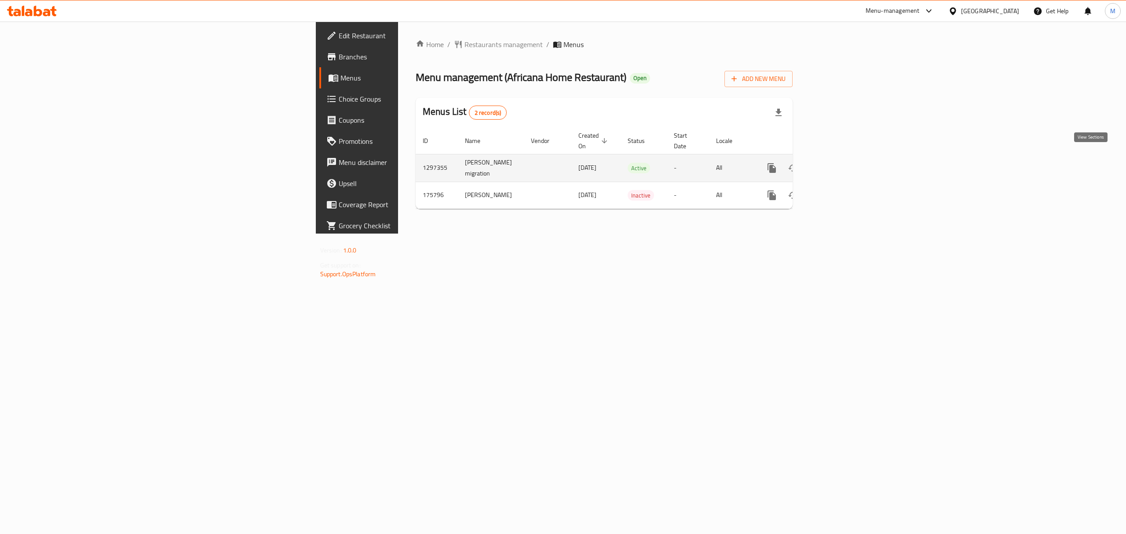
click at [846, 165] on link "enhanced table" at bounding box center [835, 167] width 21 height 21
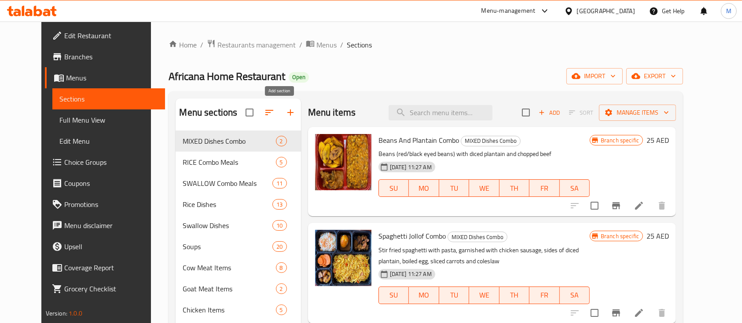
click at [285, 115] on icon "button" at bounding box center [290, 112] width 11 height 11
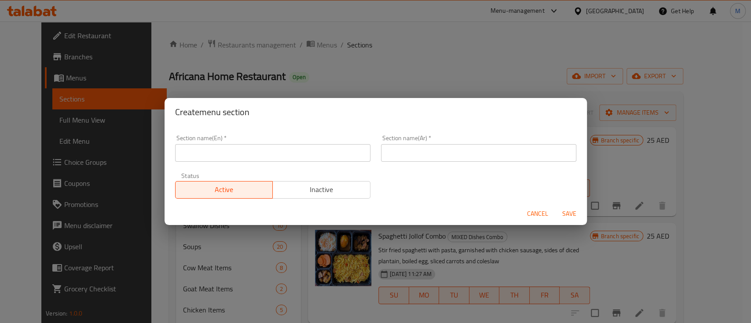
click at [278, 152] on input "text" at bounding box center [272, 153] width 195 height 18
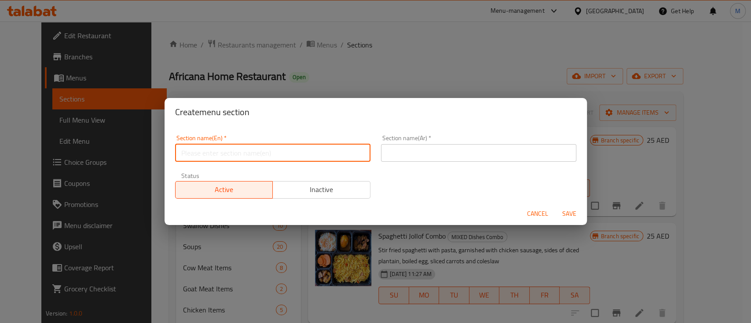
paste input "African French Menu"
drag, startPoint x: 241, startPoint y: 157, endPoint x: 237, endPoint y: 154, distance: 5.3
click at [237, 154] on input "African French Menu" at bounding box center [272, 153] width 195 height 18
drag, startPoint x: 300, startPoint y: 153, endPoint x: 224, endPoint y: 151, distance: 75.7
click at [224, 151] on input "African French Menu" at bounding box center [272, 153] width 195 height 18
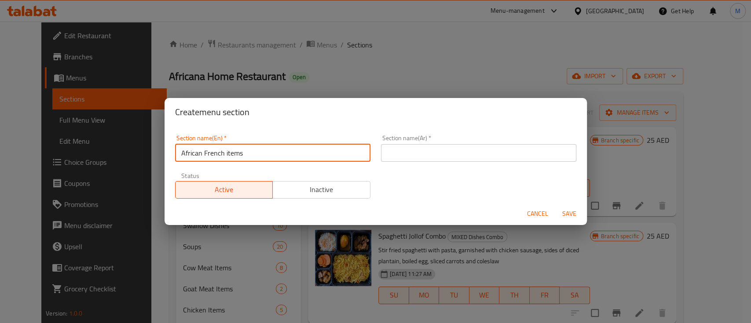
click at [555, 206] on button "Save" at bounding box center [569, 214] width 28 height 16
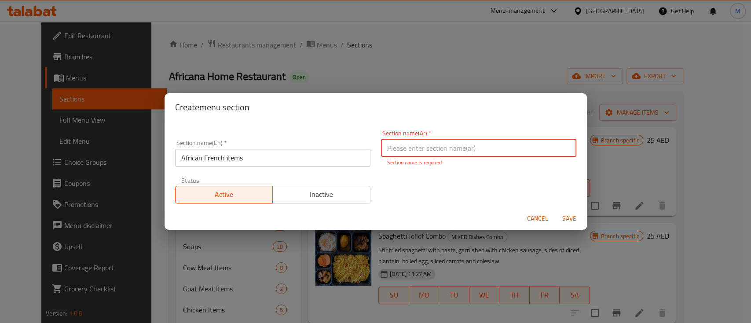
click at [275, 151] on input "African French items" at bounding box center [272, 158] width 195 height 18
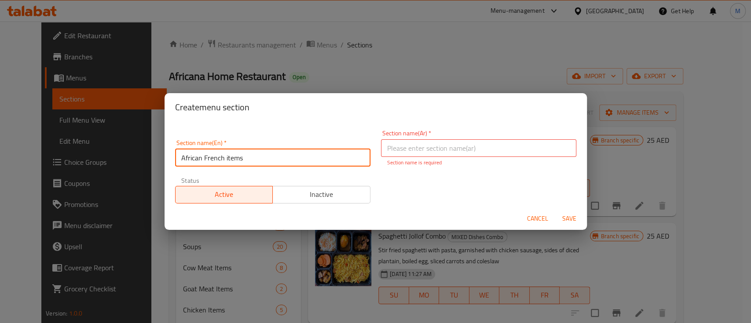
drag, startPoint x: 258, startPoint y: 157, endPoint x: 252, endPoint y: 157, distance: 5.7
click at [256, 157] on input "African French items" at bounding box center [272, 158] width 195 height 18
drag, startPoint x: 251, startPoint y: 157, endPoint x: 232, endPoint y: 164, distance: 20.3
click at [224, 155] on input "African French items" at bounding box center [272, 158] width 195 height 18
drag, startPoint x: 270, startPoint y: 157, endPoint x: 116, endPoint y: 156, distance: 154.0
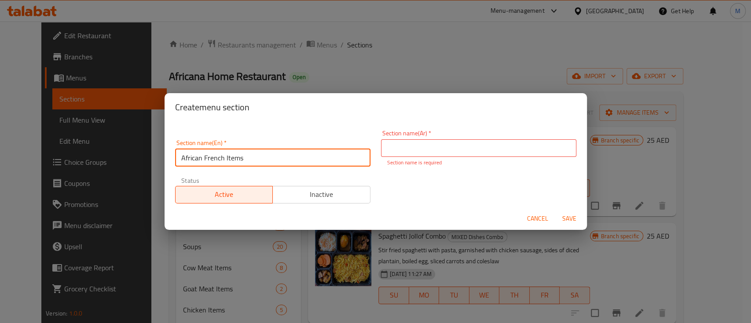
click at [116, 156] on div "Create menu section Section name(En)   * African French Items Section name(En) …" at bounding box center [375, 161] width 751 height 323
type input "African French Items"
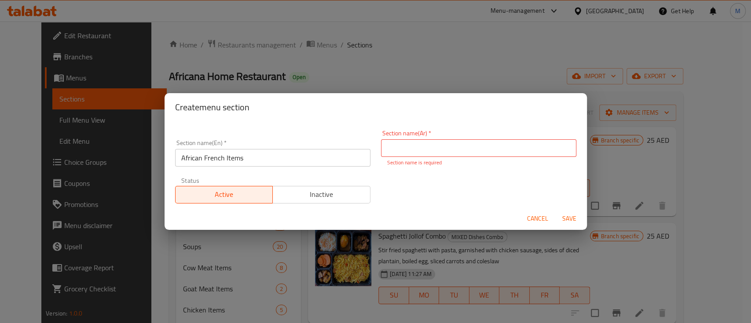
click at [415, 143] on input "text" at bounding box center [478, 148] width 195 height 18
paste input "العناصر الفرنسية الأفريقية"
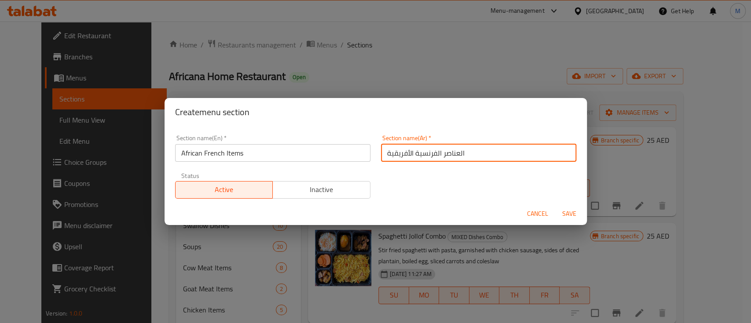
type input "العناصر الفرنسية الأفريقية"
click at [299, 191] on span "Inactive" at bounding box center [321, 189] width 91 height 13
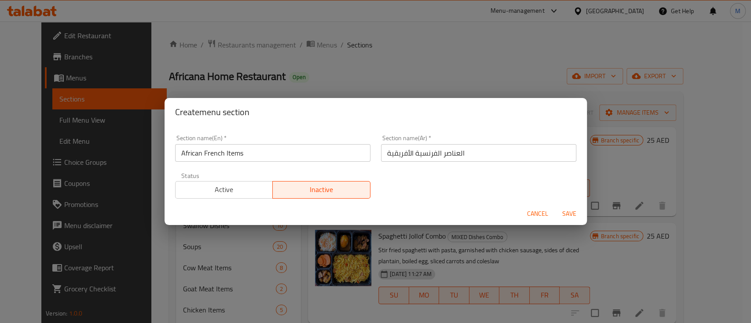
click at [559, 210] on span "Save" at bounding box center [569, 213] width 21 height 11
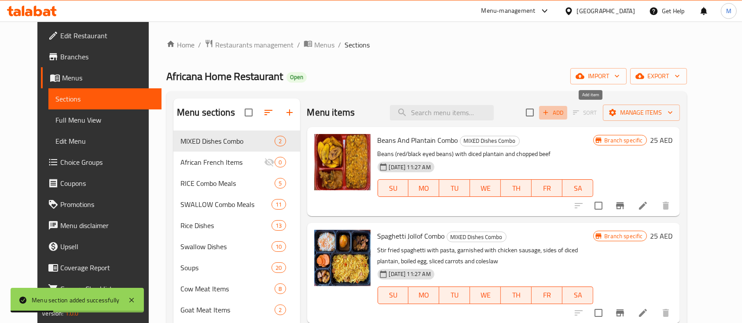
click at [565, 115] on span "Add" at bounding box center [553, 113] width 24 height 10
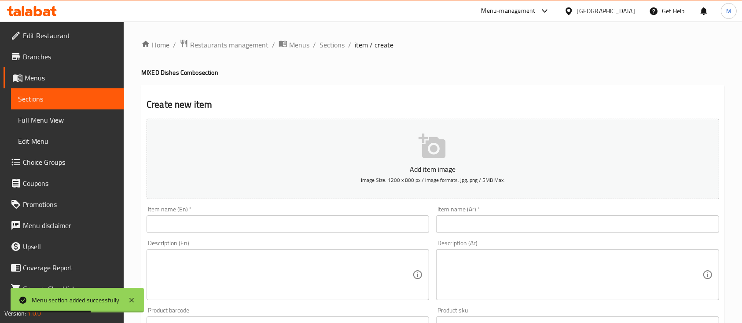
scroll to position [59, 0]
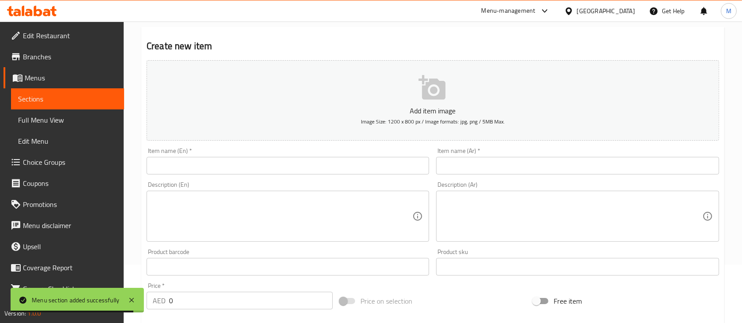
click at [350, 177] on div "Item name (En)   * Item name (En) *" at bounding box center [287, 161] width 289 height 34
click at [345, 167] on input "text" at bounding box center [287, 166] width 282 height 18
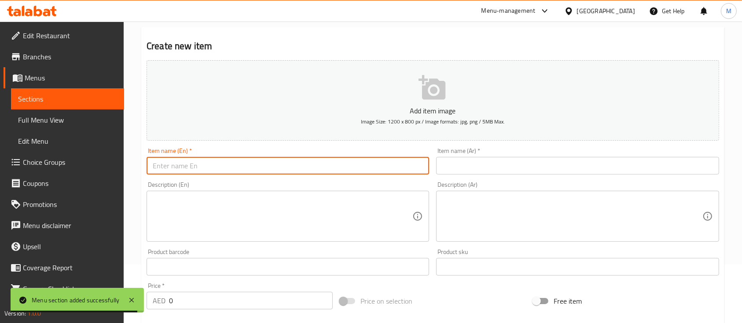
paste input "GARBA"
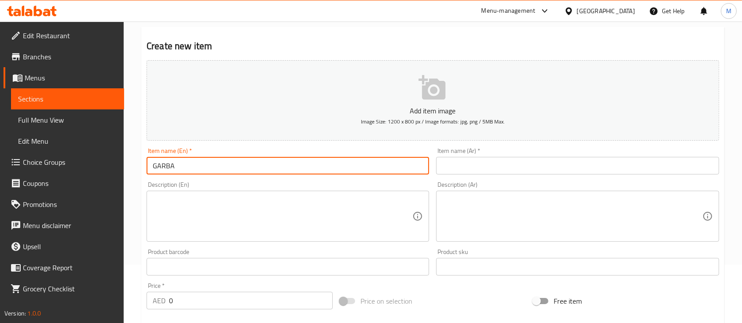
type input "GARBA"
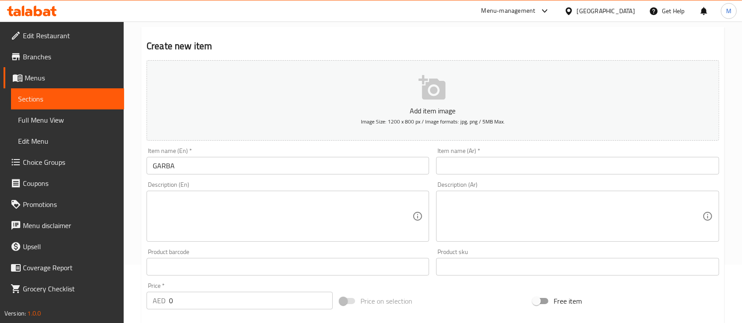
click at [546, 168] on input "text" at bounding box center [577, 166] width 282 height 18
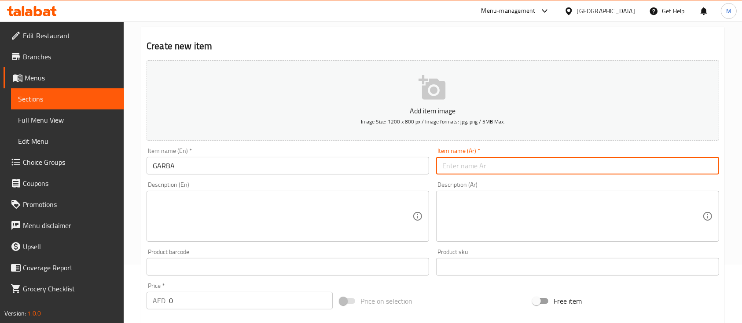
paste input "غاربا"
type input "غاربا"
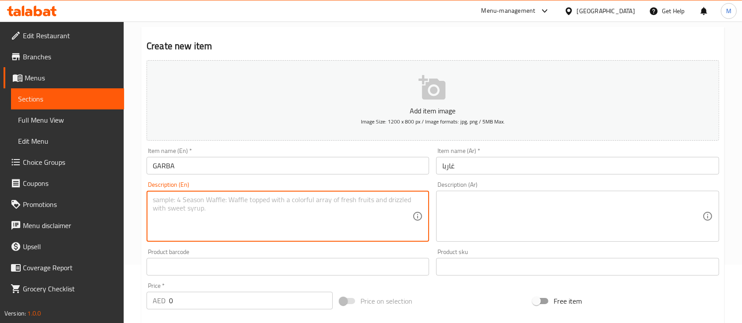
click at [200, 202] on textarea at bounding box center [283, 217] width 260 height 42
paste textarea "A traditional dish made with attiéké (fermented cassava couscous) and fried tun…"
type textarea "A traditional dish made with attiéké (fermented cassava couscous) and fried tun…"
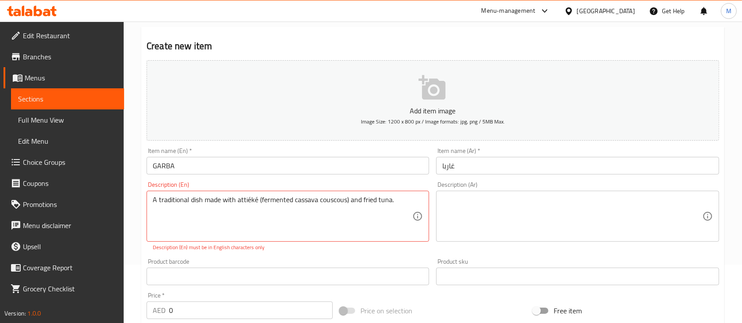
click at [482, 207] on textarea at bounding box center [572, 217] width 260 height 42
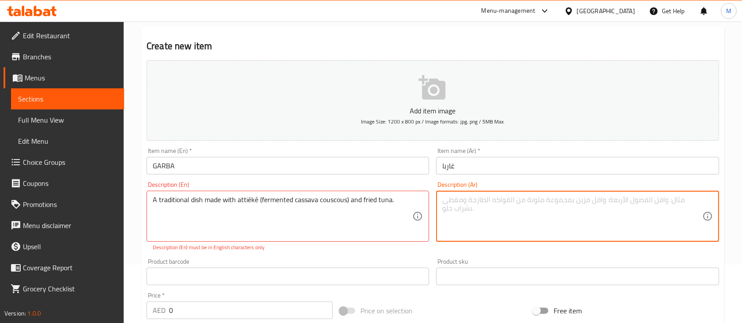
paste textarea "طبق تقليدي مصنوع من الأتيكيه (كسكس الكسافا المخمر) والتونة المقلية."
type textarea "طبق تقليدي مصنوع من الأتيكيه (كسكس الكسافا المخمر) والتونة المقلية."
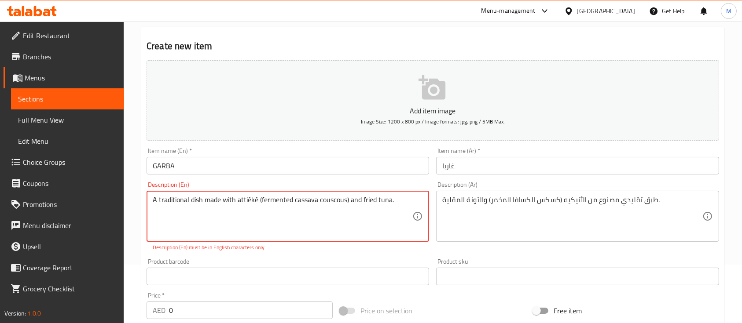
click at [250, 201] on textarea "A traditional dish made with attiéké (fermented cassava couscous) and fried tun…" at bounding box center [283, 217] width 260 height 42
click at [257, 197] on textarea "A traditional dish made with attieké (fermented cassava couscous) and fried tun…" at bounding box center [283, 217] width 260 height 42
click at [261, 201] on textarea "A traditional dish made with attieke (fermented cassava couscous) and fried tun…" at bounding box center [283, 217] width 260 height 42
click at [345, 200] on textarea "A traditional dish made with attieke fermented cassava couscous) and fried tuna." at bounding box center [283, 217] width 260 height 42
click at [318, 212] on textarea "A traditional dish made with attieke fermented cassava couscous and fried tuna." at bounding box center [283, 217] width 260 height 42
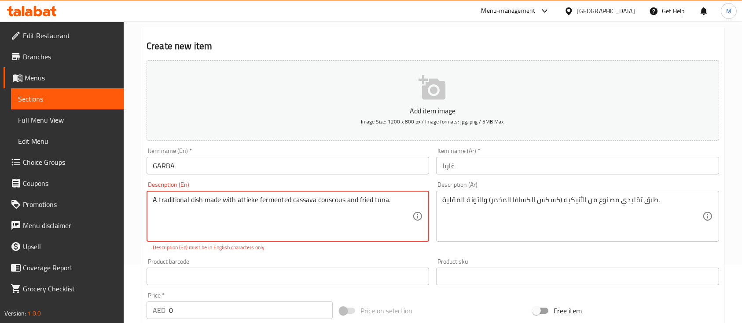
click at [394, 206] on textarea "A traditional dish made with attieke fermented cassava couscous and fried tuna." at bounding box center [283, 217] width 260 height 42
click at [382, 223] on textarea "A traditional dish made with attieke fermented cassava couscous and fried tuna" at bounding box center [283, 217] width 260 height 42
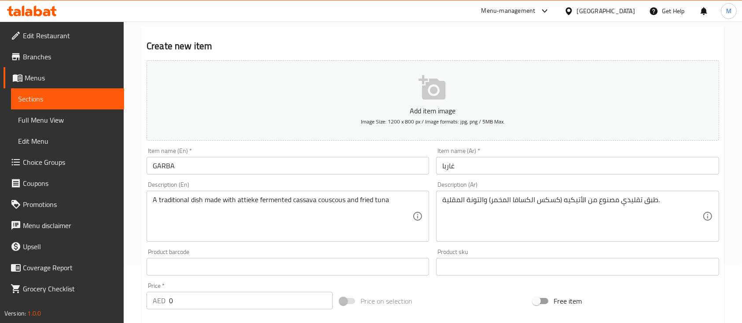
click at [377, 256] on div "Product barcode Product barcode" at bounding box center [287, 262] width 282 height 27
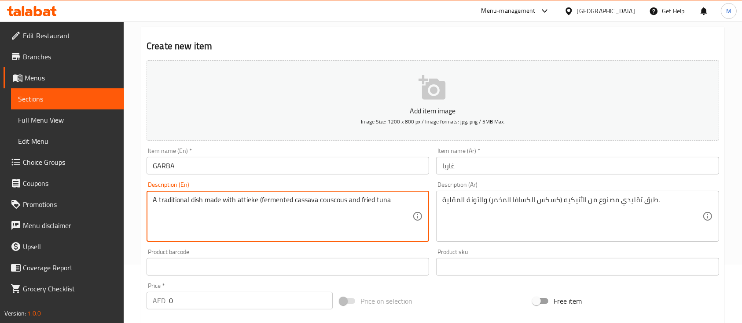
click at [318, 219] on textarea "A traditional dish made with attieke (fermented cassava couscous and fried tuna" at bounding box center [283, 217] width 260 height 42
click at [346, 204] on textarea "A traditional dish made with attieke (fermented cassava couscous and fried tuna" at bounding box center [283, 217] width 260 height 42
type textarea "A traditional dish made with attieke (fermented cassava couscous) and fried tuna"
click at [351, 270] on input "text" at bounding box center [287, 267] width 282 height 18
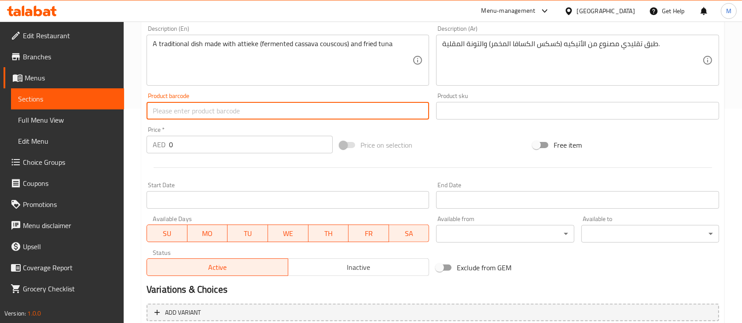
scroll to position [234, 0]
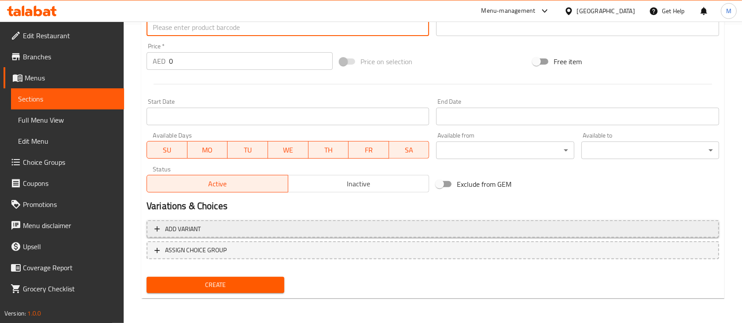
click at [267, 224] on span "Add variant" at bounding box center [432, 229] width 556 height 11
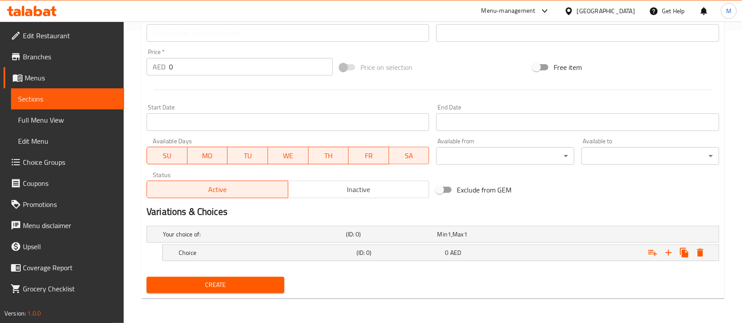
scroll to position [292, 0]
click at [334, 252] on h5 "Choice" at bounding box center [266, 253] width 174 height 9
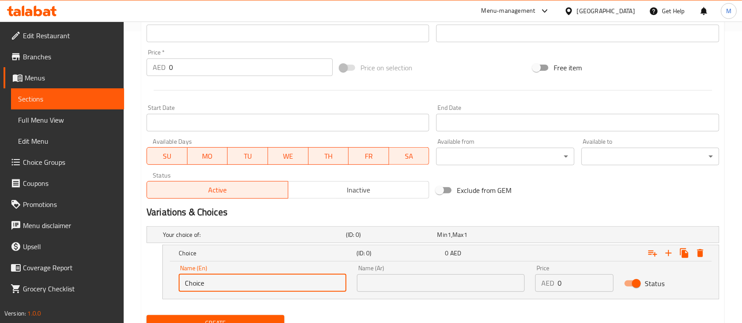
drag, startPoint x: 291, startPoint y: 289, endPoint x: 143, endPoint y: 289, distance: 147.8
click at [143, 289] on div "Your choice of: (ID: 0) Min 1 , Max 1 Name (En) Your choice of: Name (En) Name …" at bounding box center [432, 267] width 579 height 89
drag, startPoint x: 218, startPoint y: 283, endPoint x: 127, endPoint y: 280, distance: 91.6
click at [127, 280] on div "Home / Restaurants management / Menus / Sections / item / create MIXED Dishes C…" at bounding box center [433, 45] width 618 height 632
type input "Medium"
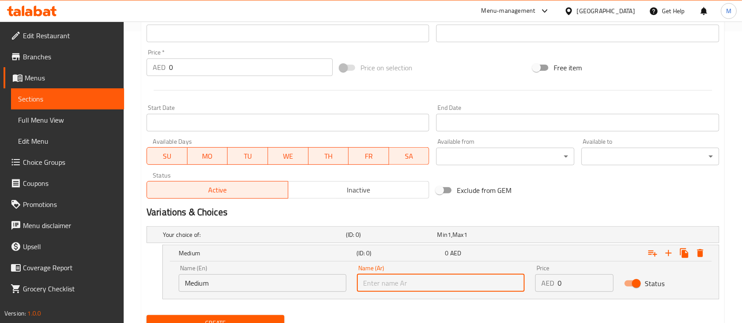
click at [441, 281] on input "text" at bounding box center [441, 283] width 168 height 18
paste input "متوسط"
type input "متوسط"
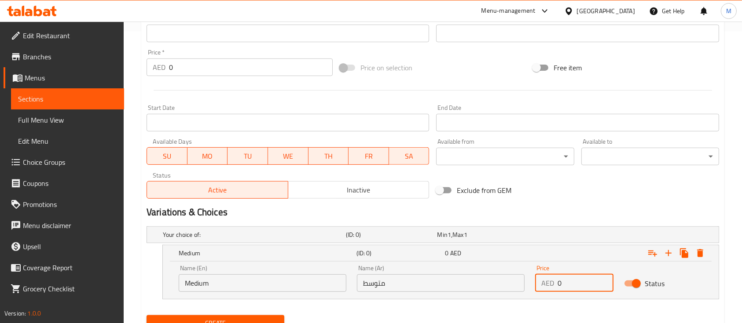
drag, startPoint x: 565, startPoint y: 283, endPoint x: 556, endPoint y: 283, distance: 8.8
click at [556, 283] on div "AED 0 Price" at bounding box center [574, 283] width 78 height 18
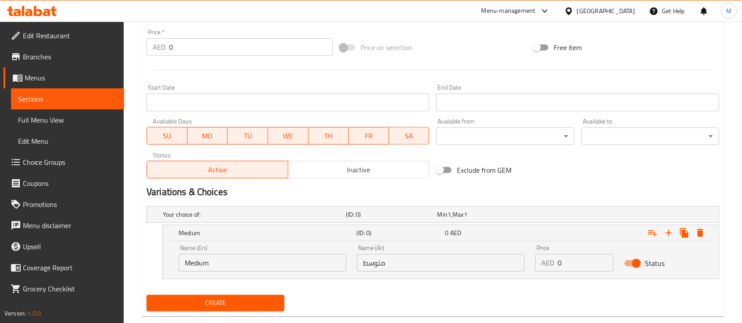
scroll to position [330, 0]
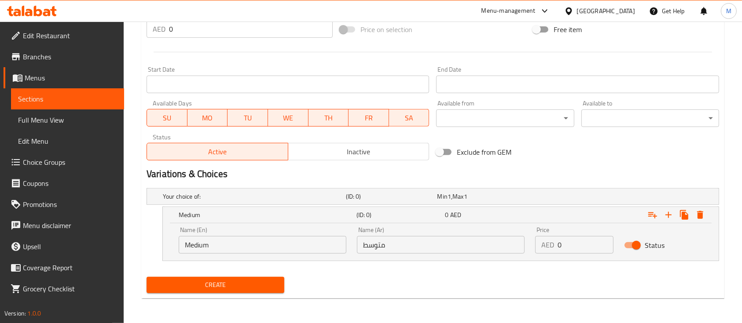
click at [567, 243] on input "0" at bounding box center [585, 245] width 56 height 18
drag, startPoint x: 548, startPoint y: 244, endPoint x: 542, endPoint y: 244, distance: 5.7
click at [542, 244] on div "AED 0 Price" at bounding box center [574, 245] width 78 height 18
paste input "33.63"
type input "33.63"
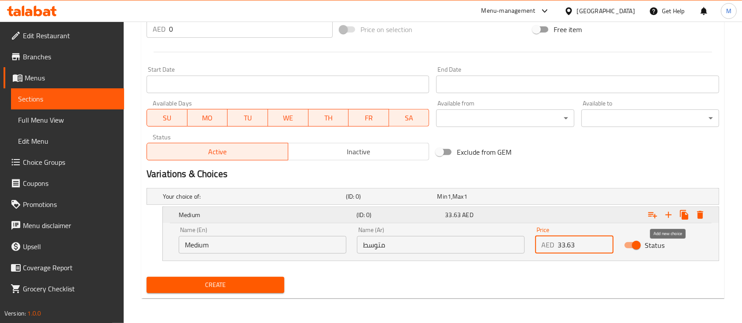
click at [671, 216] on icon "Expand" at bounding box center [668, 215] width 11 height 11
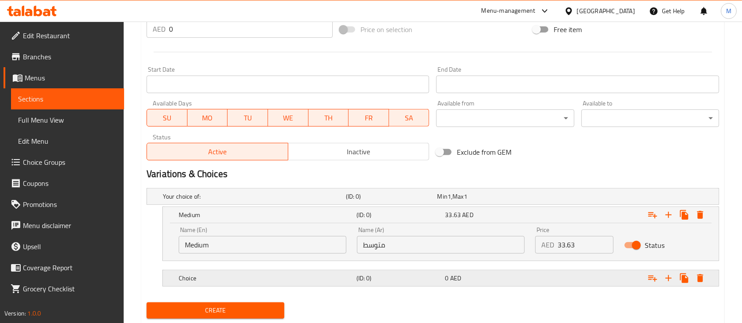
click at [450, 279] on span "AED" at bounding box center [455, 278] width 11 height 11
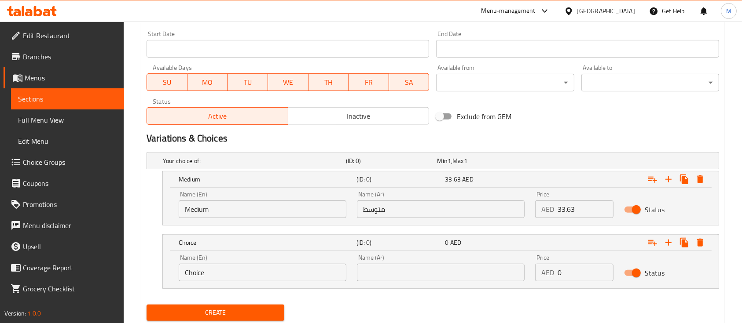
scroll to position [393, 0]
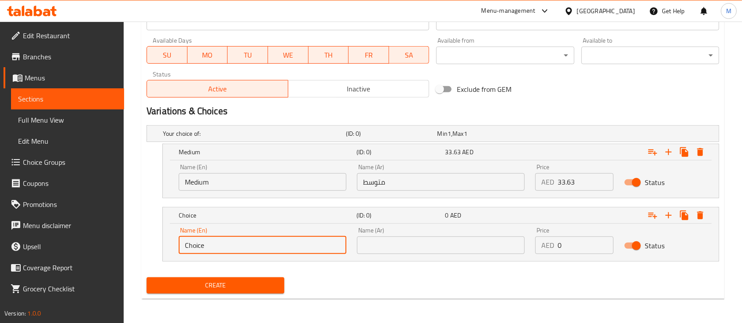
drag, startPoint x: 190, startPoint y: 249, endPoint x: 152, endPoint y: 247, distance: 38.3
click at [152, 247] on div "Choice (ID: 0) 0 AED Name (En) Choice Name (En) Name (Ar) Name (Ar) Price AED 0…" at bounding box center [432, 234] width 572 height 55
paste input "Larg"
type input "Large"
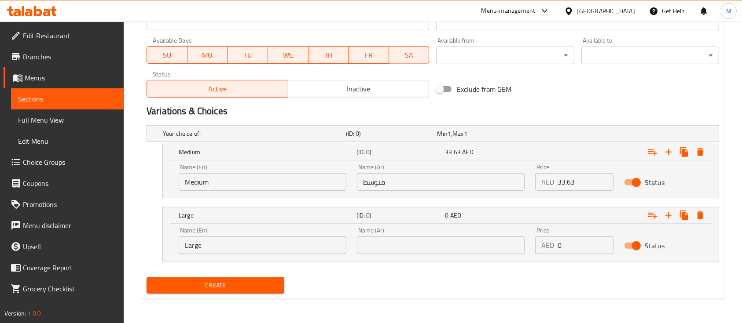
click at [424, 241] on input "text" at bounding box center [441, 246] width 168 height 18
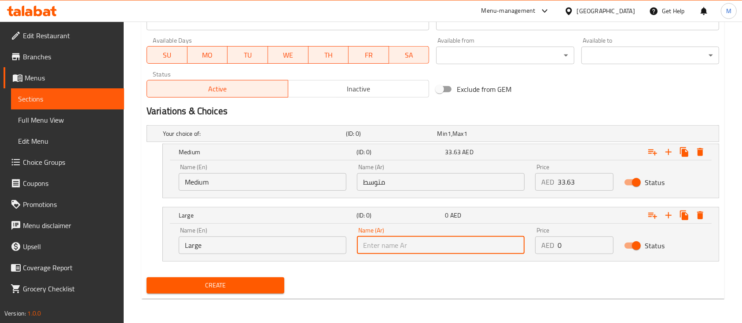
paste input "كبير"
type input "كبير"
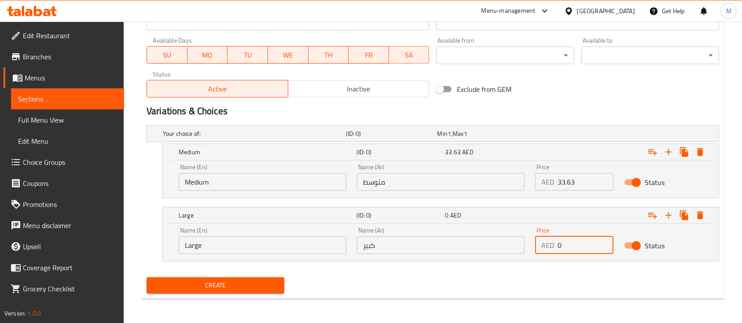
click at [546, 245] on div "AED 0 Price" at bounding box center [574, 246] width 78 height 18
type input "47.08"
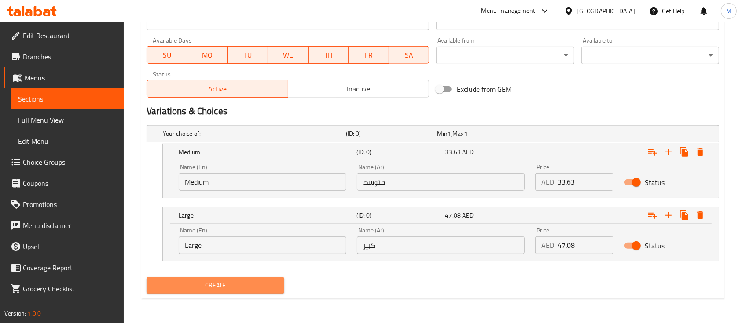
click at [236, 283] on span "Create" at bounding box center [216, 285] width 124 height 11
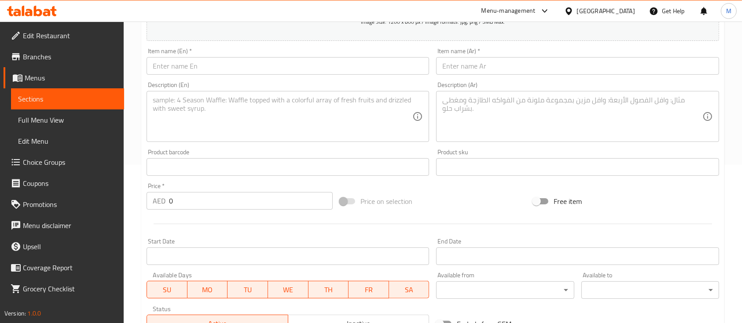
scroll to position [41, 0]
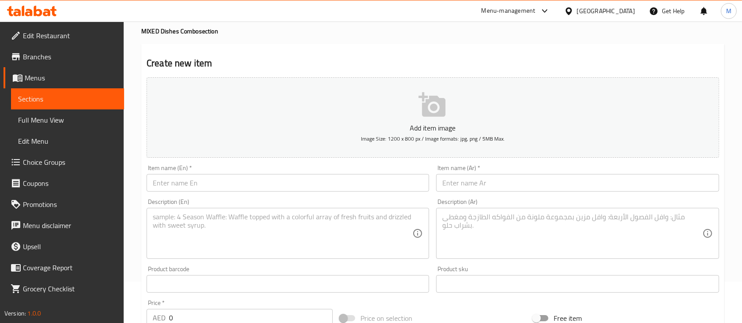
click at [211, 194] on div "Item name (En)   * Item name (En) *" at bounding box center [287, 178] width 289 height 34
click at [205, 187] on input "text" at bounding box center [287, 183] width 282 height 18
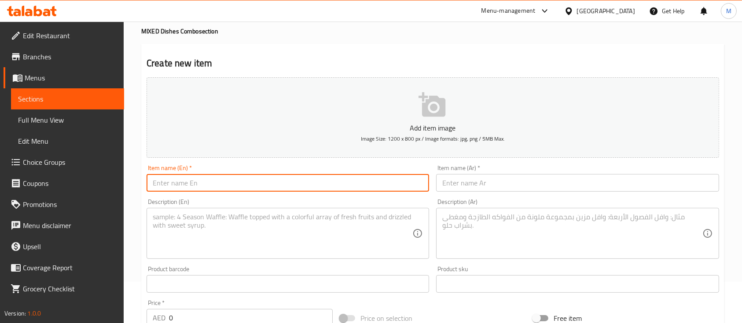
paste input "ATTIEKE POISSON GRILLÉ"
type input "ATTIEKE POISSON GRILLE"
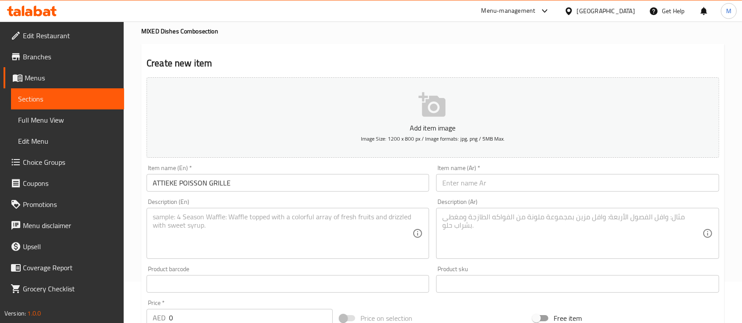
click at [462, 183] on input "text" at bounding box center [577, 183] width 282 height 18
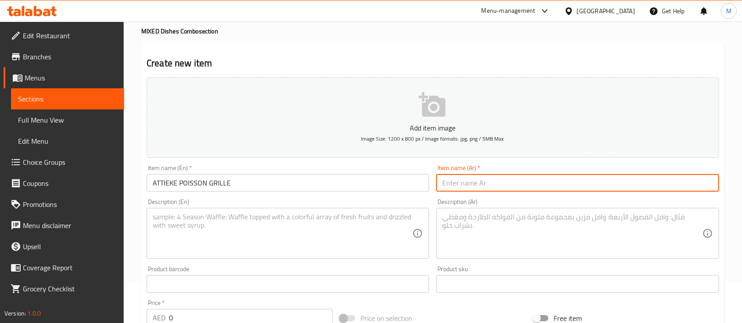
paste input "أتيكيه [PERSON_NAME]"
type input "أتيكيه [PERSON_NAME]"
click at [384, 213] on textarea at bounding box center [283, 234] width 260 height 42
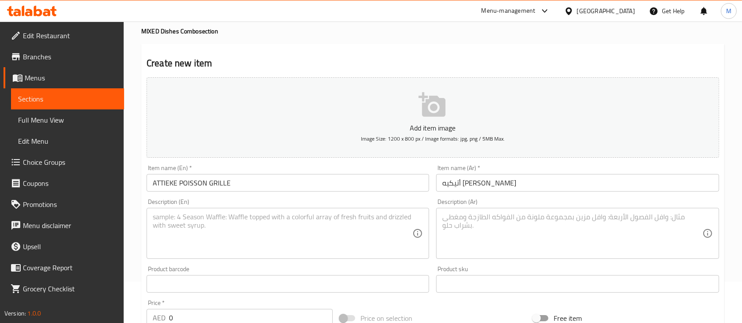
click at [310, 229] on textarea at bounding box center [283, 234] width 260 height 42
paste textarea "Attiéké served with grilled fish."
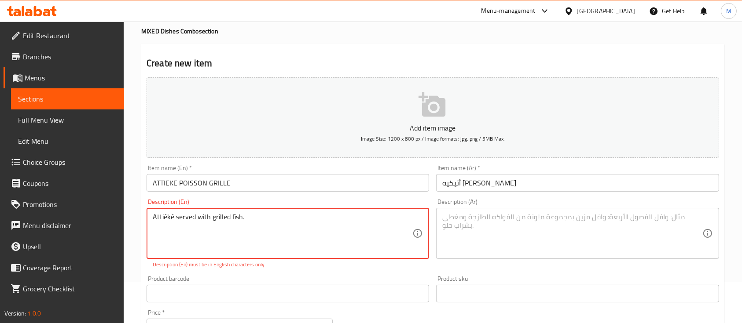
click at [578, 219] on textarea at bounding box center [572, 234] width 260 height 42
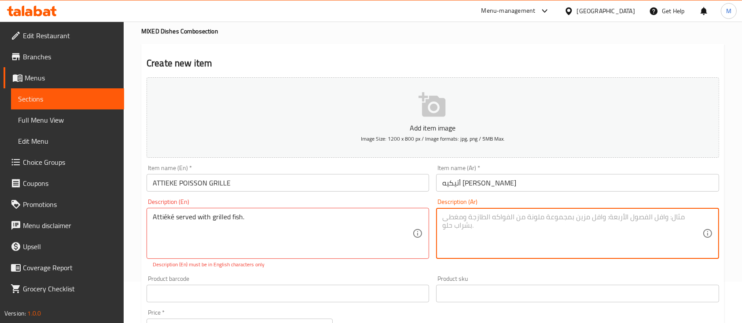
drag, startPoint x: 164, startPoint y: 219, endPoint x: 170, endPoint y: 248, distance: 29.2
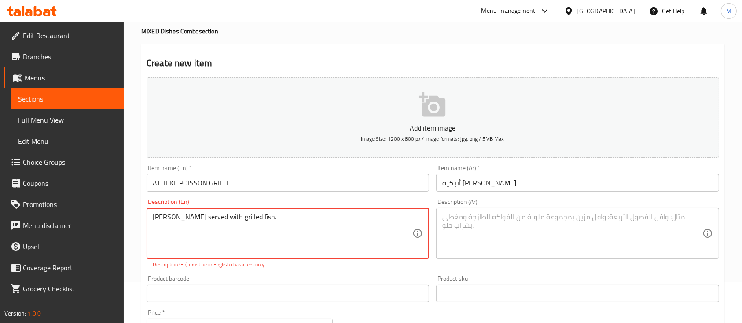
click at [172, 219] on textarea "[PERSON_NAME] served with grilled fish." at bounding box center [283, 234] width 260 height 42
click at [174, 221] on textarea "[PERSON_NAME] served with grilled fish." at bounding box center [283, 234] width 260 height 42
type textarea "[PERSON_NAME] served with grilled fish."
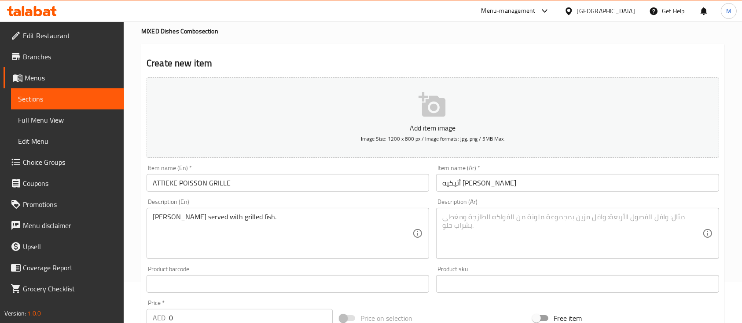
click at [491, 215] on textarea at bounding box center [572, 234] width 260 height 42
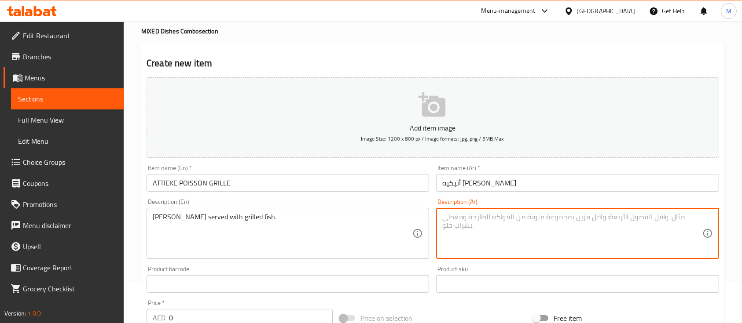
paste textarea "أتيكيه يُقدم مع [PERSON_NAME]."
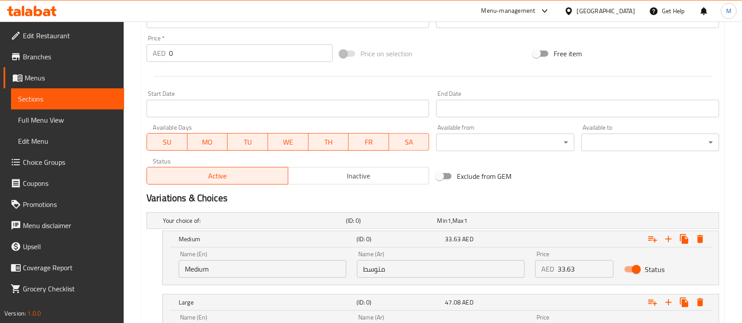
scroll to position [393, 0]
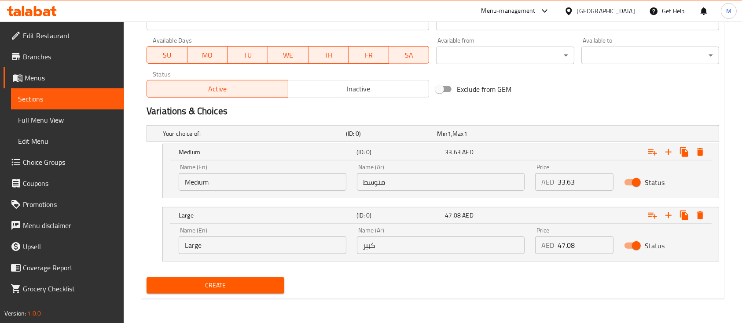
type textarea "أتيكيه يُقدم مع [PERSON_NAME]."
drag, startPoint x: 190, startPoint y: 184, endPoint x: 179, endPoint y: 184, distance: 10.6
click at [179, 184] on input "Choice" at bounding box center [263, 182] width 168 height 18
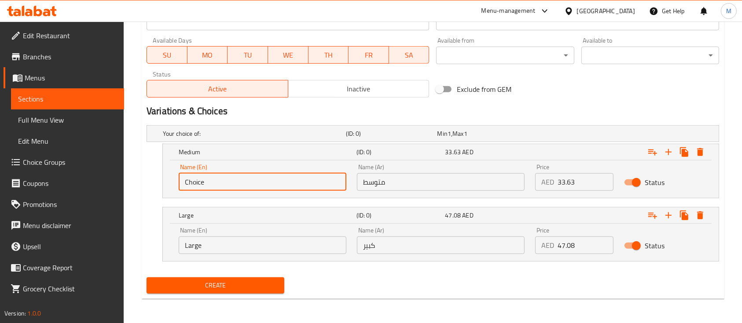
paste input "Medium"
type input "Medium"
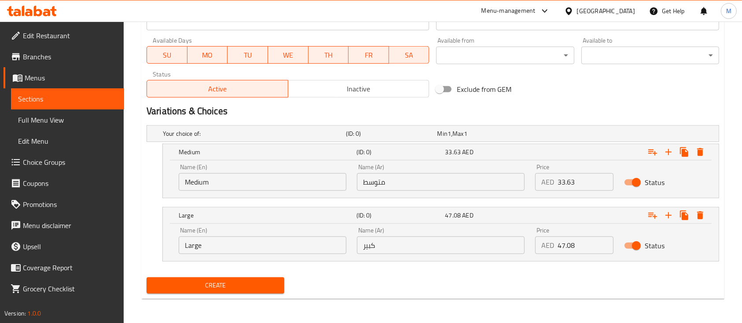
click at [444, 175] on input "متوسط" at bounding box center [441, 182] width 168 height 18
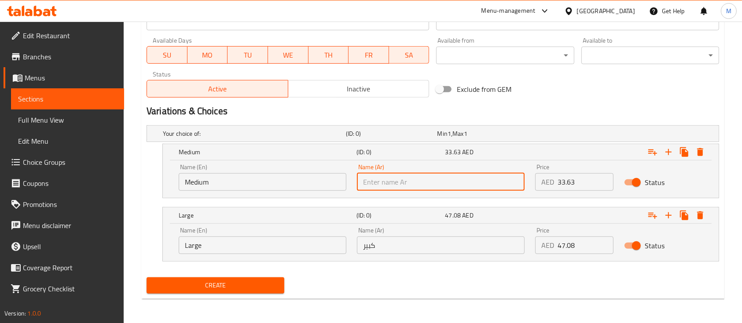
paste input "متوسط"
type input "متوسط"
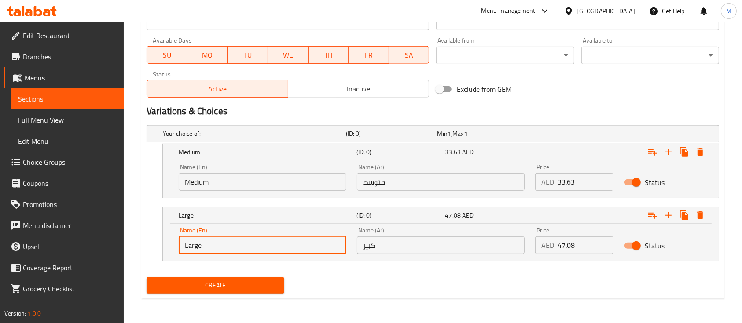
drag, startPoint x: 254, startPoint y: 239, endPoint x: 152, endPoint y: 248, distance: 102.0
click at [152, 248] on div "Large (ID: 0) 47.08 AED Name (En) Large Name (En) Name (Ar) كبير Name (Ar) Pric…" at bounding box center [432, 234] width 572 height 55
paste input "Larg"
type input "Large"
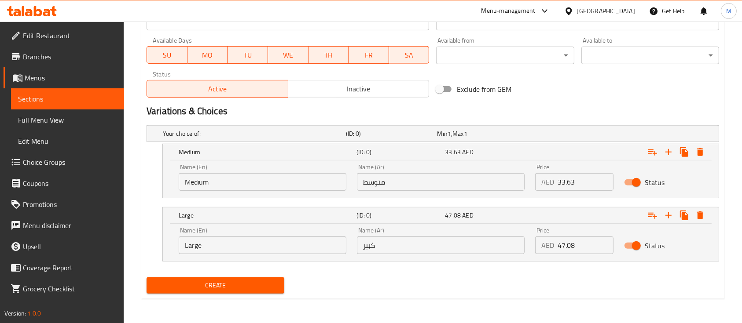
click at [431, 238] on input "كبير" at bounding box center [441, 246] width 168 height 18
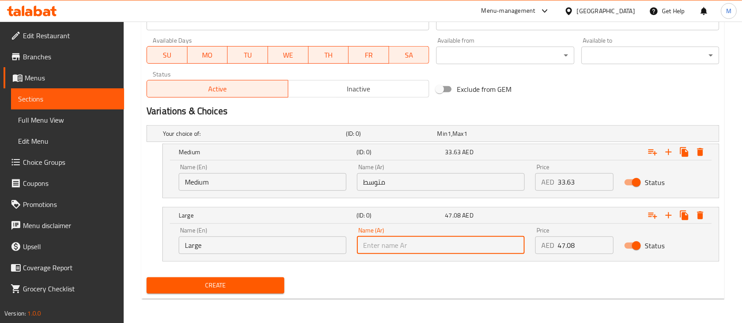
paste input "كبير"
type input "كبير"
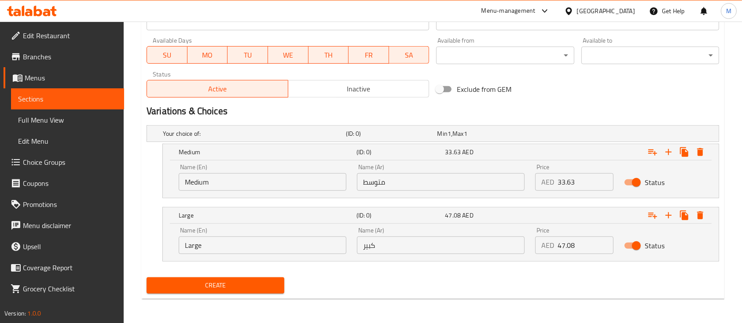
click at [566, 178] on input "33.63" at bounding box center [585, 182] width 56 height 18
click at [561, 178] on input "33.63" at bounding box center [585, 182] width 56 height 18
drag, startPoint x: 561, startPoint y: 178, endPoint x: 554, endPoint y: 178, distance: 7.0
click at [554, 178] on div "AED 33.63 Price" at bounding box center [574, 182] width 78 height 18
paste input "40.35"
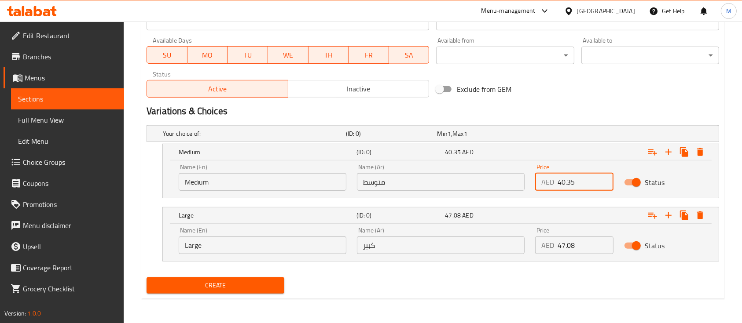
type input "40.35"
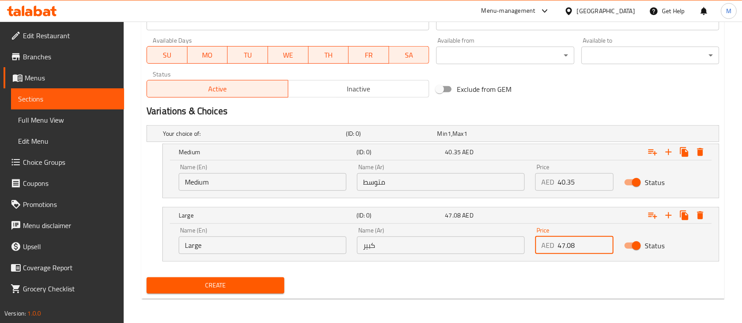
click at [528, 248] on div "Name (En) Large Name (En) Name (Ar) كبير Name (Ar) Price AED 47.08 Price Status" at bounding box center [440, 240] width 534 height 37
paste input "47.08"
type input "47.08"
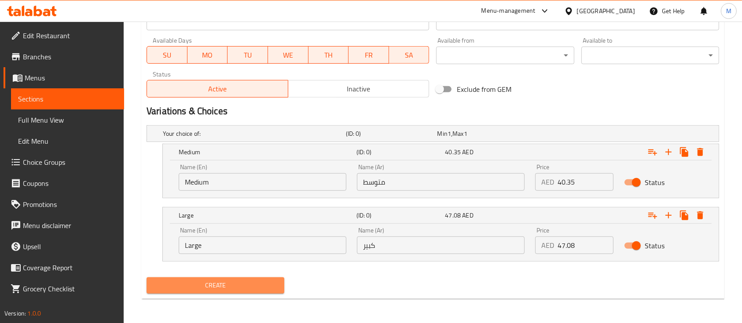
click at [243, 278] on button "Create" at bounding box center [215, 286] width 138 height 16
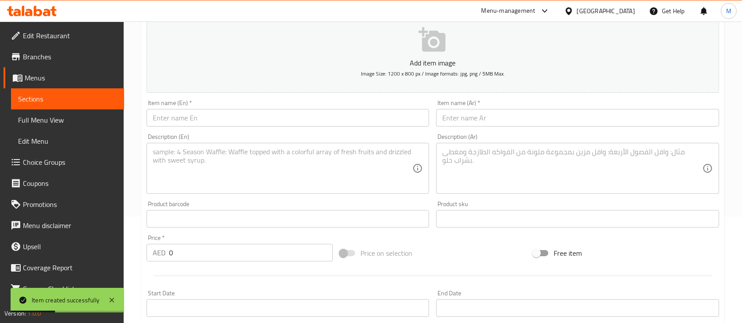
scroll to position [117, 0]
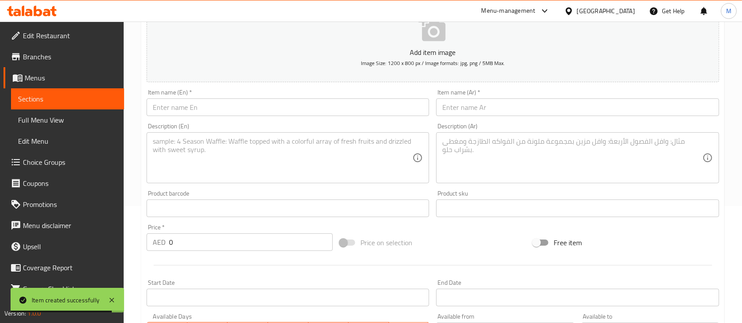
click at [227, 119] on div "Item name (En)   * Item name (En) *" at bounding box center [287, 103] width 289 height 34
click at [225, 109] on input "text" at bounding box center [287, 108] width 282 height 18
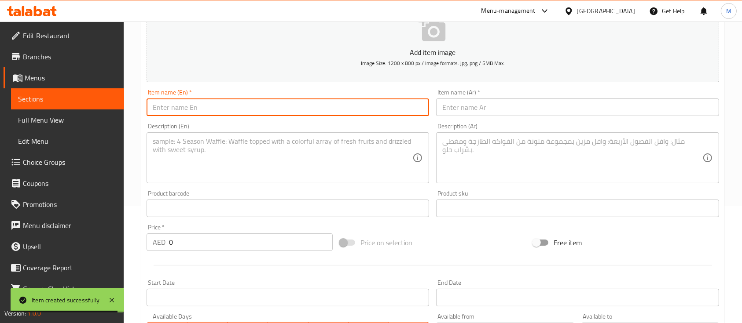
paste input "ATTIEKE POISSON BRAISÉ"
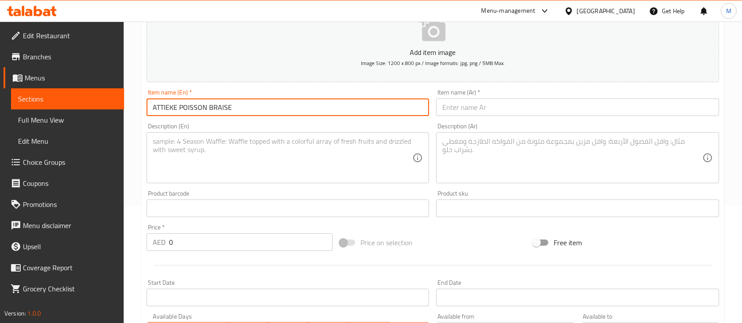
type input "ATTIEKE POISSON BRAISE"
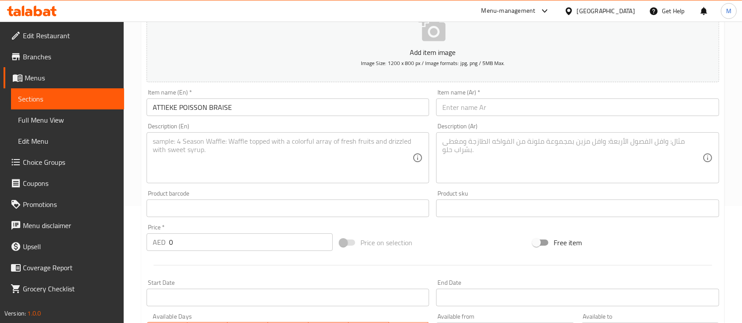
click at [524, 117] on div "Item name (Ar)   * Item name (Ar) *" at bounding box center [576, 103] width 289 height 34
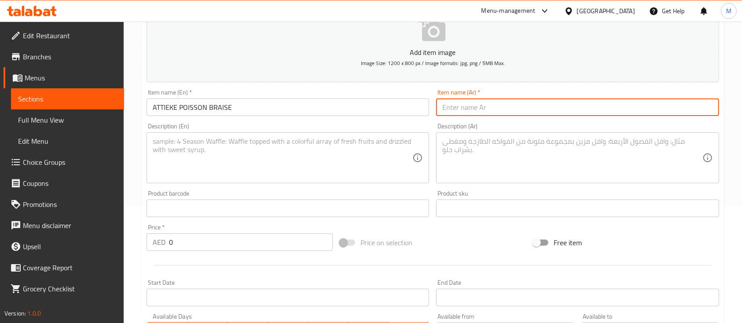
click at [521, 113] on input "text" at bounding box center [577, 108] width 282 height 18
paste input "أتيكيه [PERSON_NAME]"
type input "أتيكيه [PERSON_NAME]"
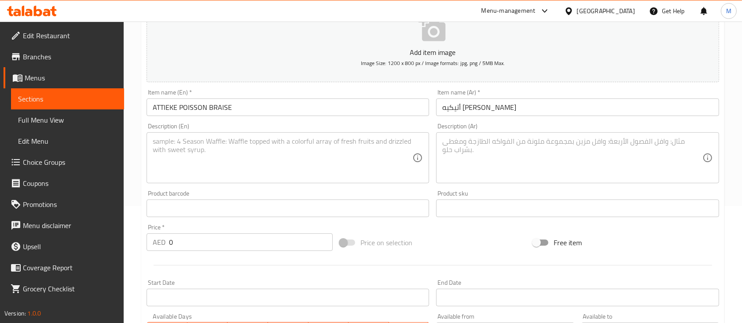
click at [211, 173] on textarea at bounding box center [283, 158] width 260 height 42
paste textarea "Attiéké served with braised fish."
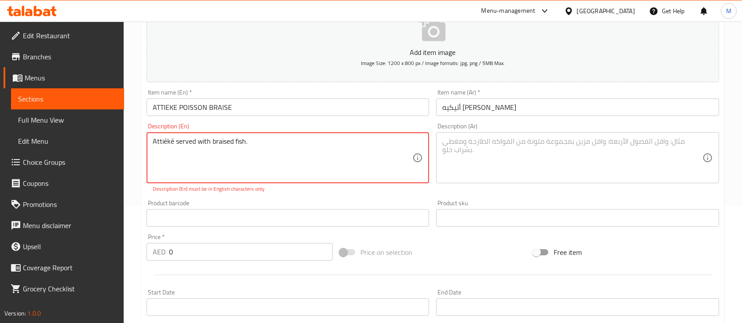
click at [174, 140] on textarea "Attiéké served with braised fish." at bounding box center [283, 158] width 260 height 42
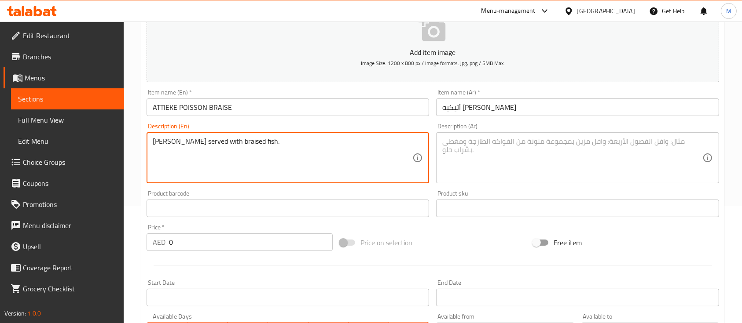
type textarea "[PERSON_NAME] served with braised fish."
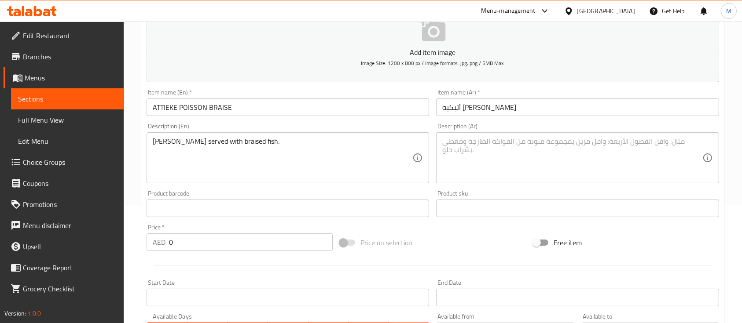
click at [540, 145] on textarea at bounding box center [572, 158] width 260 height 42
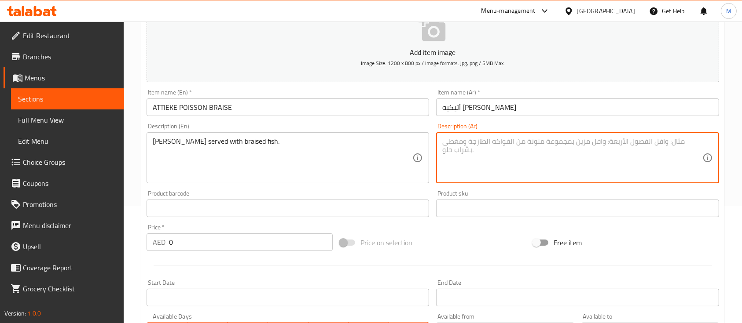
paste textarea "أتيكيه يُقدم مع سمك مطهو على البخار."
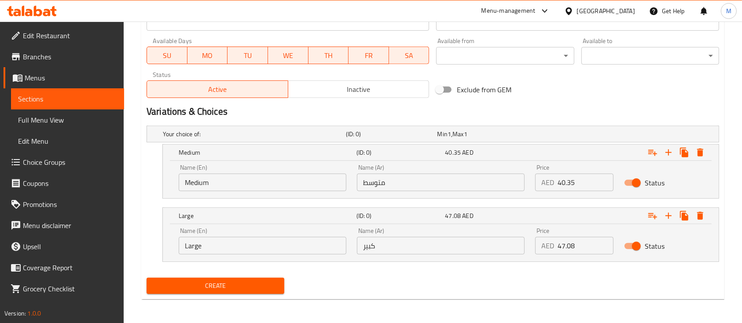
scroll to position [393, 0]
type textarea "أتيكيه يُقدم مع سمك مطهو على البخار."
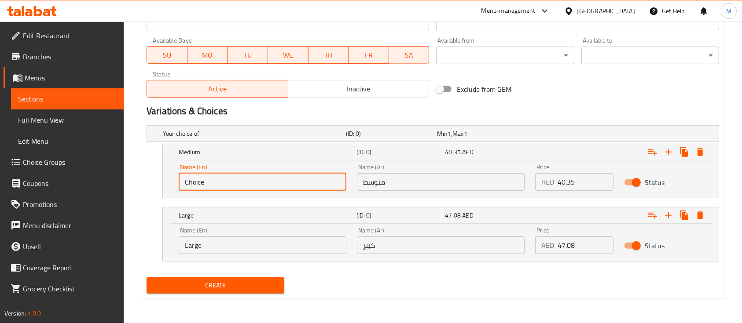
drag, startPoint x: 233, startPoint y: 185, endPoint x: 143, endPoint y: 185, distance: 89.7
click at [143, 185] on div "Your choice of: (ID: 0) Min 1 , Max 1 Name (En) Your choice of: Name (En) Name …" at bounding box center [432, 198] width 579 height 152
paste input "Medium"
type input "Medium"
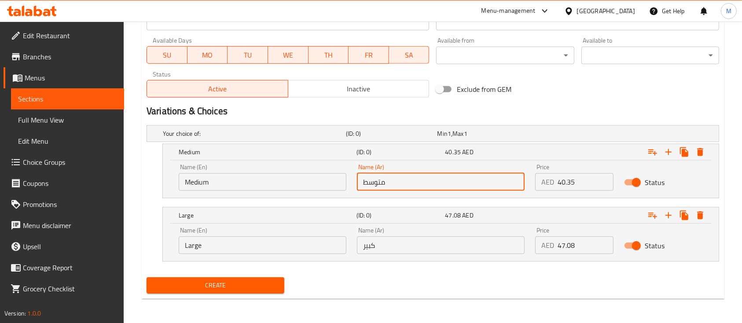
click at [382, 180] on input "متوسط" at bounding box center [441, 182] width 168 height 18
paste input "متوسط"
type input "متوسط"
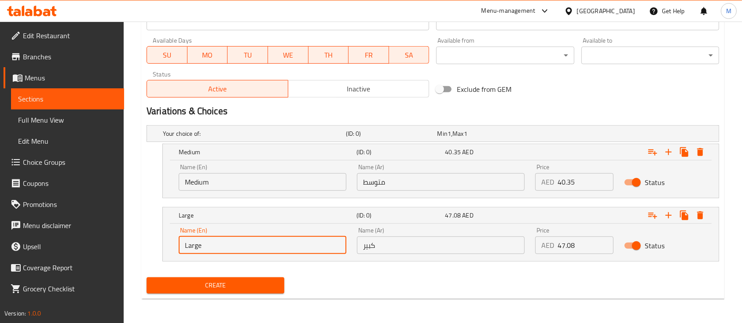
drag, startPoint x: 123, startPoint y: 237, endPoint x: 114, endPoint y: 235, distance: 8.9
paste input "Larg"
type input "Large"
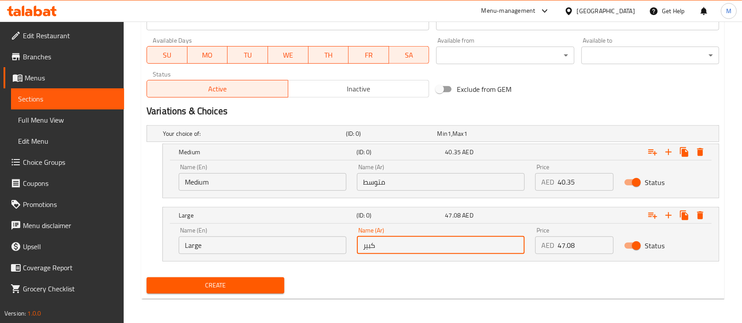
click at [469, 238] on input "كبير" at bounding box center [441, 246] width 168 height 18
paste input "كبير"
type input "كبير"
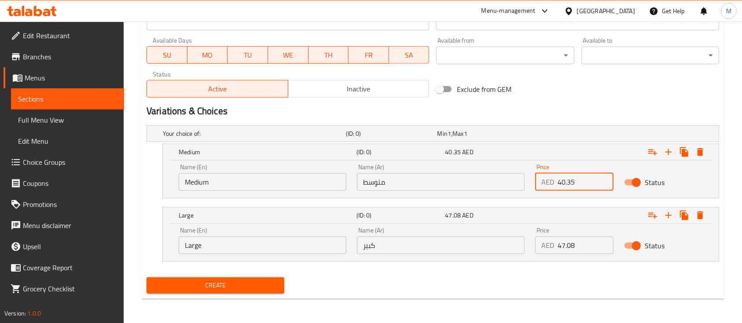
drag, startPoint x: 578, startPoint y: 181, endPoint x: 505, endPoint y: 176, distance: 73.2
click at [505, 176] on div "Name (En) Medium Name (En) Name (Ar) متوسط Name (Ar) Price AED 40.35 Price Stat…" at bounding box center [440, 177] width 534 height 37
paste input "47.08"
type input "47.08"
drag, startPoint x: 563, startPoint y: 244, endPoint x: 518, endPoint y: 241, distance: 45.4
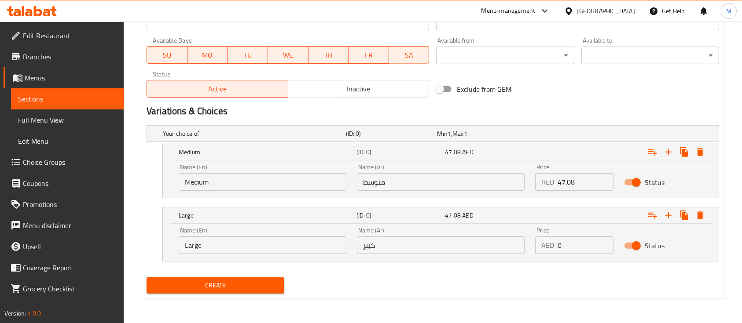
click at [518, 241] on div "Name (En) Large Name (En) Name (Ar) كبير Name (Ar) Price AED 0 Price Status" at bounding box center [440, 240] width 534 height 37
paste input "60.53"
type input "60.53"
click at [266, 289] on span "Create" at bounding box center [216, 285] width 124 height 11
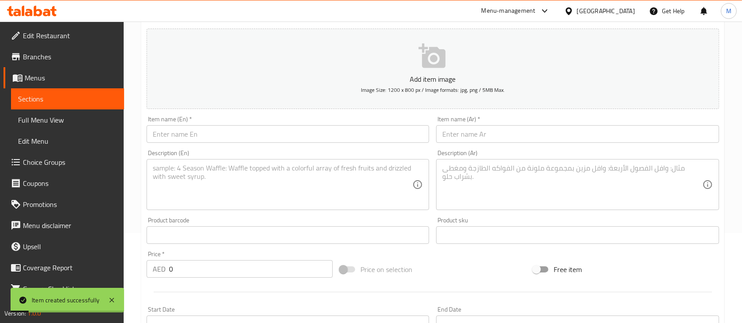
scroll to position [158, 0]
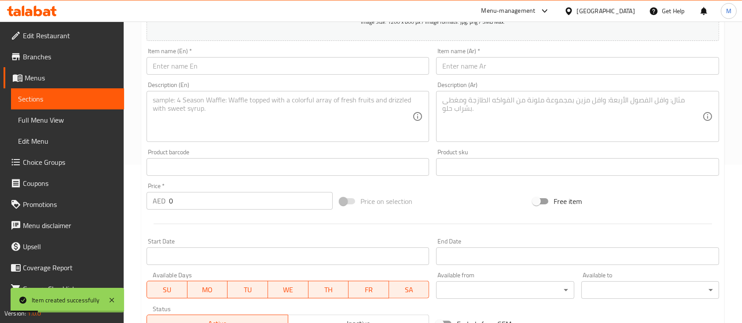
click at [219, 69] on input "text" at bounding box center [287, 66] width 282 height 18
click at [229, 74] on input "text" at bounding box center [287, 66] width 282 height 18
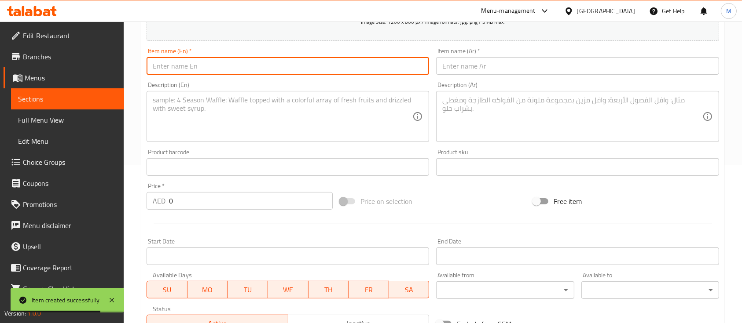
paste input "ATTIEKE POULET BRAISÉ"
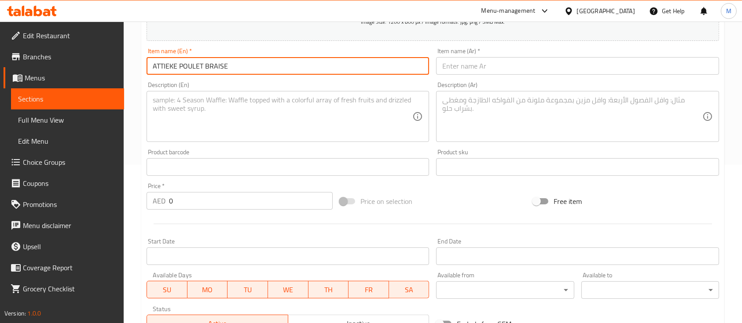
type input "ATTIEKE POULET BRAISE"
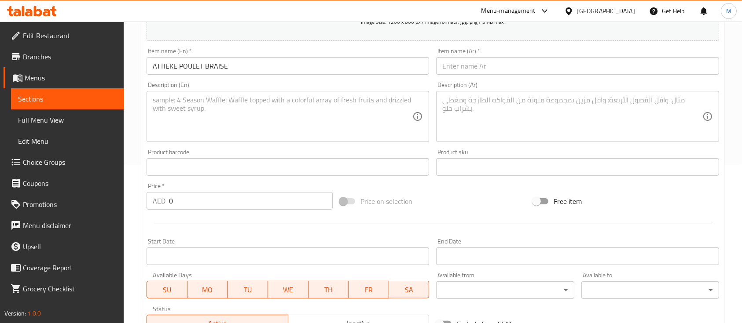
click at [510, 73] on input "text" at bounding box center [577, 66] width 282 height 18
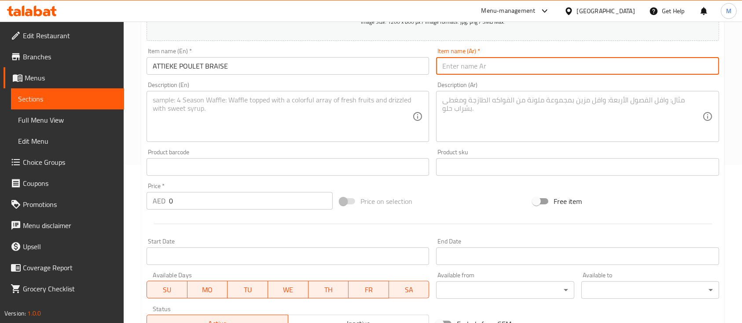
paste input "أتيكيه [PERSON_NAME]"
type input "أتيكيه [PERSON_NAME]"
click at [342, 115] on textarea at bounding box center [283, 117] width 260 height 42
paste textarea "Attiéké served with braised chicken."
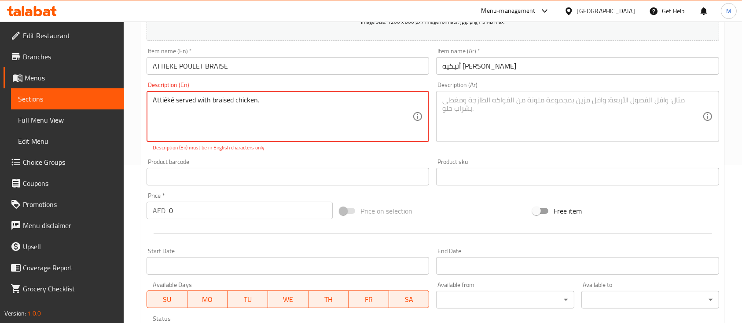
click at [172, 101] on textarea "Attiéké served with braised chicken." at bounding box center [283, 117] width 260 height 42
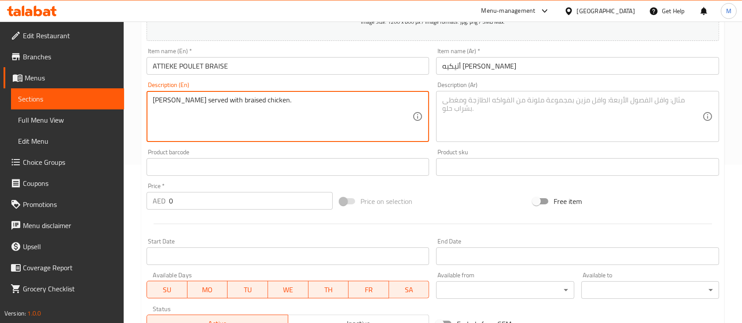
type textarea "[PERSON_NAME] served with braised chicken."
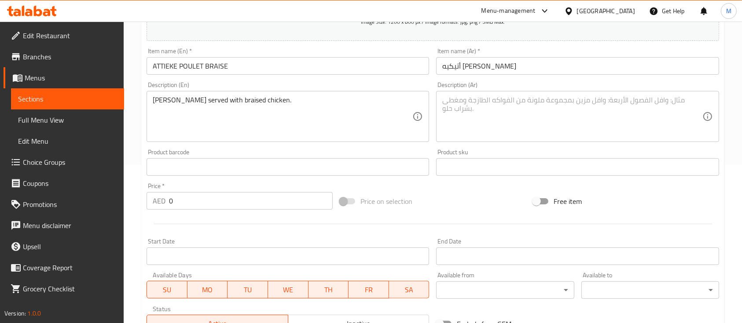
click at [527, 127] on textarea at bounding box center [572, 117] width 260 height 42
paste textarea "أتيكيه يُقدم مع دجاج مطهو على البخار."
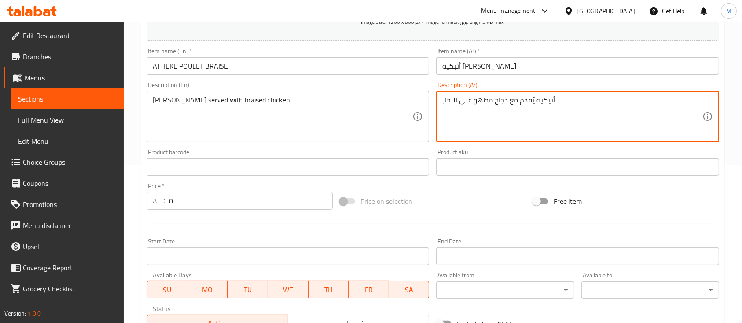
type textarea "أتيكيه يُقدم مع دجاج مطهو على البخار."
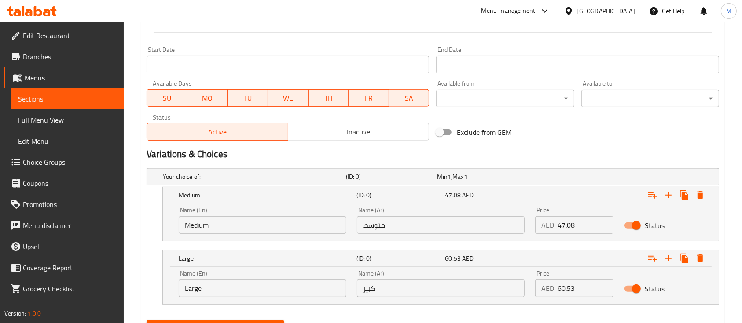
scroll to position [393, 0]
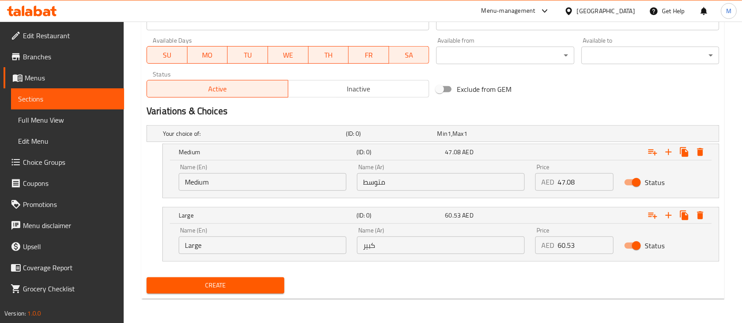
drag, startPoint x: 221, startPoint y: 184, endPoint x: 162, endPoint y: 179, distance: 59.2
click at [162, 179] on div "Medium (ID: 0) 47.08 AED Name (En) Medium Name (En) Name (Ar) متوسط Name (Ar) P…" at bounding box center [440, 171] width 556 height 55
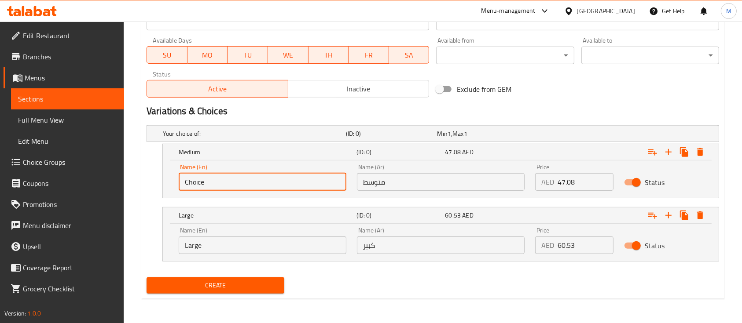
paste input "Medium"
type input "Medium"
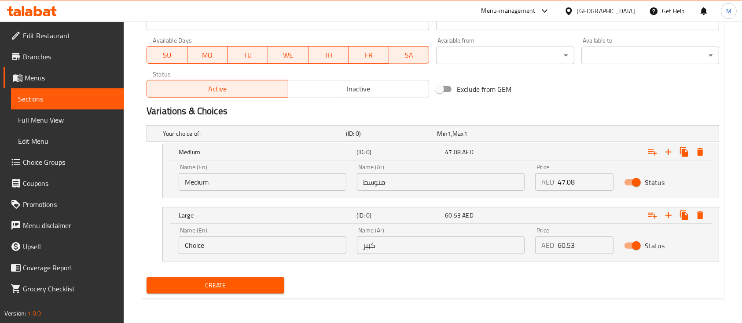
drag, startPoint x: 163, startPoint y: 245, endPoint x: 155, endPoint y: 243, distance: 8.2
click at [155, 243] on div "Large (ID: 0) 60.53 AED Name (En) Choice Name (En) Name (Ar) كبير Name (Ar) Pri…" at bounding box center [432, 234] width 572 height 55
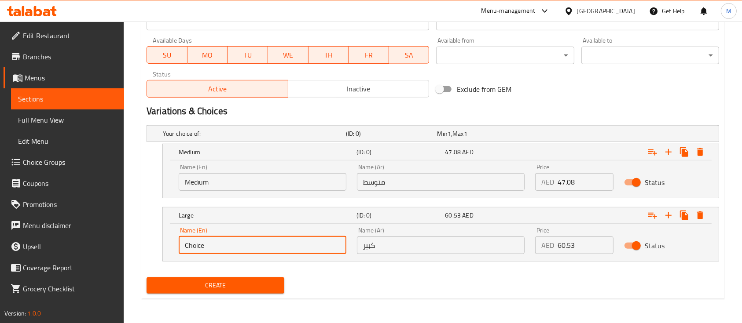
paste input "Larg"
type input "Large"
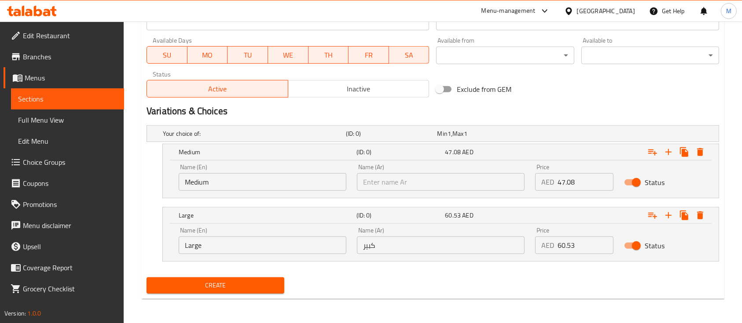
click at [389, 189] on input "text" at bounding box center [441, 182] width 168 height 18
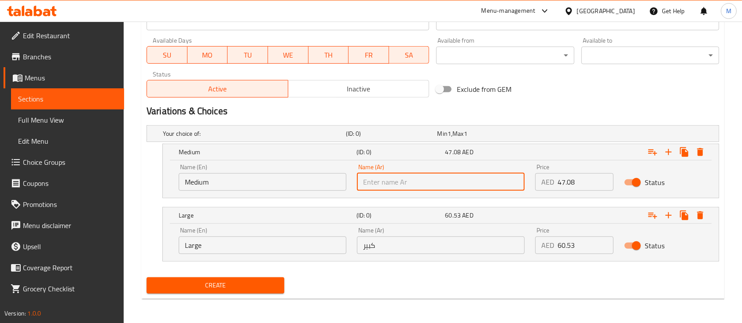
paste input "متوسط"
type input "متوسط"
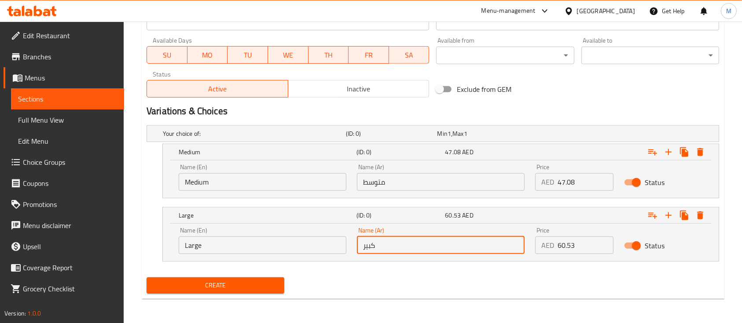
click at [391, 245] on input "كبير" at bounding box center [441, 246] width 168 height 18
paste input "كبير"
type input "كبير"
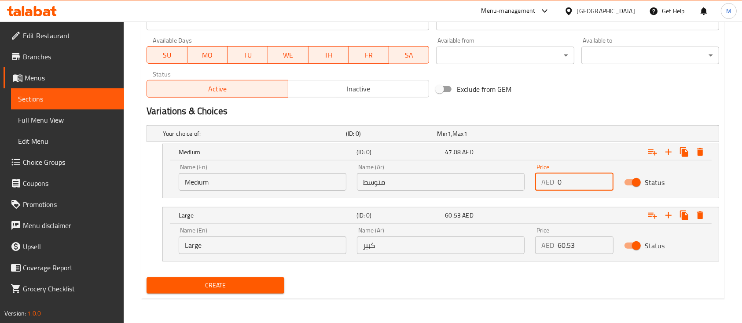
drag, startPoint x: 560, startPoint y: 187, endPoint x: 554, endPoint y: 187, distance: 6.6
click at [554, 187] on div "AED 0 Price" at bounding box center [574, 182] width 78 height 18
paste input "40.35"
type input "40.35"
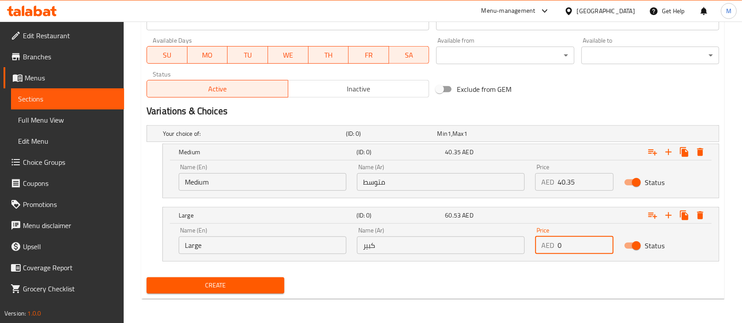
drag, startPoint x: 569, startPoint y: 249, endPoint x: 540, endPoint y: 247, distance: 29.1
click at [541, 247] on div "AED 0 Price" at bounding box center [574, 246] width 78 height 18
paste input "47.08"
type input "47.08"
click at [262, 285] on span "Create" at bounding box center [216, 285] width 124 height 11
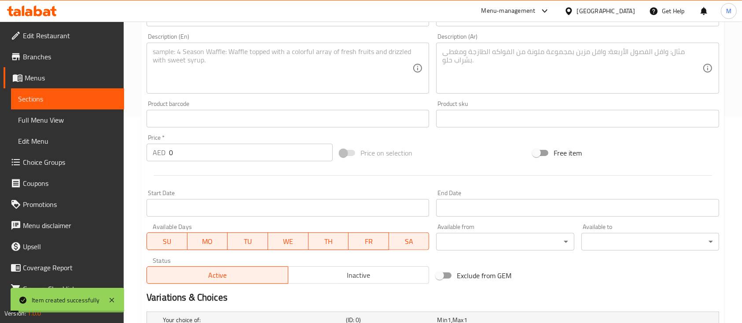
scroll to position [41, 0]
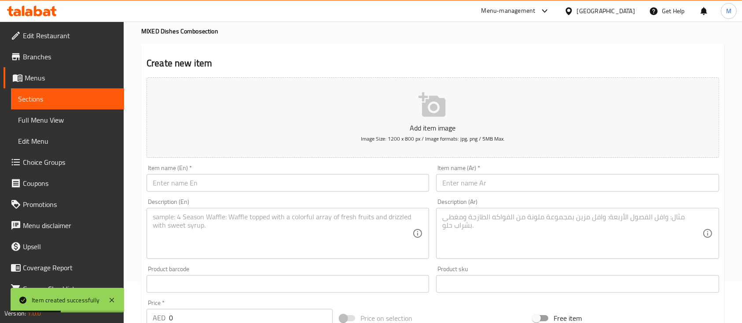
click at [261, 188] on input "text" at bounding box center [287, 183] width 282 height 18
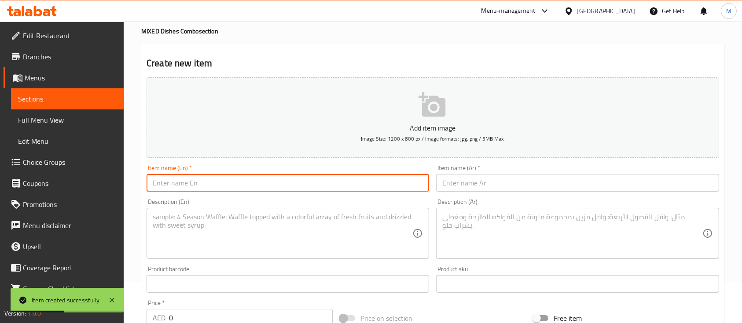
paste input "BROCHETTE DE FILLET DE [PERSON_NAME]"
type input "BROCHETTE DE FILLET DE [PERSON_NAME]"
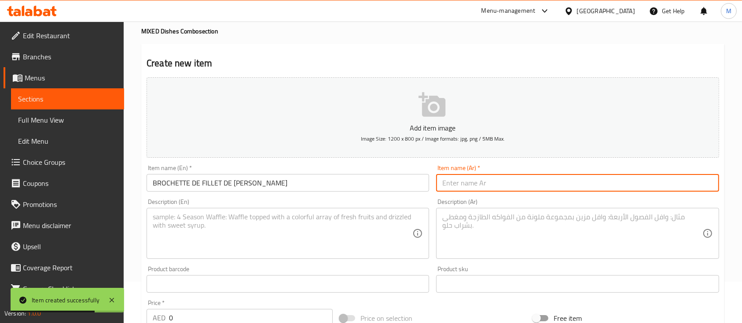
click at [469, 178] on input "text" at bounding box center [577, 183] width 282 height 18
paste input "بروشيت دو فيليه دو بوف"
type input "بروشيت دو فيليه دو بوف"
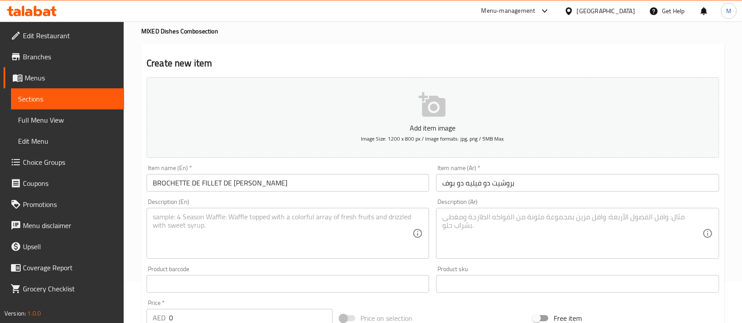
click at [268, 212] on div "Description (En)" at bounding box center [287, 233] width 282 height 51
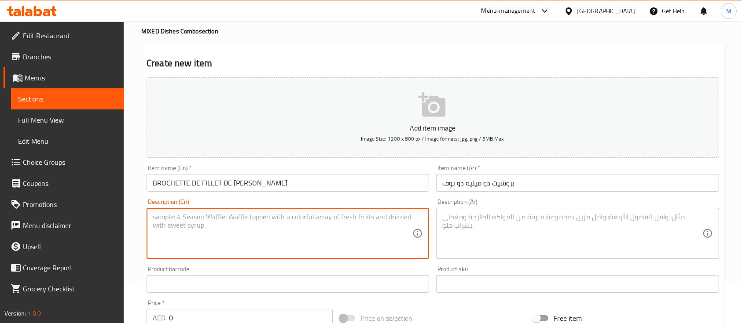
paste textarea "Skewered pieces of beef fillet, grilled."
type textarea "Skewered pieces of beef fillet, grilled."
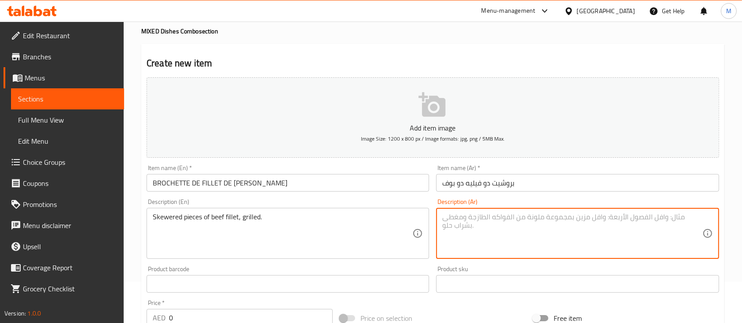
click at [514, 245] on textarea at bounding box center [572, 234] width 260 height 42
paste textarea "قطع من فيليه لحم البقر مشوية على أسياخ."
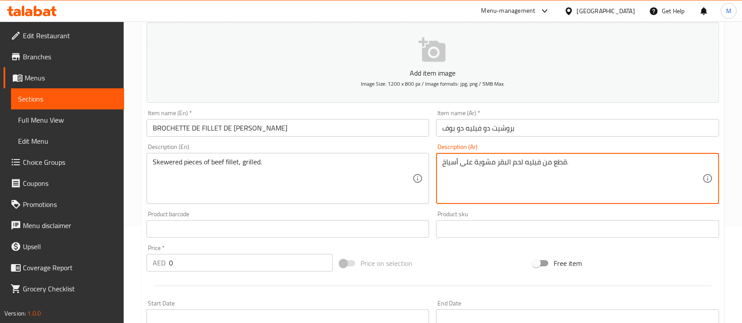
scroll to position [158, 0]
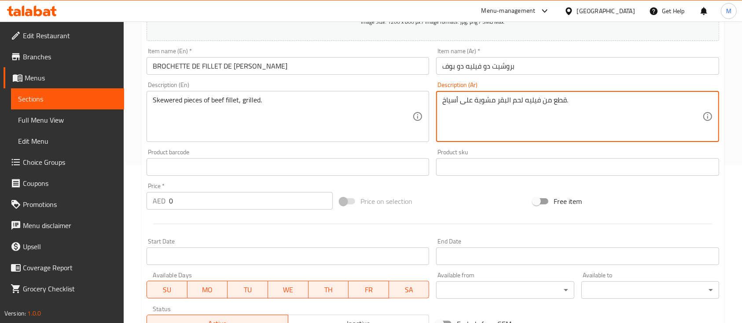
type textarea "قطع من فيليه لحم البقر مشوية على أسياخ."
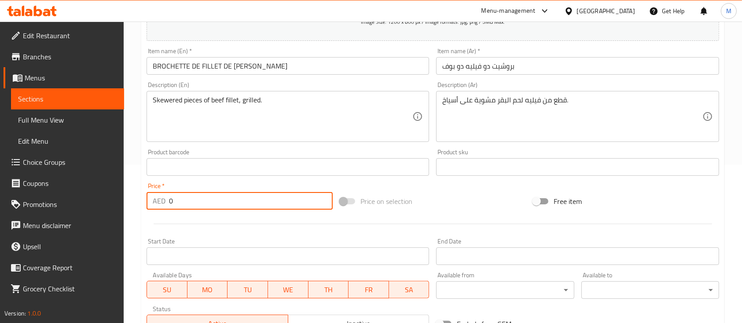
drag, startPoint x: 237, startPoint y: 203, endPoint x: 138, endPoint y: 199, distance: 99.5
click at [138, 199] on div "Home / Restaurants management / Menus / Sections / item / create MIXED Dishes C…" at bounding box center [433, 210] width 618 height 695
paste input "40.35"
drag, startPoint x: 224, startPoint y: 206, endPoint x: 124, endPoint y: 202, distance: 99.9
click at [124, 202] on div "Home / Restaurants management / Menus / Sections / item / create MIXED Dishes C…" at bounding box center [433, 210] width 618 height 695
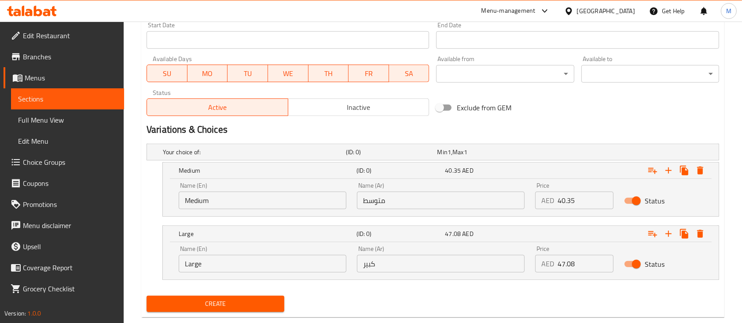
scroll to position [393, 0]
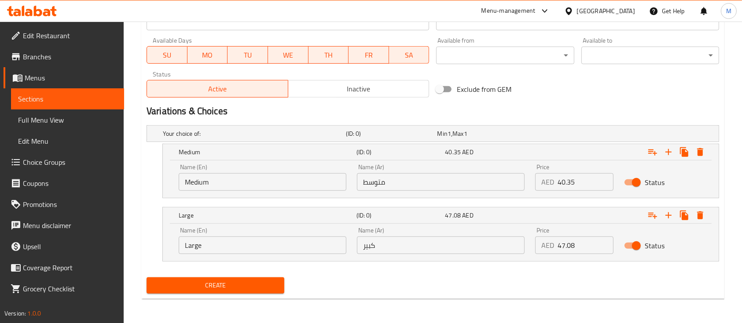
type input "0"
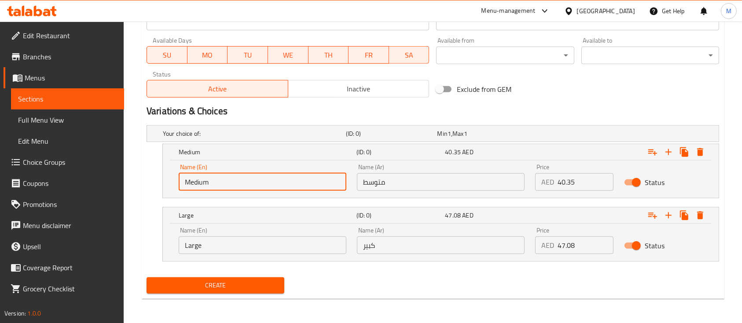
drag, startPoint x: 219, startPoint y: 177, endPoint x: 183, endPoint y: 178, distance: 36.1
click at [183, 178] on input "Medium" at bounding box center [263, 182] width 168 height 18
paste input "Medium"
type input "Medium"
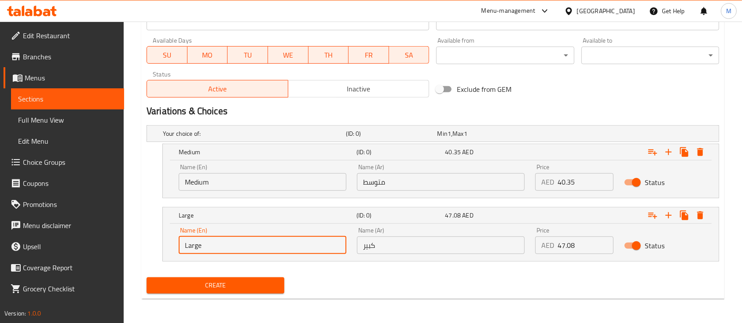
drag, startPoint x: 205, startPoint y: 249, endPoint x: 158, endPoint y: 248, distance: 46.6
click at [158, 248] on div "Large (ID: 0) 47.08 AED Name (En) Large Name (En) Name (Ar) كبير Name (Ar) Pric…" at bounding box center [432, 234] width 572 height 55
paste input "Larg"
type input "Large"
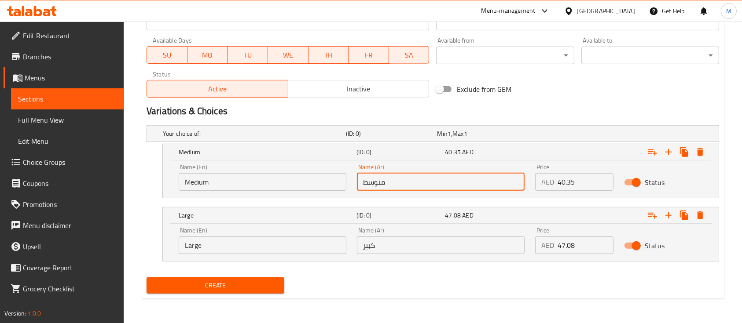
click at [450, 177] on input "متوسط" at bounding box center [441, 182] width 168 height 18
paste input "متوسط"
type input "متوسط"
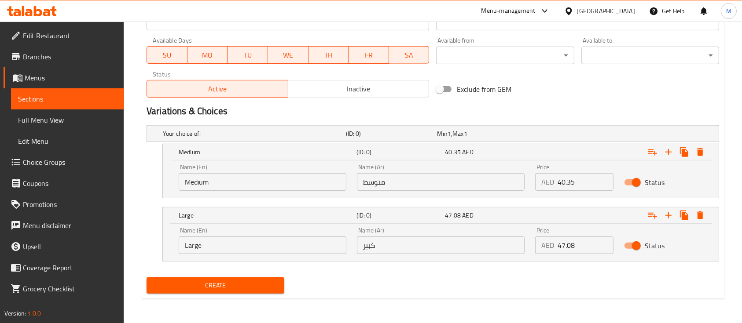
click at [457, 238] on input "كبير" at bounding box center [441, 246] width 168 height 18
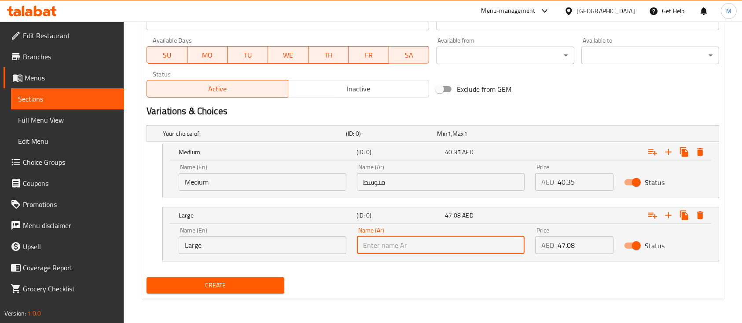
paste input "كبير"
type input "كبير"
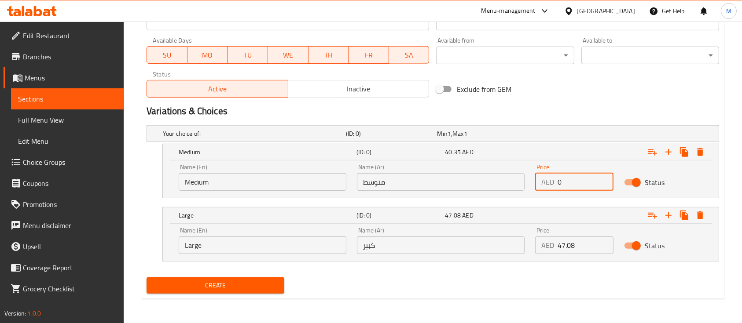
drag, startPoint x: 576, startPoint y: 181, endPoint x: 542, endPoint y: 181, distance: 33.9
click at [542, 181] on div "AED 0 Price" at bounding box center [574, 182] width 78 height 18
paste input "40.35"
type input "40.35"
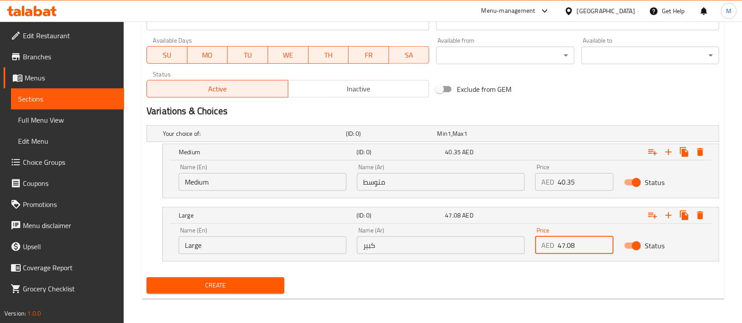
drag, startPoint x: 567, startPoint y: 249, endPoint x: 552, endPoint y: 248, distance: 15.0
click at [552, 248] on div "AED 47.08 Price" at bounding box center [574, 246] width 78 height 18
paste input "47.08"
type input "47.08"
click at [267, 279] on button "Create" at bounding box center [215, 286] width 138 height 16
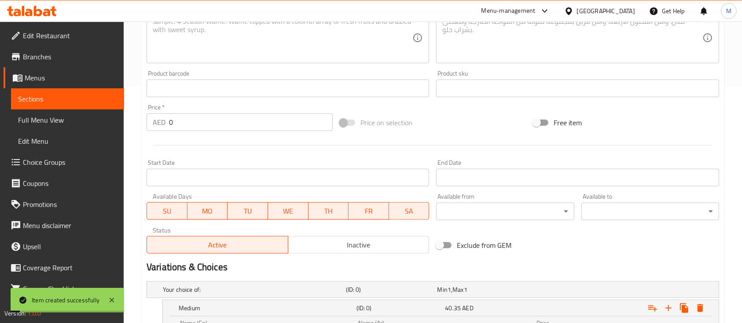
scroll to position [158, 0]
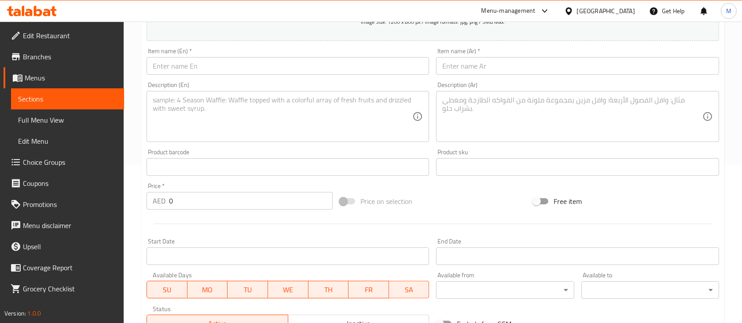
click at [205, 73] on input "text" at bounding box center [287, 66] width 282 height 18
paste input "[PERSON_NAME] DE VIANDE DE BOEUF"
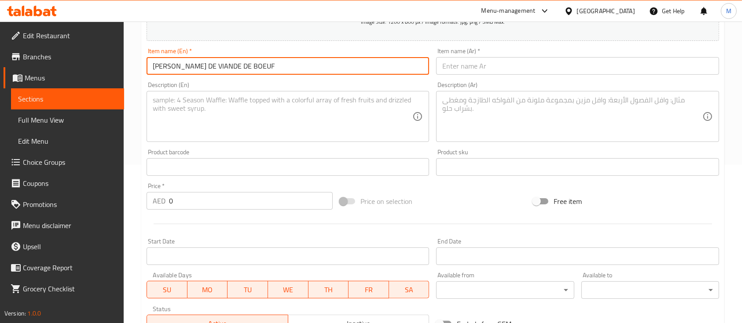
type input "[PERSON_NAME] DE VIANDE DE BOEUF"
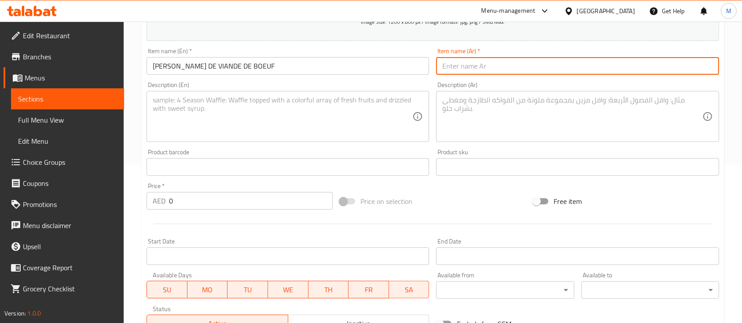
click at [469, 64] on input "text" at bounding box center [577, 66] width 282 height 18
paste input "بوليت دو فياند دو بوف"
type input "بوليت دو فياند دو بوف"
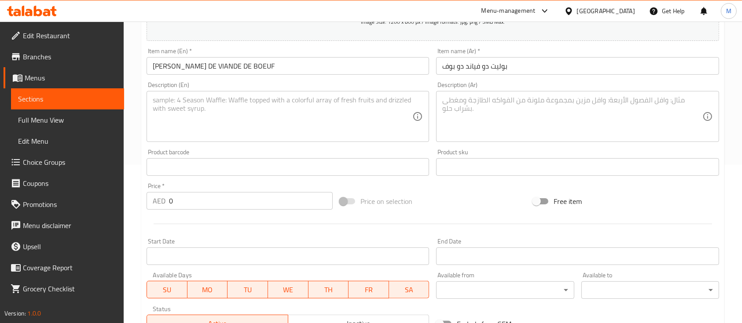
click at [525, 130] on textarea at bounding box center [572, 117] width 260 height 42
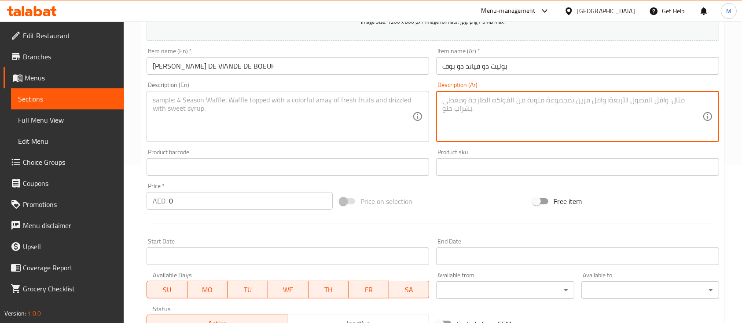
paste textarea "كرات لحم البقر."
type textarea "كرات لحم البقر."
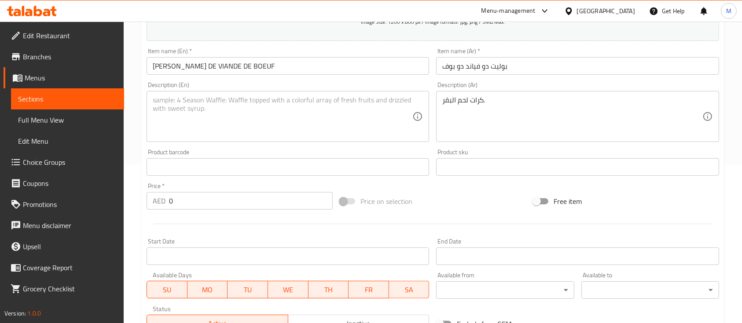
click at [339, 129] on textarea at bounding box center [283, 117] width 260 height 42
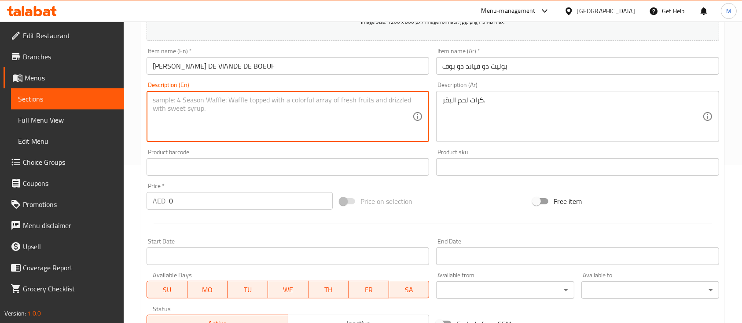
paste textarea "Beef meatballs."
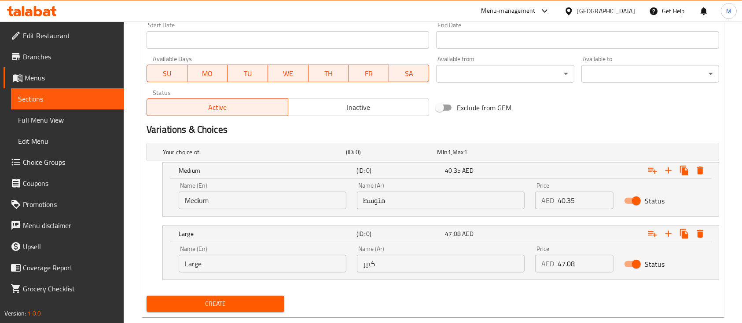
scroll to position [393, 0]
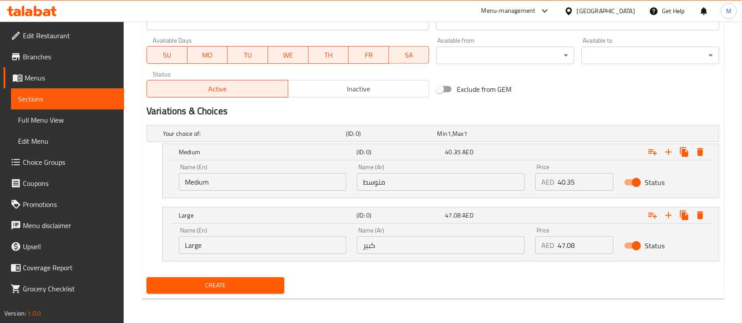
type textarea "Beef meatballs."
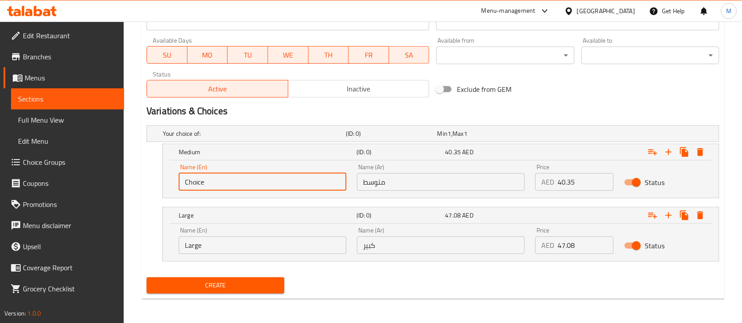
drag, startPoint x: 150, startPoint y: 183, endPoint x: 110, endPoint y: 180, distance: 40.1
paste input "Medium"
type input "Medium"
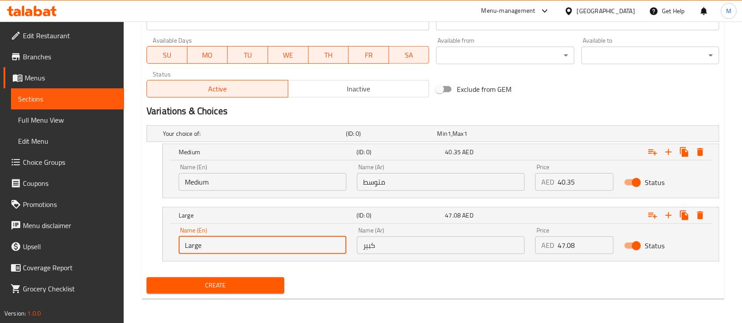
drag, startPoint x: 201, startPoint y: 249, endPoint x: 150, endPoint y: 242, distance: 51.4
click at [150, 242] on div "Large (ID: 0) 47.08 AED Name (En) Large Name (En) Name (Ar) كبير Name (Ar) Pric…" at bounding box center [432, 234] width 572 height 55
paste input "Larg"
type input "Large"
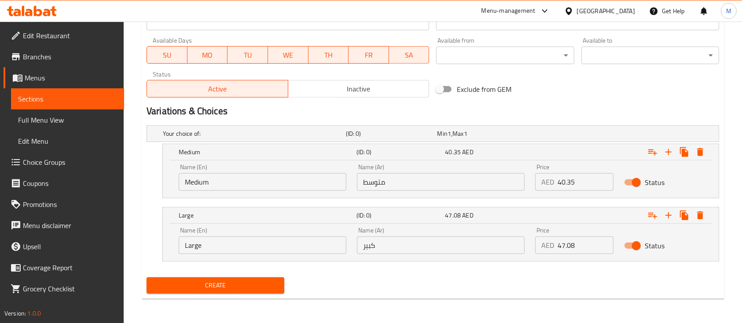
click at [478, 182] on input "متوسط" at bounding box center [441, 182] width 168 height 18
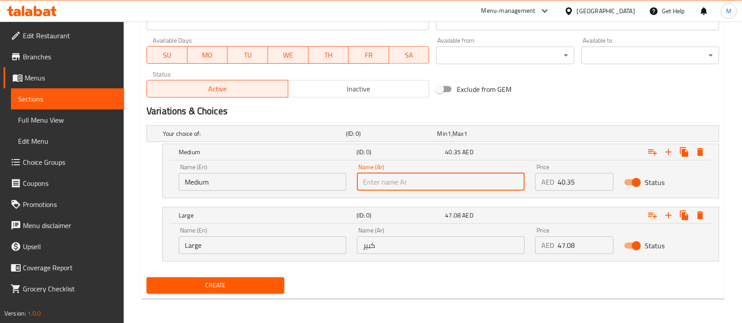
paste input "متوسط"
type input "متوسط"
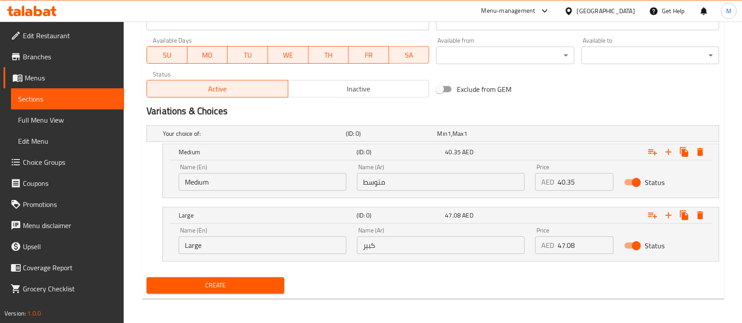
click at [443, 246] on input "كبير" at bounding box center [441, 246] width 168 height 18
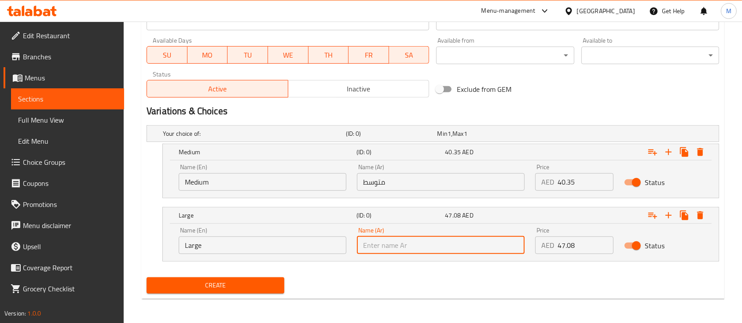
paste input "كبير"
type input "كبير"
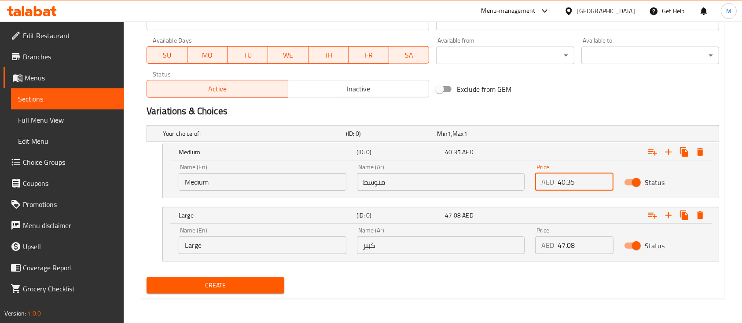
drag, startPoint x: 589, startPoint y: 184, endPoint x: 544, endPoint y: 181, distance: 45.0
click at [544, 181] on div "AED 40.35 Price" at bounding box center [574, 182] width 78 height 18
paste input "40.35"
type input "40.35"
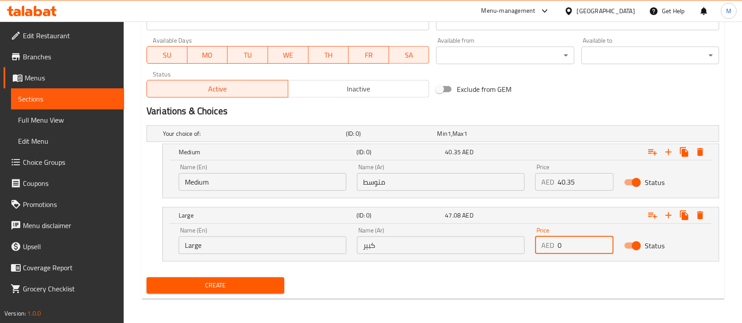
drag, startPoint x: 560, startPoint y: 242, endPoint x: 538, endPoint y: 242, distance: 22.4
click at [538, 242] on div "AED 0 Price" at bounding box center [574, 246] width 78 height 18
paste input "47.08"
type input "47.08"
click at [232, 287] on span "Create" at bounding box center [216, 285] width 124 height 11
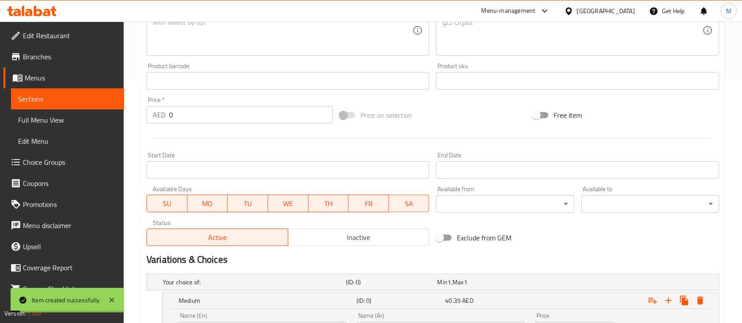
scroll to position [158, 0]
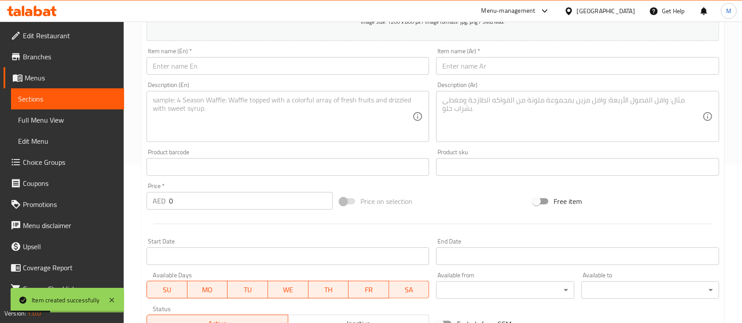
click at [195, 70] on input "text" at bounding box center [287, 66] width 282 height 18
paste input "RIZ/ATTIEKE SOUPE DE POULET"
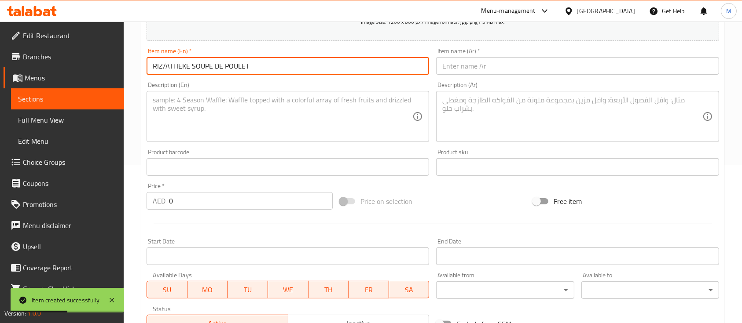
type input "RIZ/ATTIEKE SOUPE DE POULET"
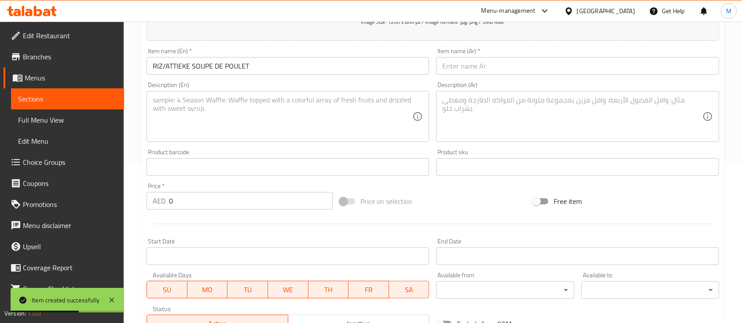
click at [464, 71] on input "text" at bounding box center [577, 66] width 282 height 18
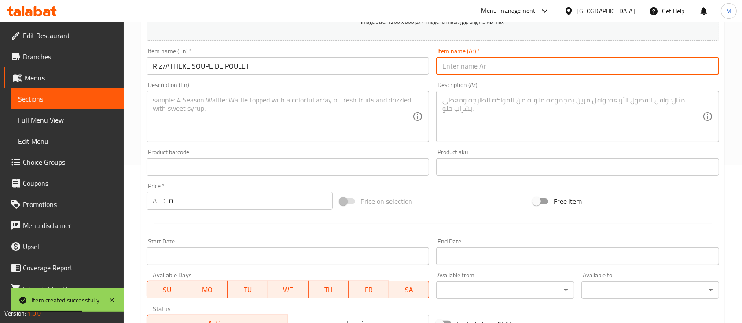
paste input "رز/أتيكيه سوف دو بوليه"
type input "رز/أتيكيه سوف دو بوليه"
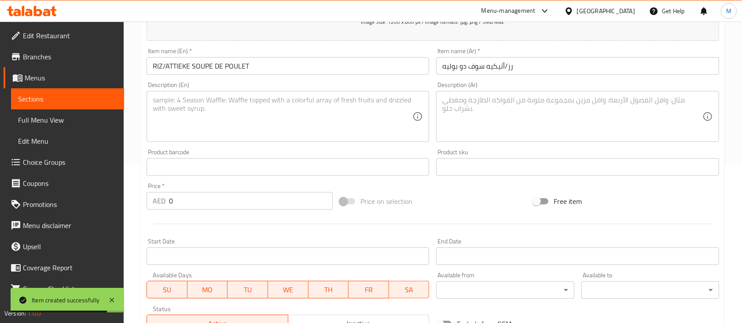
click at [268, 135] on textarea at bounding box center [283, 117] width 260 height 42
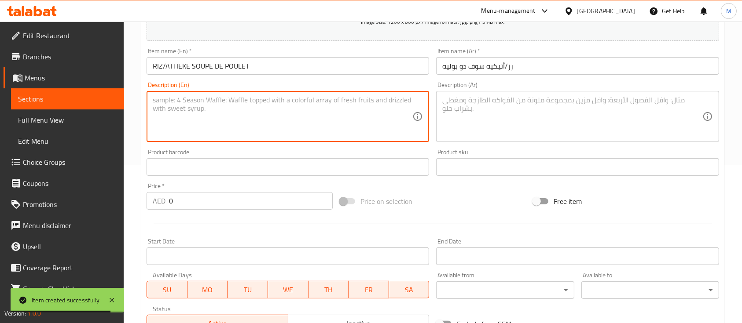
paste textarea "Rice or attiéké served with chicken soup."
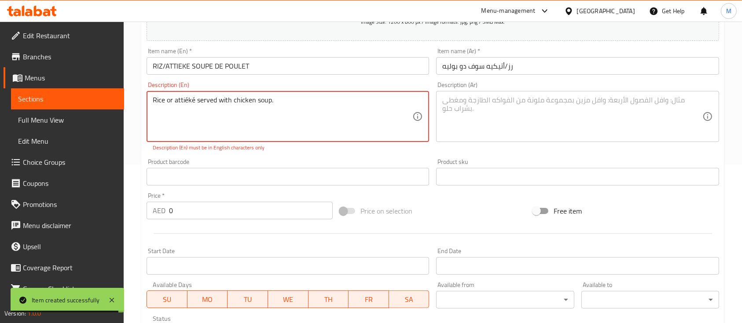
click at [194, 102] on textarea "Rice or attiéké served with chicken soup." at bounding box center [283, 117] width 260 height 42
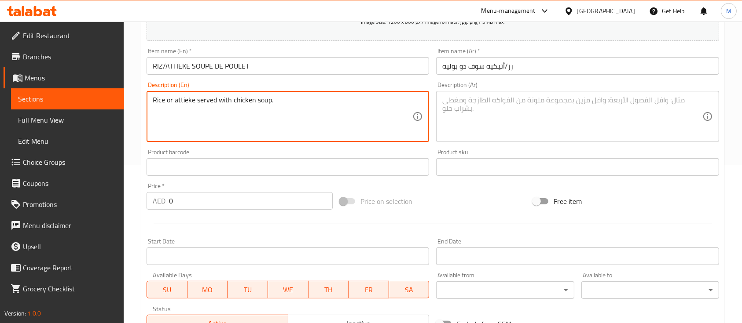
type textarea "Rice or attieke served with chicken soup."
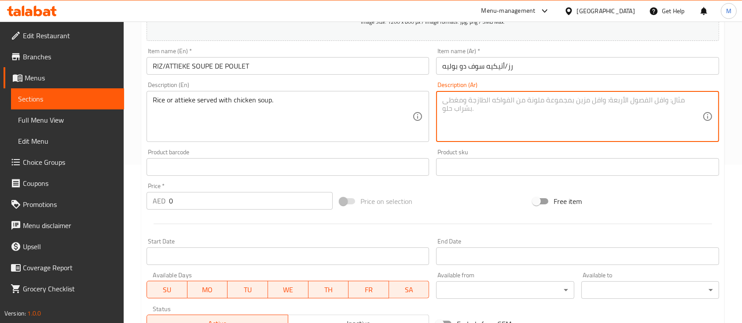
click at [457, 118] on textarea at bounding box center [572, 117] width 260 height 42
click at [569, 114] on textarea at bounding box center [572, 117] width 260 height 42
paste textarea "أرز أو أتيكيه يُقدم مع شوربة الدجاج."
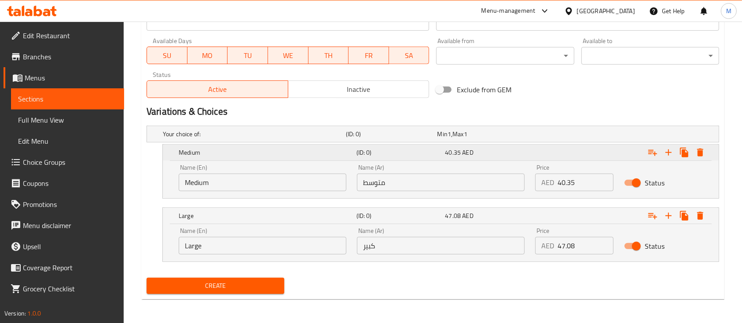
scroll to position [393, 0]
type textarea "أرز أو أتيكيه يُقدم مع شوربة الدجاج."
drag, startPoint x: 212, startPoint y: 180, endPoint x: 172, endPoint y: 179, distance: 40.0
click at [172, 179] on div "Name (En) Choice Name (En) Name (Ar) متوسط Name (Ar) Price AED 40.35 Price Stat…" at bounding box center [441, 179] width 556 height 37
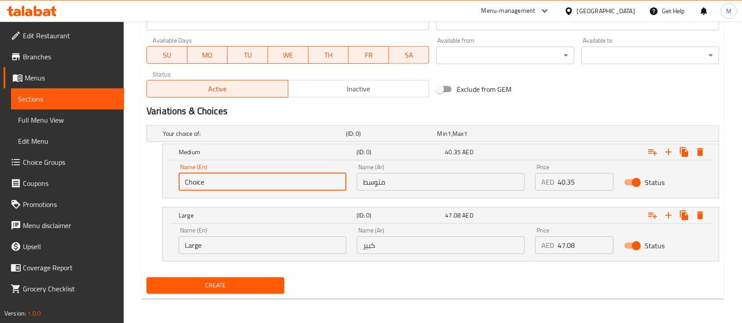
paste input "Medium"
type input "Medium"
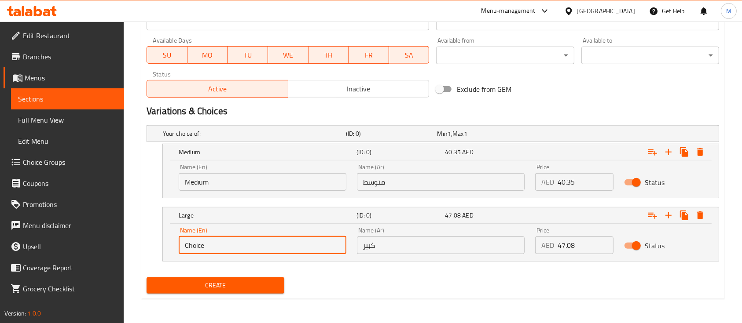
drag, startPoint x: 130, startPoint y: 244, endPoint x: 103, endPoint y: 247, distance: 27.4
paste input "Larg"
type input "Large"
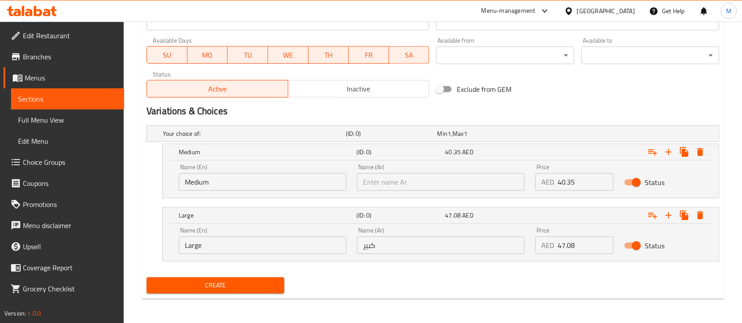
click at [415, 186] on input "text" at bounding box center [441, 182] width 168 height 18
paste input "متوسط"
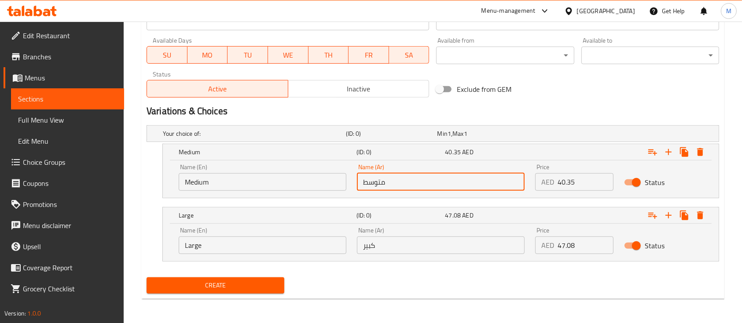
type input "متوسط"
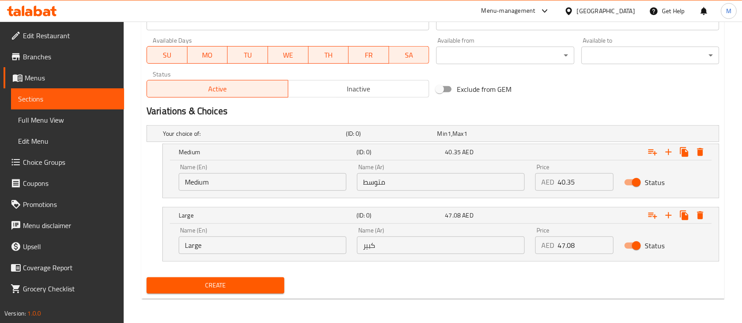
click at [452, 238] on input "كبير" at bounding box center [441, 246] width 168 height 18
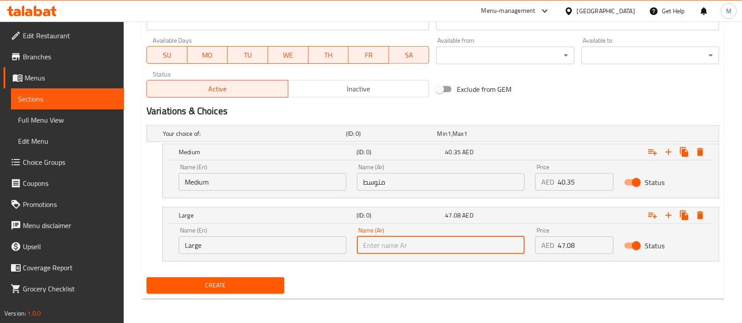
paste input "كبير"
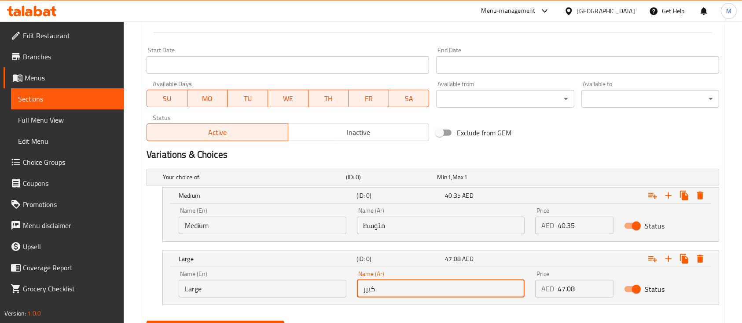
scroll to position [334, 0]
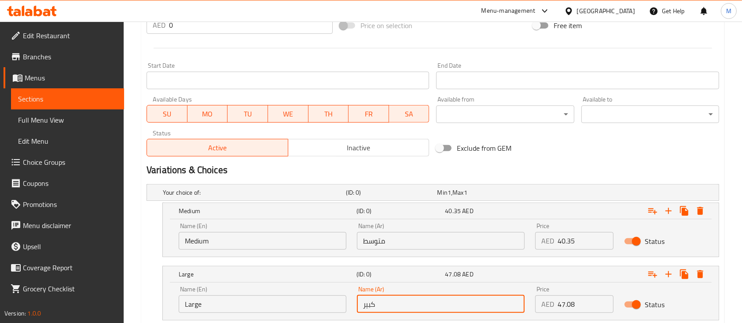
type input "كبير"
drag, startPoint x: 573, startPoint y: 240, endPoint x: 544, endPoint y: 239, distance: 29.0
click at [544, 239] on div "AED 40.35 Price" at bounding box center [574, 241] width 78 height 18
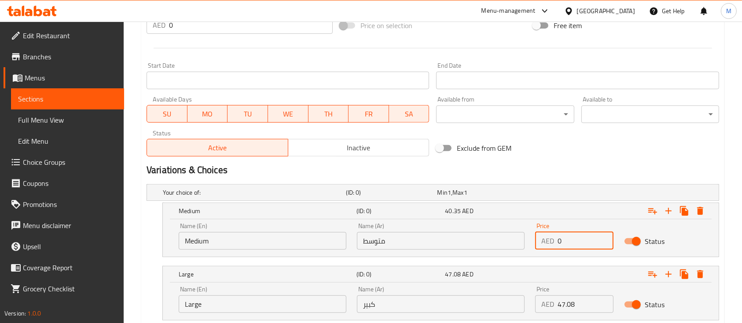
paste input "40.35"
type input "40.35"
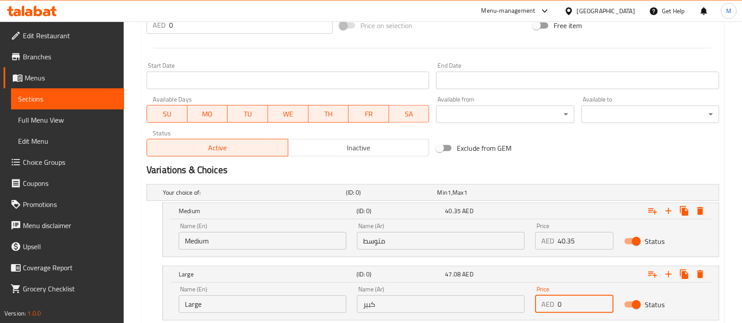
drag, startPoint x: 570, startPoint y: 300, endPoint x: 534, endPoint y: 299, distance: 35.6
click at [534, 299] on div "Price AED 0 Price" at bounding box center [574, 299] width 89 height 37
paste input "53.8"
type input "53.80"
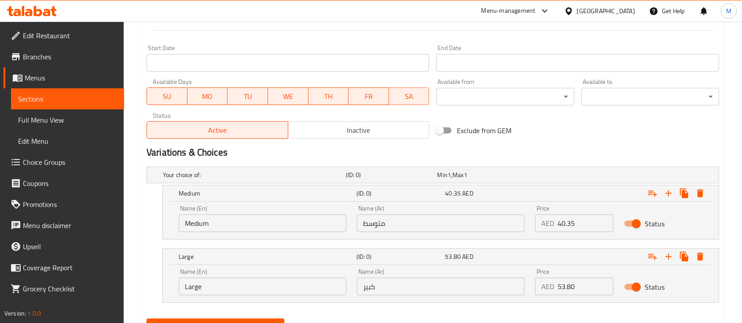
scroll to position [393, 0]
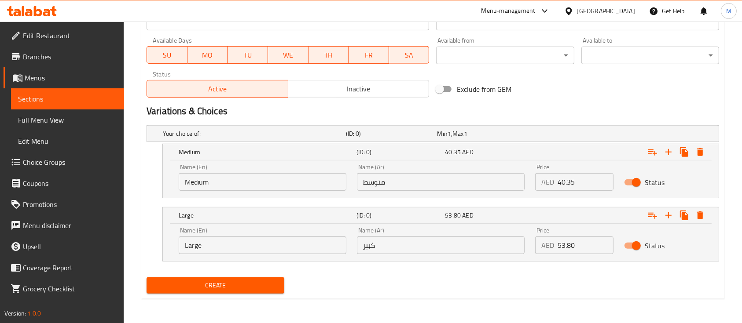
click at [243, 282] on span "Create" at bounding box center [216, 285] width 124 height 11
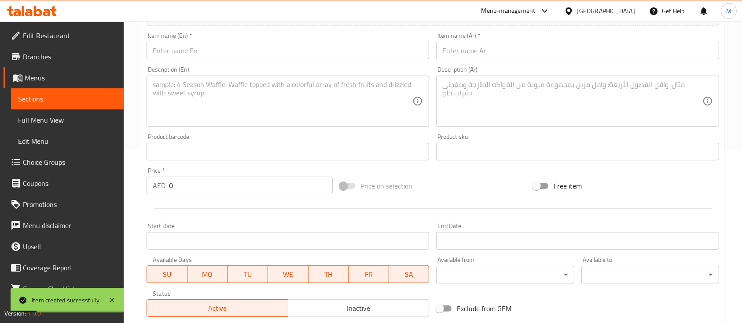
scroll to position [0, 0]
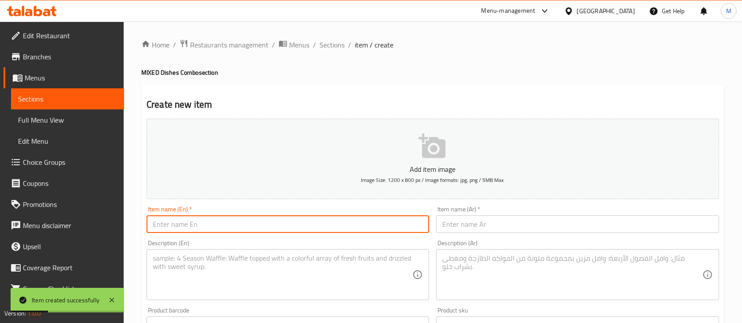
click at [196, 220] on input "text" at bounding box center [287, 225] width 282 height 18
paste input "RIZ SAUCE GRAINE"
type input "RIZ SAUCE GRAINE"
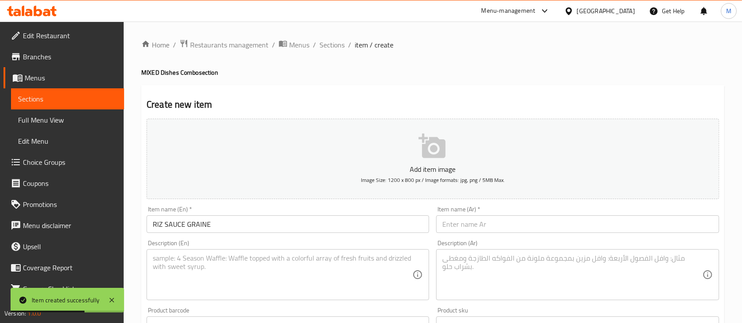
click at [467, 226] on input "text" at bounding box center [577, 225] width 282 height 18
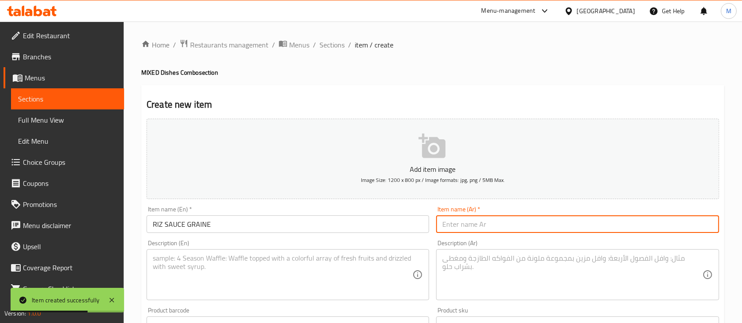
paste input "رز صوص غرين"
type input "رز صوص غرين"
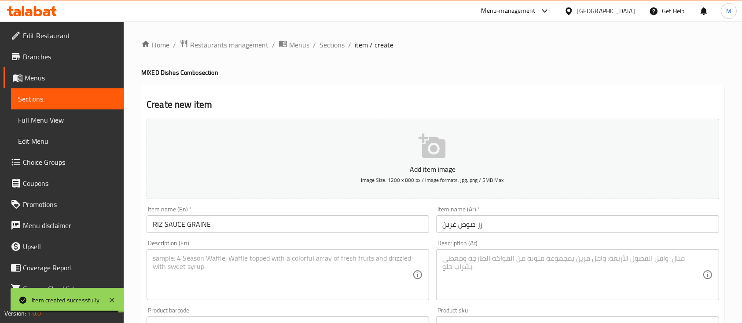
click at [278, 265] on textarea at bounding box center [283, 275] width 260 height 42
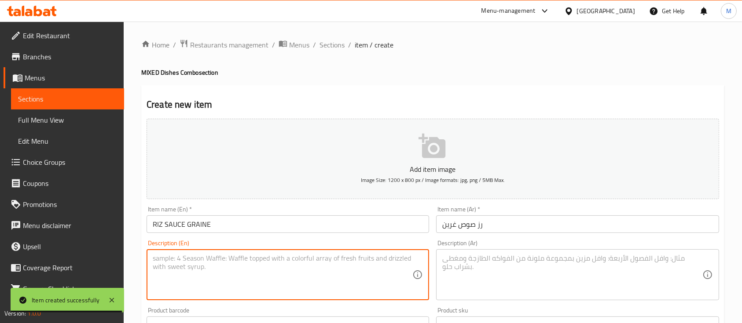
paste textarea "Rice served with palm fruit sauce."
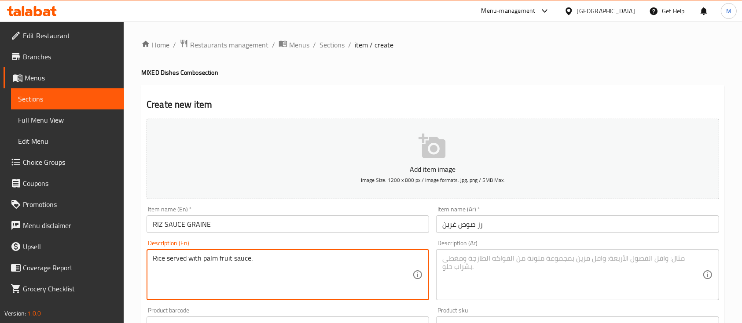
type textarea "Rice served with palm fruit sauce."
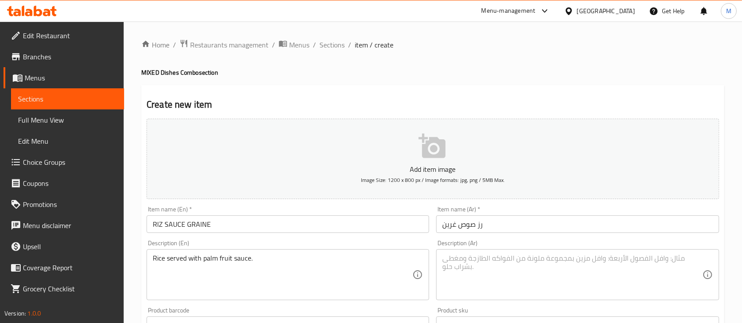
click at [472, 259] on textarea at bounding box center [572, 275] width 260 height 42
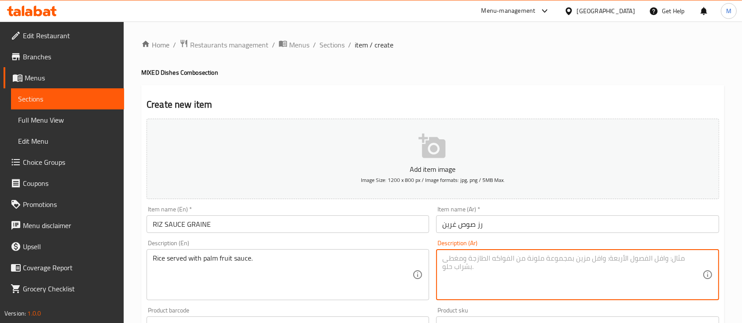
paste textarea "أرز يُقدم مع صلصة ثمار النخيل."
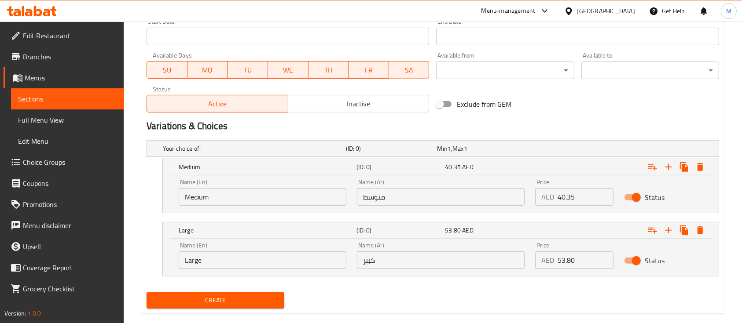
scroll to position [393, 0]
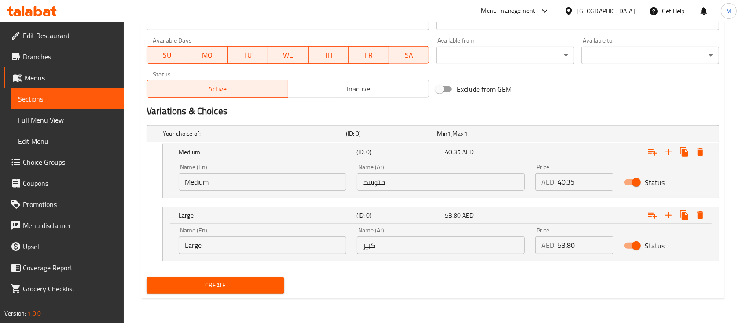
type textarea "أرز يُقدم مع صلصة ثمار النخيل."
click at [535, 180] on div "AED 0 Price" at bounding box center [574, 182] width 78 height 18
paste input "33.63"
type input "33.63"
drag, startPoint x: 593, startPoint y: 251, endPoint x: 508, endPoint y: 246, distance: 85.0
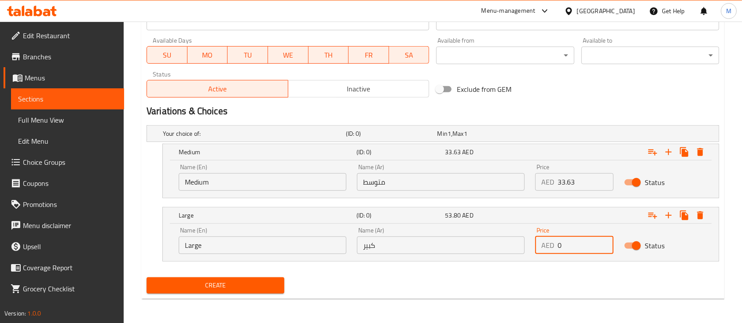
click at [508, 246] on div "Name (En) Large Name (En) Name (Ar) كبير Name (Ar) Price AED 0 Price Status" at bounding box center [440, 240] width 534 height 37
paste input "47.08"
type input "47.08"
drag, startPoint x: 232, startPoint y: 187, endPoint x: 137, endPoint y: 178, distance: 95.4
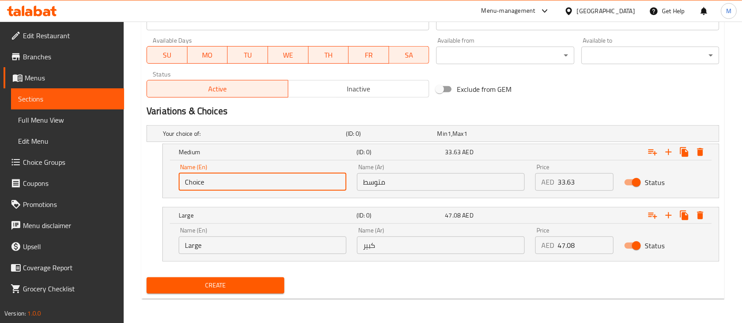
paste input "Medium"
type input "Medium"
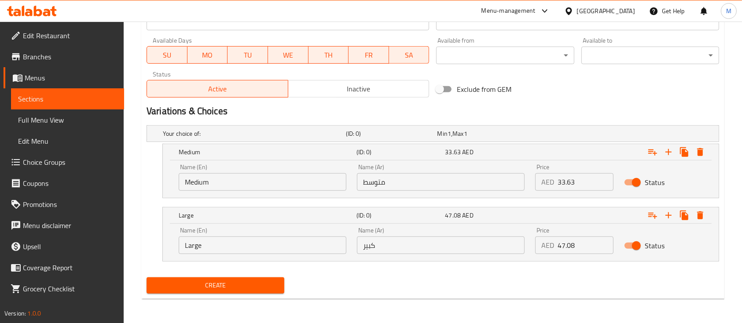
drag, startPoint x: 230, startPoint y: 244, endPoint x: 190, endPoint y: 241, distance: 39.6
click at [190, 241] on input "Large" at bounding box center [263, 246] width 168 height 18
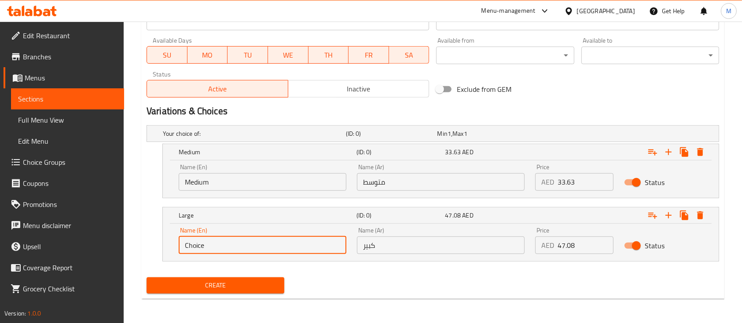
click at [213, 244] on input "Choice" at bounding box center [263, 246] width 168 height 18
click at [214, 244] on input "Choice" at bounding box center [263, 246] width 168 height 18
click at [214, 243] on input "Choice" at bounding box center [263, 246] width 168 height 18
paste input "Larg"
type input "Large"
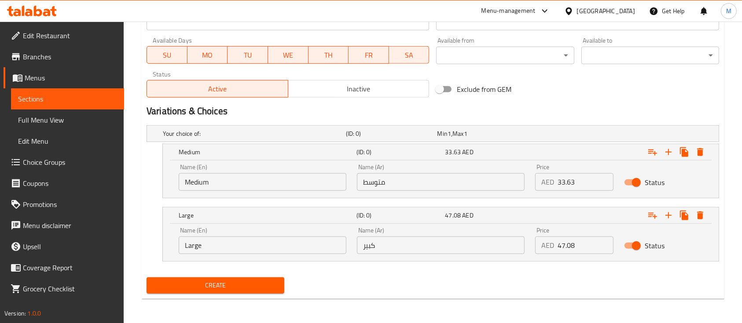
click at [402, 178] on input "متوسط" at bounding box center [441, 182] width 168 height 18
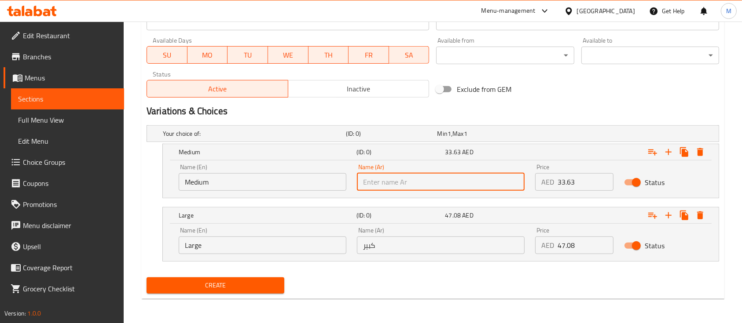
paste input "متوسط"
type input "متوسط"
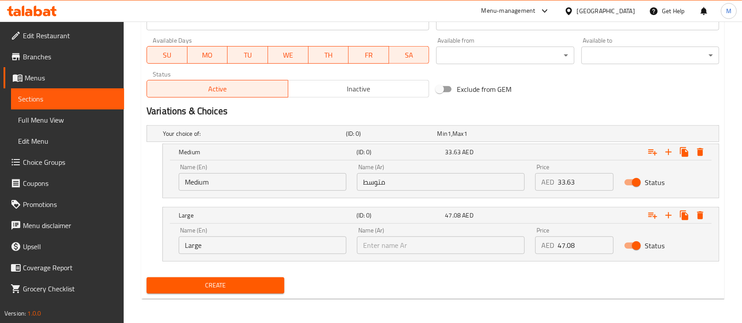
click at [391, 242] on input "text" at bounding box center [441, 246] width 168 height 18
paste input "كبير"
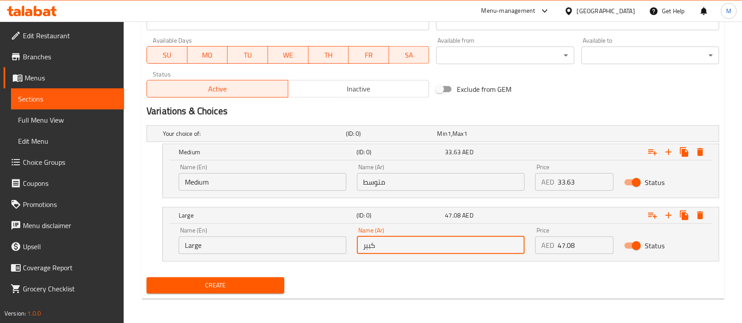
type input "كبير"
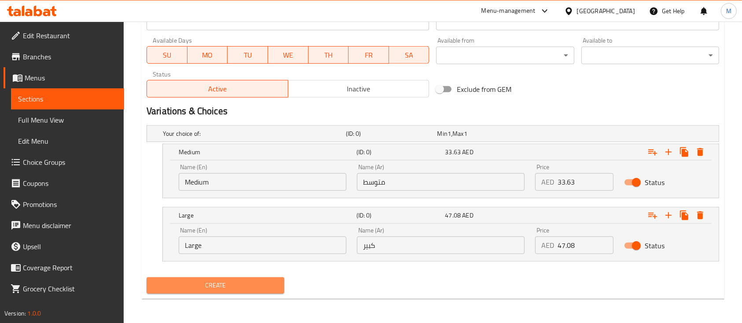
click at [271, 282] on span "Create" at bounding box center [216, 285] width 124 height 11
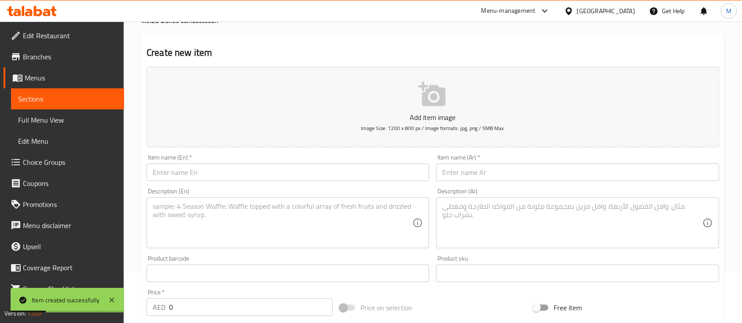
scroll to position [41, 0]
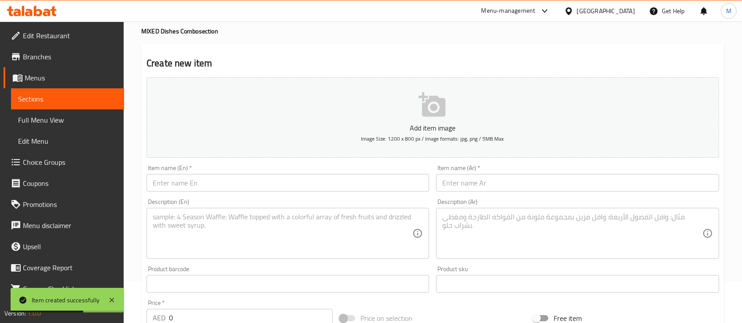
click at [169, 178] on input "text" at bounding box center [287, 183] width 282 height 18
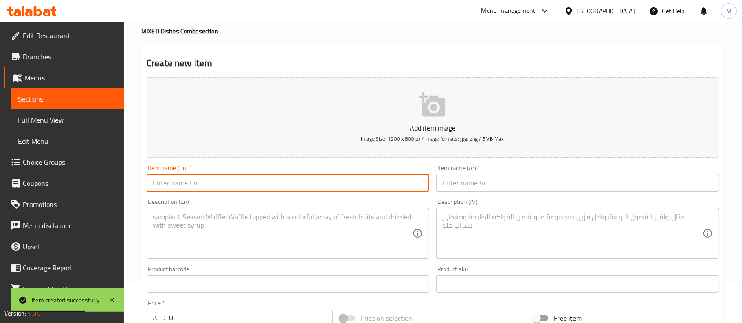
paste input "PLACALI SAUCE GRAINE"
type input "PLACALI SAUCE GRAINE"
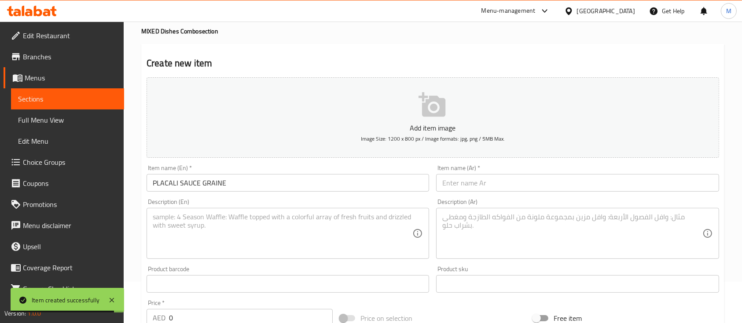
click at [453, 187] on input "text" at bounding box center [577, 183] width 282 height 18
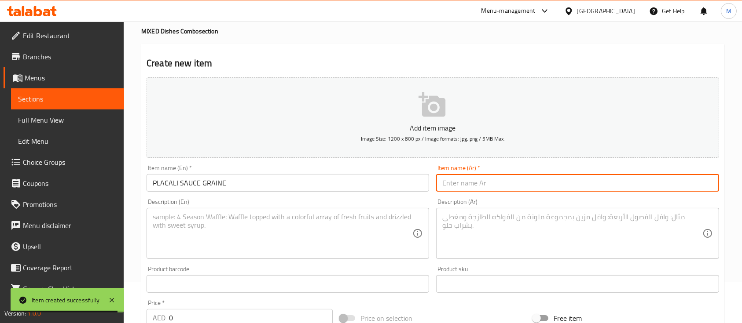
paste input "بلاكالي صوص غرين"
type input "بلاكالي صوص غرين"
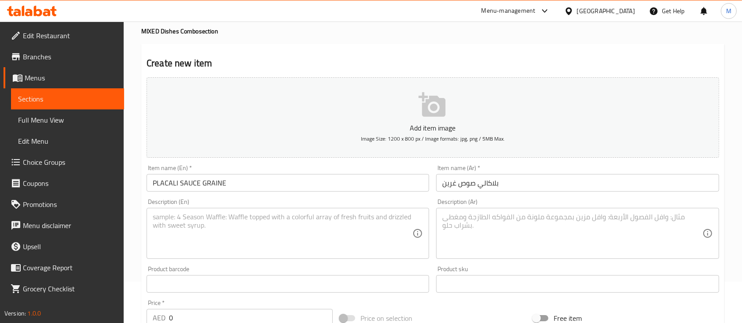
click at [291, 251] on textarea at bounding box center [283, 234] width 260 height 42
paste textarea "Placali (fermented cassava paste) served with palm fruit sauce."
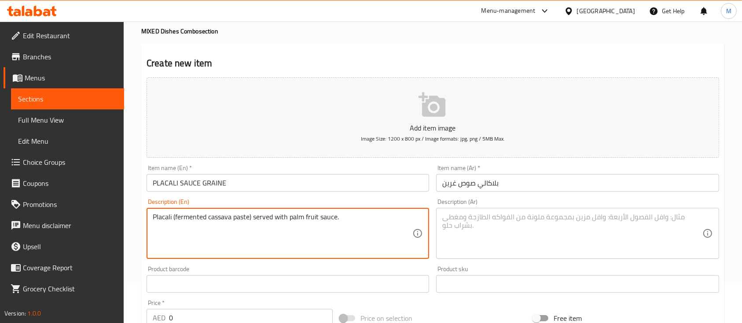
type textarea "Placali (fermented cassava paste) served with palm fruit sauce."
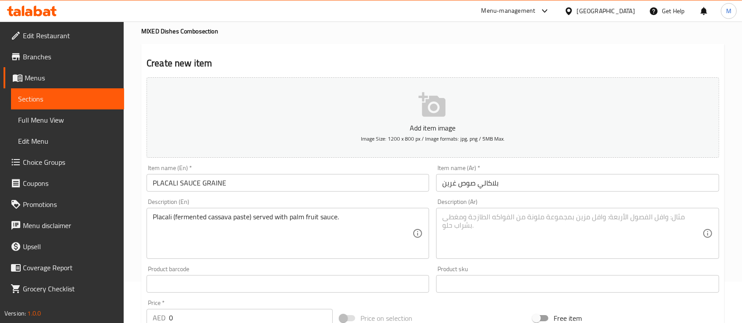
click at [508, 227] on textarea at bounding box center [572, 234] width 260 height 42
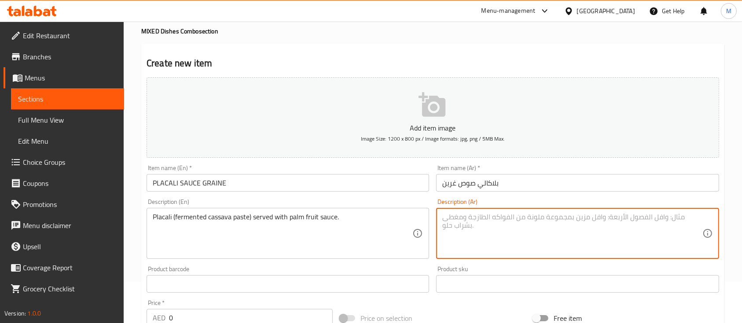
paste textarea "بلاكالي (عجينة الكسافا المخمرة) تُقدم مع صلصة ثمار النخيل."
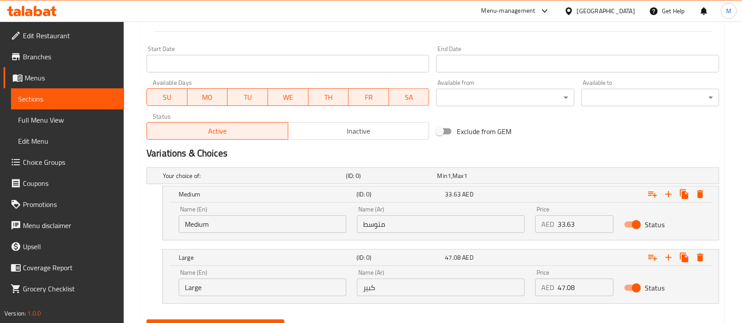
scroll to position [393, 0]
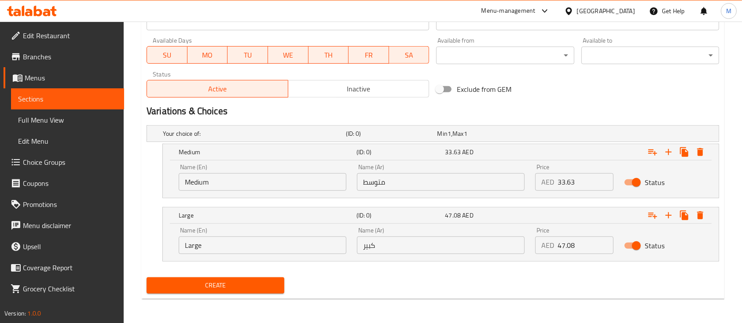
type textarea "بلاكالي (عجينة الكسافا المخمرة) تُقدم مع صلصة ثمار النخيل."
click at [595, 181] on input "33.63" at bounding box center [585, 182] width 56 height 18
click at [544, 179] on div "AED 33.63 Price" at bounding box center [574, 182] width 78 height 18
paste input "40.35"
type input "40.35"
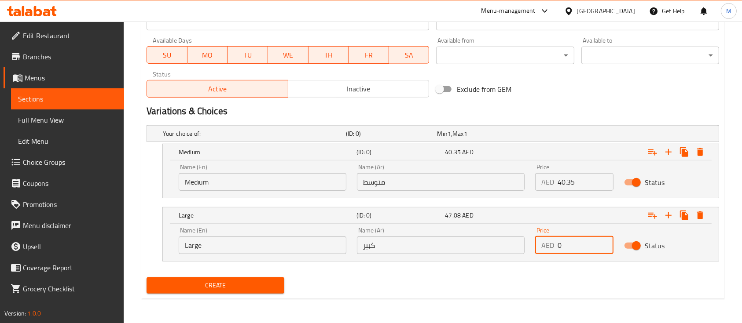
drag, startPoint x: 571, startPoint y: 250, endPoint x: 534, endPoint y: 249, distance: 36.5
click at [534, 249] on div "Price AED 0 Price" at bounding box center [574, 240] width 89 height 37
paste input "47.08"
type input "47.08"
click at [245, 183] on input "Choice" at bounding box center [263, 182] width 168 height 18
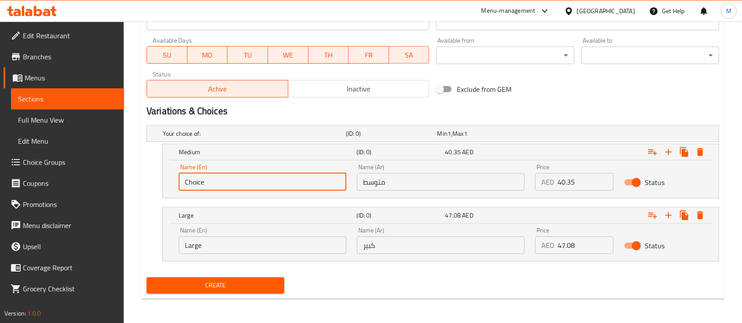
click at [245, 183] on input "Choice" at bounding box center [263, 182] width 168 height 18
paste input "Medium"
type input "Medium"
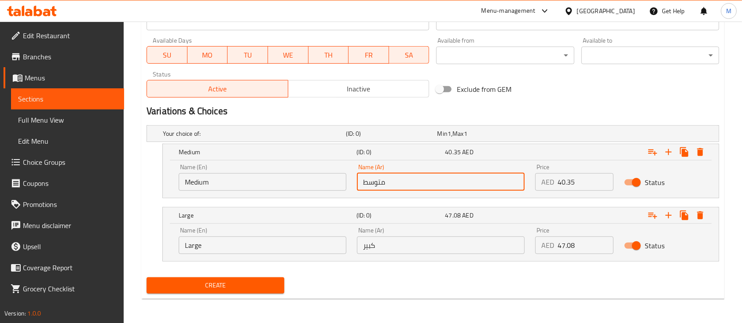
click at [429, 181] on input "متوسط" at bounding box center [441, 182] width 168 height 18
paste input "متوسط"
type input "متوسط"
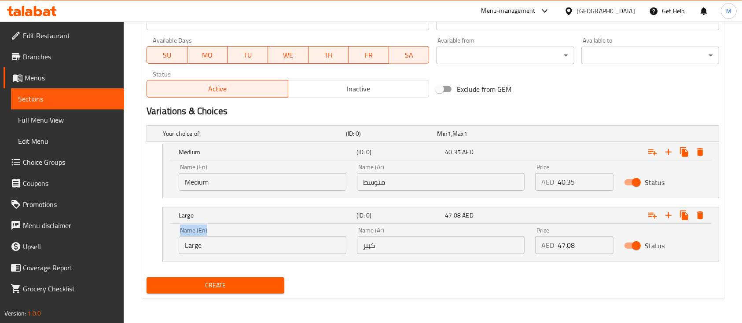
drag, startPoint x: 233, startPoint y: 254, endPoint x: 166, endPoint y: 245, distance: 67.6
click at [162, 244] on div "Large (ID: 0) 47.08 AED Name (En) Large Name (En) Name (Ar) كبير Name (Ar) Pric…" at bounding box center [432, 234] width 572 height 55
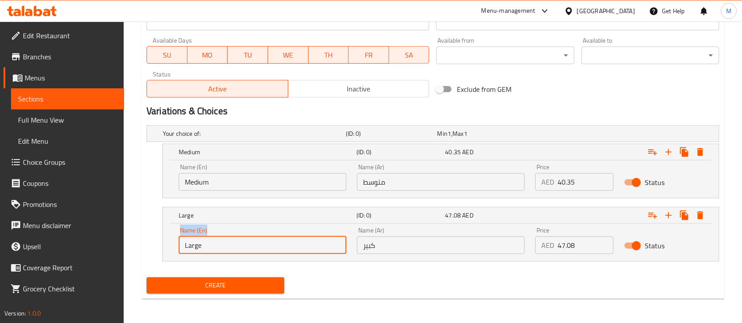
click at [192, 247] on input "Large" at bounding box center [263, 246] width 168 height 18
drag, startPoint x: 205, startPoint y: 246, endPoint x: 173, endPoint y: 242, distance: 31.9
click at [173, 242] on div "Name (En) Large Name (En)" at bounding box center [262, 240] width 178 height 37
paste input "Larg"
type input "Large"
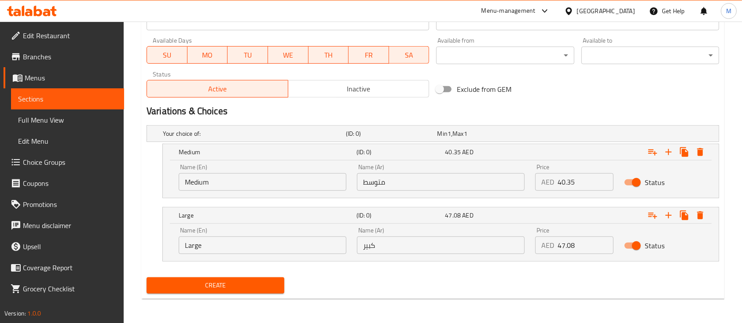
click at [386, 248] on input "كبير" at bounding box center [441, 246] width 168 height 18
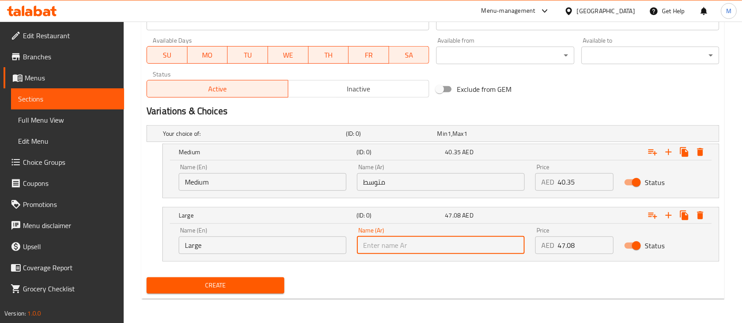
paste input "كبير"
type input "كبير"
click at [253, 287] on span "Create" at bounding box center [216, 285] width 124 height 11
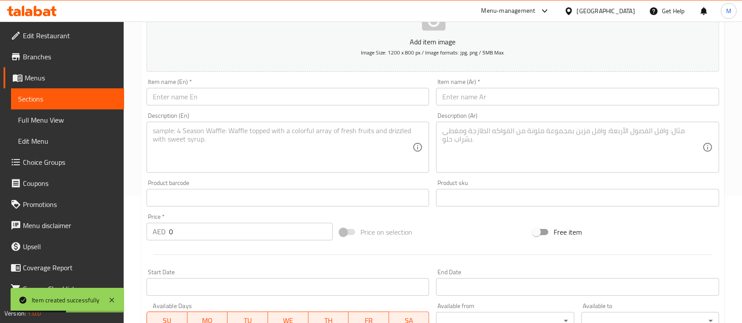
scroll to position [41, 0]
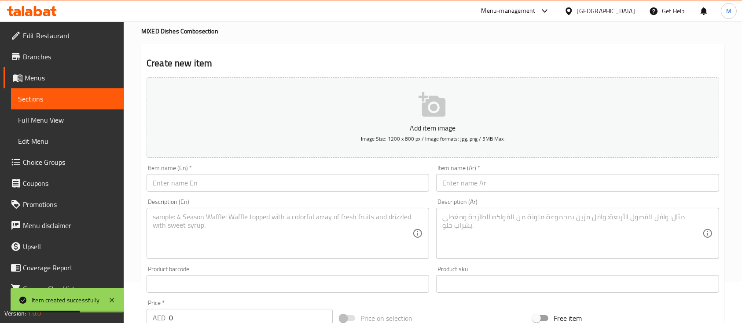
click at [246, 178] on input "text" at bounding box center [287, 183] width 282 height 18
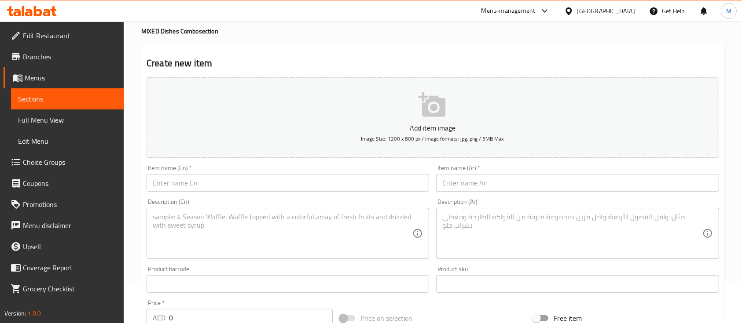
click at [177, 185] on input "text" at bounding box center [287, 183] width 282 height 18
paste input "SALADE"
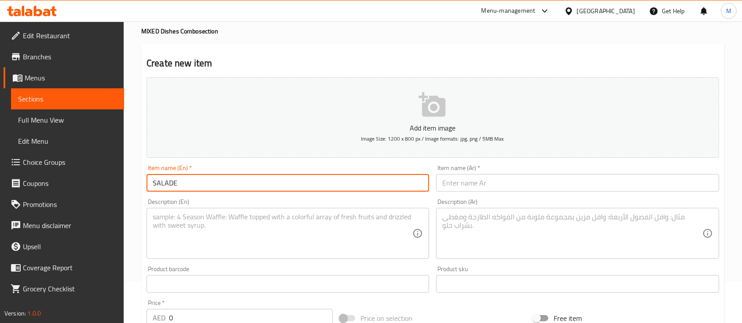
type input "SALADE"
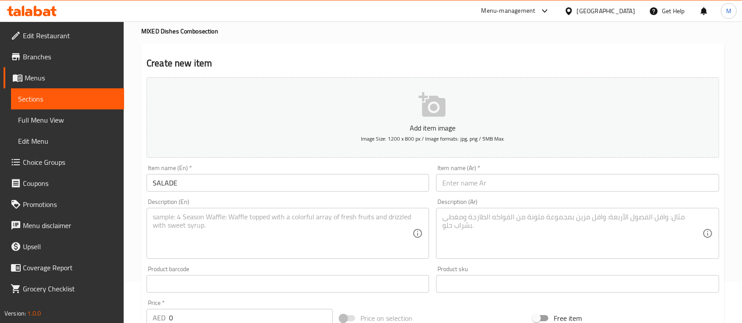
click at [556, 173] on div "Item name (Ar)   * Item name (Ar) *" at bounding box center [577, 178] width 282 height 27
drag, startPoint x: 556, startPoint y: 176, endPoint x: 558, endPoint y: 181, distance: 5.6
click at [557, 179] on input "text" at bounding box center [577, 183] width 282 height 18
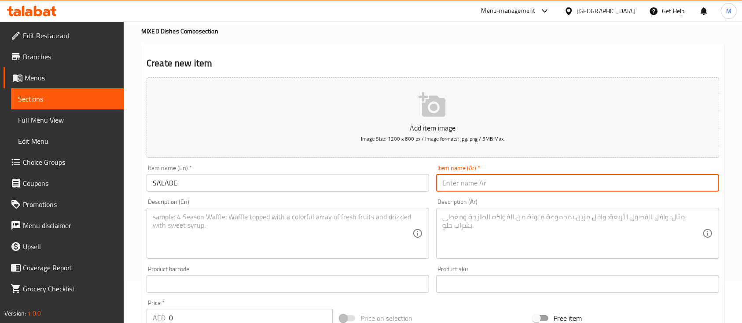
paste input "سلاد"
type input "سلاد"
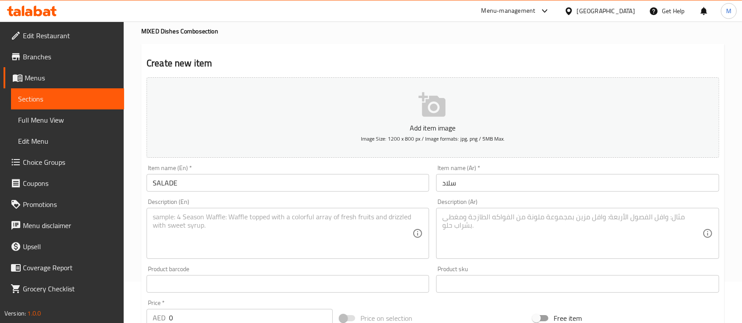
click at [238, 216] on textarea at bounding box center [283, 234] width 260 height 42
paste textarea "Fresh mixed salad."
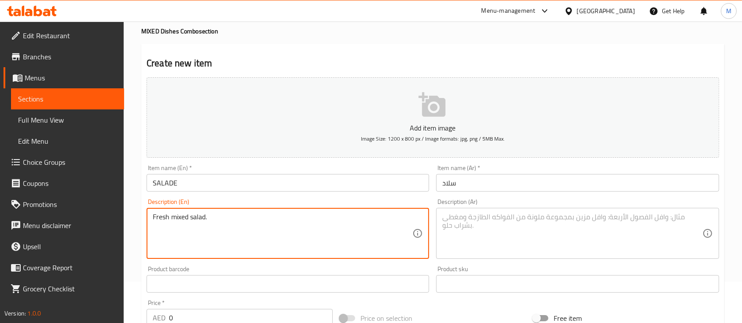
type textarea "Fresh mixed salad."
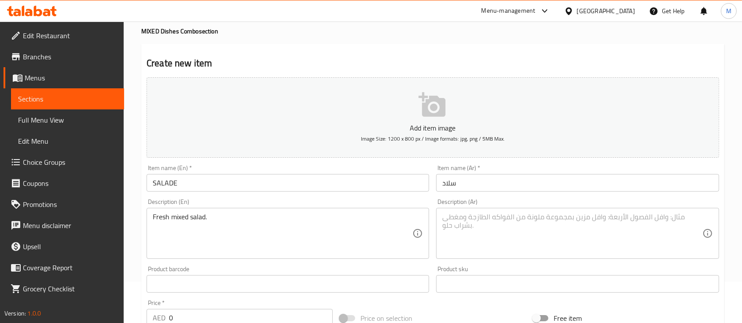
click at [483, 210] on div "Description (Ar)" at bounding box center [577, 233] width 282 height 51
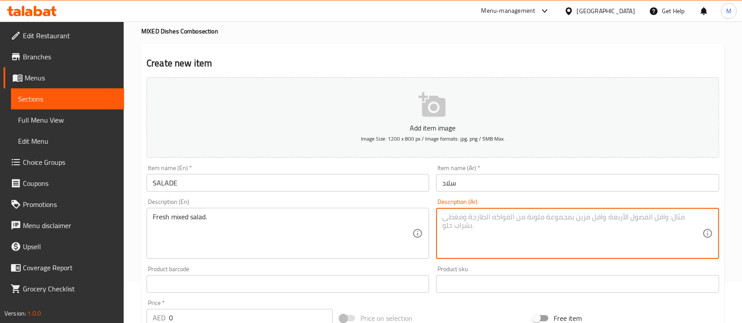
paste textarea "سلطة مشكلة طازجة."
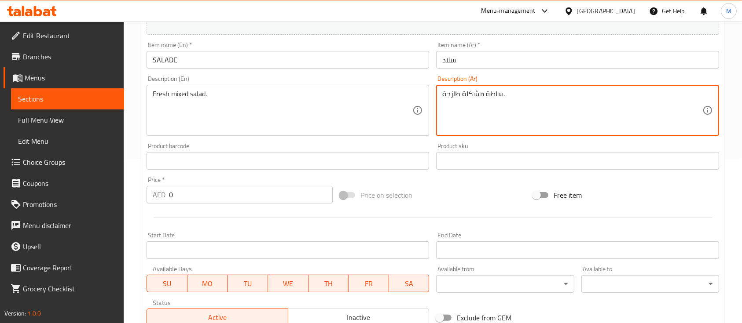
scroll to position [217, 0]
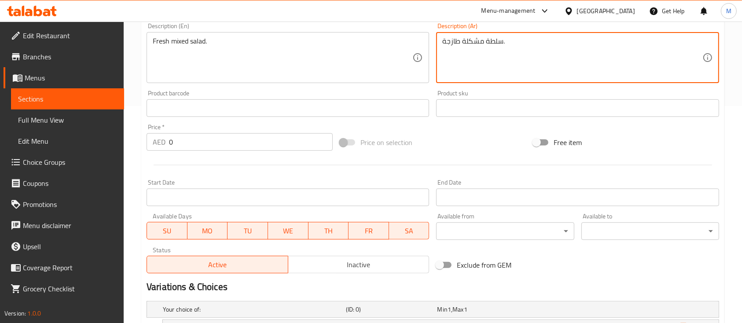
type textarea "سلطة مشكلة طازجة."
click at [234, 122] on div "Price   * AED 0 Price *" at bounding box center [239, 138] width 193 height 34
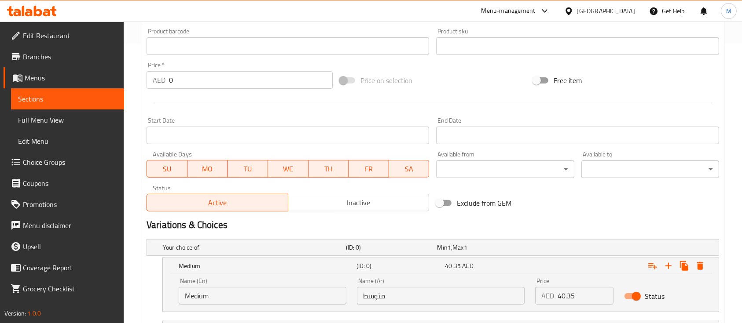
scroll to position [393, 0]
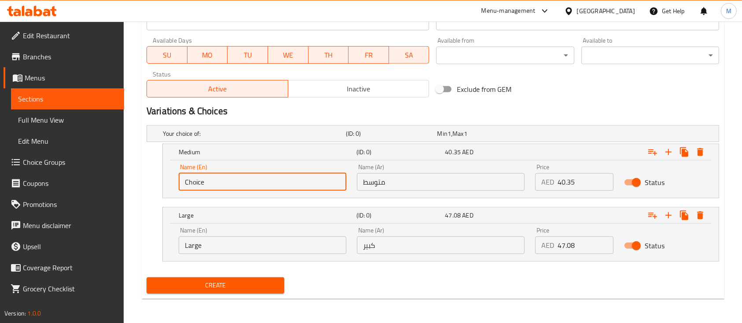
click at [319, 181] on input "Choice" at bounding box center [263, 182] width 168 height 18
paste input "20.18"
type input "20.18"
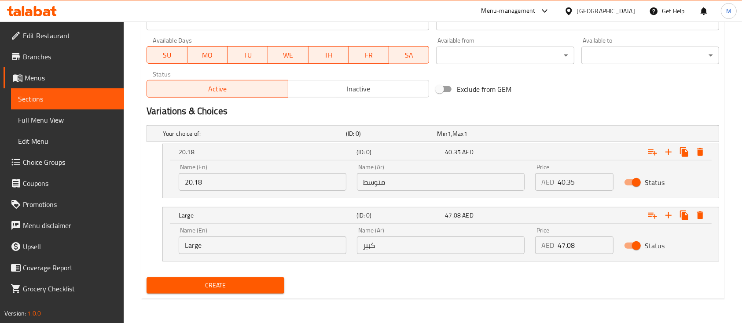
click at [437, 178] on input "متوسط" at bounding box center [441, 182] width 168 height 18
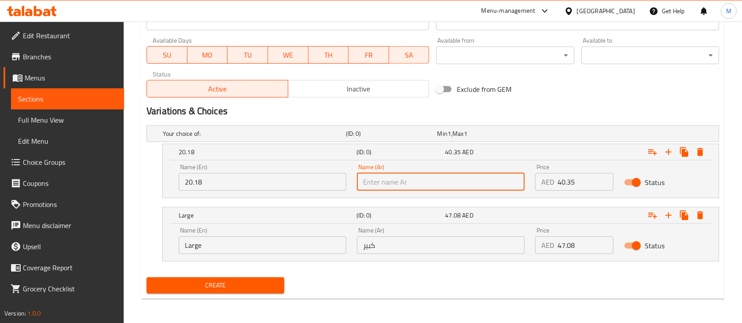
paste input "26.90"
type input "26.90"
click at [584, 244] on input "47.08" at bounding box center [585, 246] width 56 height 18
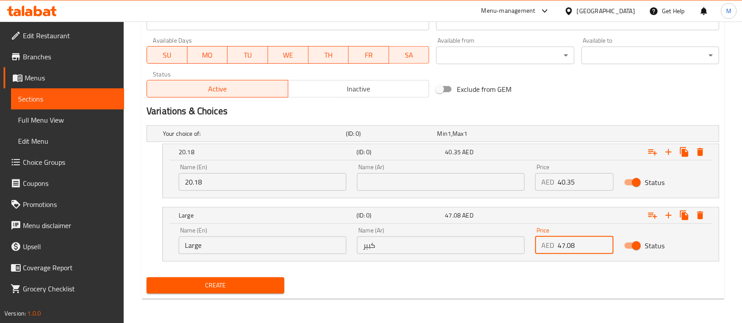
click at [584, 244] on input "47.08" at bounding box center [585, 246] width 56 height 18
paste input "26.9"
type input "26.90"
drag, startPoint x: 227, startPoint y: 188, endPoint x: 155, endPoint y: 178, distance: 72.8
click at [155, 178] on div "20.18 (ID: 0) 40.35 AED Name (En) 20.18 Name (En) Name (Ar) Name (Ar) Price AED…" at bounding box center [432, 171] width 572 height 55
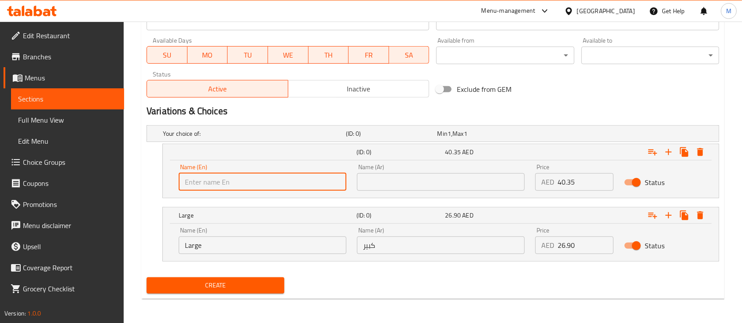
drag, startPoint x: 590, startPoint y: 179, endPoint x: 585, endPoint y: 182, distance: 6.5
click at [589, 179] on input "40.35" at bounding box center [585, 182] width 56 height 18
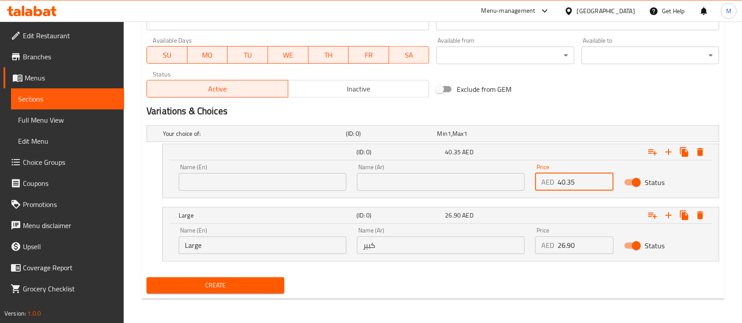
drag, startPoint x: 585, startPoint y: 182, endPoint x: 575, endPoint y: 180, distance: 9.5
click at [584, 181] on input "40.35" at bounding box center [585, 182] width 56 height 18
drag, startPoint x: 575, startPoint y: 180, endPoint x: 529, endPoint y: 182, distance: 46.7
click at [529, 182] on div "Name (En) Name (En) Name (Ar) Name (Ar) Price AED 40.35 Price Status" at bounding box center [440, 177] width 534 height 37
paste input "20.18"
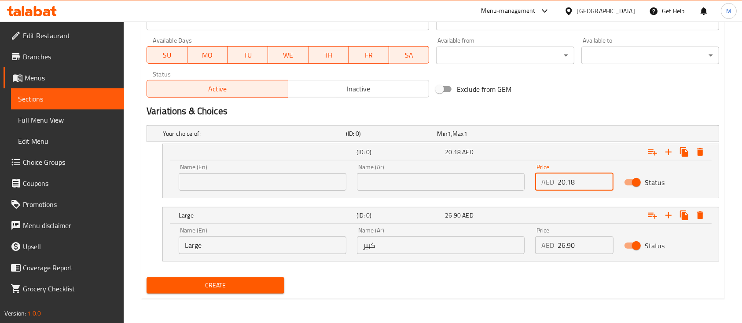
type input "20.18"
click at [203, 188] on input "text" at bounding box center [263, 182] width 168 height 18
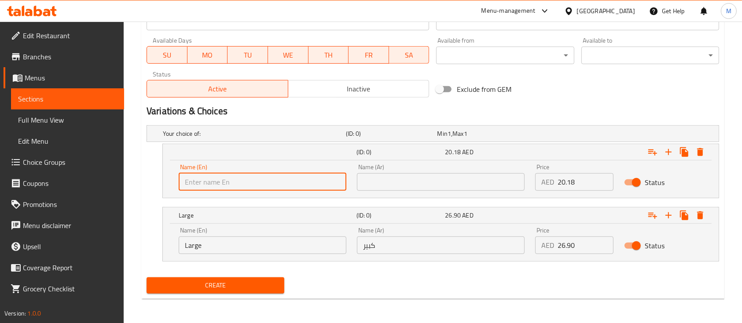
paste input "Medium"
type input "Medium"
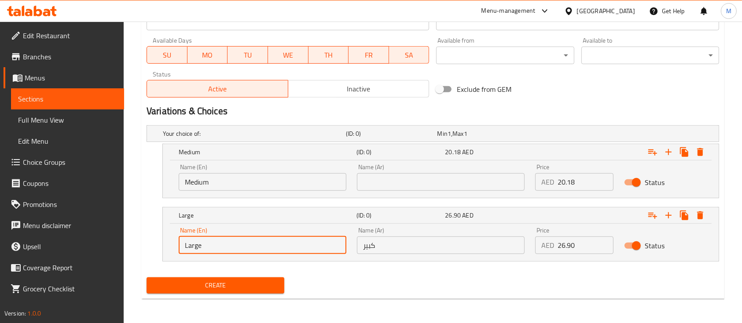
drag, startPoint x: 244, startPoint y: 245, endPoint x: 129, endPoint y: 242, distance: 115.3
paste
type input "Large"
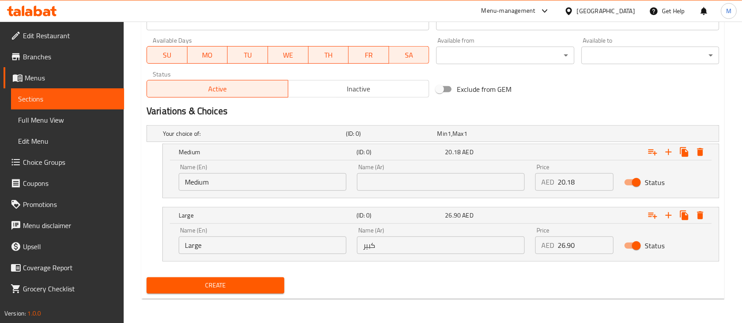
click at [368, 187] on input "text" at bounding box center [441, 182] width 168 height 18
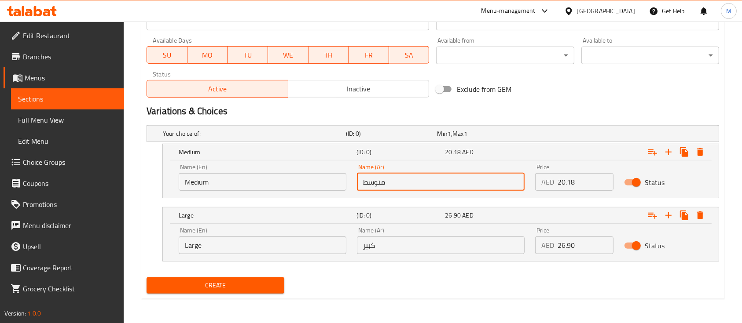
type input "متوسط"
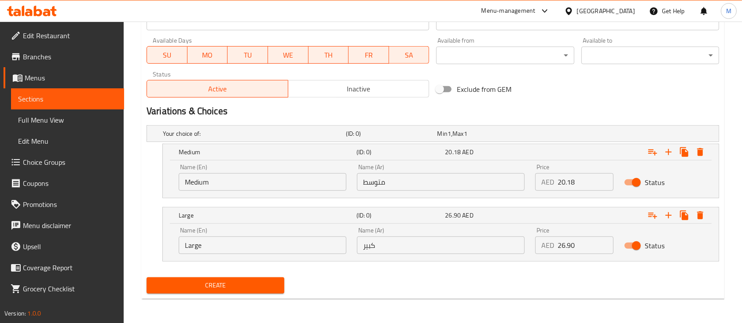
click at [433, 243] on input "كبير" at bounding box center [441, 246] width 168 height 18
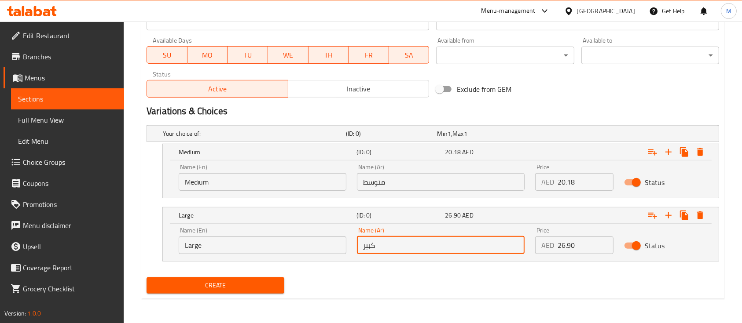
type input "كبير"
click at [253, 293] on button "Create" at bounding box center [215, 286] width 138 height 16
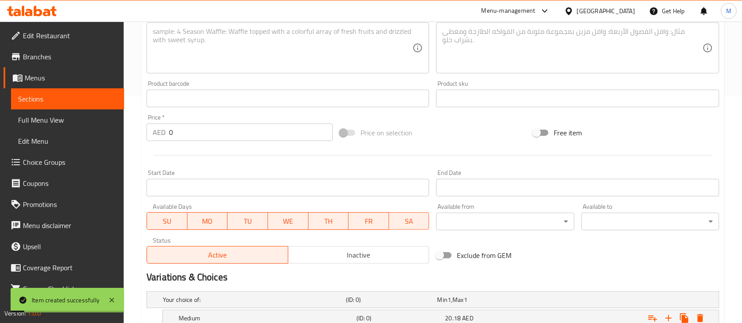
scroll to position [100, 0]
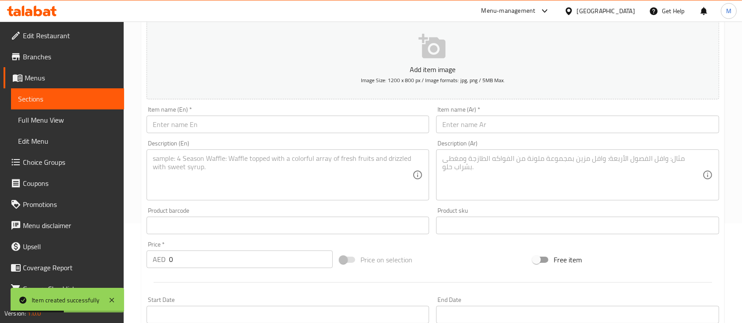
click at [254, 129] on input "text" at bounding box center [287, 125] width 282 height 18
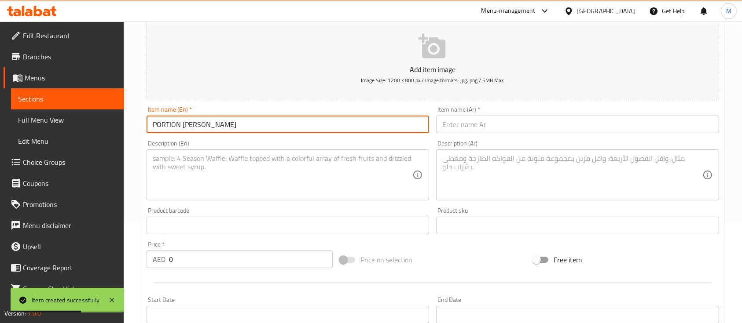
type input "PORTION [PERSON_NAME]"
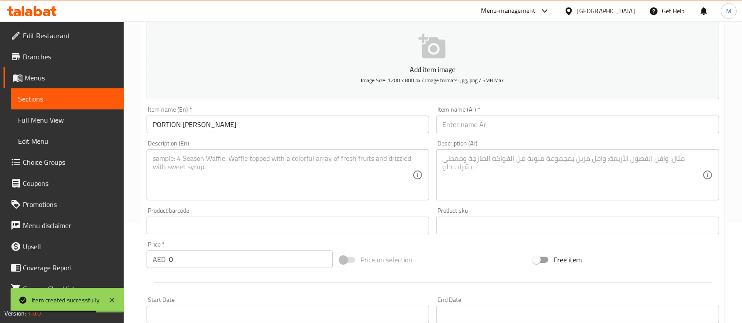
click at [447, 127] on input "text" at bounding box center [577, 125] width 282 height 18
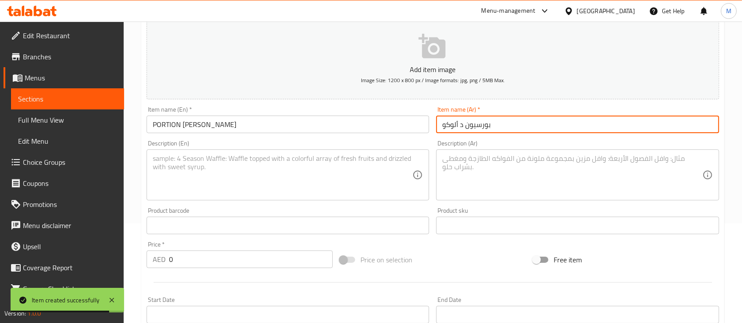
type input "بورسيون د ألوكو"
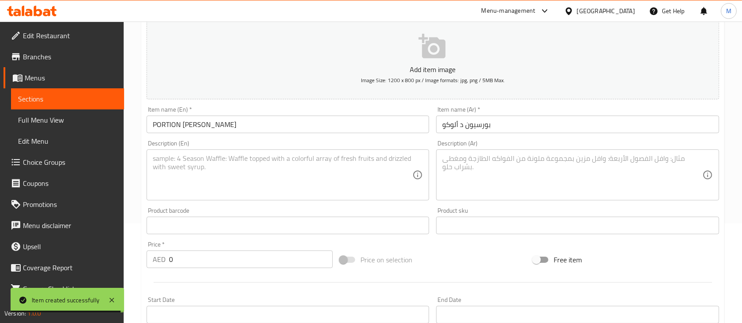
click at [282, 187] on textarea at bounding box center [283, 175] width 260 height 42
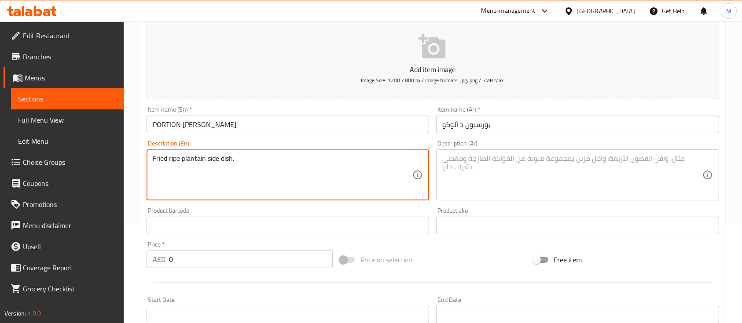
type textarea "Fried ripe plantain side dish."
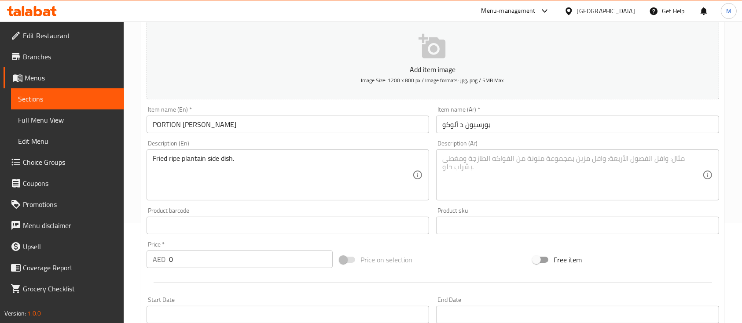
drag, startPoint x: 435, startPoint y: 188, endPoint x: 439, endPoint y: 185, distance: 4.7
click at [435, 188] on div "Description (Ar) Description (Ar)" at bounding box center [576, 170] width 289 height 67
click at [446, 182] on textarea at bounding box center [572, 175] width 260 height 42
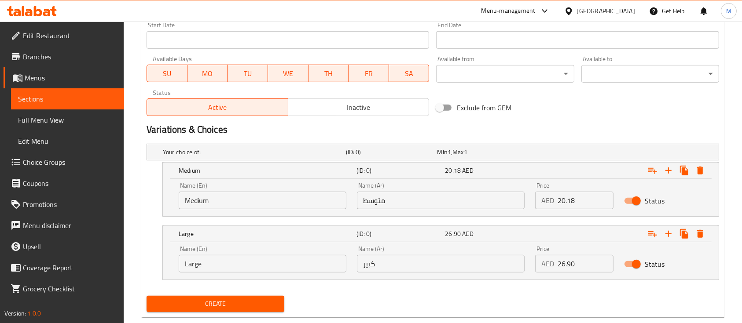
scroll to position [393, 0]
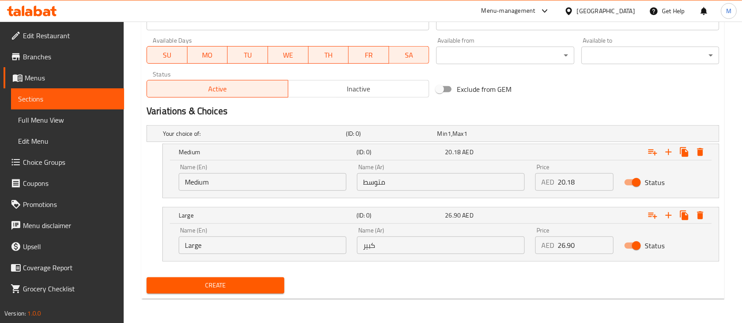
type textarea "طبق جانبي من الموز الناضج المقلي."
drag, startPoint x: 570, startPoint y: 181, endPoint x: 523, endPoint y: 179, distance: 46.7
click at [523, 179] on div "Name (En) Medium Name (En) Name (Ar) متوسط Name (Ar) Price AED 0 Price Status" at bounding box center [440, 177] width 534 height 37
type input "6.73"
drag, startPoint x: 564, startPoint y: 249, endPoint x: 533, endPoint y: 248, distance: 31.2
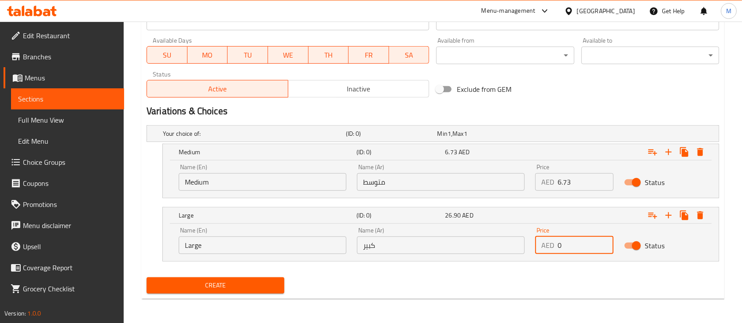
click at [533, 248] on div "Price AED 0 Price" at bounding box center [574, 240] width 89 height 37
type input "13.45"
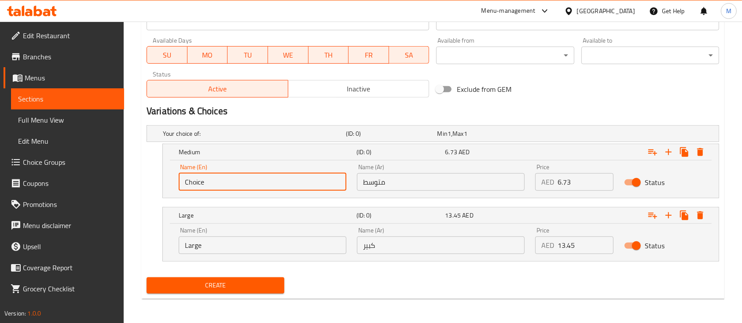
drag, startPoint x: 225, startPoint y: 178, endPoint x: 167, endPoint y: 177, distance: 58.5
click at [168, 178] on div "Name (En) Choice Name (En) Name (Ar) متوسط Name (Ar) Price AED 6.73 Price Status" at bounding box center [441, 179] width 556 height 37
type input "Medium"
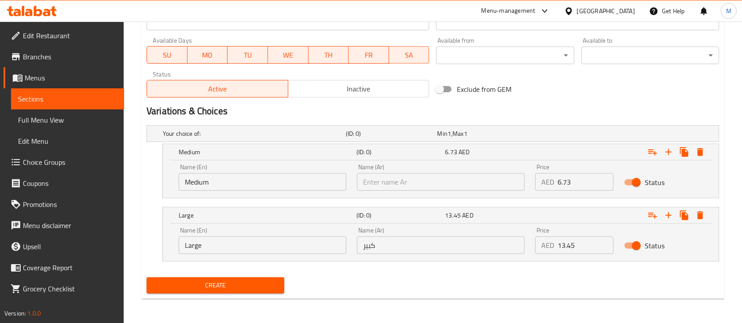
drag, startPoint x: 430, startPoint y: 180, endPoint x: 332, endPoint y: 190, distance: 98.5
click at [332, 190] on div "Name (En) Medium Name (En) Name (Ar) Name (Ar) Price AED 6.73 Price Status" at bounding box center [440, 177] width 534 height 37
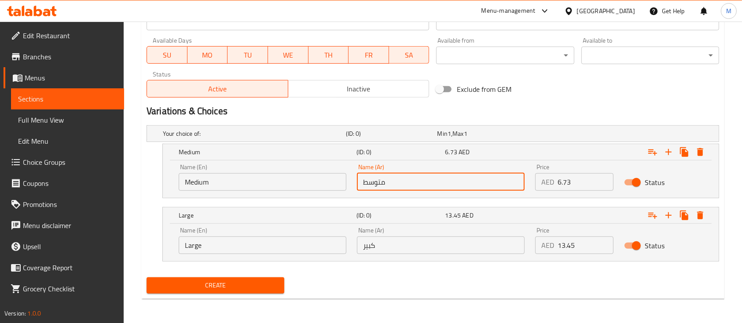
type input "متوسط"
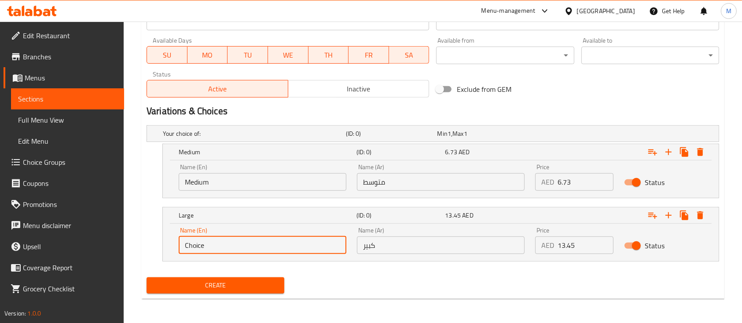
drag, startPoint x: 229, startPoint y: 249, endPoint x: 161, endPoint y: 251, distance: 68.2
click at [161, 251] on div "Large (ID: 0) 13.45 AED Name (En) Choice Name (En) Name (Ar) كبير Name (Ar) Pri…" at bounding box center [432, 234] width 572 height 55
type input "Large"
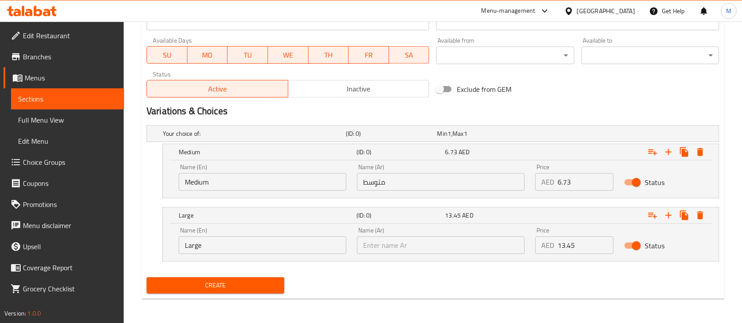
click at [445, 245] on input "text" at bounding box center [441, 246] width 168 height 18
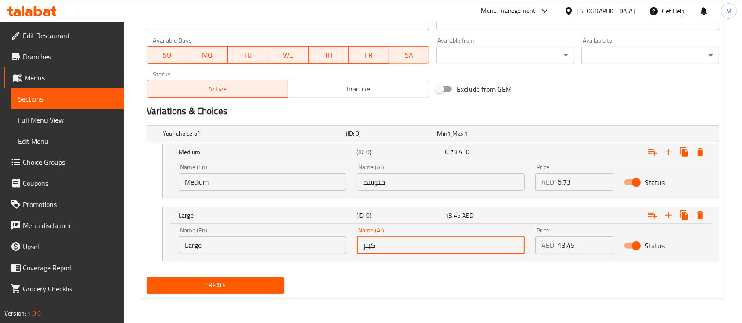
type input "كبير"
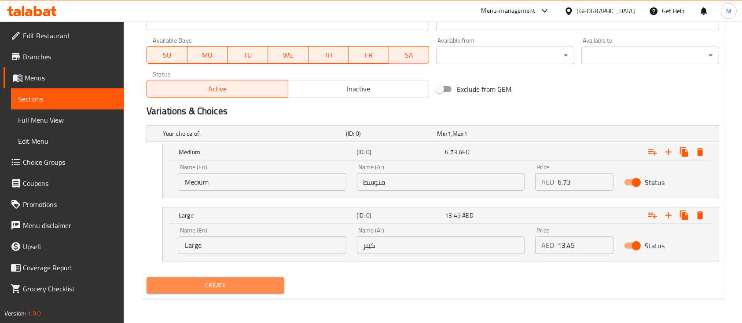
click at [239, 288] on span "Create" at bounding box center [216, 285] width 124 height 11
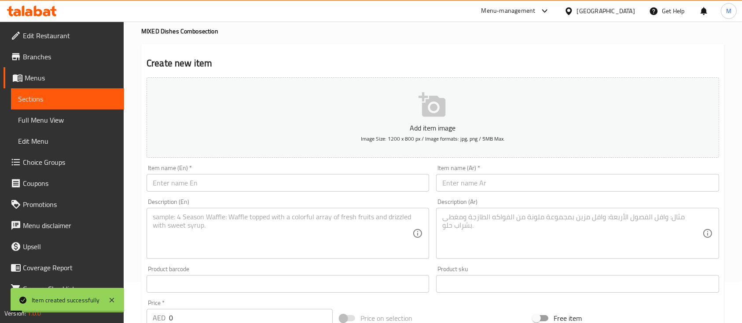
scroll to position [0, 0]
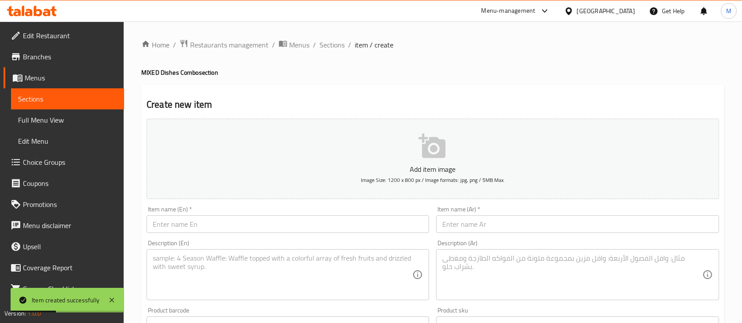
click at [245, 223] on input "text" at bounding box center [287, 225] width 282 height 18
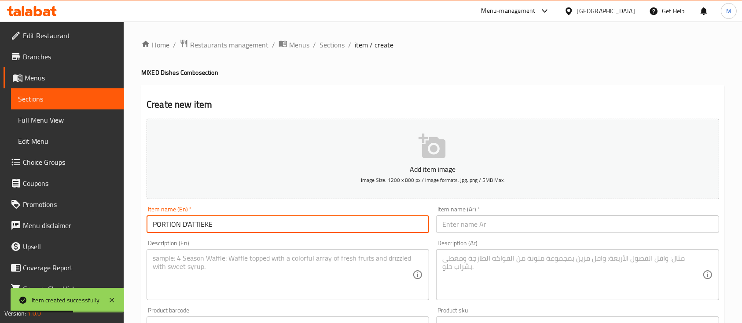
type input "PORTION D'ATTIEKE"
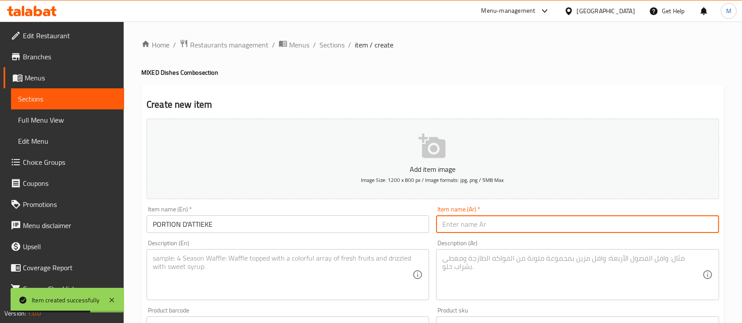
click at [482, 221] on input "text" at bounding box center [577, 225] width 282 height 18
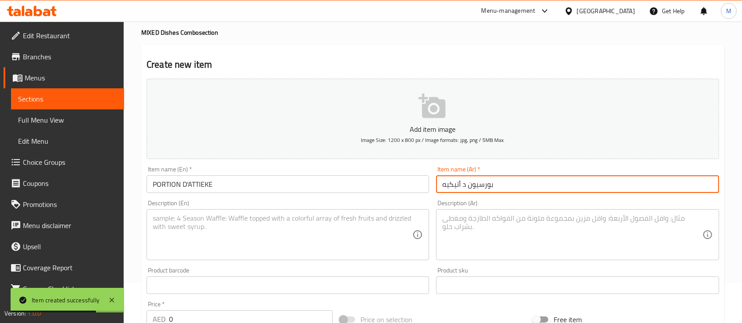
scroll to position [59, 0]
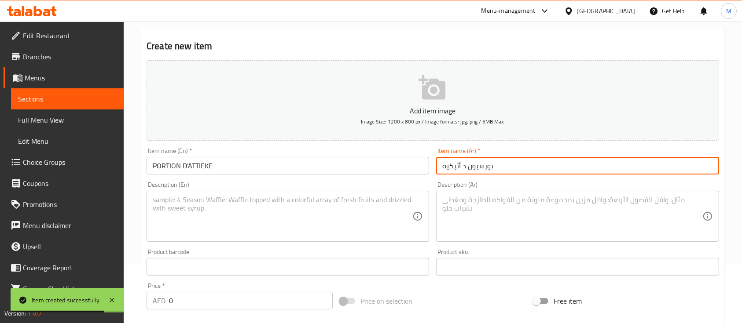
type input "بورسيون د أتيكيه"
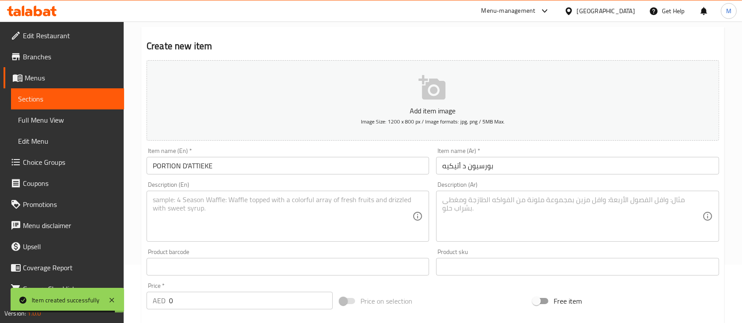
click at [328, 228] on textarea at bounding box center [283, 217] width 260 height 42
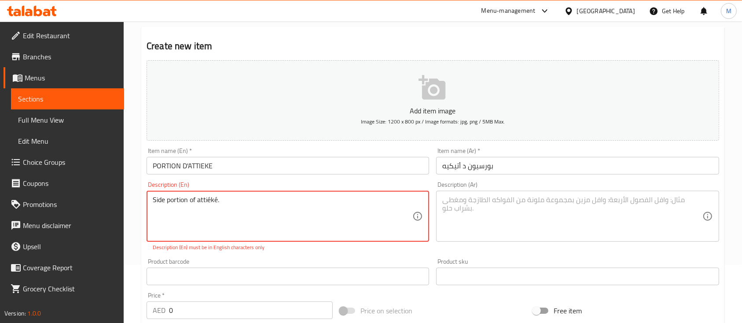
click at [216, 199] on textarea "Side portion of attiéké." at bounding box center [283, 217] width 260 height 42
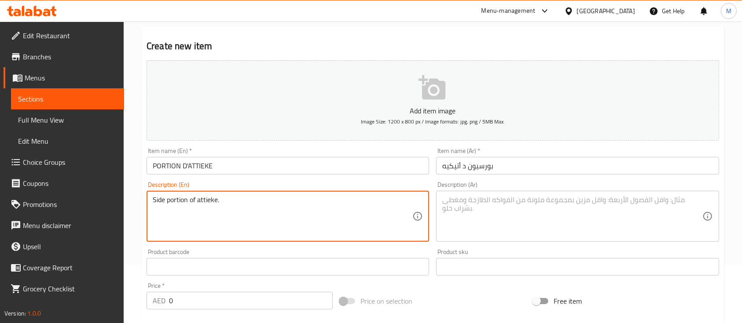
type textarea "Side portion of attieke."
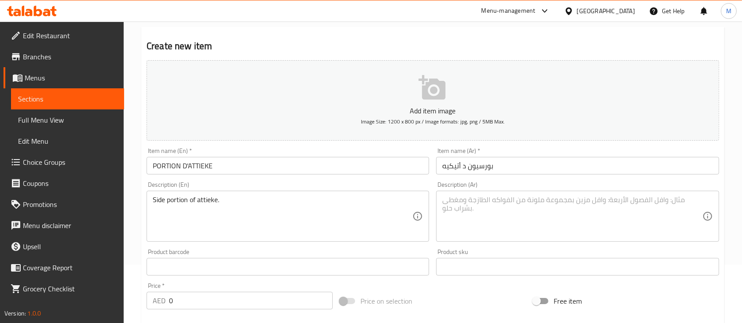
click at [589, 198] on textarea at bounding box center [572, 217] width 260 height 42
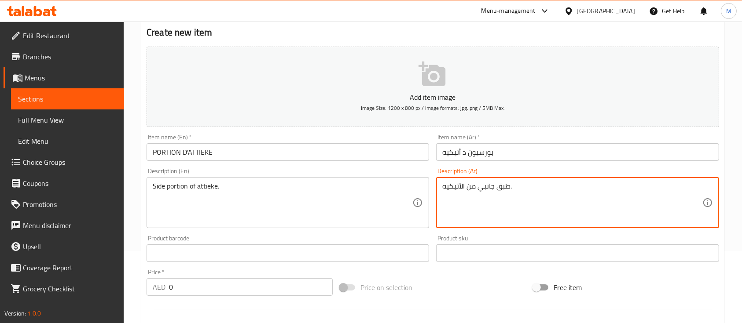
scroll to position [352, 0]
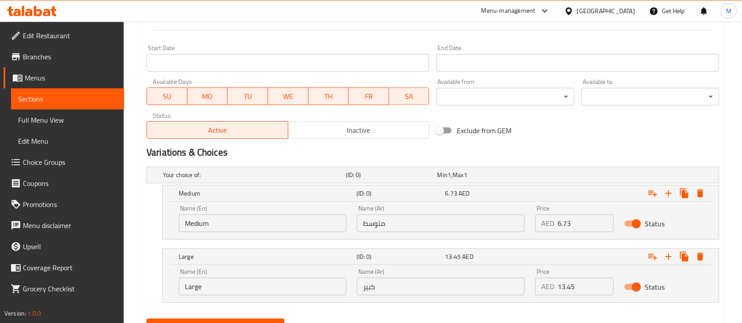
type textarea "طبق جانبي من الأتيكيه."
drag, startPoint x: 216, startPoint y: 232, endPoint x: 116, endPoint y: 234, distance: 99.9
click at [117, 234] on div "Edit Restaurant Branches Menus Sections Full Menu View Edit Menu Choice Groups …" at bounding box center [371, 17] width 742 height 695
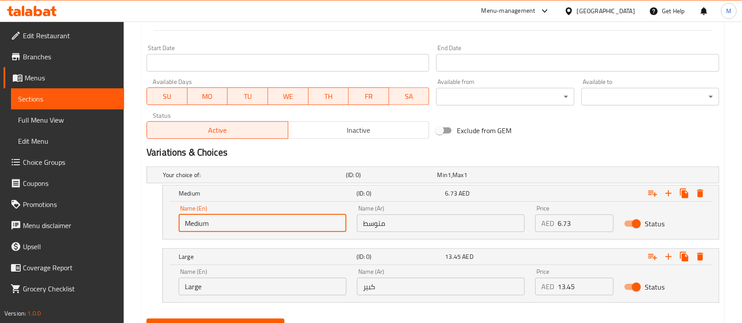
type input "Medium"
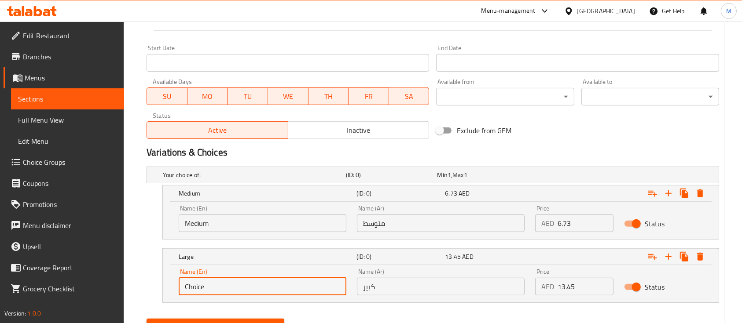
drag, startPoint x: 215, startPoint y: 287, endPoint x: 142, endPoint y: 282, distance: 72.7
click at [142, 282] on div "Create new item Add item image Image Size: 1200 x 800 px / Image formats: jpg, …" at bounding box center [432, 36] width 583 height 607
type input "Large"
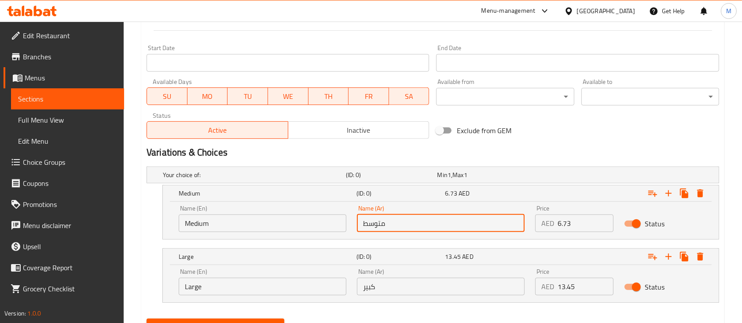
click at [389, 227] on input "متوسط" at bounding box center [441, 224] width 168 height 18
type input "متوسط"
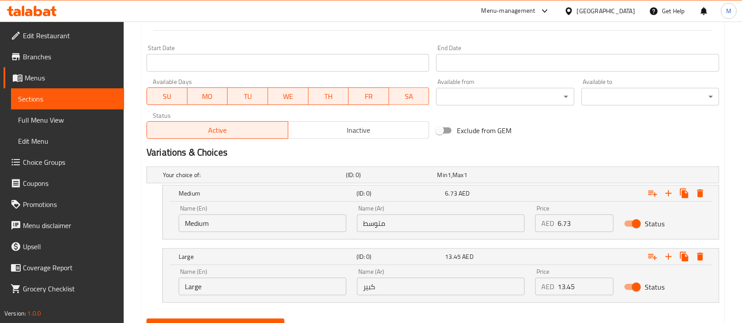
click at [454, 277] on div "Name (Ar) كبير Name (Ar)" at bounding box center [441, 282] width 168 height 27
click at [449, 284] on input "كبير" at bounding box center [441, 287] width 168 height 18
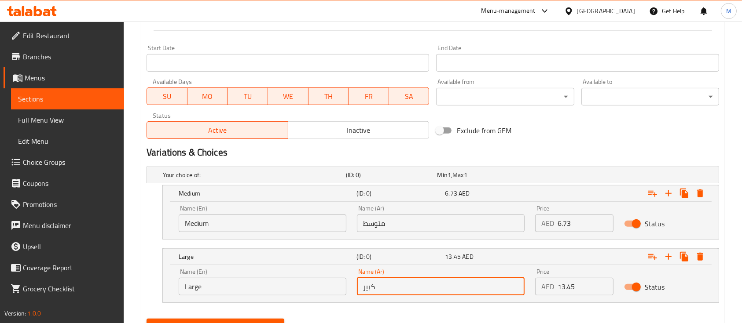
type input "كبير"
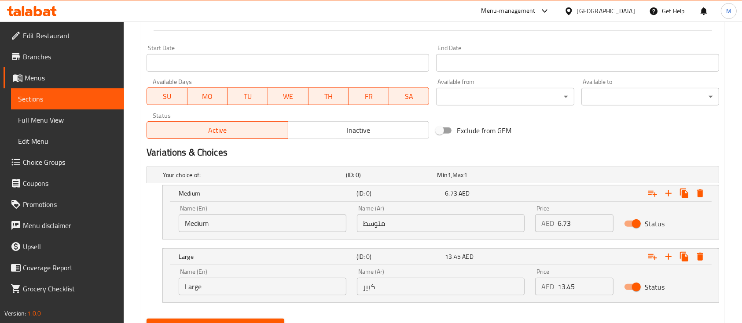
drag, startPoint x: 566, startPoint y: 225, endPoint x: 540, endPoint y: 223, distance: 26.0
click at [540, 223] on div "AED 6.73 Price" at bounding box center [574, 224] width 78 height 18
type input "6.73"
drag, startPoint x: 567, startPoint y: 281, endPoint x: 535, endPoint y: 279, distance: 32.2
click at [535, 279] on div "AED 0 Price" at bounding box center [574, 287] width 78 height 18
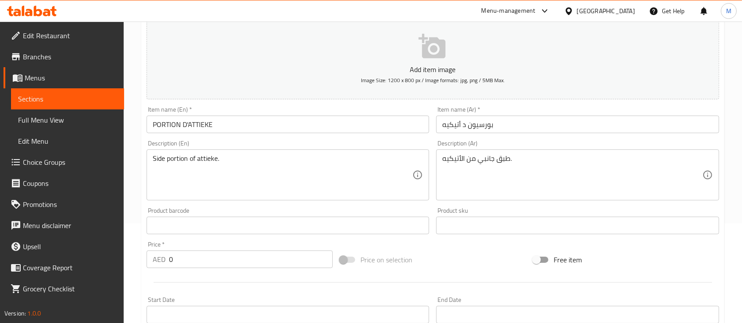
scroll to position [393, 0]
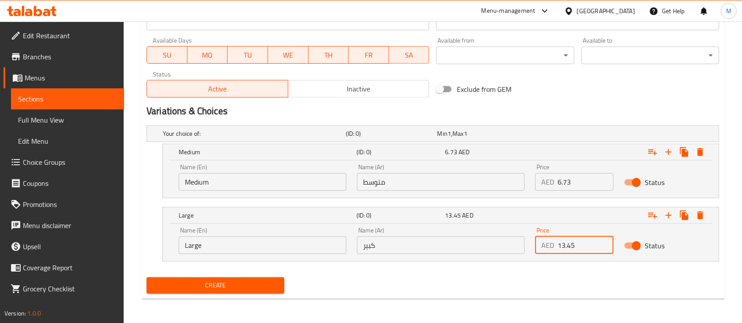
type input "13.45"
click at [227, 289] on span "Create" at bounding box center [216, 285] width 124 height 11
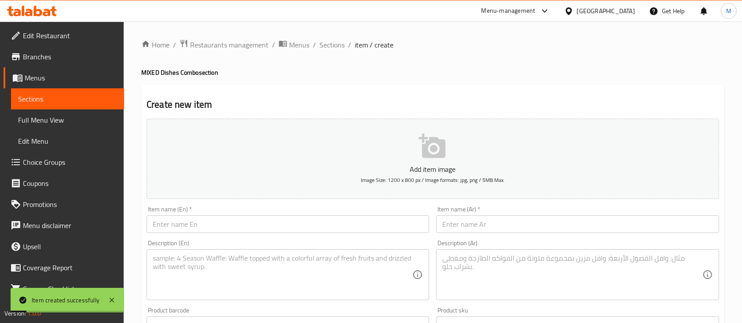
scroll to position [59, 0]
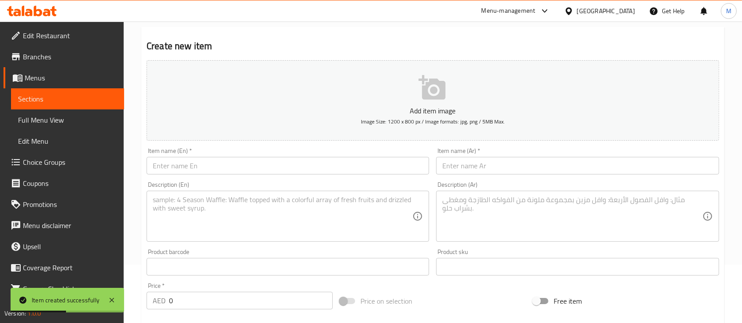
click at [231, 170] on input "text" at bounding box center [287, 166] width 282 height 18
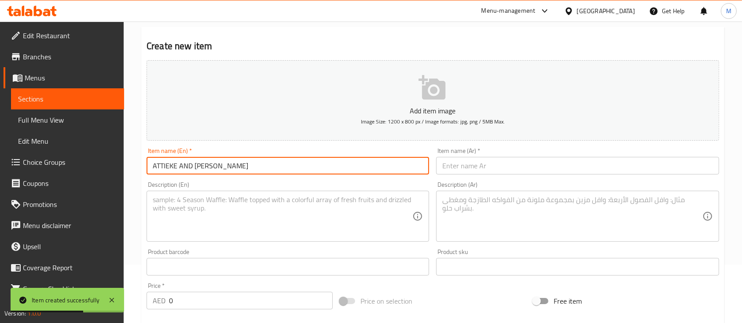
type input "ATTIEKE AND [PERSON_NAME]"
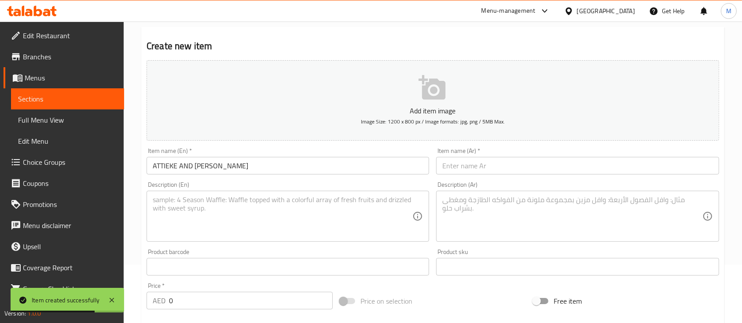
click at [466, 165] on input "text" at bounding box center [577, 166] width 282 height 18
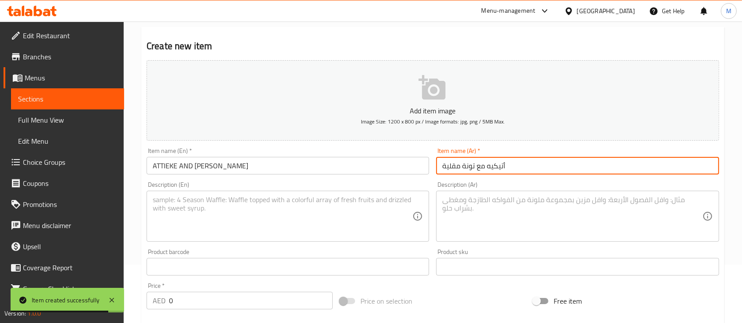
type input "أتيكيه مع تونة مقلية"
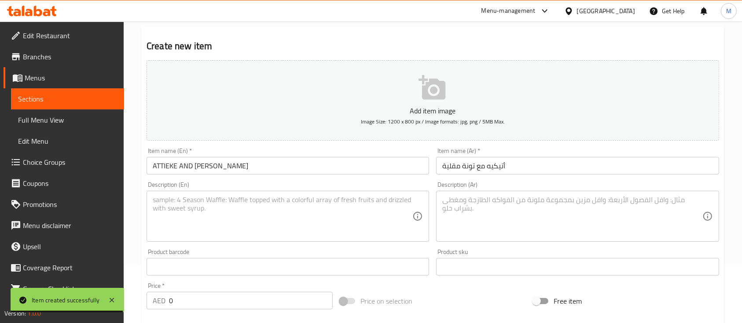
click at [313, 227] on textarea at bounding box center [283, 217] width 260 height 42
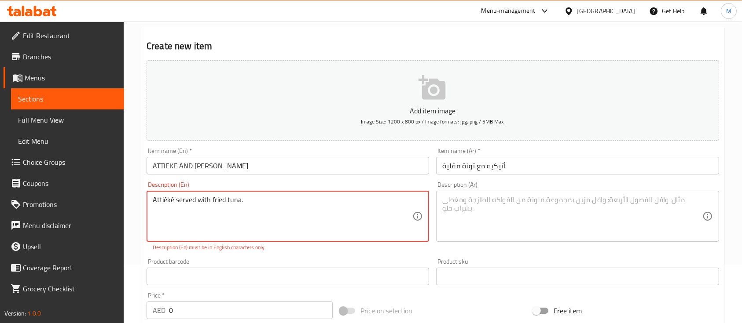
click at [172, 202] on textarea "Attiéké served with fried tuna." at bounding box center [283, 217] width 260 height 42
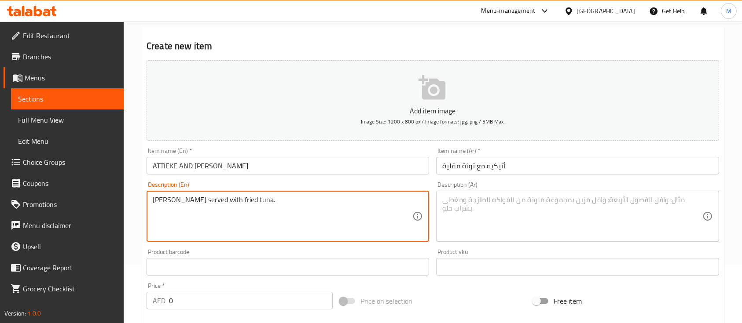
type textarea "[PERSON_NAME] served with fried tuna."
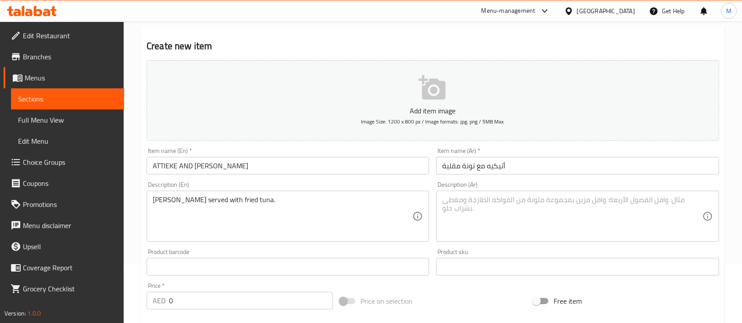
click at [514, 203] on textarea at bounding box center [572, 217] width 260 height 42
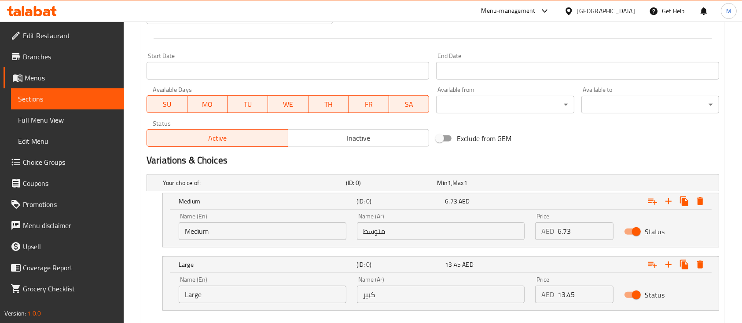
scroll to position [393, 0]
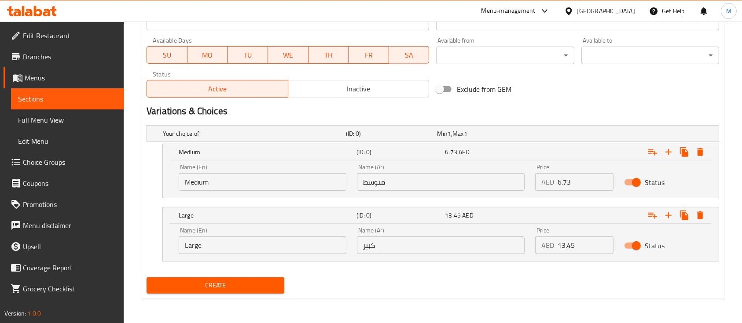
type textarea "أتيكيه يُقدم مع تونة مقلية."
type input "0"
drag, startPoint x: 567, startPoint y: 182, endPoint x: 548, endPoint y: 178, distance: 19.8
click at [549, 178] on div "AED 0 Price" at bounding box center [574, 182] width 78 height 18
type input "33.63"
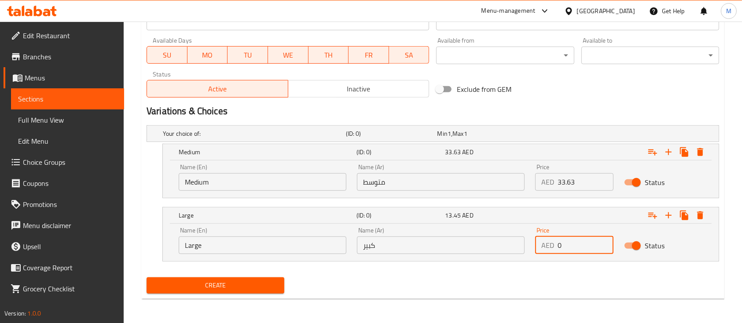
drag, startPoint x: 570, startPoint y: 247, endPoint x: 544, endPoint y: 245, distance: 26.0
click at [544, 245] on div "AED 0 Price" at bounding box center [574, 246] width 78 height 18
type input "47.08"
drag, startPoint x: 251, startPoint y: 178, endPoint x: 159, endPoint y: 174, distance: 92.5
click at [159, 174] on div "Medium (ID: 0) 33.63 AED Name (En) Choice Name (En) Name (Ar) متوسط Name (Ar) P…" at bounding box center [432, 171] width 572 height 55
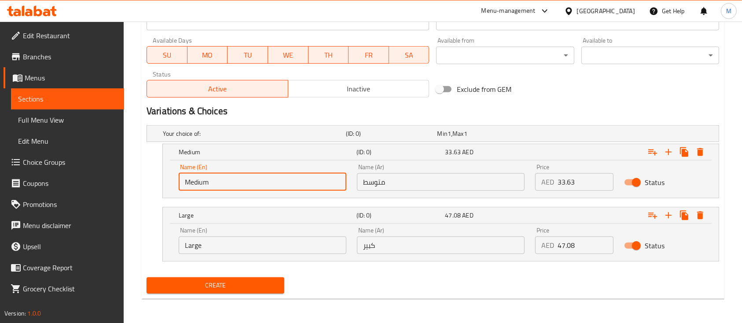
type input "Medium"
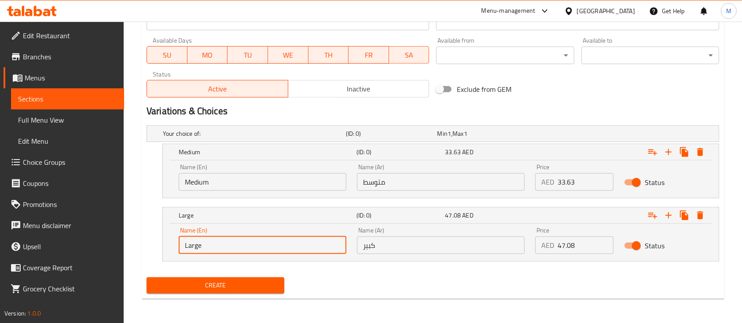
drag, startPoint x: 249, startPoint y: 238, endPoint x: 243, endPoint y: 239, distance: 6.3
click at [243, 239] on input "Large" at bounding box center [263, 246] width 168 height 18
drag, startPoint x: 215, startPoint y: 241, endPoint x: 159, endPoint y: 238, distance: 56.4
click at [159, 238] on div "Large (ID: 0) 47.08 AED Name (En) Large Name (En) Name (Ar) كبير Name (Ar) Pric…" at bounding box center [432, 234] width 572 height 55
type input "Large"
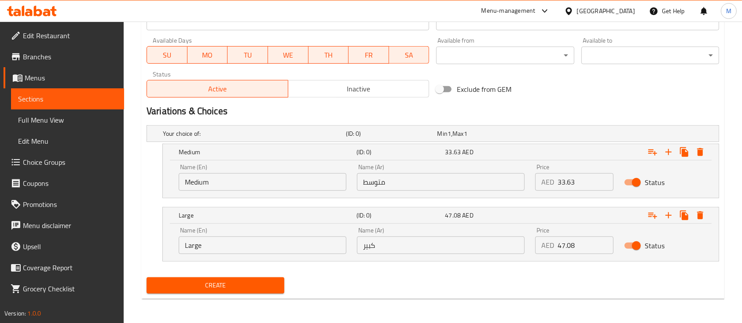
drag, startPoint x: 443, startPoint y: 191, endPoint x: 439, endPoint y: 185, distance: 7.1
click at [443, 190] on input "متوسط" at bounding box center [441, 182] width 168 height 18
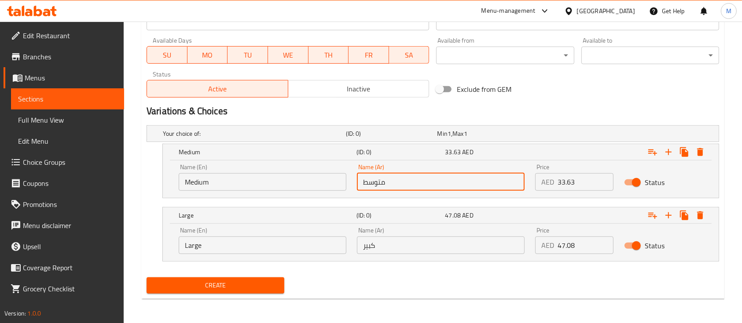
click at [439, 185] on input "متوسط" at bounding box center [441, 182] width 168 height 18
type input "متوسط"
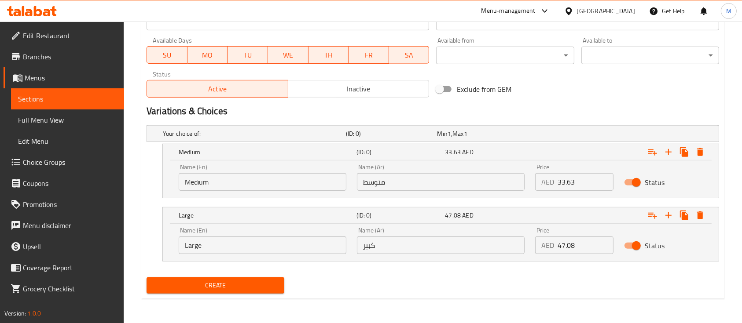
click at [457, 241] on input "كبير" at bounding box center [441, 246] width 168 height 18
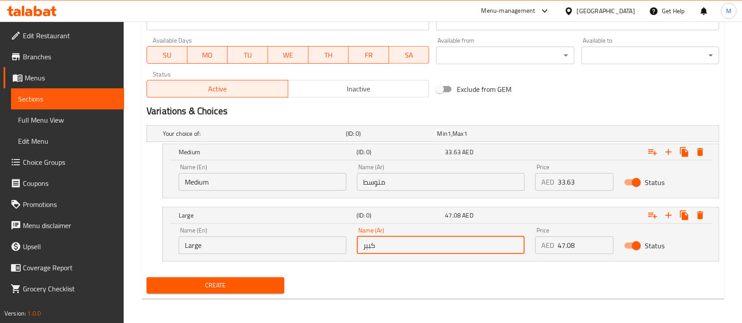
type input "كبير"
click at [232, 282] on span "Create" at bounding box center [216, 285] width 124 height 11
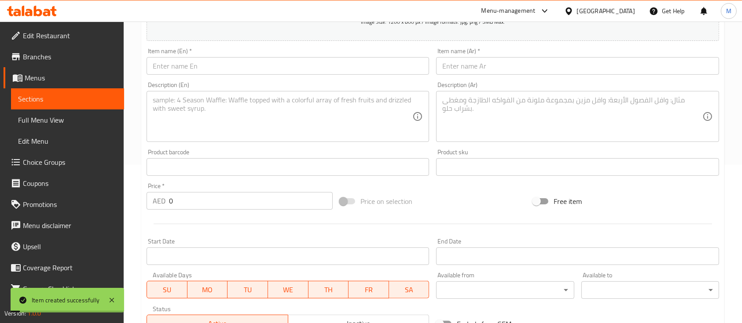
scroll to position [41, 0]
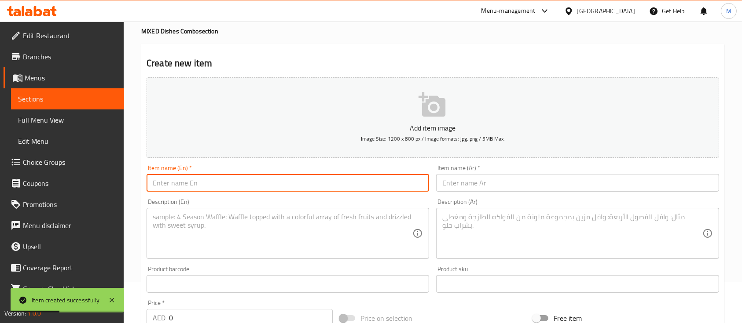
click at [182, 185] on input "text" at bounding box center [287, 183] width 282 height 18
type input "ATTIEKE AND FRIED FISH"
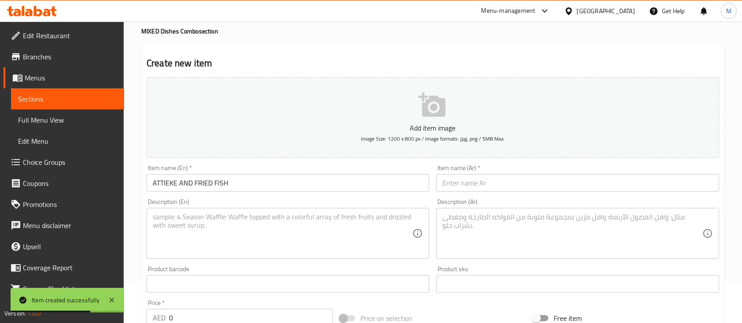
click at [489, 190] on input "text" at bounding box center [577, 183] width 282 height 18
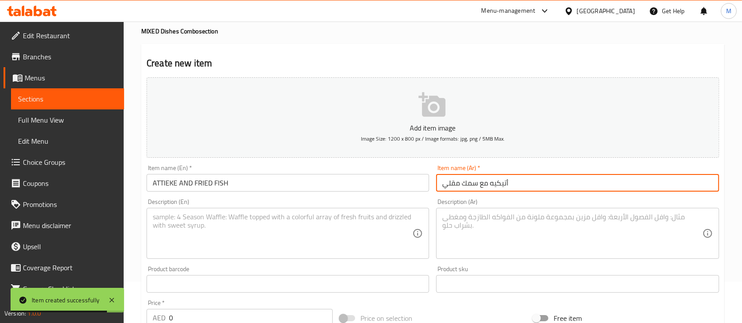
type input "أتيكيه مع سمك مقلي"
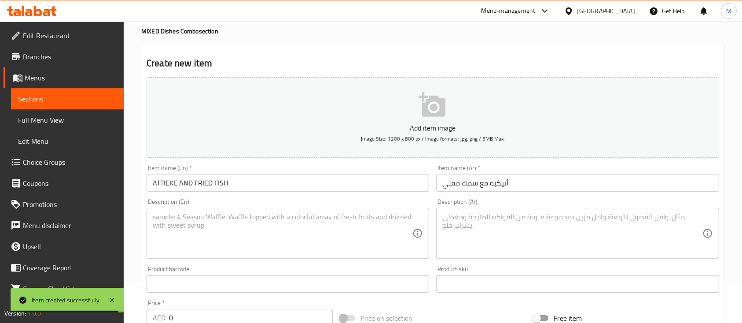
click at [341, 245] on textarea at bounding box center [283, 234] width 260 height 42
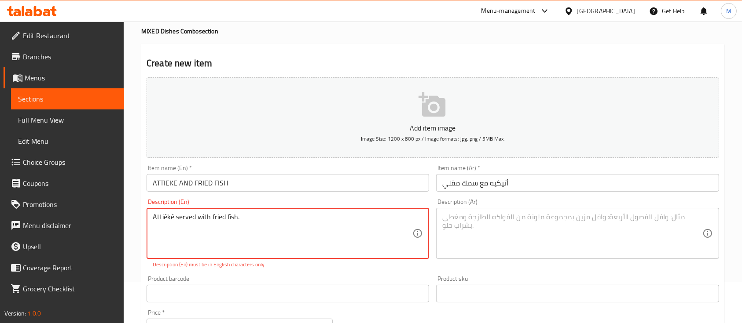
click at [172, 223] on textarea "Attiéké served with fried fish." at bounding box center [283, 234] width 260 height 42
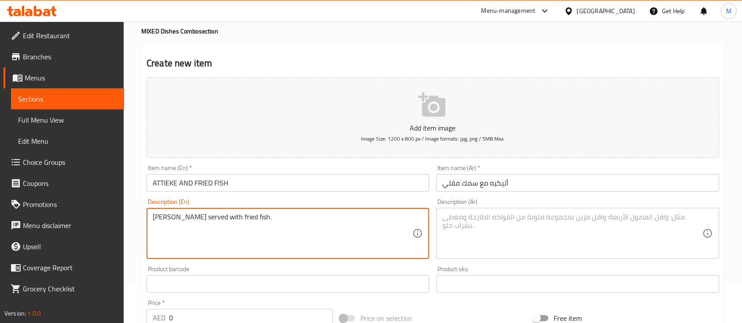
type textarea "[PERSON_NAME] served with fried fish."
click at [546, 234] on textarea at bounding box center [572, 234] width 260 height 42
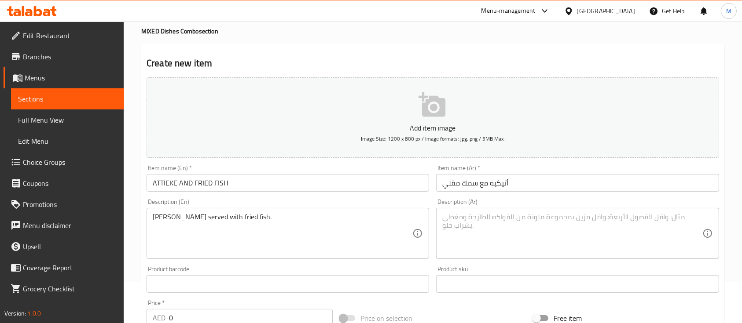
click at [546, 218] on textarea at bounding box center [572, 234] width 260 height 42
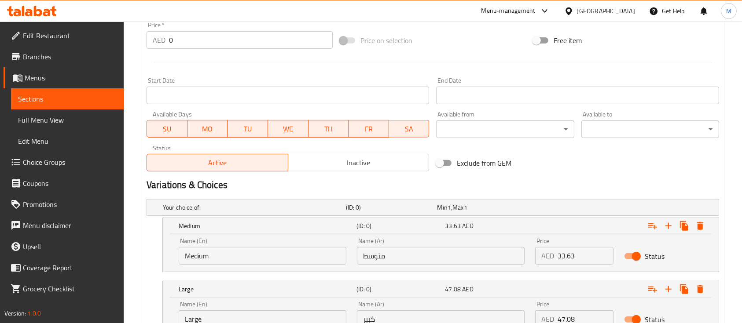
scroll to position [393, 0]
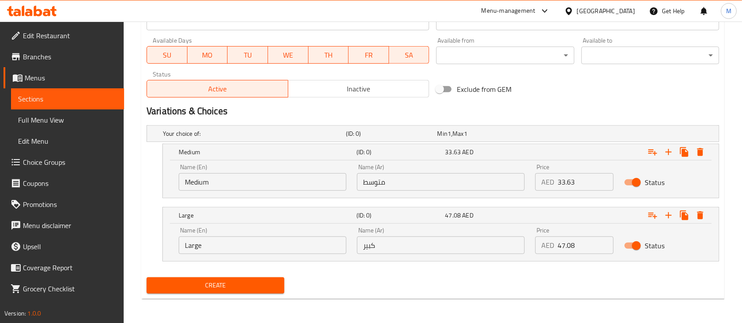
type textarea "أتيكيه يُقدم مع سمك مقلي."
drag, startPoint x: 568, startPoint y: 178, endPoint x: 520, endPoint y: 180, distance: 48.0
click at [519, 179] on div "Name (En) Medium Name (En) Name (Ar) متوسط Name (Ar) Price AED 0 Price Status" at bounding box center [440, 177] width 534 height 37
type input "40.35"
drag, startPoint x: 566, startPoint y: 242, endPoint x: 536, endPoint y: 239, distance: 30.1
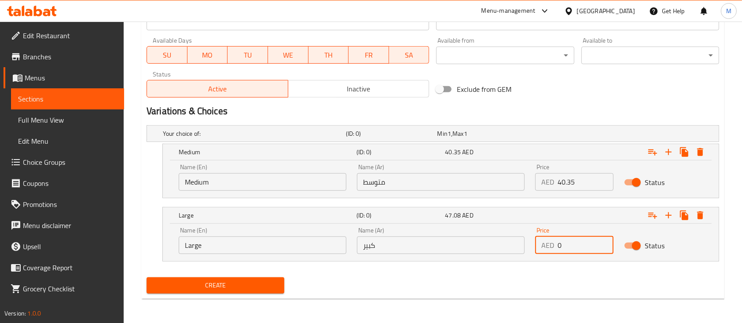
click at [536, 239] on div "AED 0 Price" at bounding box center [574, 246] width 78 height 18
type input "47.08"
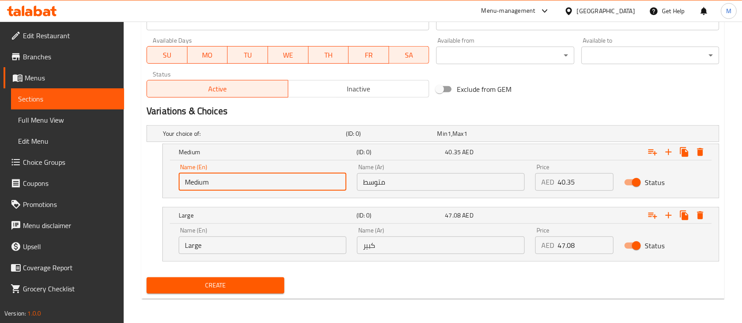
drag, startPoint x: 243, startPoint y: 182, endPoint x: 143, endPoint y: 175, distance: 100.9
click at [143, 175] on div "Your choice of: (ID: 0) Min 1 , Max 1 Name (En) Your choice of: Name (En) Name …" at bounding box center [432, 198] width 579 height 152
type input "Medium"
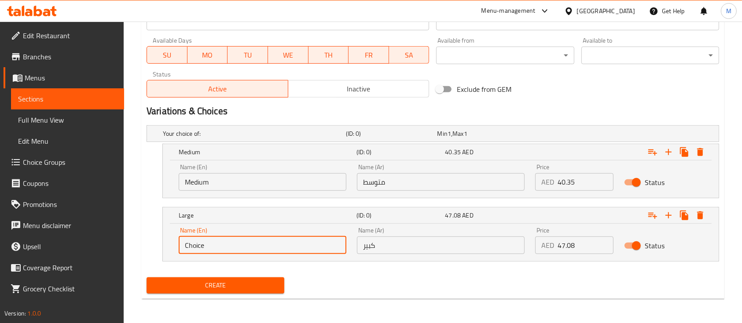
drag, startPoint x: 241, startPoint y: 241, endPoint x: 146, endPoint y: 231, distance: 95.9
click at [146, 231] on div "Your choice of: (ID: 0) Min 1 , Max 1 Name (En) Your choice of: Name (En) Name …" at bounding box center [432, 198] width 579 height 152
type input "Large"
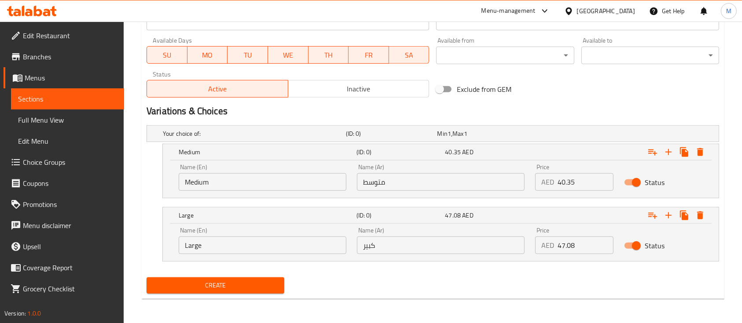
click at [382, 187] on input "متوسط" at bounding box center [441, 182] width 168 height 18
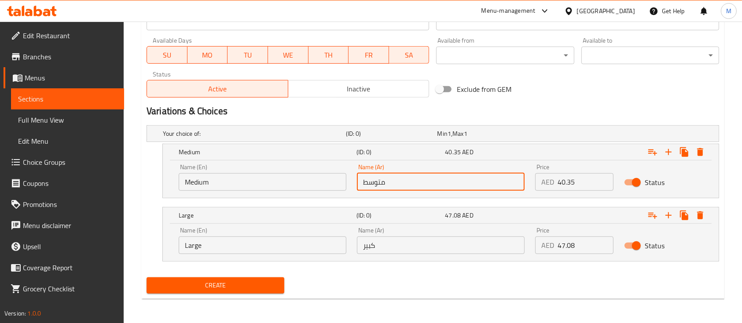
type input "متوسط"
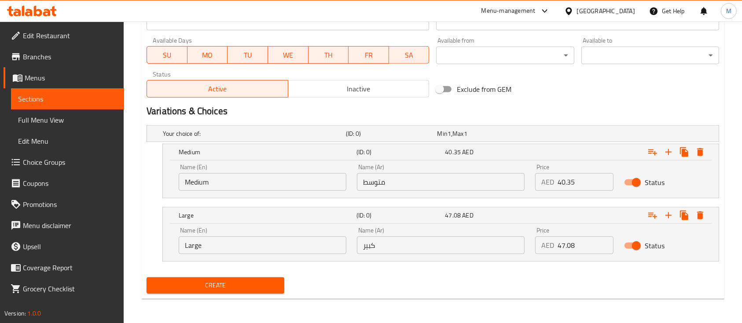
click at [458, 251] on input "كبير" at bounding box center [441, 246] width 168 height 18
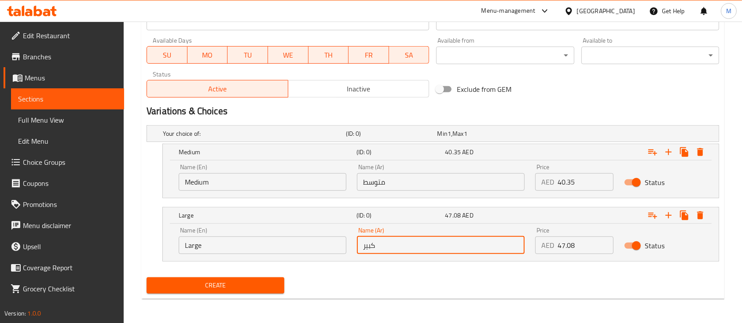
click at [235, 289] on span "Create" at bounding box center [216, 285] width 124 height 11
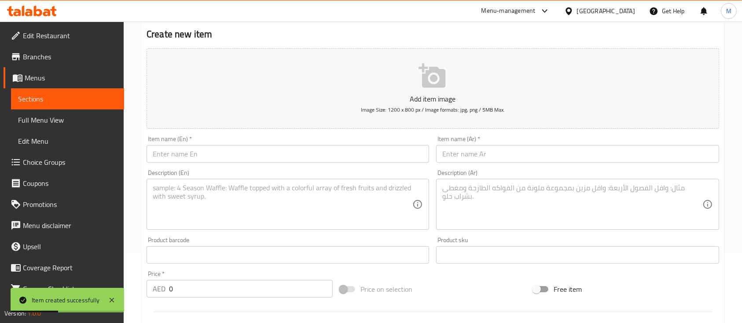
scroll to position [176, 0]
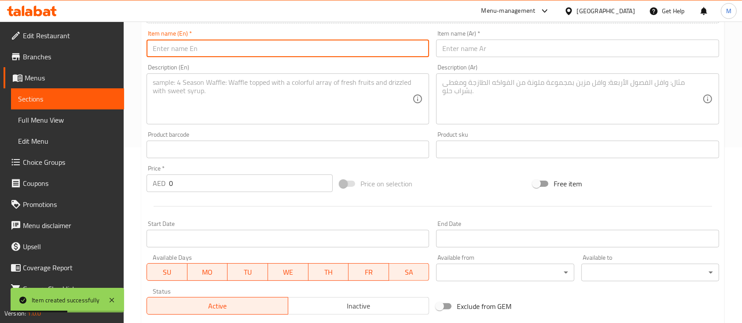
click at [201, 52] on input "text" at bounding box center [287, 49] width 282 height 18
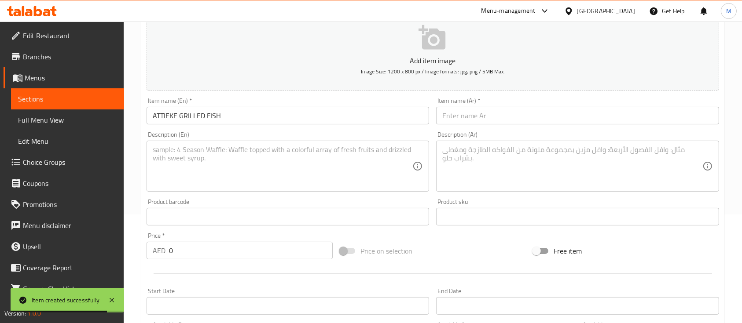
scroll to position [59, 0]
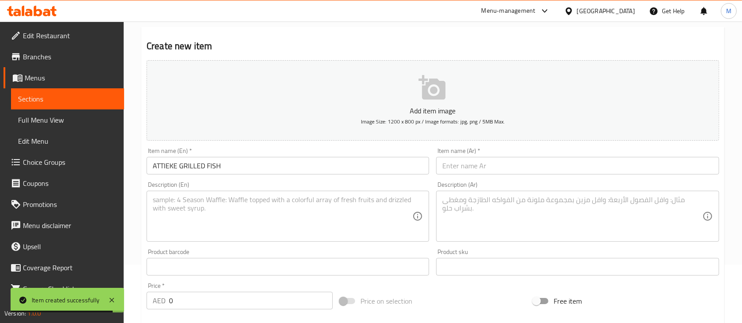
click at [470, 169] on input "text" at bounding box center [577, 166] width 282 height 18
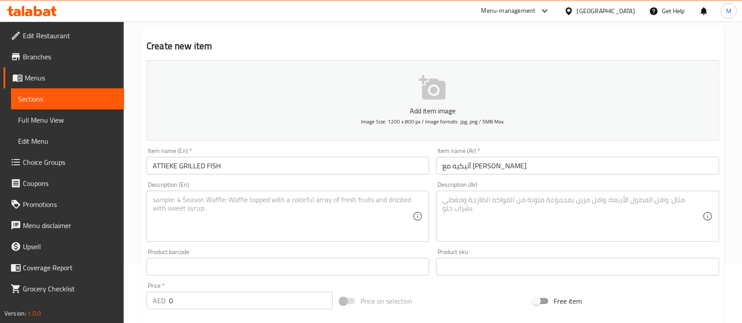
click at [285, 230] on textarea at bounding box center [283, 217] width 260 height 42
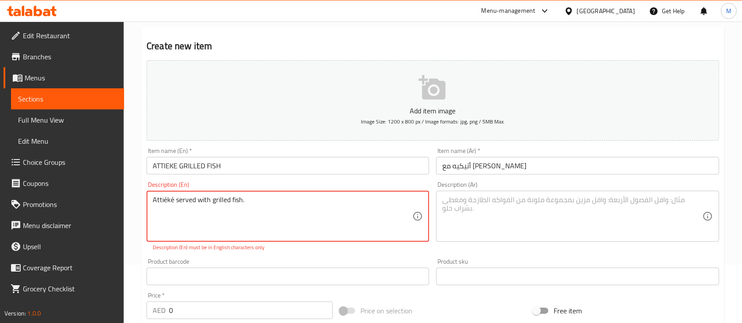
click at [174, 204] on textarea "Attiéké served with grilled fish." at bounding box center [283, 217] width 260 height 42
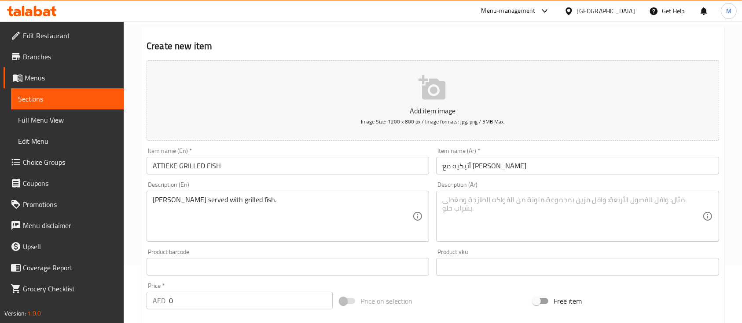
click at [574, 205] on textarea at bounding box center [572, 217] width 260 height 42
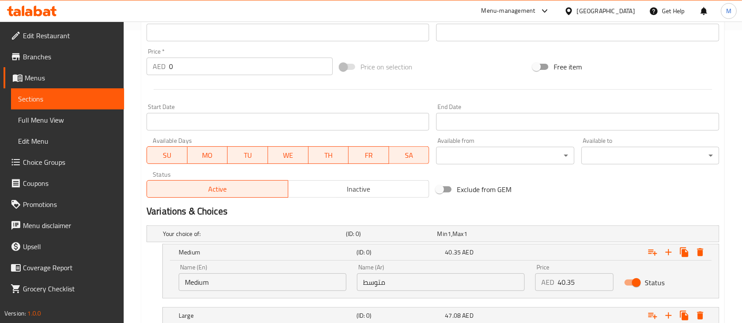
scroll to position [393, 0]
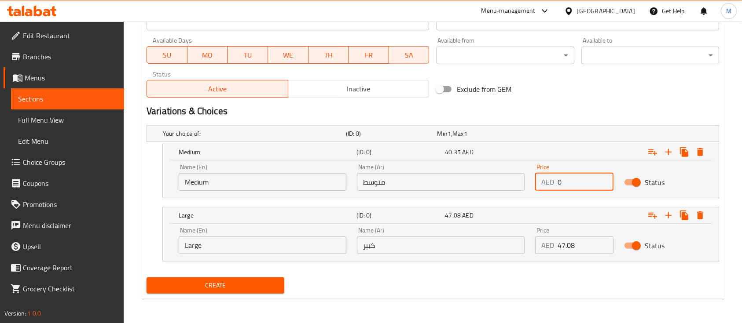
drag, startPoint x: 567, startPoint y: 183, endPoint x: 511, endPoint y: 180, distance: 55.5
click at [511, 180] on div "Name (En) Medium Name (En) Name (Ar) متوسط Name (Ar) Price AED 0 Price Status" at bounding box center [440, 177] width 534 height 37
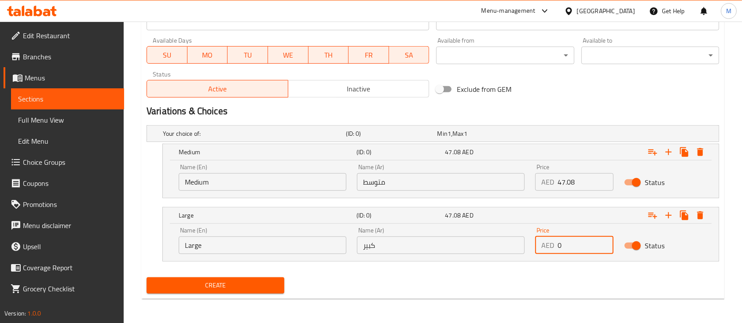
drag, startPoint x: 553, startPoint y: 245, endPoint x: 517, endPoint y: 236, distance: 36.6
click at [517, 236] on div "Name (En) Large Name (En) Name (Ar) كبير Name (Ar) Price AED 0 Price Status" at bounding box center [440, 240] width 534 height 37
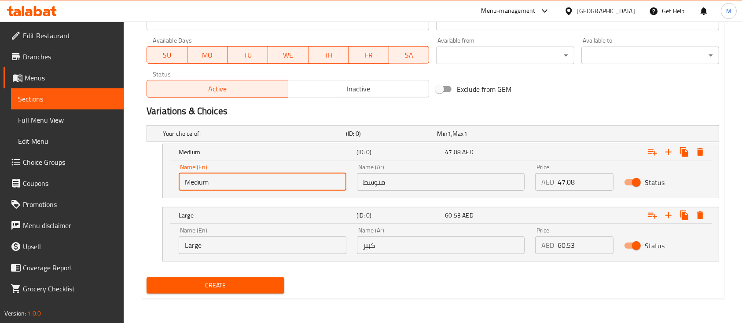
drag, startPoint x: 257, startPoint y: 179, endPoint x: 142, endPoint y: 181, distance: 115.3
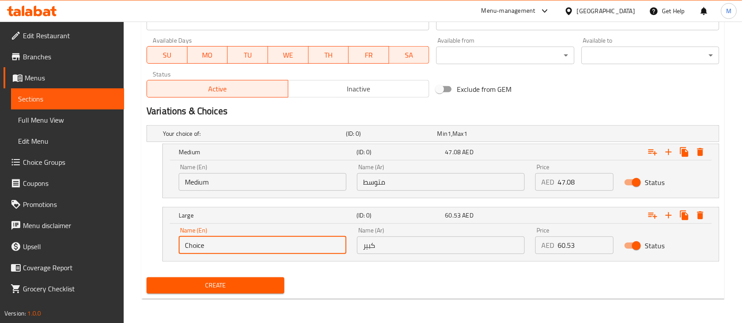
drag, startPoint x: 249, startPoint y: 246, endPoint x: 139, endPoint y: 247, distance: 110.0
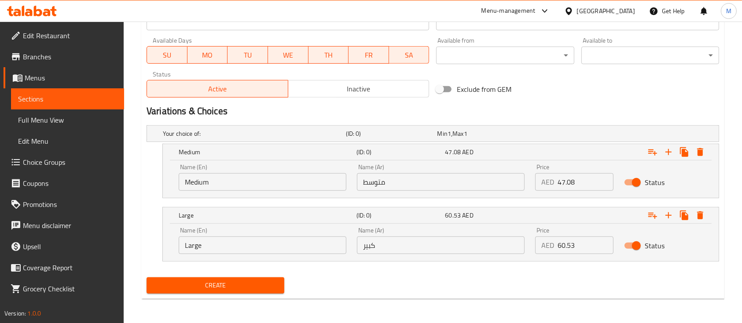
click at [405, 177] on input "متوسط" at bounding box center [441, 182] width 168 height 18
click at [455, 237] on input "كبير" at bounding box center [441, 246] width 168 height 18
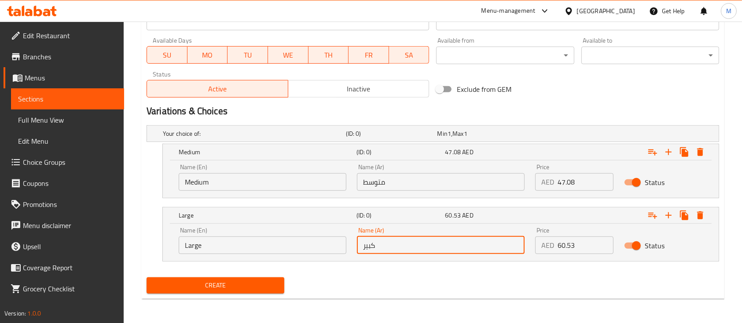
click at [260, 287] on span "Create" at bounding box center [216, 285] width 124 height 11
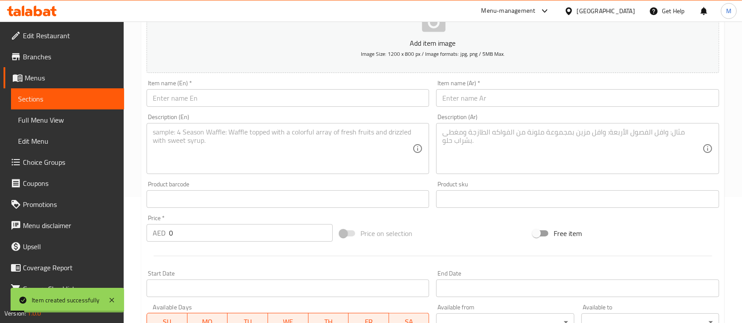
scroll to position [41, 0]
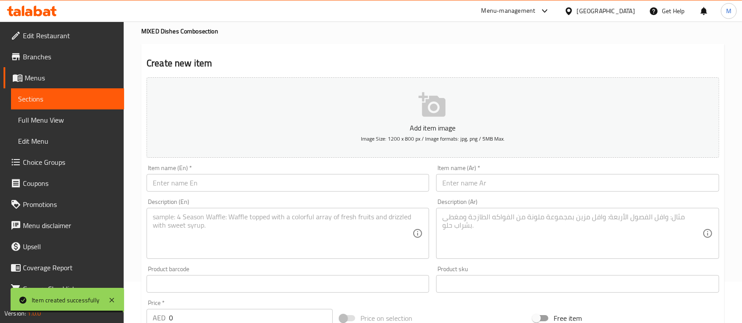
click at [290, 182] on input "text" at bounding box center [287, 183] width 282 height 18
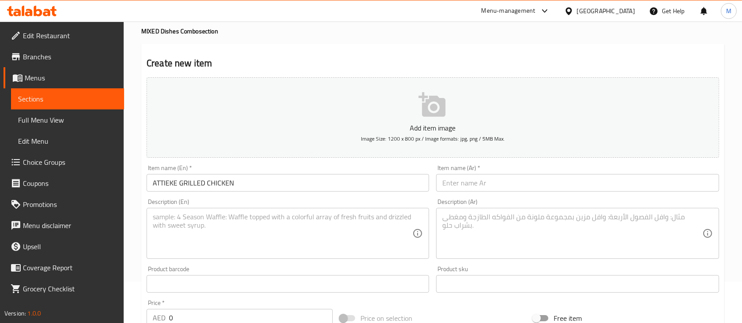
click at [489, 191] on input "text" at bounding box center [577, 183] width 282 height 18
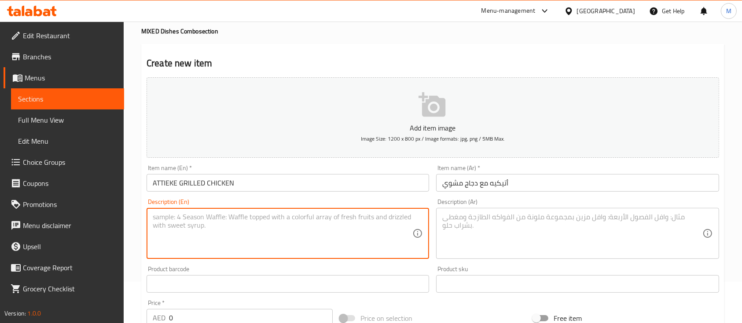
click at [297, 246] on textarea at bounding box center [283, 234] width 260 height 42
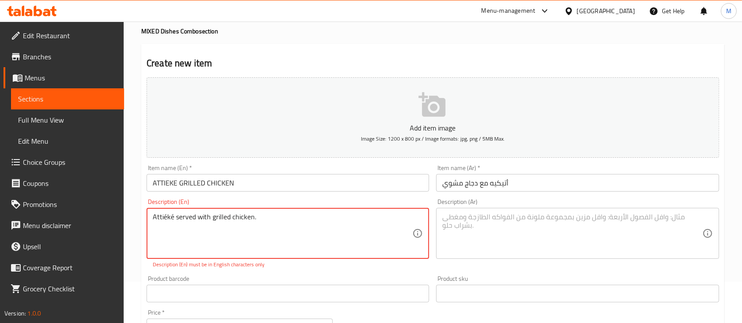
click at [172, 219] on textarea "Attiéké served with grilled chicken." at bounding box center [283, 234] width 260 height 42
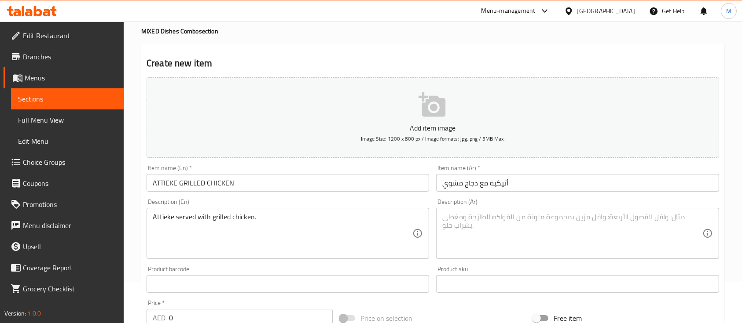
click at [490, 224] on textarea at bounding box center [572, 234] width 260 height 42
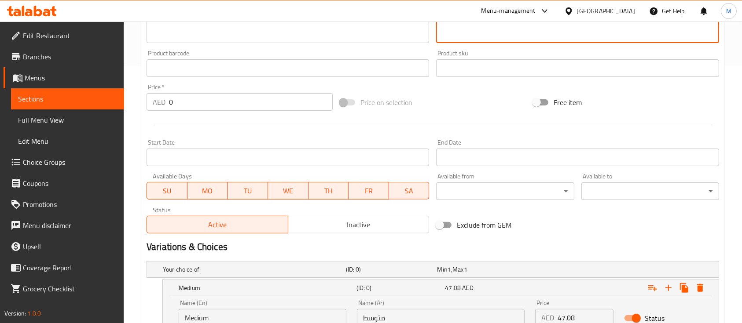
scroll to position [393, 0]
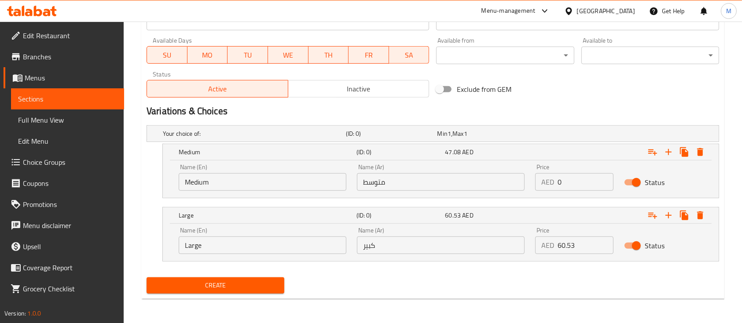
click at [547, 183] on div "AED 0 Price" at bounding box center [574, 182] width 78 height 18
drag, startPoint x: 567, startPoint y: 244, endPoint x: 548, endPoint y: 244, distance: 18.9
click at [548, 244] on div "AED 0 Price" at bounding box center [574, 246] width 78 height 18
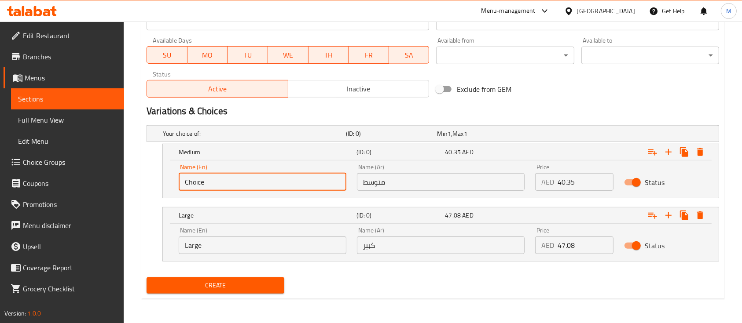
drag, startPoint x: 229, startPoint y: 185, endPoint x: 150, endPoint y: 175, distance: 78.9
click at [150, 175] on div "Medium (ID: 0) 40.35 AED Name (En) Choice Name (En) Name (Ar) متوسط Name (Ar) P…" at bounding box center [432, 171] width 572 height 55
drag, startPoint x: 282, startPoint y: 239, endPoint x: 127, endPoint y: 228, distance: 155.2
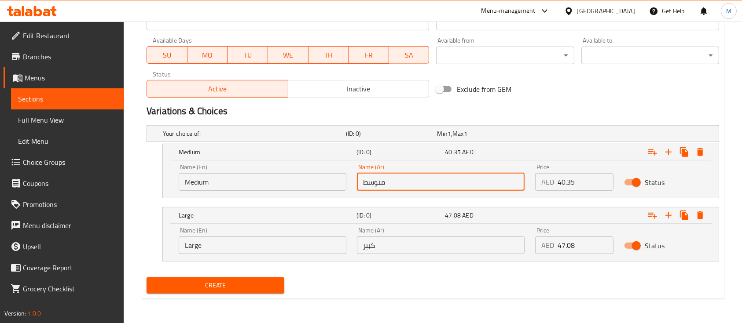
click at [411, 187] on input "متوسط" at bounding box center [441, 182] width 168 height 18
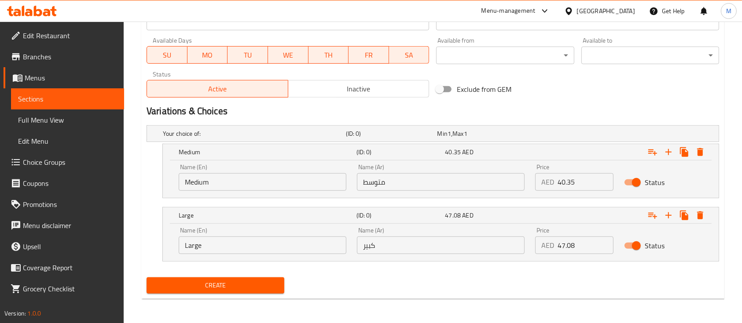
click at [461, 243] on input "كبير" at bounding box center [441, 246] width 168 height 18
click at [255, 289] on span "Create" at bounding box center [216, 285] width 124 height 11
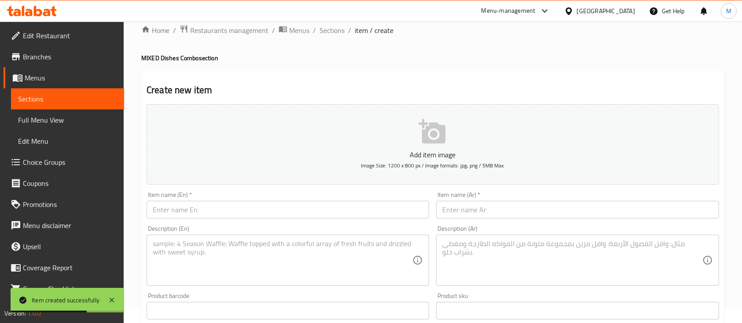
scroll to position [0, 0]
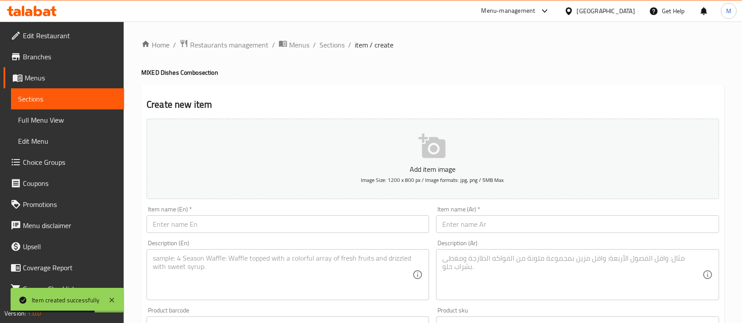
click at [215, 229] on input "text" at bounding box center [287, 225] width 282 height 18
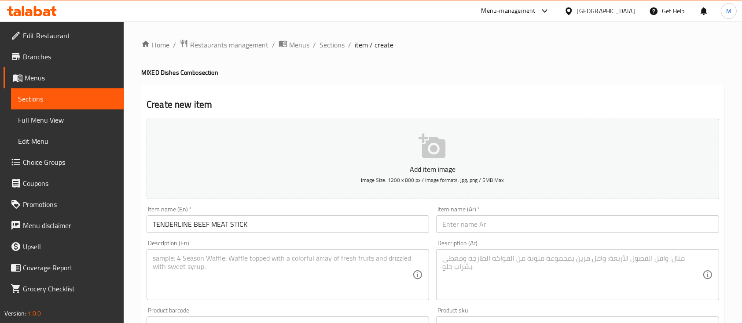
click at [489, 219] on input "text" at bounding box center [577, 225] width 282 height 18
click at [318, 300] on div "Description (En)" at bounding box center [287, 274] width 282 height 51
click at [519, 273] on textarea at bounding box center [572, 275] width 260 height 42
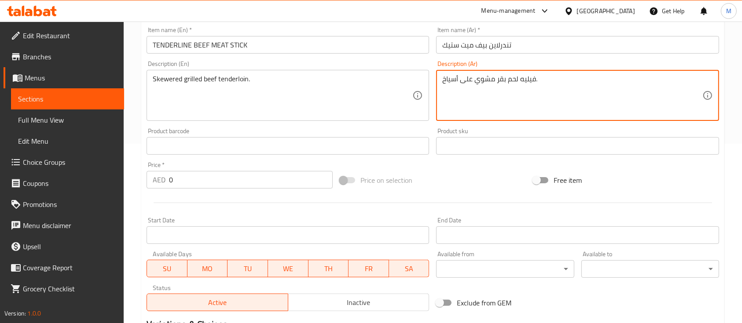
scroll to position [352, 0]
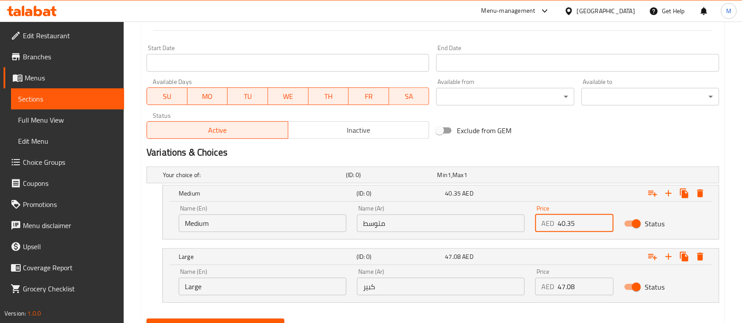
drag, startPoint x: 570, startPoint y: 226, endPoint x: 535, endPoint y: 223, distance: 34.9
click at [535, 223] on div "AED 40.35 Price" at bounding box center [574, 224] width 78 height 18
click at [564, 269] on div "Price AED 47.08 Price" at bounding box center [574, 282] width 78 height 27
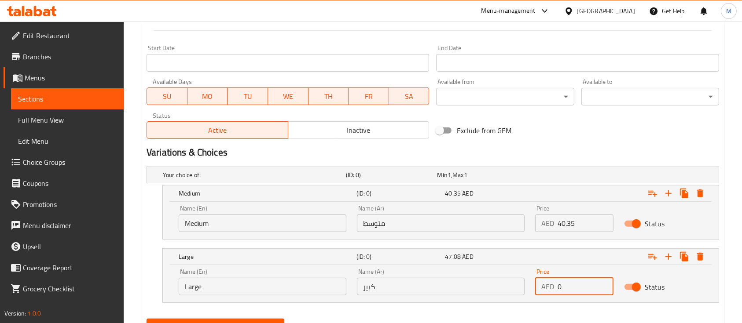
drag, startPoint x: 568, startPoint y: 287, endPoint x: 552, endPoint y: 282, distance: 16.7
click at [552, 282] on div "AED 0 Price" at bounding box center [574, 287] width 78 height 18
drag, startPoint x: 253, startPoint y: 224, endPoint x: 93, endPoint y: 244, distance: 160.8
click at [93, 244] on div "Edit Restaurant Branches Menus Sections Full Menu View Edit Menu Choice Groups …" at bounding box center [371, 17] width 742 height 695
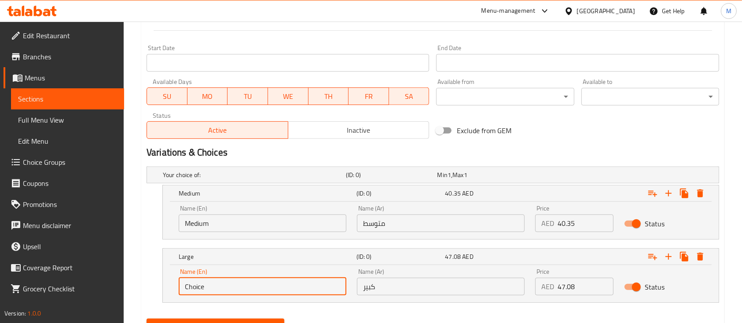
drag, startPoint x: 216, startPoint y: 286, endPoint x: 157, endPoint y: 283, distance: 58.6
click at [157, 283] on div "Large (ID: 0) 47.08 AED Name (En) Choice Name (En) Name (Ar) كبير Name (Ar) Pri…" at bounding box center [432, 276] width 572 height 55
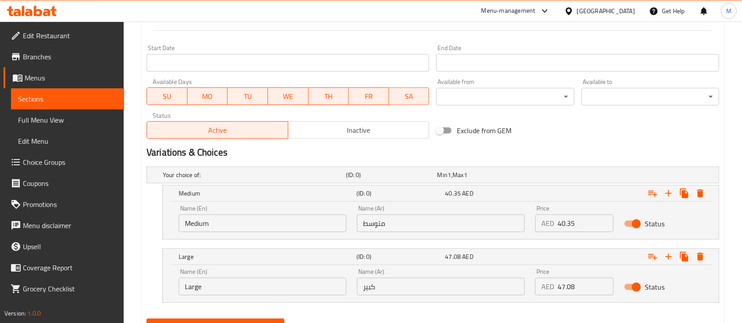
click at [461, 210] on div "Name (Ar) متوسط Name (Ar)" at bounding box center [441, 218] width 168 height 27
click at [461, 213] on div "Name (Ar) متوسط Name (Ar)" at bounding box center [441, 218] width 168 height 27
click at [461, 217] on input "متوسط" at bounding box center [441, 224] width 168 height 18
click at [392, 292] on input "text" at bounding box center [441, 287] width 168 height 18
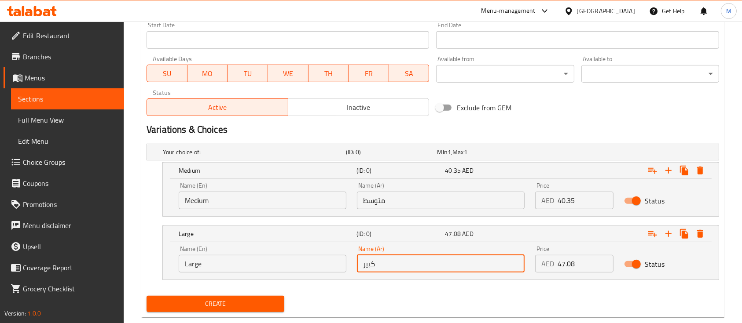
scroll to position [393, 0]
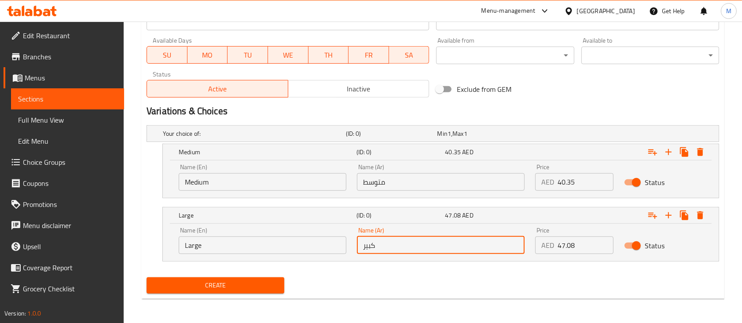
click at [214, 287] on span "Create" at bounding box center [216, 285] width 124 height 11
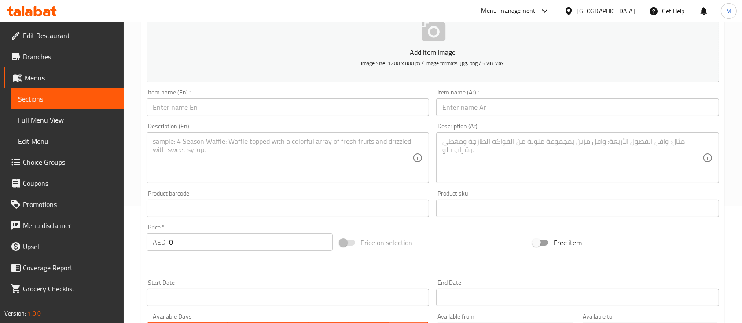
scroll to position [0, 0]
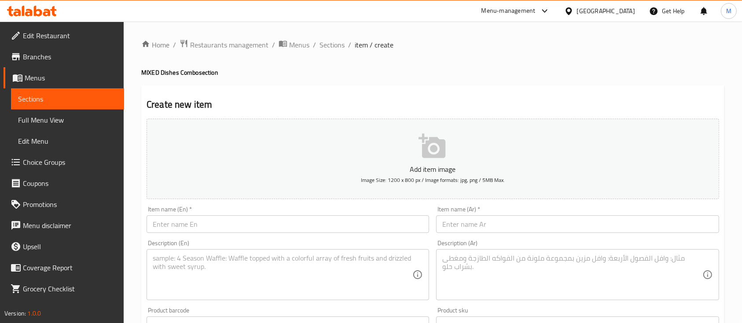
click at [222, 219] on input "text" at bounding box center [287, 225] width 282 height 18
click at [496, 222] on input "text" at bounding box center [577, 225] width 282 height 18
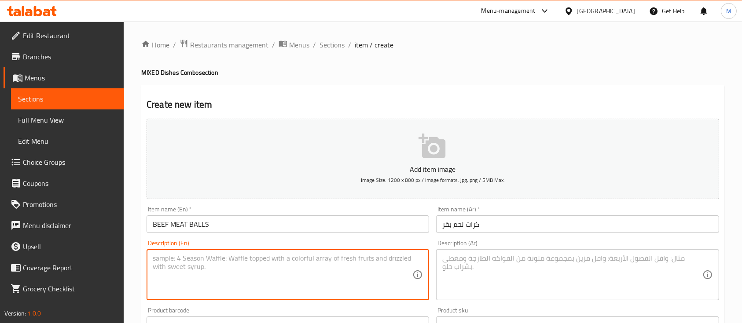
click at [282, 265] on textarea at bounding box center [283, 275] width 260 height 42
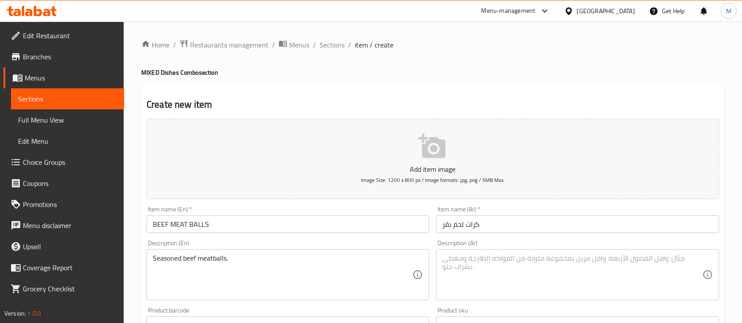
click at [512, 261] on textarea at bounding box center [572, 275] width 260 height 42
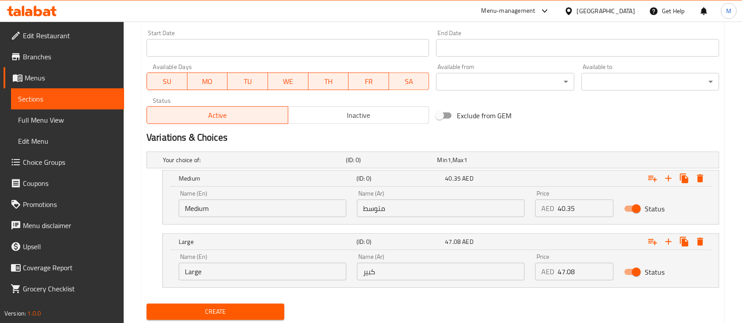
scroll to position [393, 0]
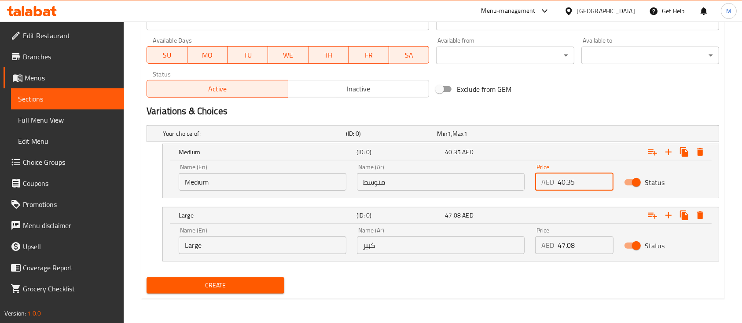
drag, startPoint x: 567, startPoint y: 186, endPoint x: 550, endPoint y: 185, distance: 16.7
click at [554, 186] on div "AED 40.35 Price" at bounding box center [574, 182] width 78 height 18
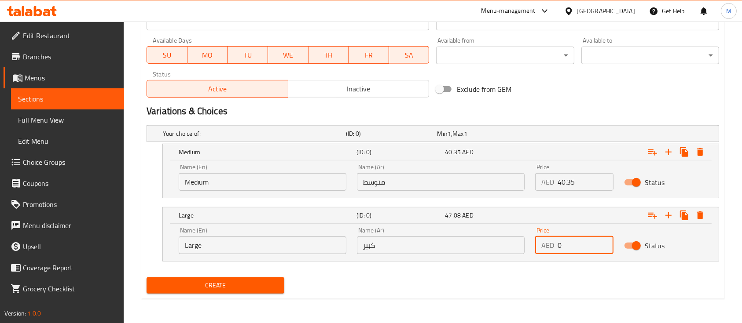
drag, startPoint x: 553, startPoint y: 247, endPoint x: 538, endPoint y: 244, distance: 15.3
click at [539, 245] on div "AED 0 Price" at bounding box center [574, 246] width 78 height 18
drag, startPoint x: 183, startPoint y: 179, endPoint x: 155, endPoint y: 176, distance: 28.3
click at [155, 176] on div "Medium (ID: 0) 40.35 AED Name (En) Choice Name (En) Name (Ar) متوسط Name (Ar) P…" at bounding box center [432, 171] width 572 height 55
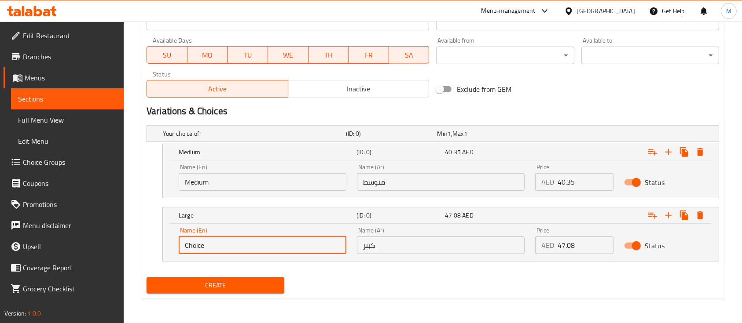
drag, startPoint x: 208, startPoint y: 241, endPoint x: 162, endPoint y: 242, distance: 46.2
click at [162, 242] on div "Large (ID: 0) 47.08 AED Name (En) Choice Name (En) Name (Ar) كبير Name (Ar) Pri…" at bounding box center [440, 234] width 556 height 55
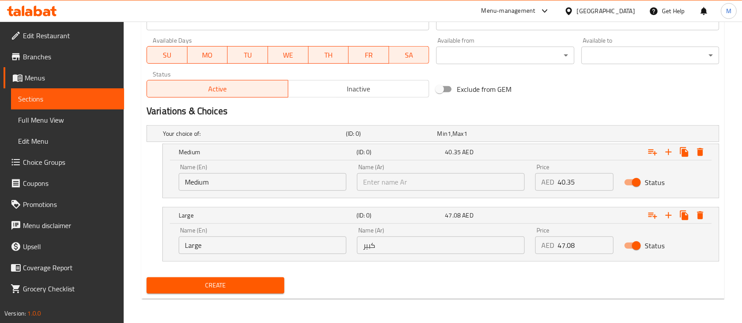
click at [426, 183] on input "text" at bounding box center [441, 182] width 168 height 18
click at [447, 245] on input "كبير" at bounding box center [441, 246] width 168 height 18
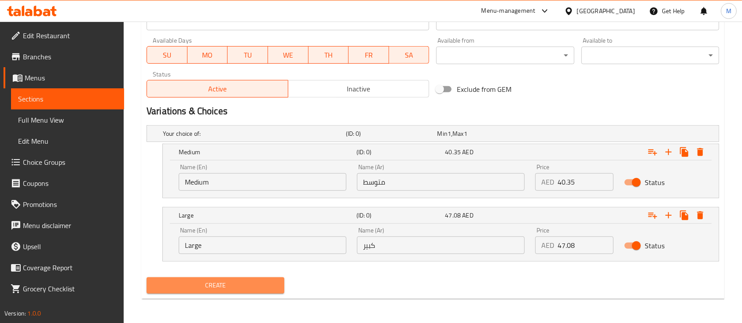
click at [211, 286] on span "Create" at bounding box center [216, 285] width 124 height 11
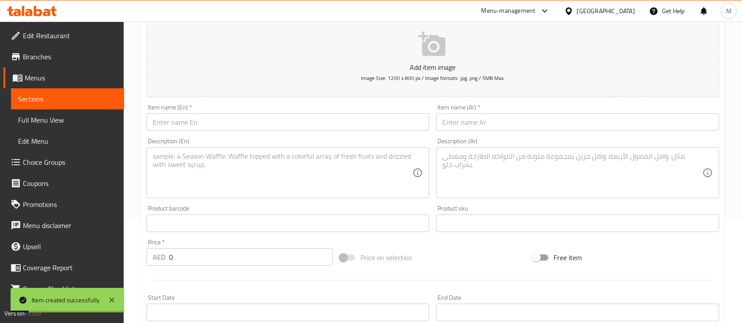
scroll to position [0, 0]
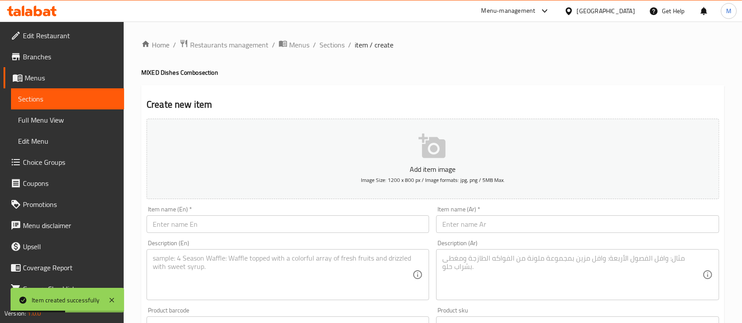
click at [237, 222] on input "text" at bounding box center [287, 225] width 282 height 18
click at [452, 227] on input "text" at bounding box center [577, 225] width 282 height 18
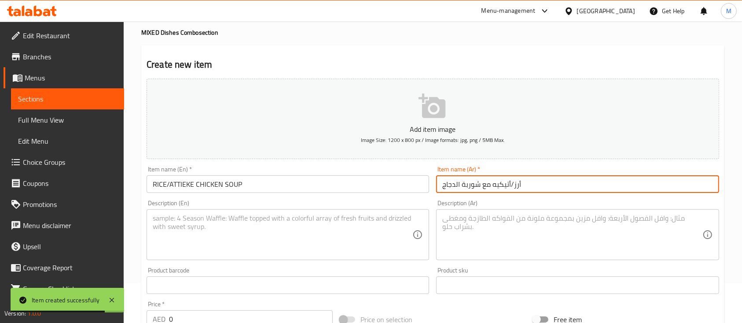
scroll to position [59, 0]
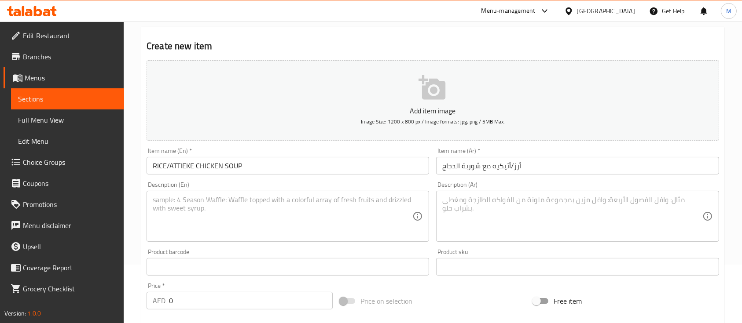
click at [257, 274] on input "text" at bounding box center [287, 267] width 282 height 18
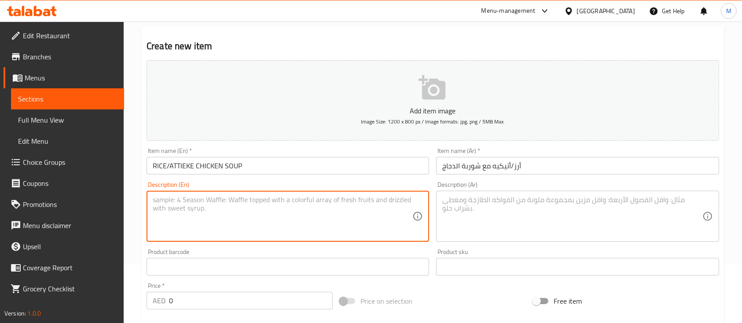
click at [241, 216] on textarea at bounding box center [283, 217] width 260 height 42
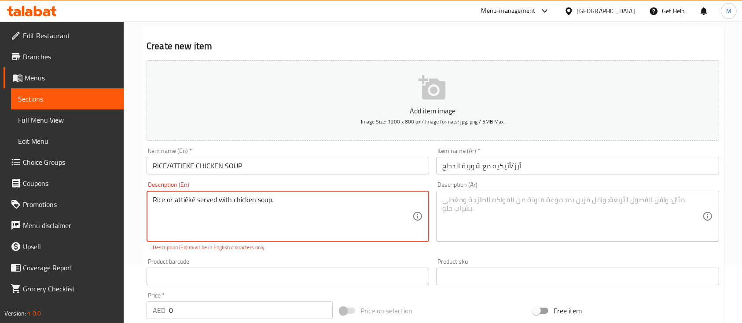
click at [192, 201] on textarea "Rice or attiéké served with chicken soup." at bounding box center [283, 217] width 260 height 42
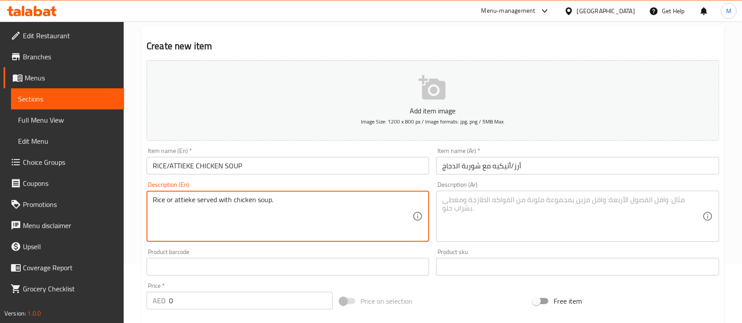
click at [507, 216] on textarea at bounding box center [572, 217] width 260 height 42
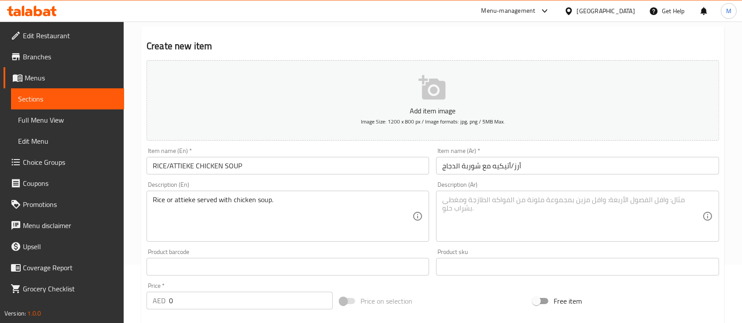
click at [537, 218] on textarea at bounding box center [572, 217] width 260 height 42
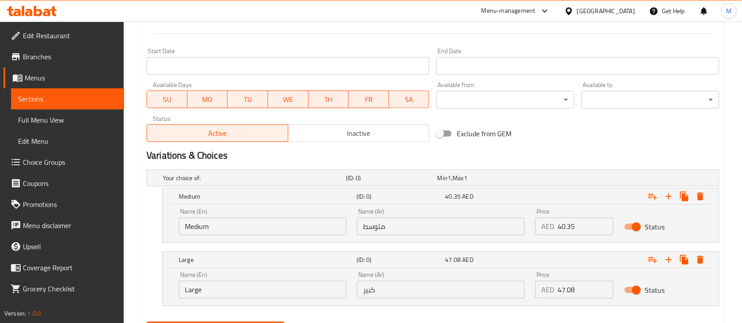
scroll to position [352, 0]
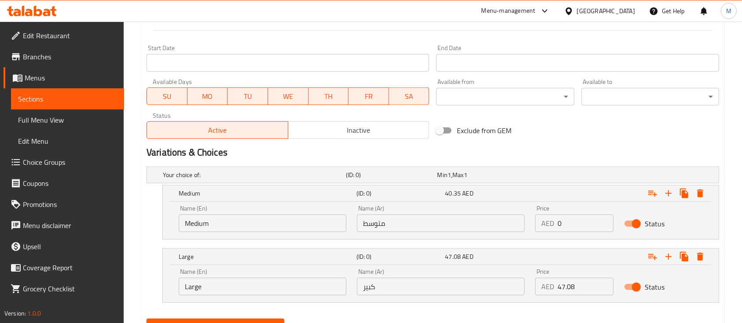
drag, startPoint x: 567, startPoint y: 228, endPoint x: 547, endPoint y: 220, distance: 21.5
click at [547, 220] on div "AED 0 Price" at bounding box center [574, 224] width 78 height 18
drag, startPoint x: 566, startPoint y: 285, endPoint x: 534, endPoint y: 286, distance: 31.7
click at [534, 286] on div "Price AED 0 Price" at bounding box center [574, 281] width 89 height 37
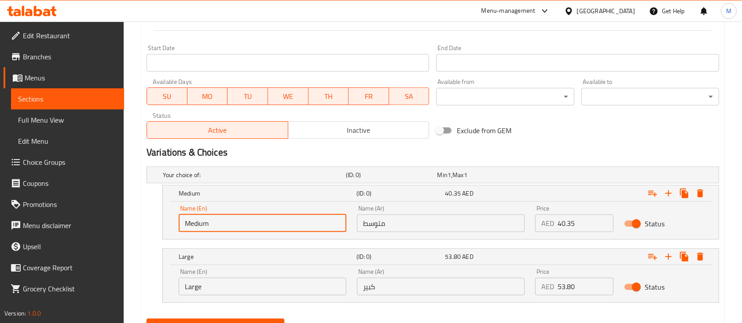
drag, startPoint x: 219, startPoint y: 227, endPoint x: 162, endPoint y: 224, distance: 57.3
click at [162, 224] on div "Medium (ID: 0) 40.35 AED Name (En) Medium Name (En) Name (Ar) متوسط Name (Ar) P…" at bounding box center [432, 212] width 572 height 55
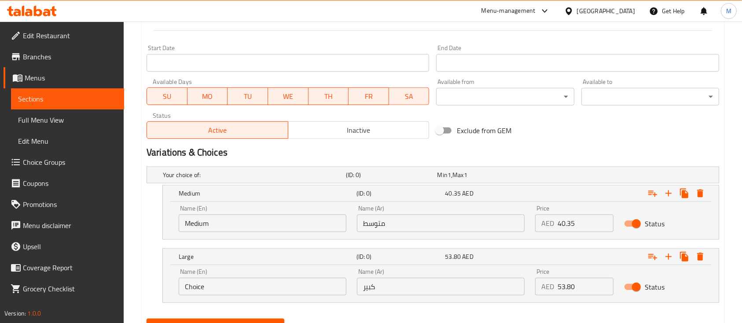
drag, startPoint x: 260, startPoint y: 288, endPoint x: 121, endPoint y: 289, distance: 139.0
click at [121, 289] on div "Edit Restaurant Branches Menus Sections Full Menu View Edit Menu Choice Groups …" at bounding box center [371, 17] width 742 height 695
click at [427, 217] on input "text" at bounding box center [441, 224] width 168 height 18
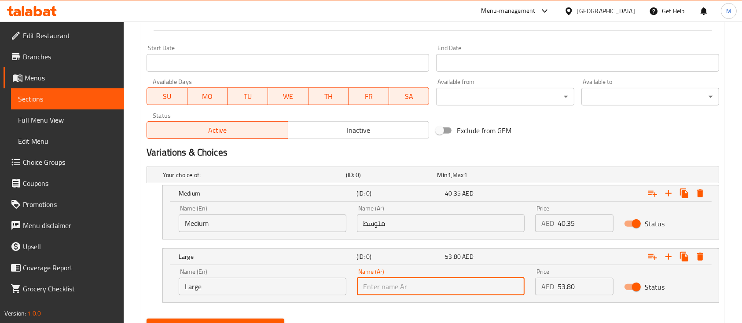
click at [479, 282] on input "text" at bounding box center [441, 287] width 168 height 18
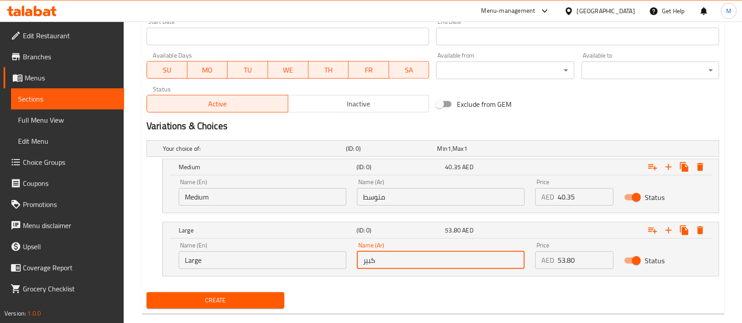
scroll to position [393, 0]
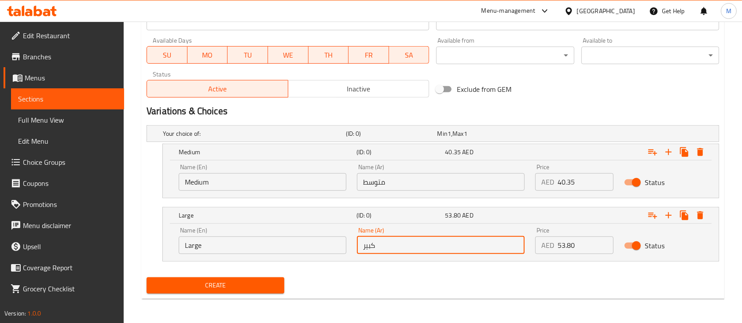
click at [229, 284] on span "Create" at bounding box center [216, 285] width 124 height 11
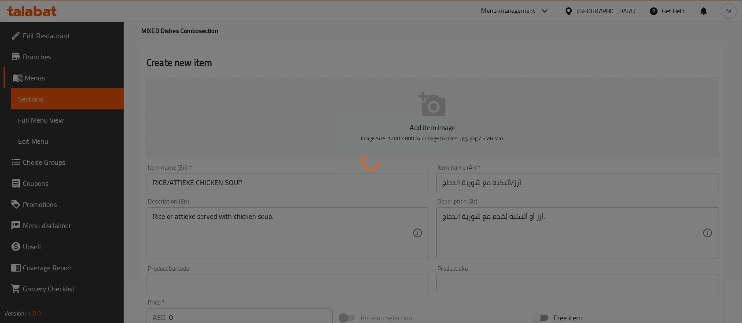
scroll to position [41, 0]
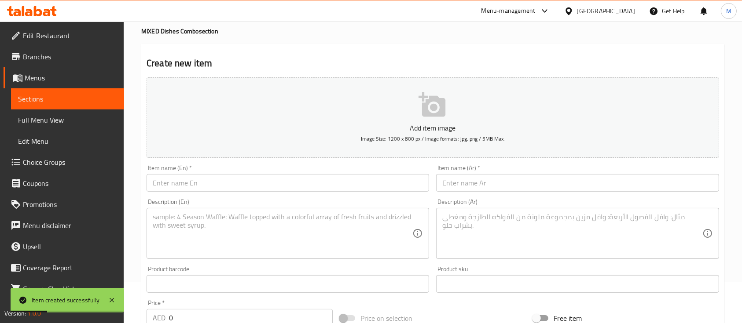
click at [239, 194] on div "Item name (En)   * Item name (En) *" at bounding box center [287, 178] width 289 height 34
click at [232, 186] on input "text" at bounding box center [287, 183] width 282 height 18
click at [522, 182] on input "text" at bounding box center [577, 183] width 282 height 18
click at [277, 250] on textarea at bounding box center [283, 234] width 260 height 42
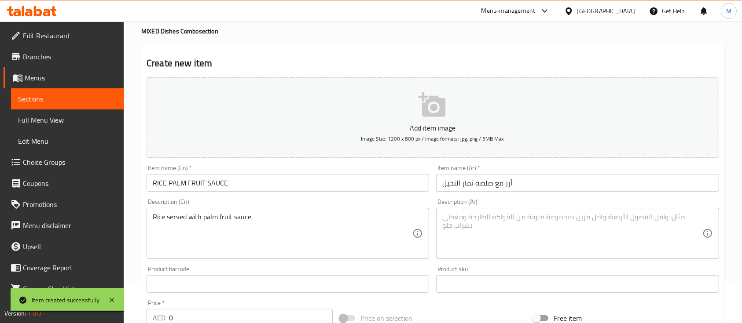
click at [557, 240] on textarea at bounding box center [572, 234] width 260 height 42
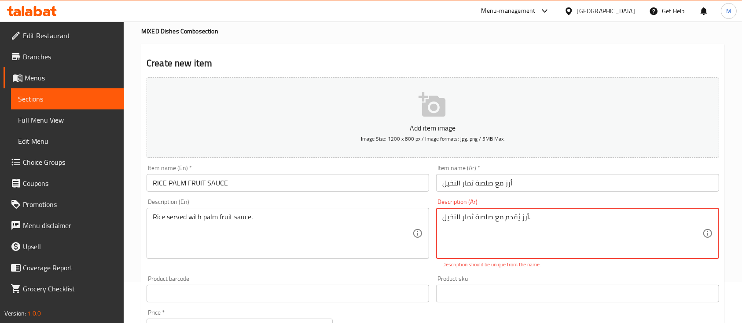
click at [501, 216] on textarea "أرز يُقدم مع صلصة ثمار النخيل." at bounding box center [572, 234] width 260 height 42
drag, startPoint x: 483, startPoint y: 213, endPoint x: 431, endPoint y: 209, distance: 52.9
click at [431, 209] on div "Add item image Image Size: 1200 x 800 px / Image formats: jpg, png / 5MB Max. I…" at bounding box center [432, 268] width 579 height 389
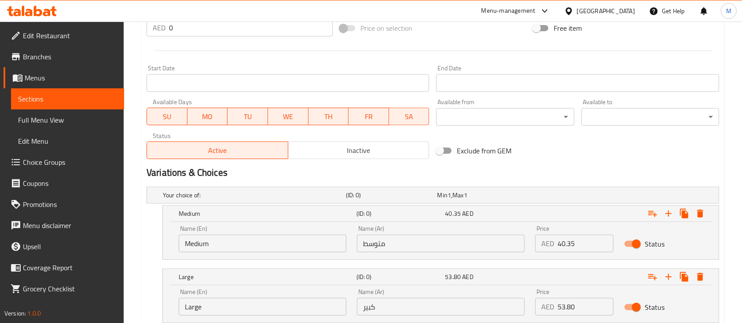
scroll to position [393, 0]
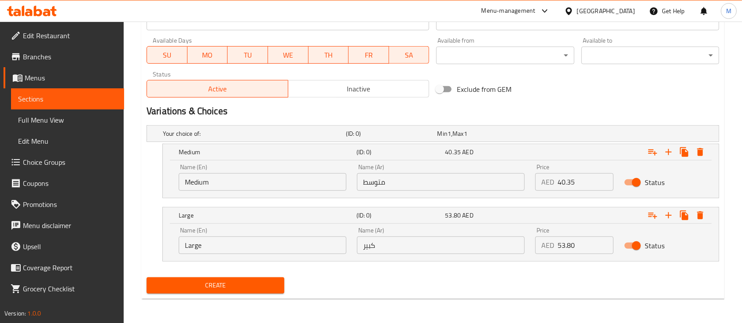
click at [370, 183] on input "متوسط" at bounding box center [441, 182] width 168 height 18
drag, startPoint x: 568, startPoint y: 184, endPoint x: 516, endPoint y: 178, distance: 52.8
click at [515, 177] on div "Name (En) Medium Name (En) Name (Ar) متوسط Name (Ar) Price AED 0 Price Status" at bounding box center [440, 177] width 534 height 37
drag, startPoint x: 572, startPoint y: 244, endPoint x: 549, endPoint y: 243, distance: 22.9
click at [549, 243] on div "AED 0 Price" at bounding box center [574, 246] width 78 height 18
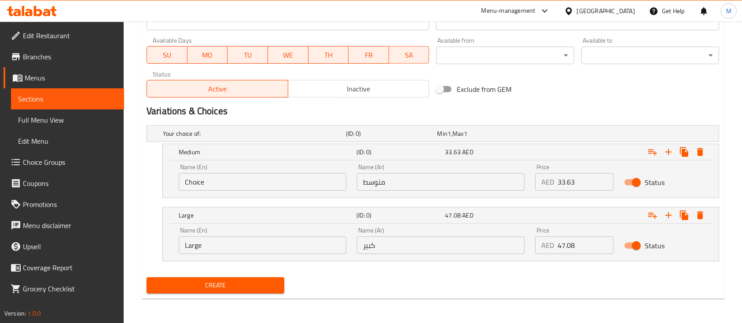
drag, startPoint x: 218, startPoint y: 248, endPoint x: 154, endPoint y: 240, distance: 64.7
click at [156, 241] on div "Large (ID: 0) 47.08 AED Name (En) Choice Name (En) Name (Ar) كبير Name (Ar) Pri…" at bounding box center [432, 234] width 572 height 55
click at [415, 181] on input "متوسط" at bounding box center [441, 182] width 168 height 18
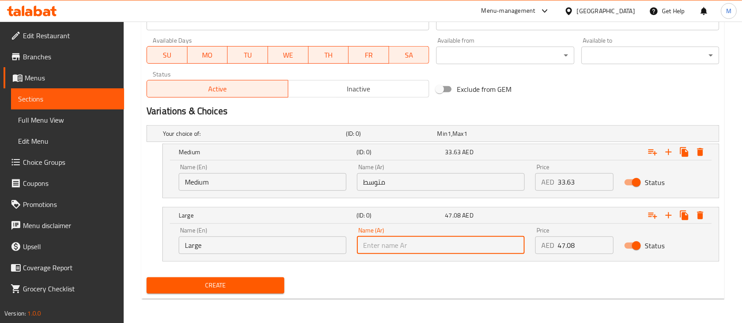
click at [390, 243] on input "text" at bounding box center [441, 246] width 168 height 18
click at [252, 282] on span "Create" at bounding box center [216, 285] width 124 height 11
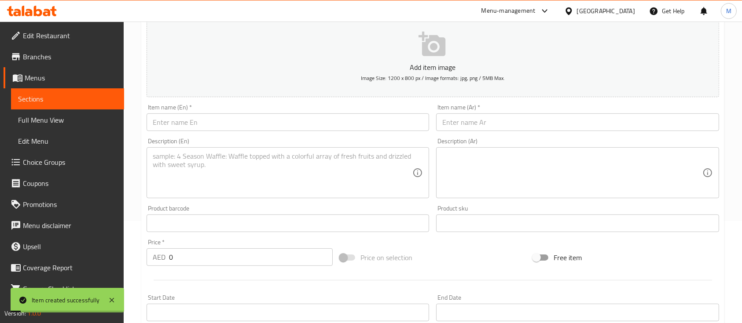
scroll to position [41, 0]
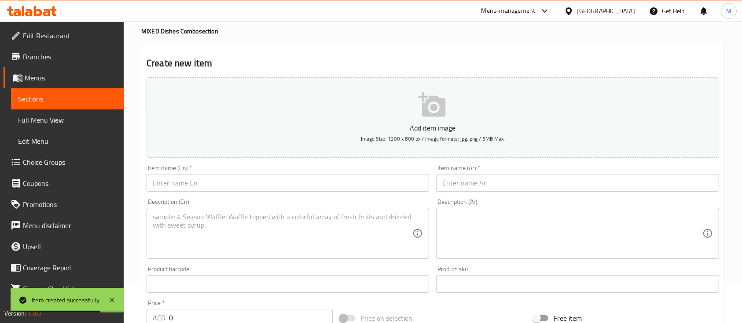
click at [296, 181] on input "text" at bounding box center [287, 183] width 282 height 18
click at [482, 183] on input "text" at bounding box center [577, 183] width 282 height 18
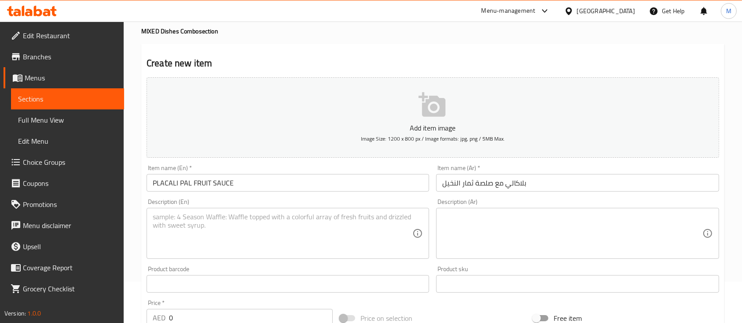
click at [306, 241] on textarea at bounding box center [283, 234] width 260 height 42
click at [541, 211] on div "Description (Ar)" at bounding box center [577, 233] width 282 height 51
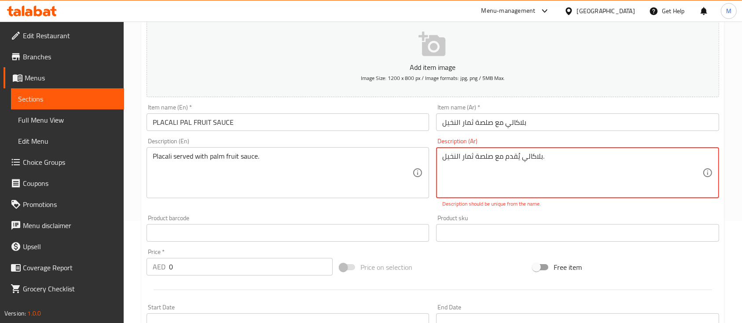
scroll to position [158, 0]
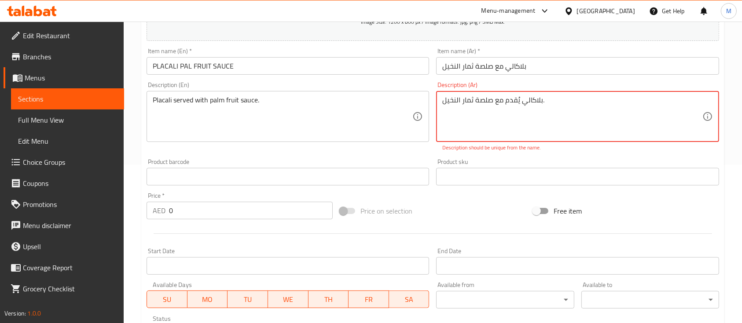
drag, startPoint x: 549, startPoint y: 109, endPoint x: 362, endPoint y: 117, distance: 187.1
click at [362, 117] on div "Add item image Image Size: 1200 x 800 px / Image formats: jpg, png / 5MB Max. I…" at bounding box center [432, 151] width 579 height 389
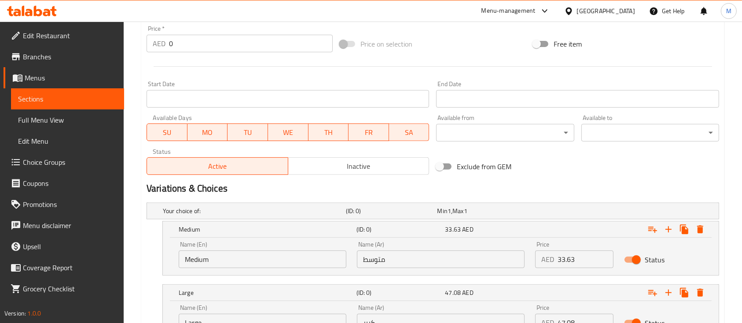
scroll to position [393, 0]
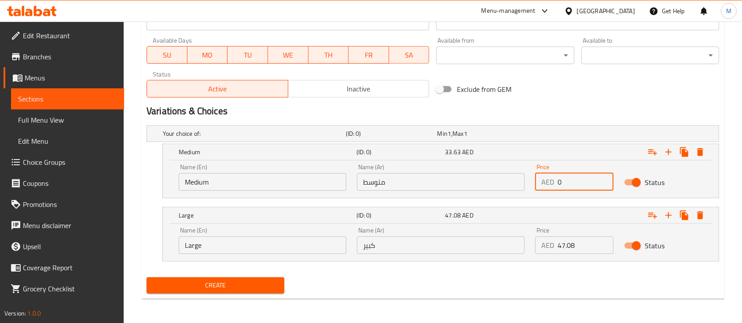
drag, startPoint x: 579, startPoint y: 184, endPoint x: 538, endPoint y: 179, distance: 42.0
click at [538, 179] on div "AED 0 Price" at bounding box center [574, 182] width 78 height 18
drag, startPoint x: 561, startPoint y: 246, endPoint x: 525, endPoint y: 242, distance: 36.3
click at [534, 243] on div "Price AED 0 Price" at bounding box center [574, 240] width 89 height 37
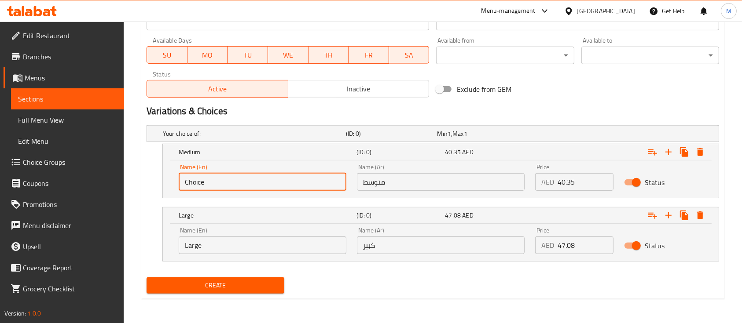
drag, startPoint x: 223, startPoint y: 183, endPoint x: 154, endPoint y: 173, distance: 68.9
click at [154, 173] on div "Medium (ID: 0) 40.35 AED Name (En) Choice Name (En) Name (Ar) متوسط Name (Ar) P…" at bounding box center [432, 171] width 572 height 55
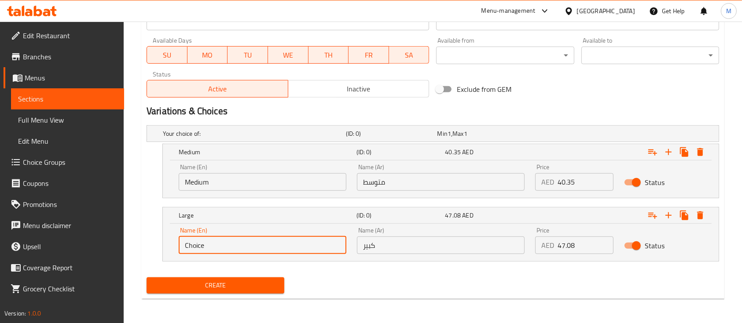
drag, startPoint x: 198, startPoint y: 242, endPoint x: 177, endPoint y: 241, distance: 20.7
click at [177, 241] on div "Name (En) Choice Name (En)" at bounding box center [262, 240] width 178 height 37
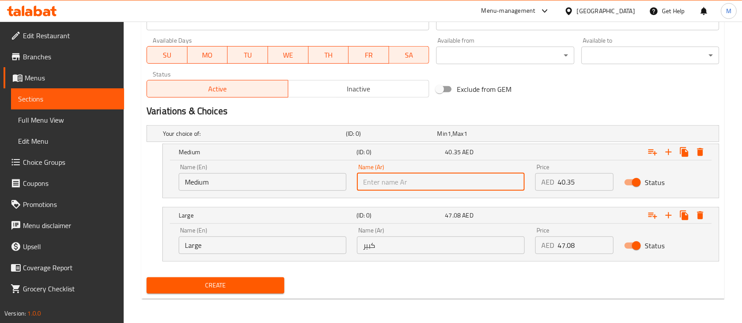
click at [402, 180] on input "text" at bounding box center [441, 182] width 168 height 18
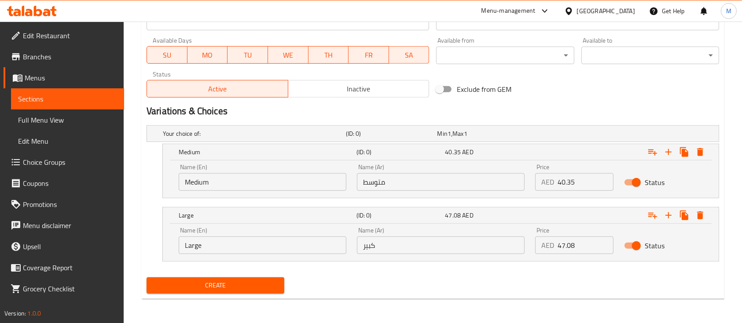
click at [488, 248] on input "كبير" at bounding box center [441, 246] width 168 height 18
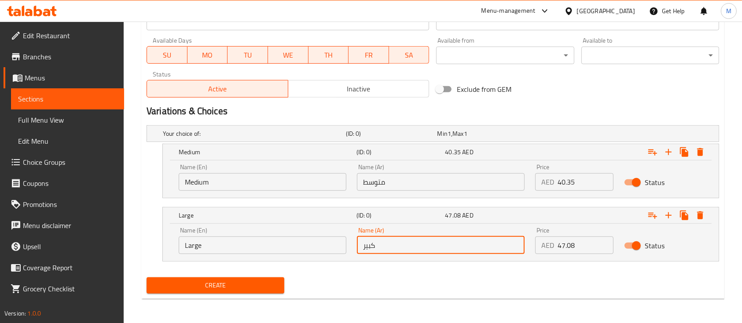
click at [230, 281] on span "Create" at bounding box center [216, 285] width 124 height 11
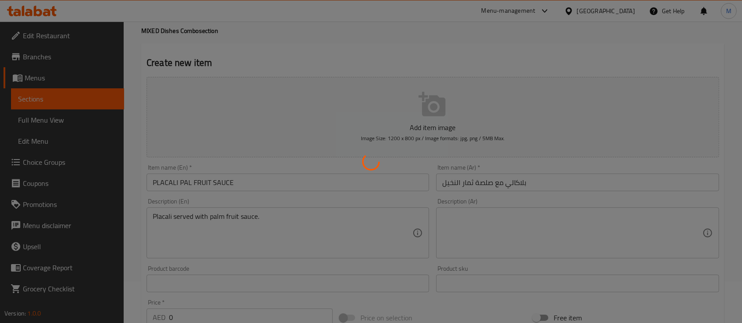
scroll to position [41, 0]
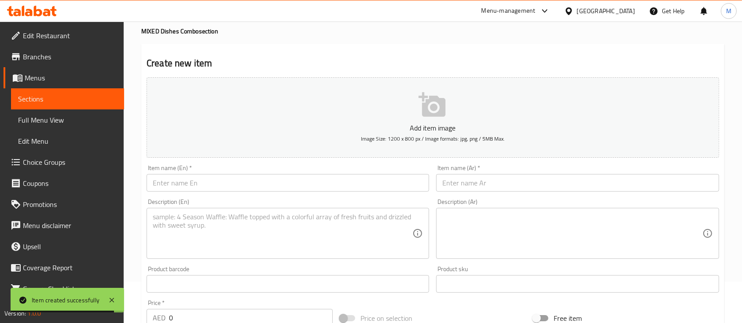
click at [201, 181] on input "text" at bounding box center [287, 183] width 282 height 18
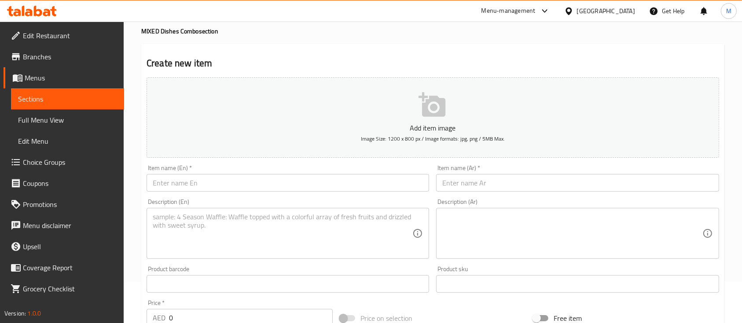
click at [264, 169] on div "Item name (En)   * Item name (En) *" at bounding box center [287, 178] width 282 height 27
click at [271, 178] on input "text" at bounding box center [287, 183] width 282 height 18
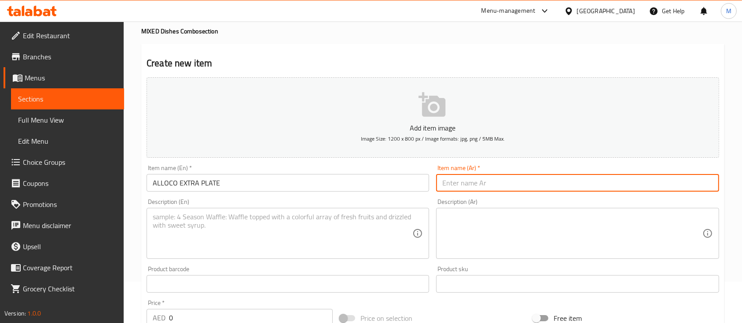
click at [472, 188] on input "text" at bounding box center [577, 183] width 282 height 18
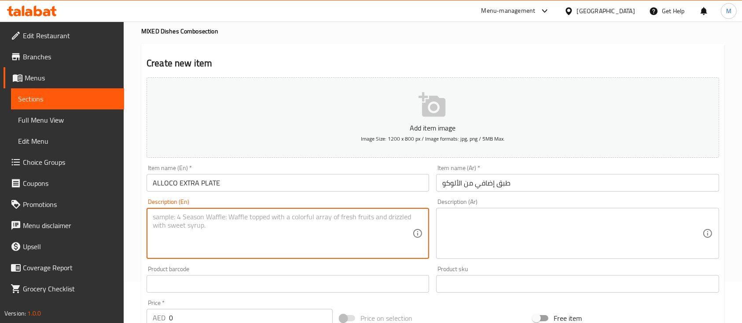
click at [296, 238] on textarea at bounding box center [283, 234] width 260 height 42
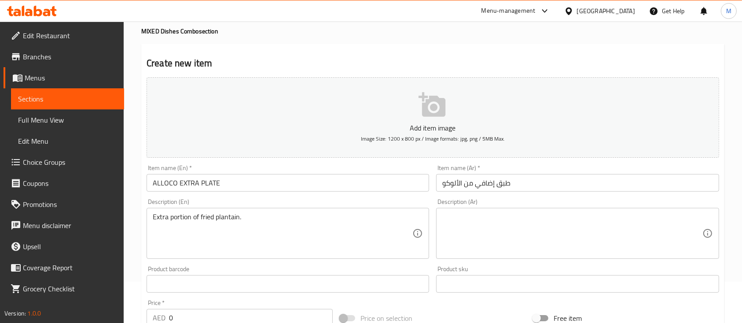
click at [544, 248] on textarea at bounding box center [572, 234] width 260 height 42
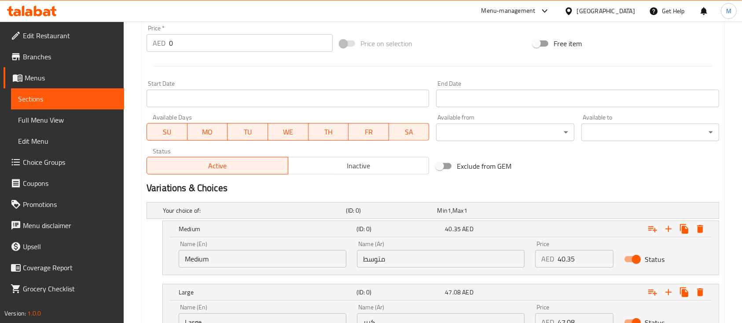
scroll to position [334, 0]
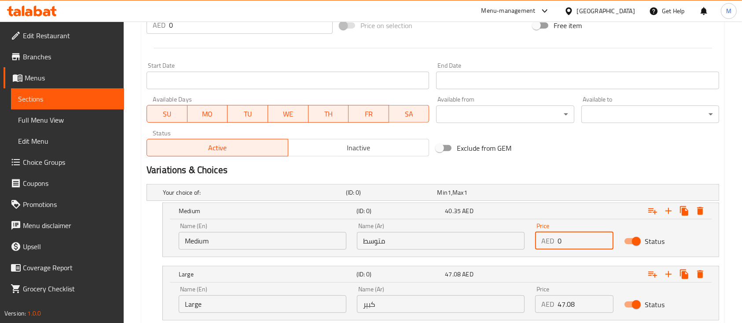
drag, startPoint x: 571, startPoint y: 238, endPoint x: 504, endPoint y: 234, distance: 67.4
click at [510, 234] on div "Name (En) Medium Name (En) Name (Ar) متوسط Name (Ar) Price AED 0 Price Status" at bounding box center [440, 236] width 534 height 37
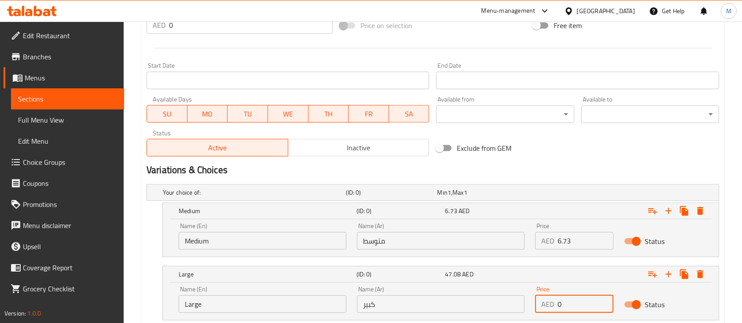
drag, startPoint x: 574, startPoint y: 300, endPoint x: 522, endPoint y: 300, distance: 51.9
click at [523, 300] on div "Name (En) Large Name (En) Name (Ar) كبير Name (Ar) Price AED 0 Price Status" at bounding box center [440, 299] width 534 height 37
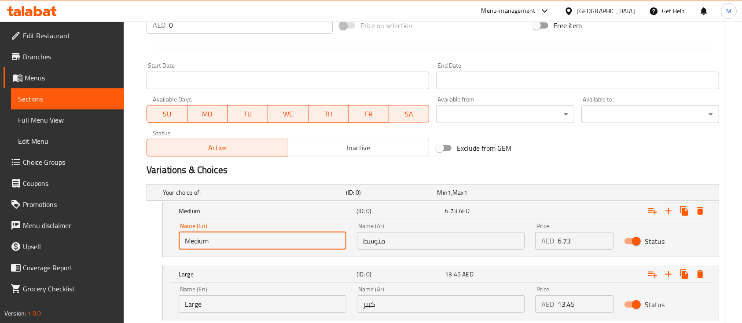
drag, startPoint x: 284, startPoint y: 238, endPoint x: 125, endPoint y: 243, distance: 159.3
click at [125, 243] on div "Home / Restaurants management / Menus / Sections / item / create MIXED Dishes C…" at bounding box center [433, 34] width 618 height 695
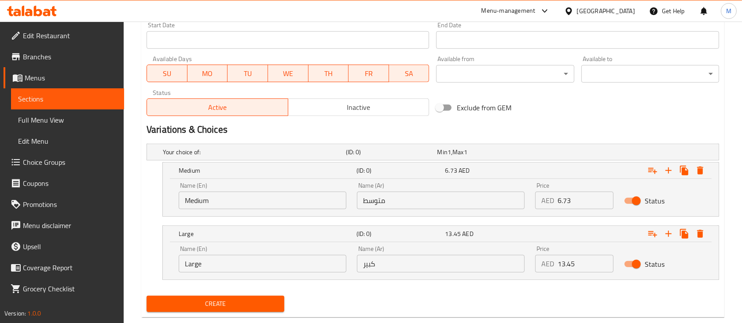
scroll to position [393, 0]
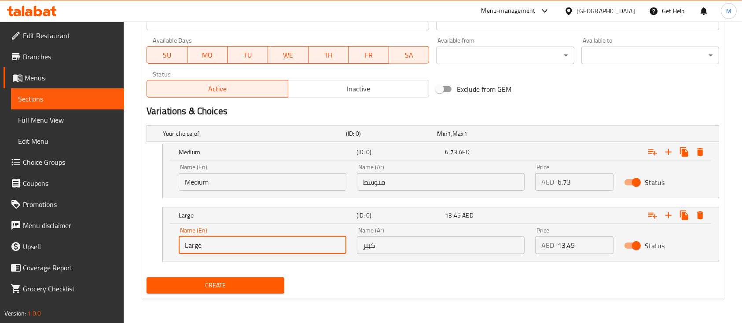
drag, startPoint x: 225, startPoint y: 252, endPoint x: 180, endPoint y: 252, distance: 45.3
click at [179, 251] on input "Large" at bounding box center [263, 246] width 168 height 18
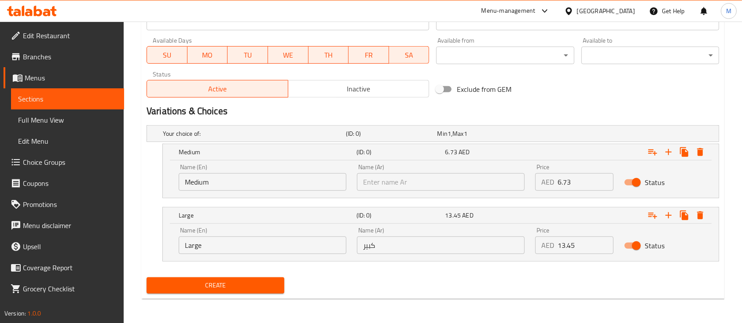
click at [393, 183] on input "text" at bounding box center [441, 182] width 168 height 18
click at [437, 239] on input "كبير" at bounding box center [441, 246] width 168 height 18
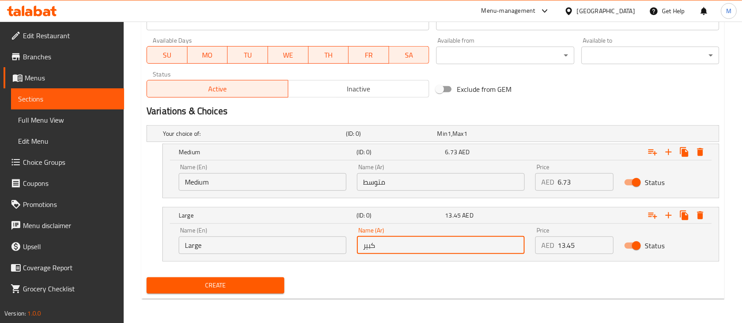
click at [212, 283] on span "Create" at bounding box center [216, 285] width 124 height 11
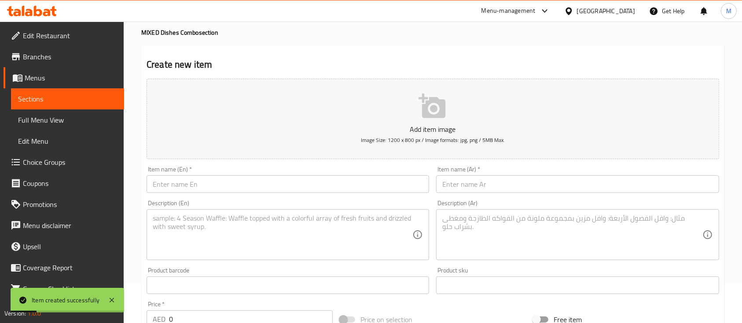
scroll to position [59, 0]
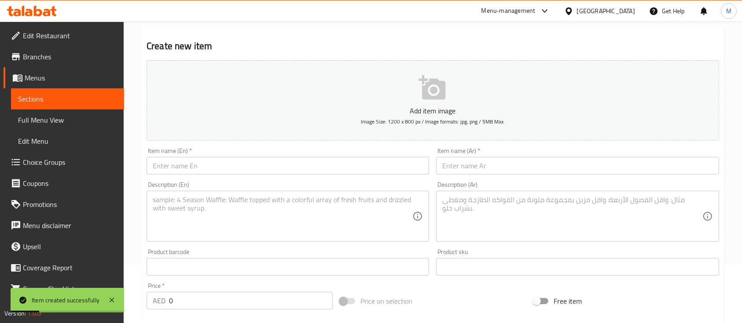
click at [209, 164] on input "text" at bounding box center [287, 166] width 282 height 18
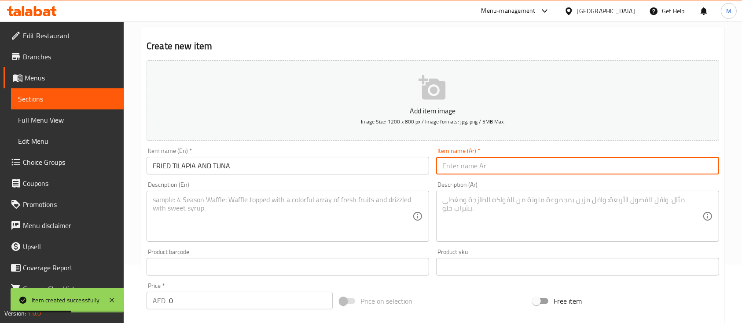
click at [525, 167] on input "text" at bounding box center [577, 166] width 282 height 18
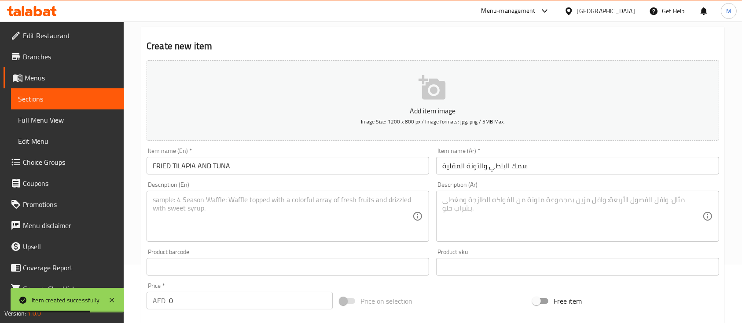
click at [324, 226] on textarea at bounding box center [283, 217] width 260 height 42
click at [540, 218] on textarea at bounding box center [572, 217] width 260 height 42
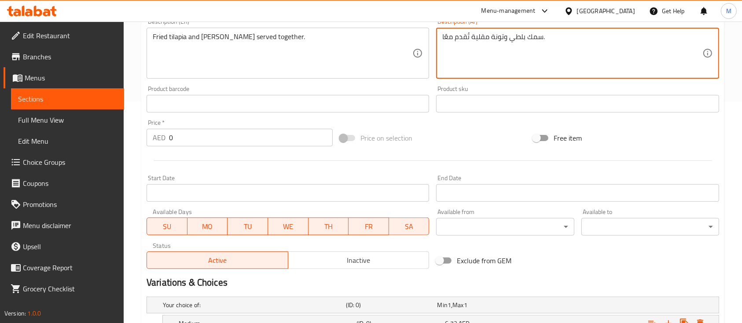
scroll to position [393, 0]
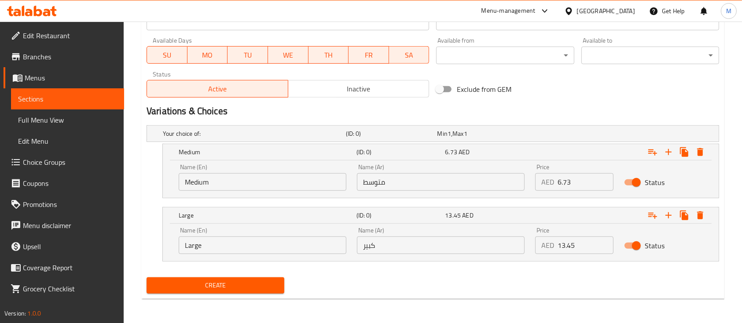
click at [578, 187] on input "6.73" at bounding box center [585, 182] width 56 height 18
drag, startPoint x: 570, startPoint y: 185, endPoint x: 535, endPoint y: 183, distance: 34.8
click at [535, 183] on div "AED 033.63 Price" at bounding box center [574, 182] width 78 height 18
drag, startPoint x: 560, startPoint y: 248, endPoint x: 543, endPoint y: 245, distance: 16.5
click at [545, 245] on div "AED 0 Price" at bounding box center [574, 246] width 78 height 18
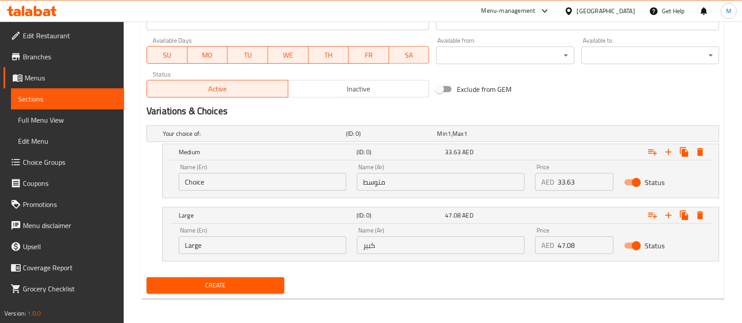
drag, startPoint x: 238, startPoint y: 180, endPoint x: 159, endPoint y: 179, distance: 79.6
click at [159, 179] on div "Medium (ID: 0) 33.63 AED Name (En) Choice Name (En) Name (Ar) متوسط Name (Ar) P…" at bounding box center [432, 171] width 572 height 55
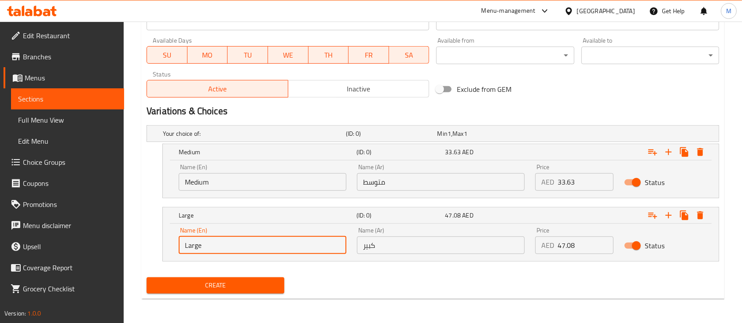
drag, startPoint x: 211, startPoint y: 242, endPoint x: 146, endPoint y: 244, distance: 64.7
click at [146, 244] on div "Large (ID: 0) 47.08 AED Name (En) Large Name (En) Name (Ar) كبير Name (Ar) Pric…" at bounding box center [432, 234] width 572 height 55
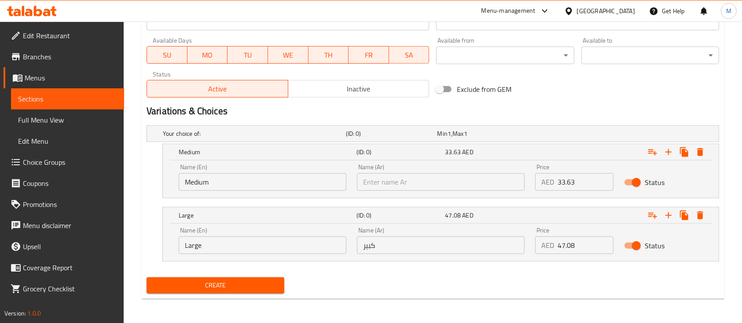
click at [410, 179] on input "text" at bounding box center [441, 182] width 168 height 18
click at [454, 233] on div "Name (Ar) كبير Name (Ar)" at bounding box center [441, 240] width 168 height 27
click at [454, 238] on input "text" at bounding box center [441, 246] width 168 height 18
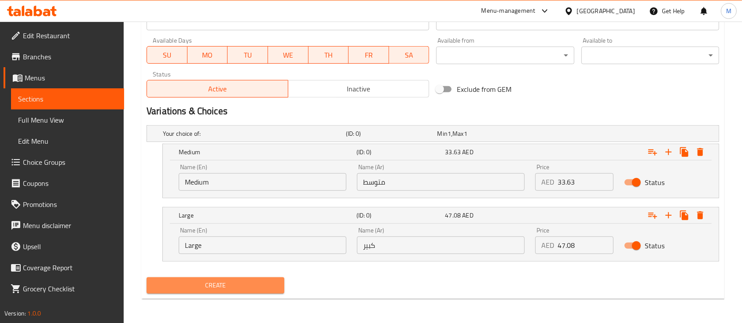
click at [196, 288] on span "Create" at bounding box center [216, 285] width 124 height 11
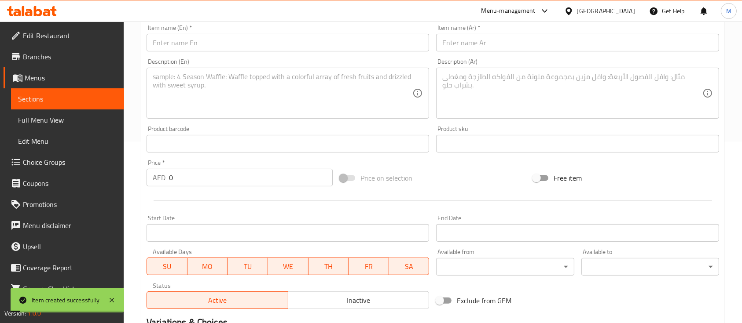
scroll to position [0, 0]
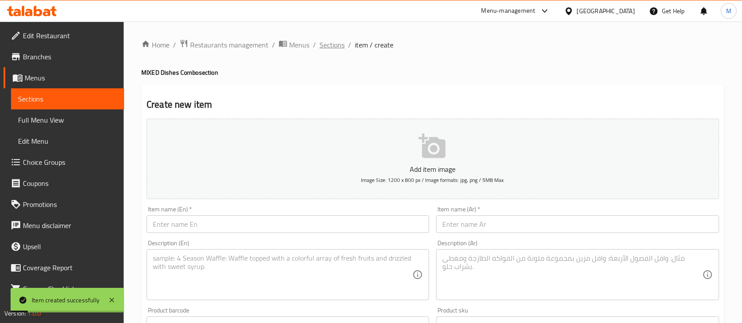
click at [339, 48] on span "Sections" at bounding box center [331, 45] width 25 height 11
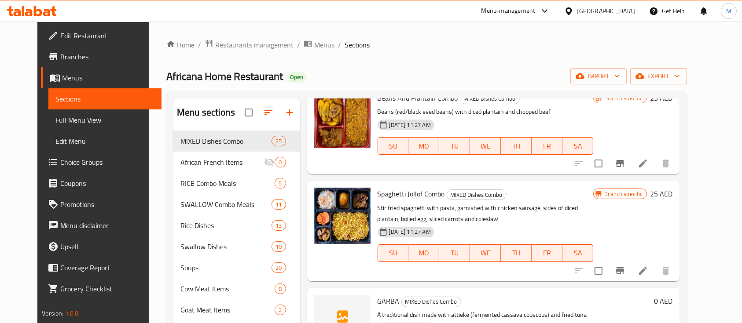
scroll to position [59, 0]
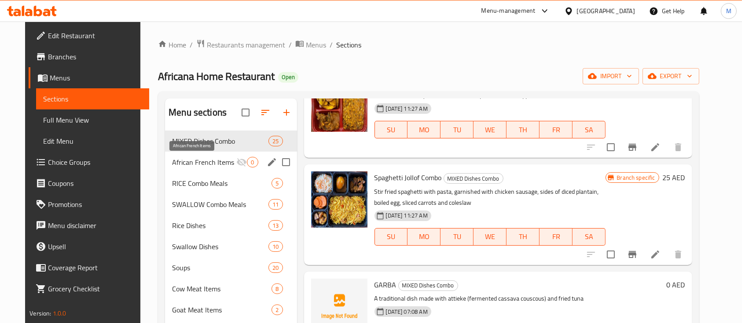
click at [218, 165] on span "African French Items" at bounding box center [204, 162] width 64 height 11
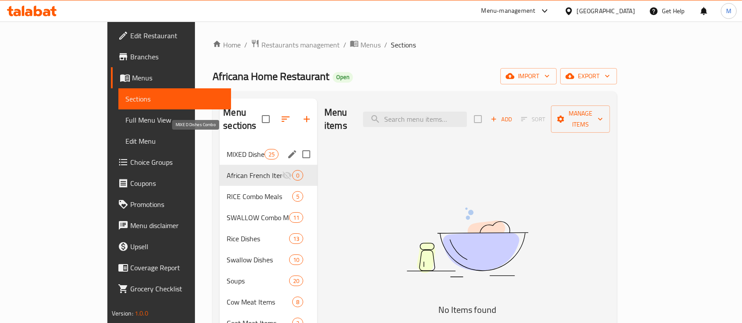
click at [227, 149] on span "MIXED Dishes Combo" at bounding box center [245, 154] width 37 height 11
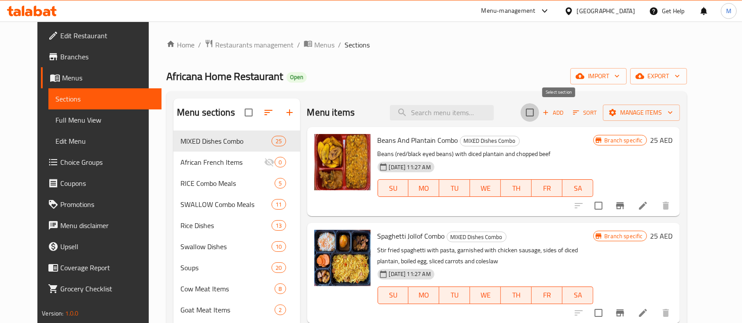
click at [539, 110] on input "checkbox" at bounding box center [529, 112] width 18 height 18
click at [539, 111] on input "checkbox" at bounding box center [529, 112] width 18 height 18
click at [617, 113] on icon "button" at bounding box center [612, 112] width 9 height 9
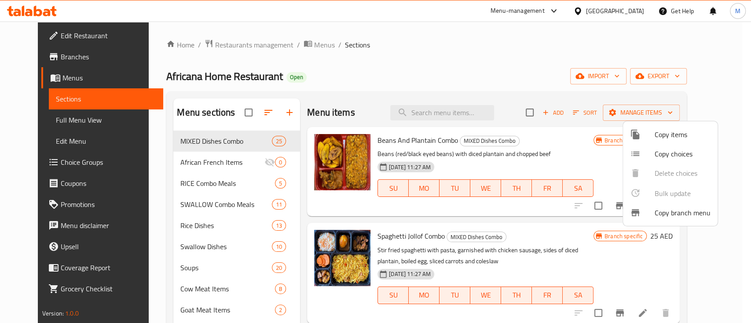
click at [558, 124] on div at bounding box center [375, 161] width 751 height 323
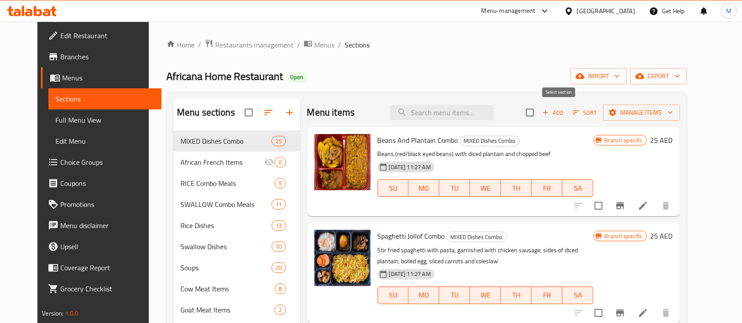
click at [539, 110] on input "checkbox" at bounding box center [529, 112] width 18 height 18
click at [599, 111] on button "Sort" at bounding box center [585, 113] width 29 height 14
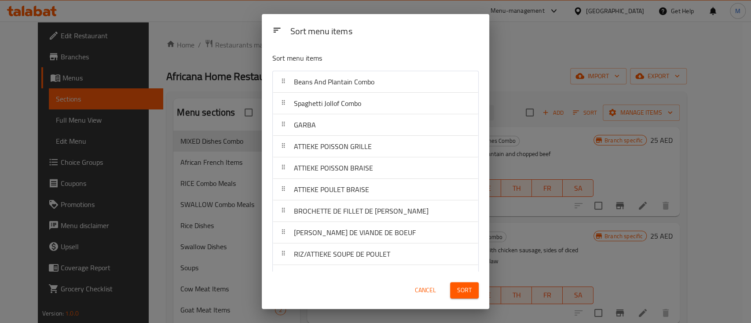
click at [430, 288] on span "Cancel" at bounding box center [425, 290] width 21 height 11
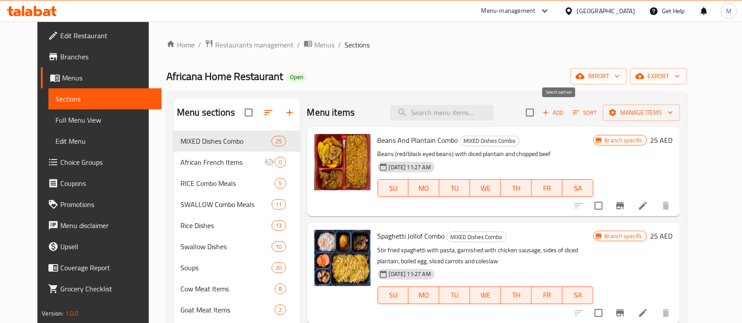
click at [539, 110] on input "checkbox" at bounding box center [529, 112] width 18 height 18
click at [670, 113] on span "Manage items" at bounding box center [641, 112] width 63 height 11
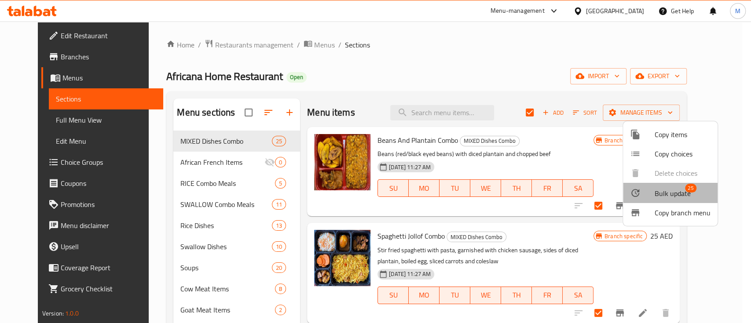
click at [671, 189] on span "Bulk update" at bounding box center [673, 193] width 36 height 11
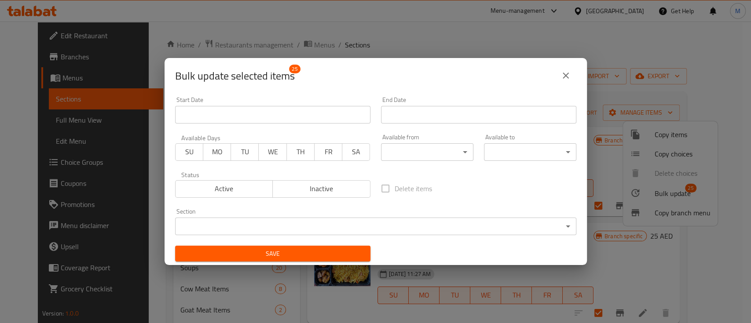
click at [567, 71] on icon "close" at bounding box center [565, 75] width 11 height 11
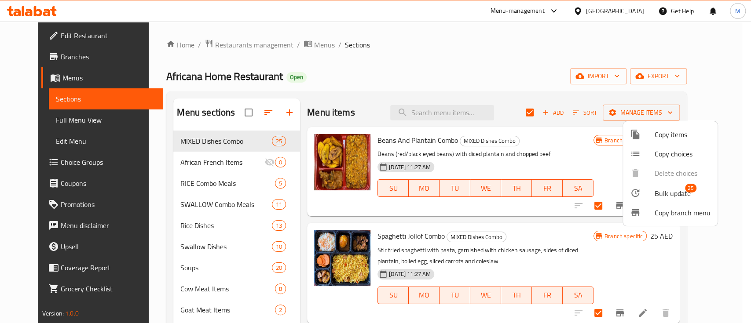
click at [526, 83] on div at bounding box center [375, 161] width 751 height 323
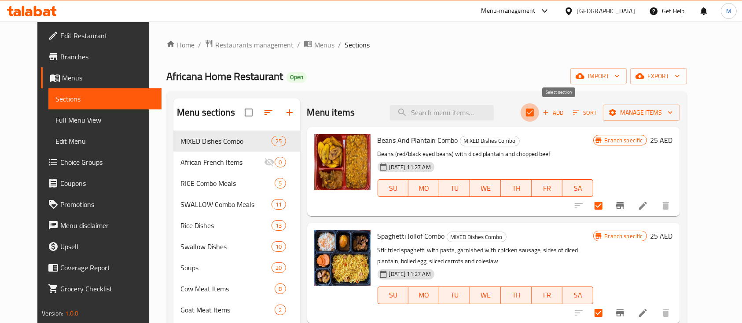
click at [539, 105] on input "checkbox" at bounding box center [529, 112] width 18 height 18
click at [673, 116] on span "Manage items" at bounding box center [641, 112] width 63 height 11
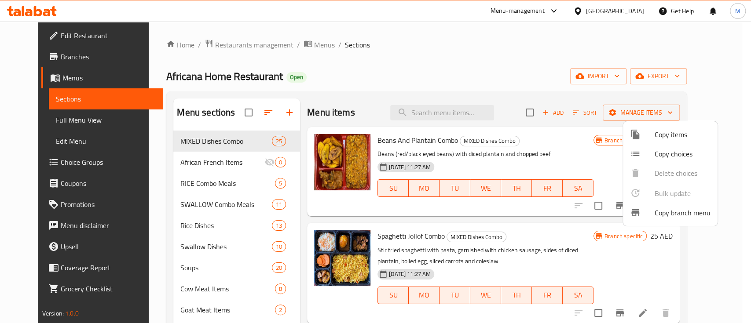
click at [554, 113] on div at bounding box center [375, 161] width 751 height 323
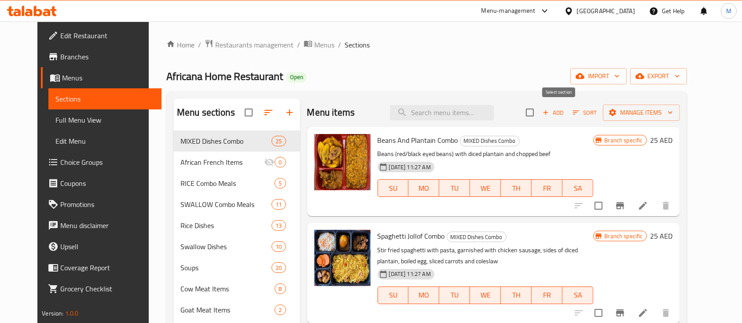
click at [539, 117] on input "checkbox" at bounding box center [529, 112] width 18 height 18
click at [646, 111] on span "Manage items" at bounding box center [641, 112] width 63 height 11
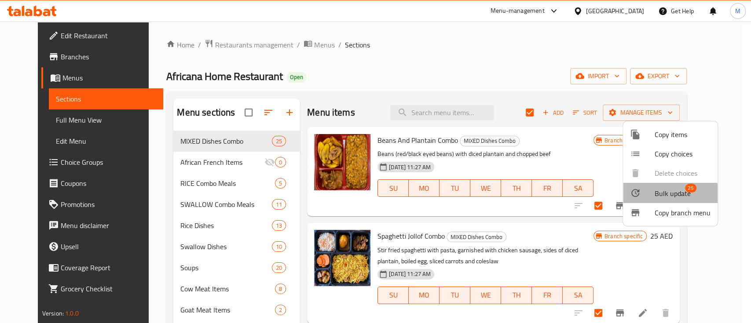
click at [662, 199] on span "Bulk update" at bounding box center [673, 193] width 36 height 11
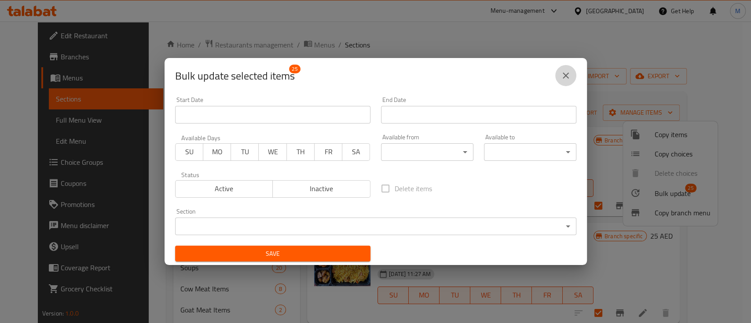
click at [570, 76] on icon "close" at bounding box center [565, 75] width 11 height 11
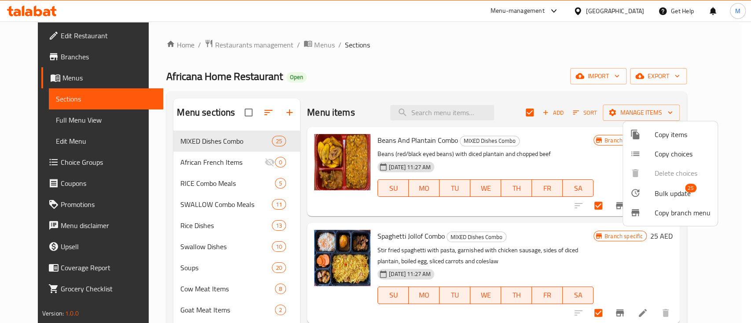
click at [588, 133] on div at bounding box center [375, 161] width 751 height 323
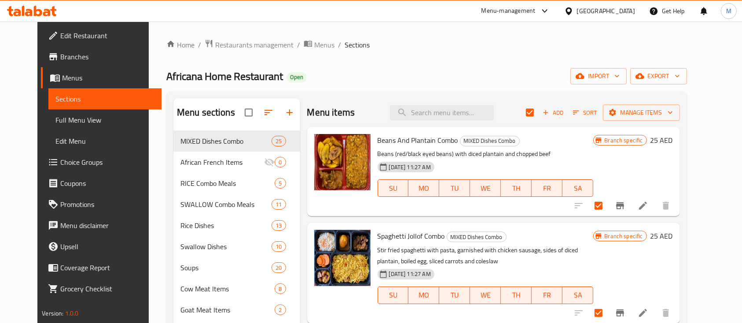
drag, startPoint x: 554, startPoint y: 109, endPoint x: 563, endPoint y: 131, distance: 24.3
click at [539, 108] on input "checkbox" at bounding box center [529, 112] width 18 height 18
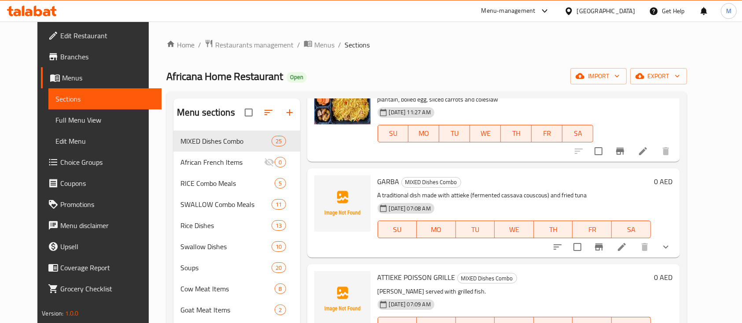
scroll to position [176, 0]
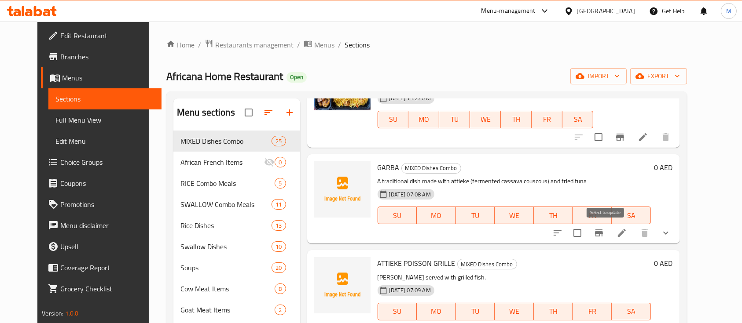
click at [586, 234] on input "checkbox" at bounding box center [577, 233] width 18 height 18
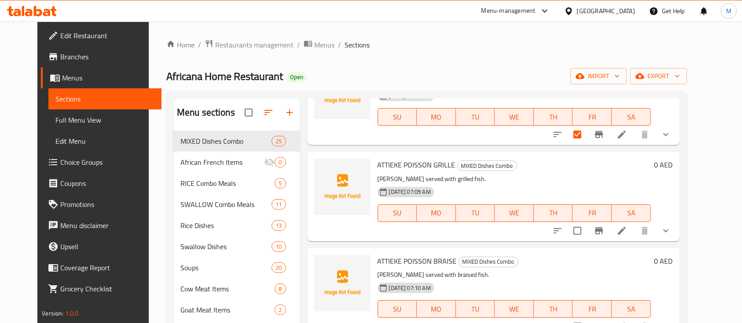
scroll to position [293, 0]
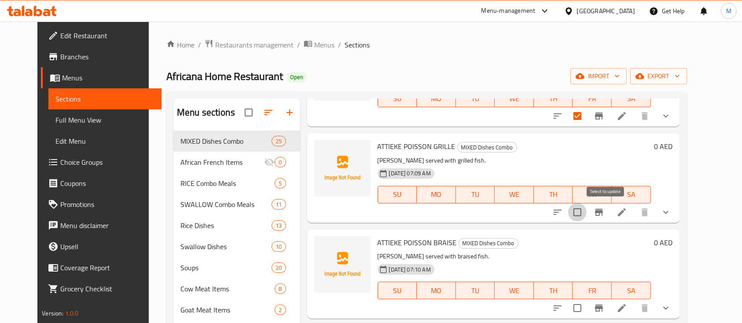
click at [586, 216] on input "checkbox" at bounding box center [577, 212] width 18 height 18
click at [586, 308] on input "checkbox" at bounding box center [577, 308] width 18 height 18
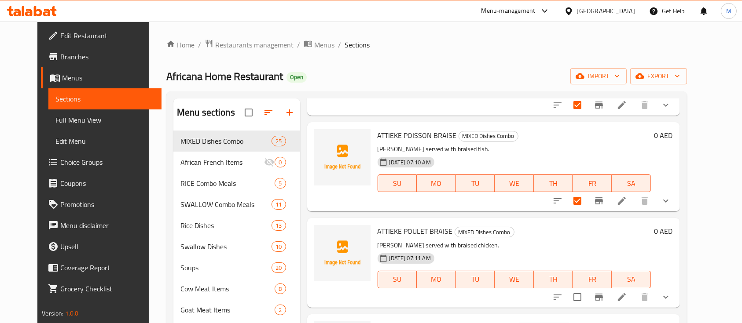
scroll to position [469, 0]
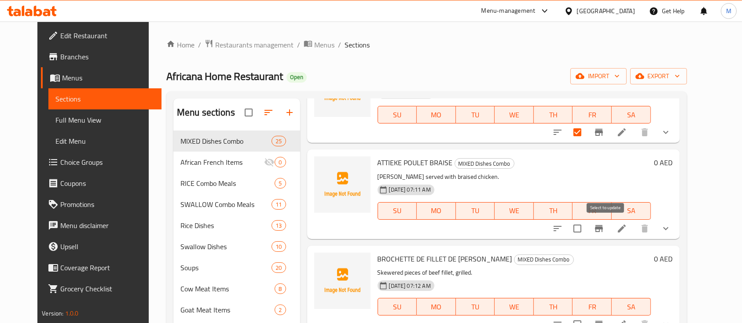
click at [586, 229] on input "checkbox" at bounding box center [577, 228] width 18 height 18
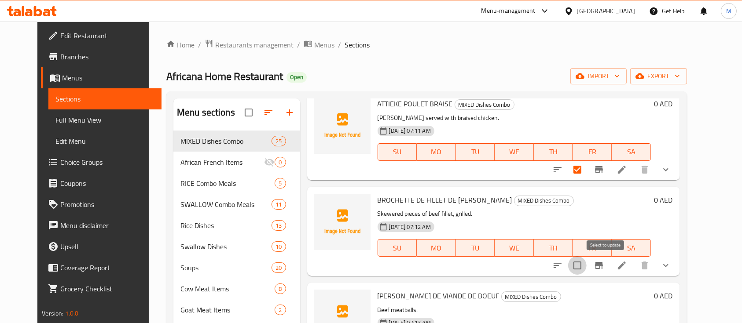
click at [586, 271] on input "checkbox" at bounding box center [577, 265] width 18 height 18
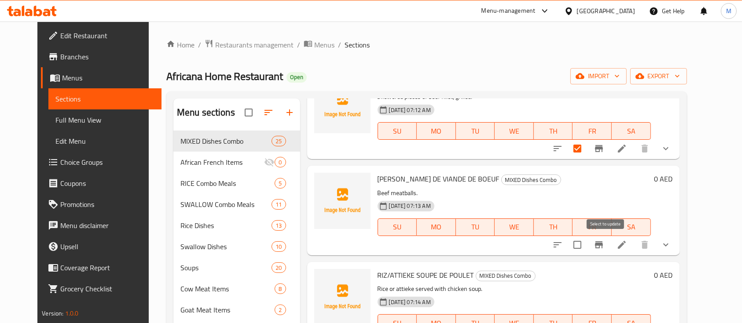
click at [586, 244] on input "checkbox" at bounding box center [577, 245] width 18 height 18
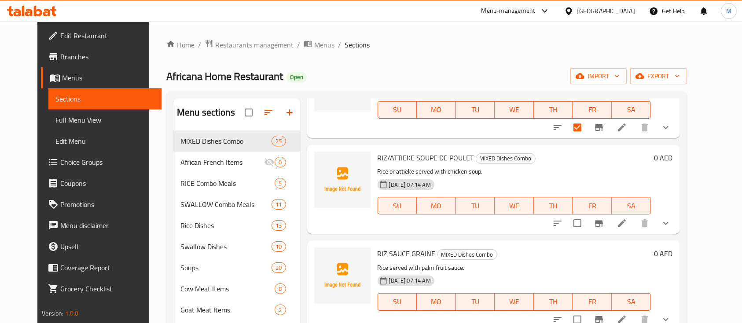
click at [586, 227] on input "checkbox" at bounding box center [577, 223] width 18 height 18
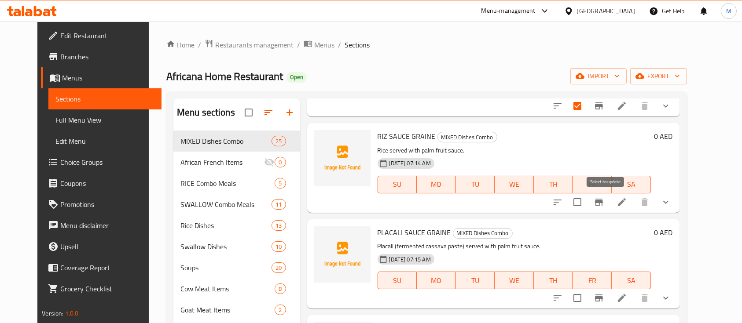
click at [586, 202] on input "checkbox" at bounding box center [577, 202] width 18 height 18
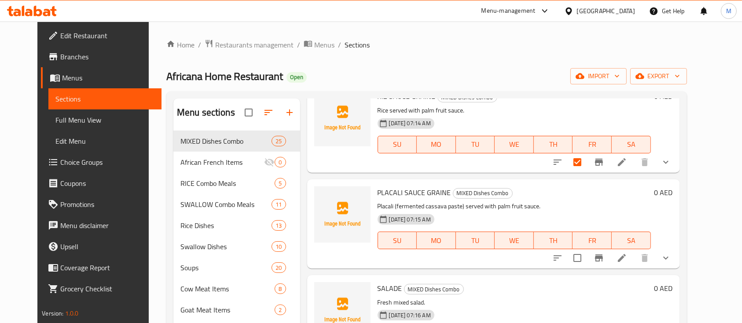
scroll to position [938, 0]
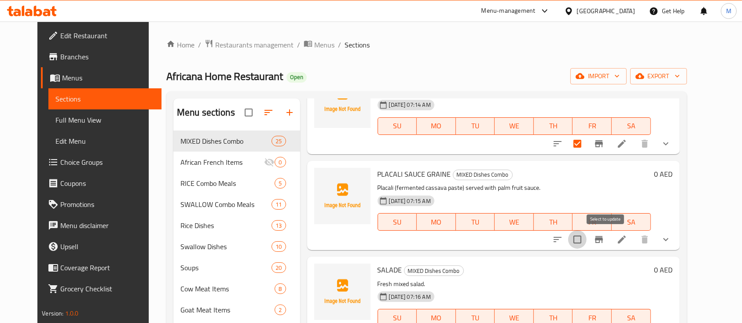
click at [586, 243] on input "checkbox" at bounding box center [577, 239] width 18 height 18
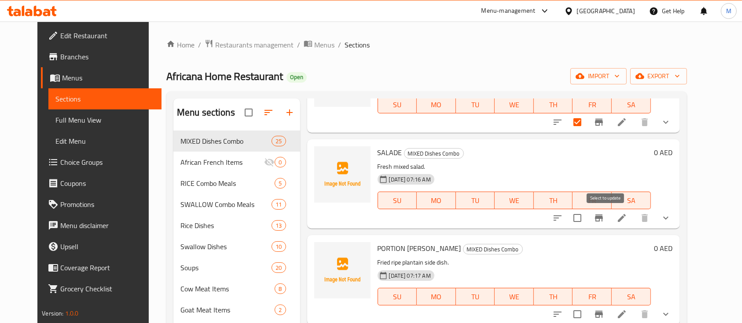
click at [586, 219] on input "checkbox" at bounding box center [577, 218] width 18 height 18
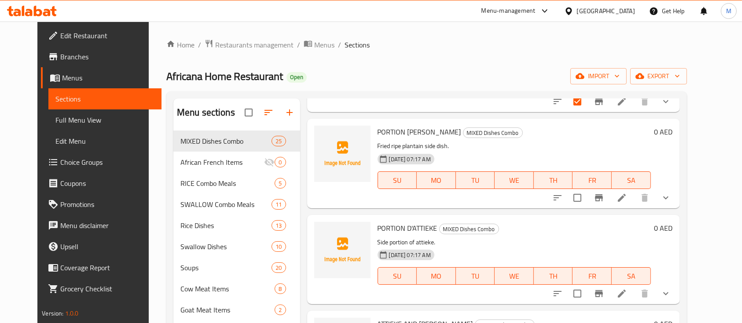
scroll to position [1173, 0]
click at [586, 203] on input "checkbox" at bounding box center [577, 197] width 18 height 18
drag, startPoint x: 607, startPoint y: 288, endPoint x: 607, endPoint y: 278, distance: 9.7
click at [586, 288] on input "checkbox" at bounding box center [577, 293] width 18 height 18
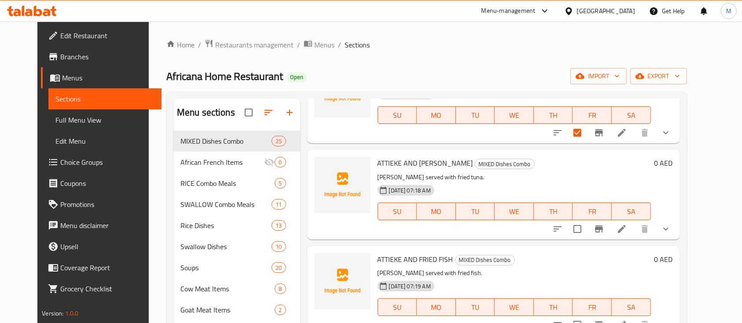
scroll to position [1349, 0]
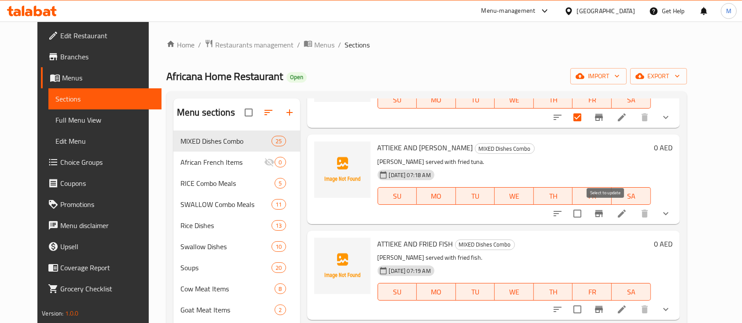
click at [586, 220] on input "checkbox" at bounding box center [577, 214] width 18 height 18
click at [586, 308] on input "checkbox" at bounding box center [577, 309] width 18 height 18
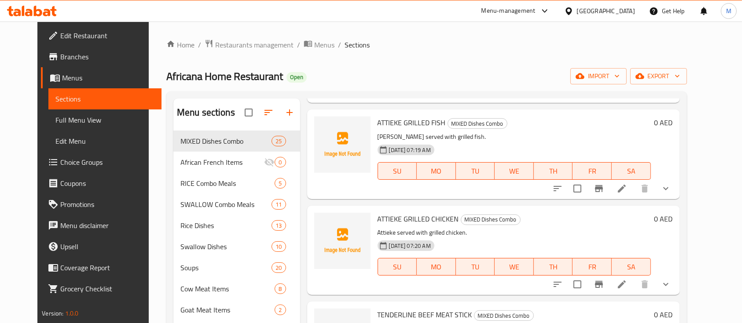
scroll to position [1584, 0]
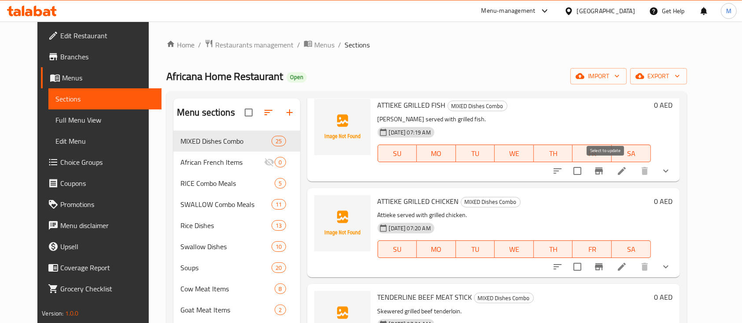
click at [586, 174] on input "checkbox" at bounding box center [577, 171] width 18 height 18
click at [586, 266] on input "checkbox" at bounding box center [577, 267] width 18 height 18
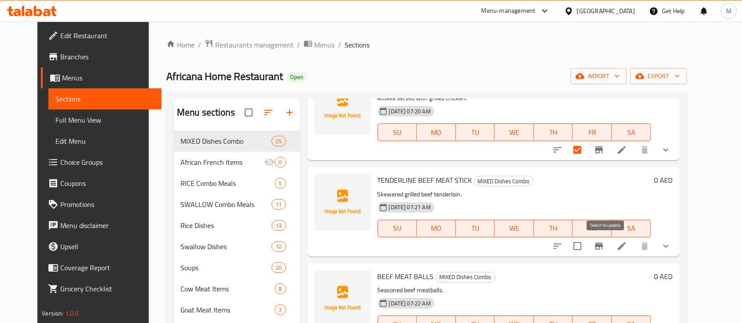
click at [586, 247] on input "checkbox" at bounding box center [577, 246] width 18 height 18
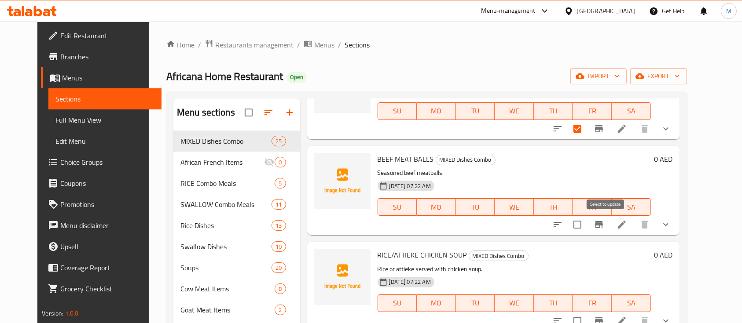
click at [586, 230] on input "checkbox" at bounding box center [577, 225] width 18 height 18
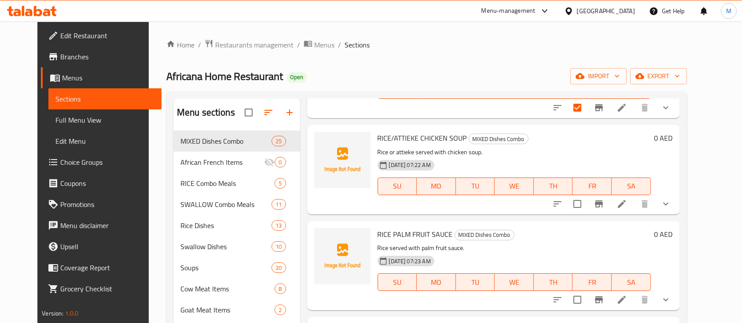
scroll to position [1935, 0]
click at [586, 212] on input "checkbox" at bounding box center [577, 203] width 18 height 18
click at [586, 297] on input "checkbox" at bounding box center [577, 299] width 18 height 18
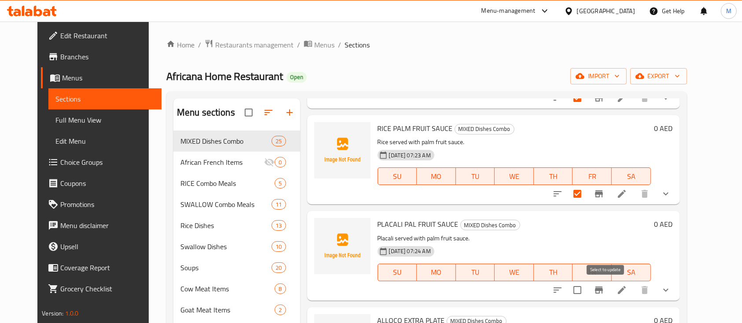
click at [586, 294] on input "checkbox" at bounding box center [577, 290] width 18 height 18
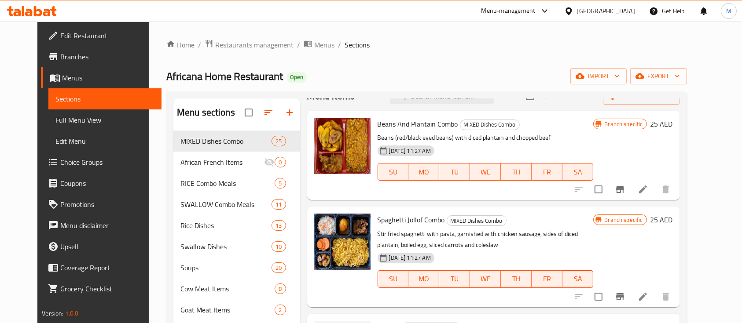
scroll to position [0, 0]
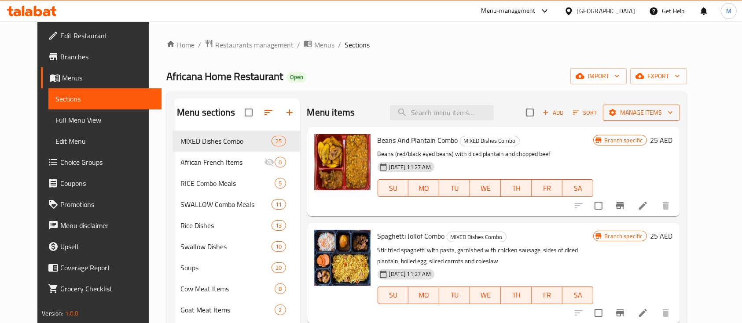
click at [667, 109] on span "Manage items" at bounding box center [641, 112] width 63 height 11
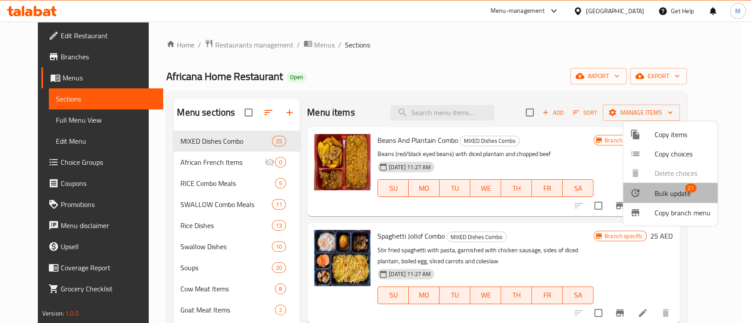
click at [666, 195] on span "Bulk update" at bounding box center [673, 193] width 36 height 11
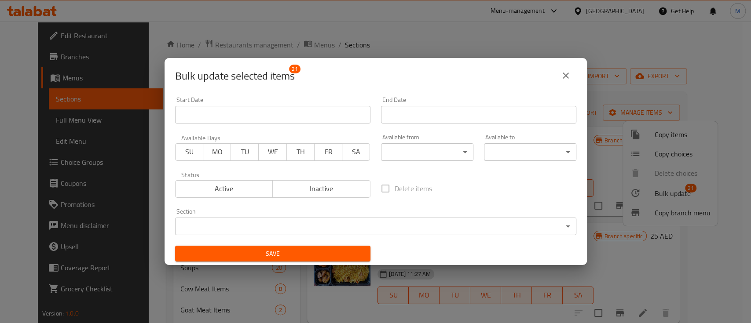
click at [373, 230] on body "​ Menu-management [GEOGRAPHIC_DATA] Get Help M Edit Restaurant Branches Menus S…" at bounding box center [375, 173] width 751 height 302
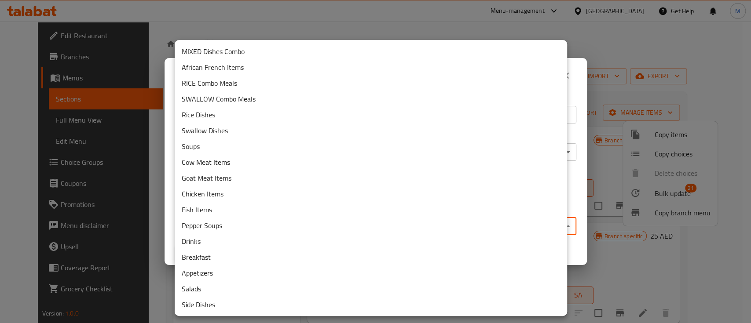
click at [258, 65] on li "African French Items" at bounding box center [371, 67] width 392 height 16
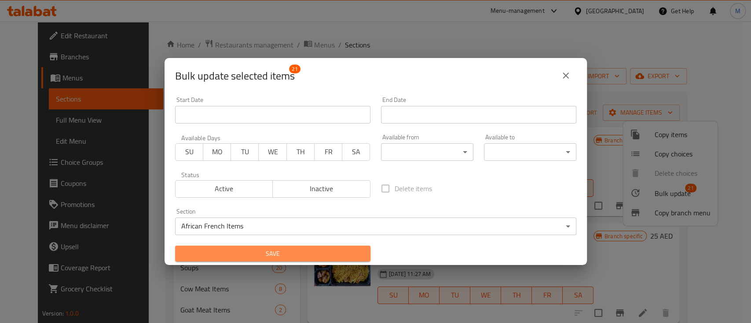
click at [347, 250] on span "Save" at bounding box center [272, 254] width 181 height 11
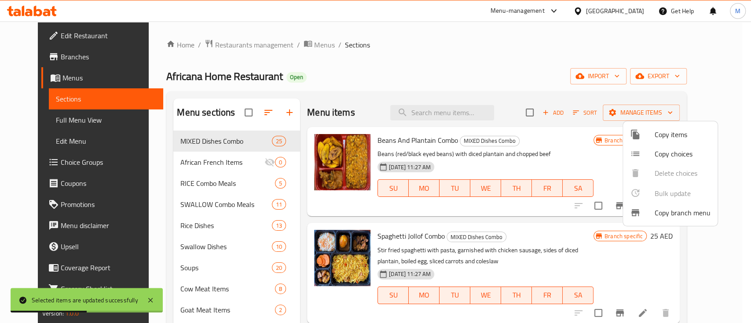
click at [582, 90] on div at bounding box center [375, 161] width 751 height 323
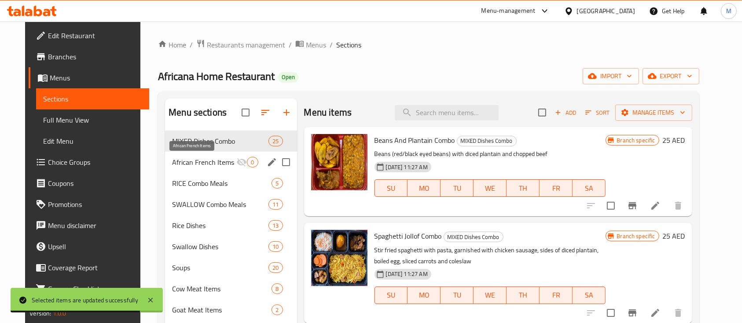
click at [201, 160] on span "African French Items" at bounding box center [204, 162] width 64 height 11
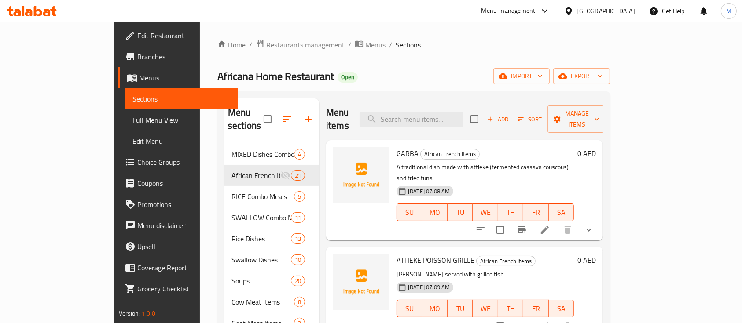
click at [549, 226] on icon at bounding box center [545, 230] width 8 height 8
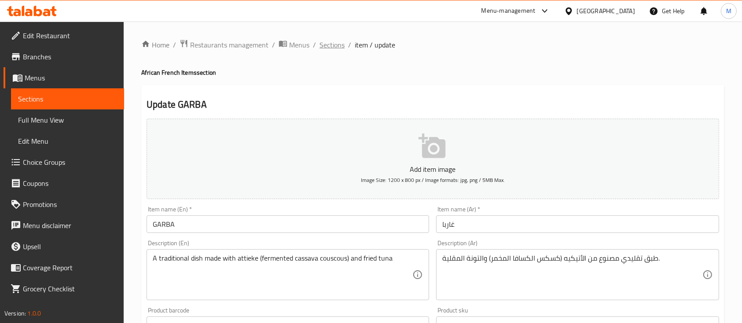
click at [338, 43] on span "Sections" at bounding box center [331, 45] width 25 height 11
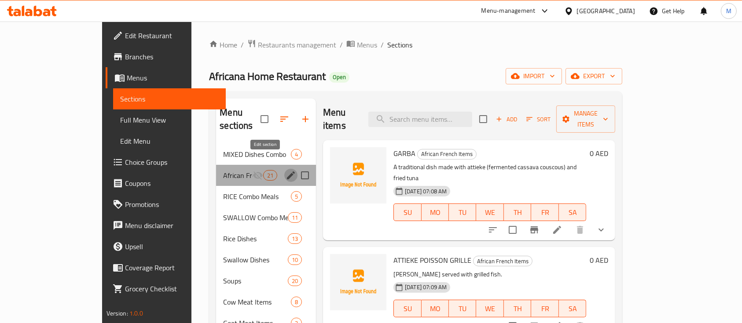
click at [287, 172] on icon "edit" at bounding box center [291, 176] width 8 height 8
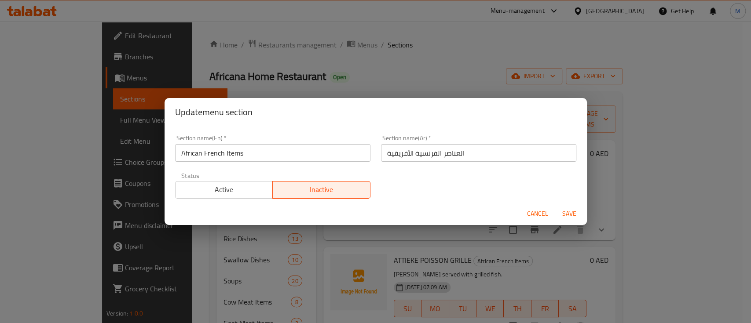
click at [235, 192] on span "Active" at bounding box center [224, 189] width 91 height 13
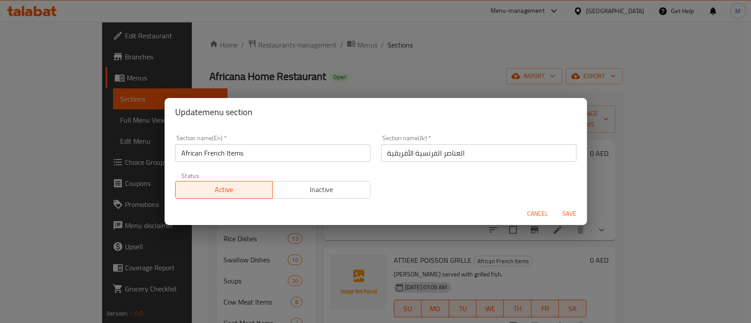
click at [567, 212] on span "Save" at bounding box center [569, 213] width 21 height 11
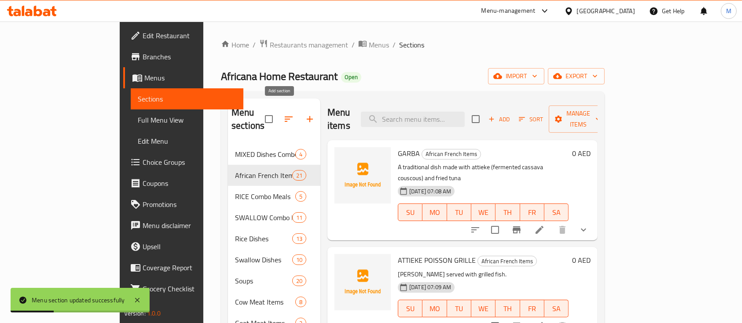
click at [304, 117] on icon "button" at bounding box center [309, 119] width 11 height 11
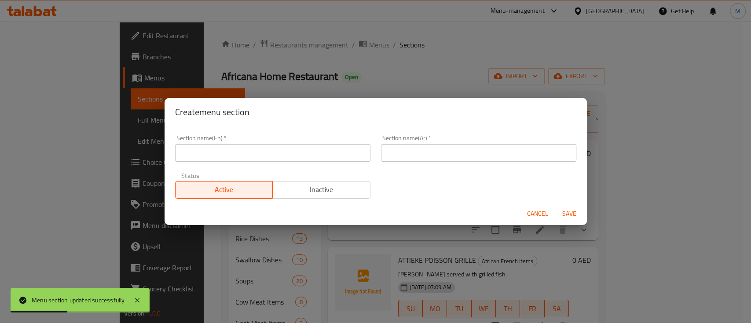
click at [318, 143] on div "Section name(En)   * Section name(En) *" at bounding box center [272, 148] width 195 height 27
click at [317, 156] on input "text" at bounding box center [272, 153] width 195 height 18
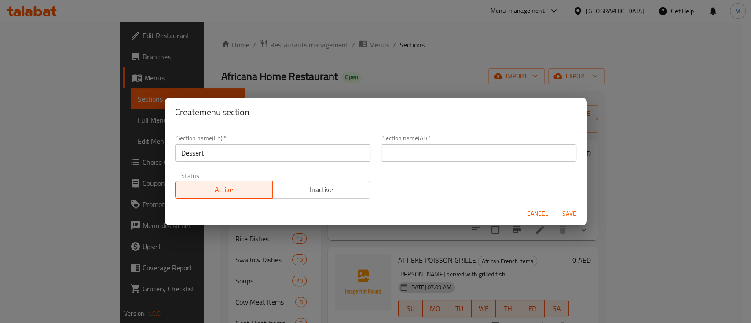
click at [389, 154] on input "text" at bounding box center [478, 153] width 195 height 18
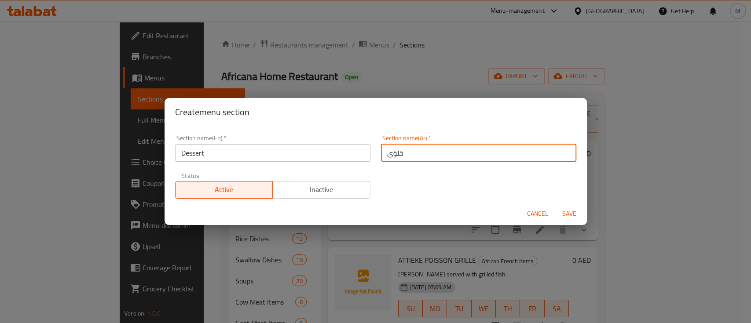
click at [350, 196] on button "Inactive" at bounding box center [321, 190] width 98 height 18
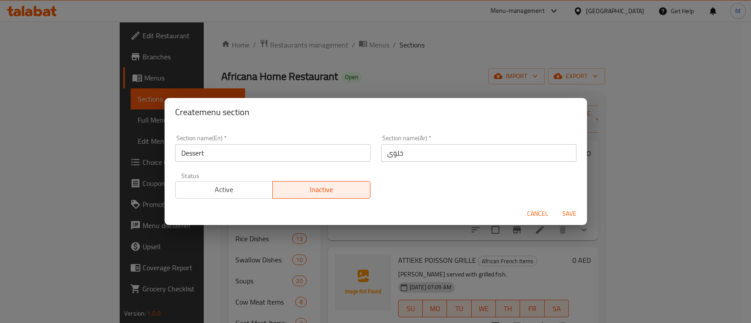
click at [560, 210] on span "Save" at bounding box center [569, 213] width 21 height 11
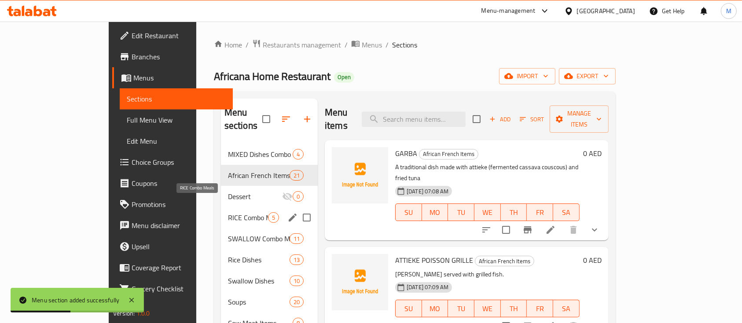
click at [228, 191] on span "Dessert" at bounding box center [255, 196] width 54 height 11
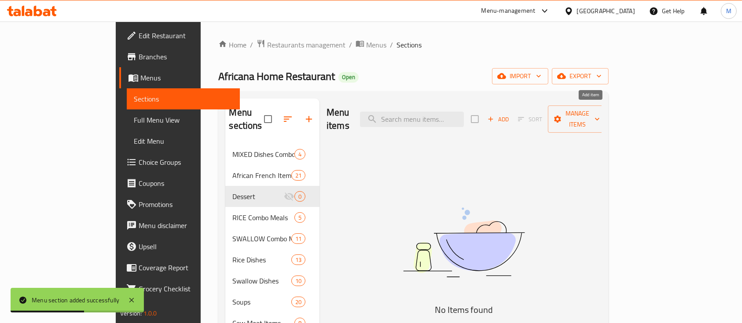
click at [494, 115] on icon "button" at bounding box center [490, 119] width 8 height 8
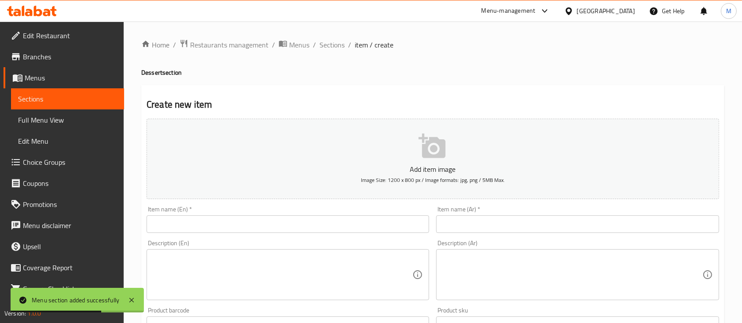
click at [299, 218] on input "text" at bounding box center [287, 225] width 282 height 18
click at [503, 218] on input "text" at bounding box center [577, 225] width 282 height 18
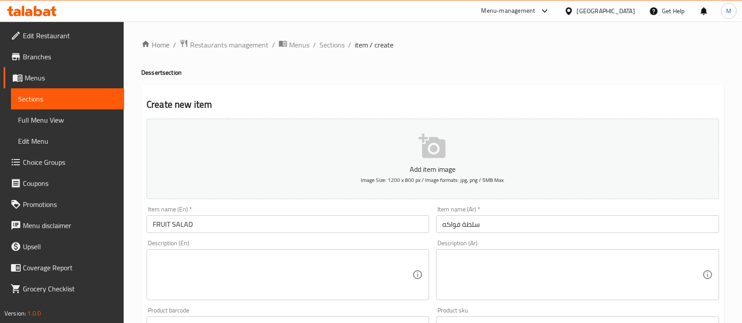
click at [320, 280] on textarea at bounding box center [283, 275] width 260 height 42
click at [519, 278] on textarea at bounding box center [572, 275] width 260 height 42
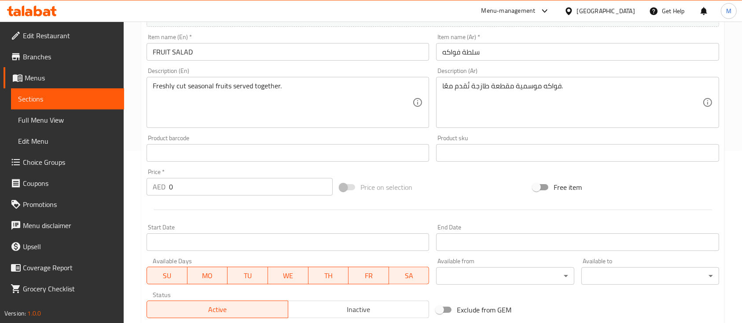
scroll to position [234, 0]
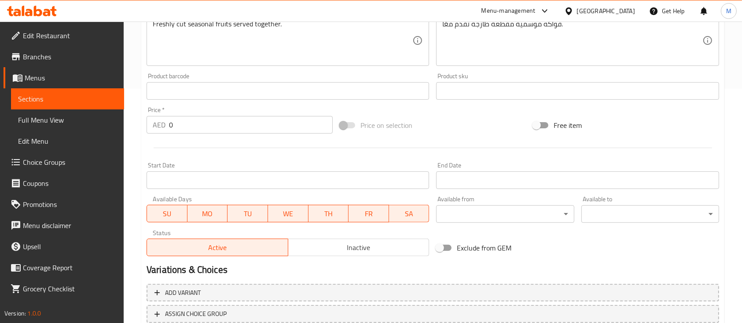
drag, startPoint x: 179, startPoint y: 126, endPoint x: 139, endPoint y: 125, distance: 39.6
click at [139, 125] on div "Home / Restaurants management / Menus / Sections / item / create Dessert sectio…" at bounding box center [433, 87] width 618 height 600
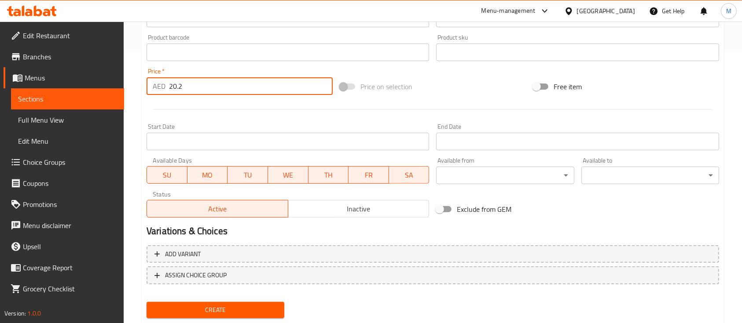
scroll to position [298, 0]
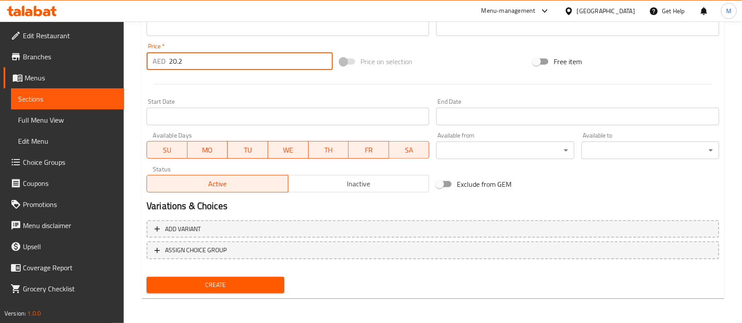
click at [250, 280] on span "Create" at bounding box center [216, 285] width 124 height 11
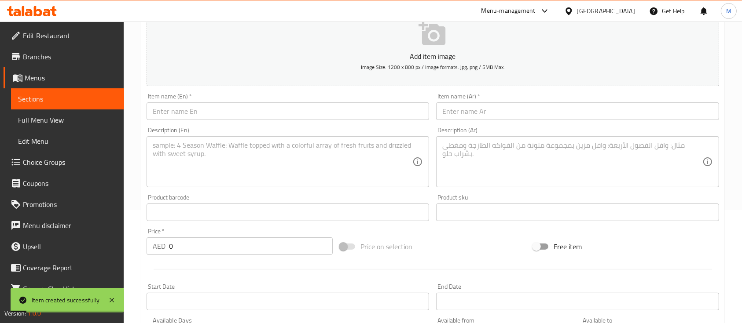
scroll to position [0, 0]
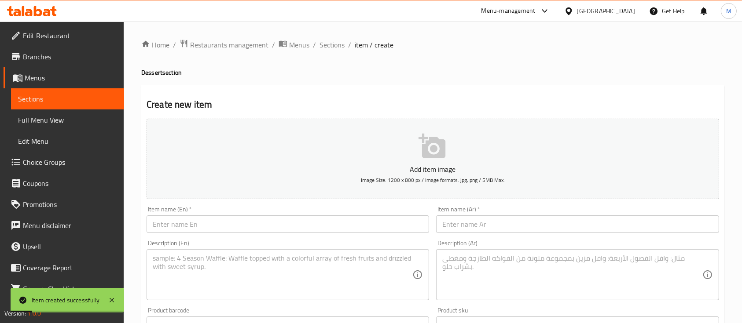
click at [200, 223] on input "text" at bounding box center [287, 225] width 282 height 18
click at [550, 235] on div "Item name (Ar)   * Item name (Ar) *" at bounding box center [576, 220] width 289 height 34
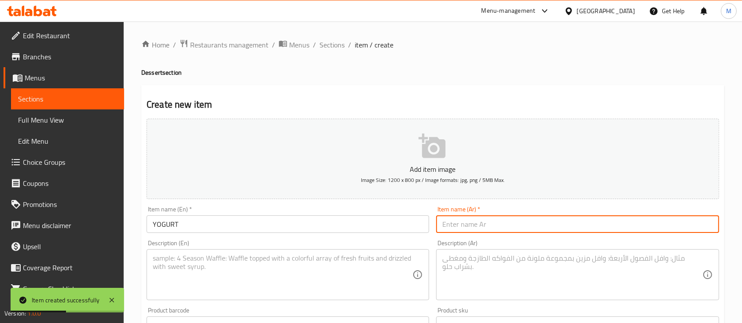
click at [547, 229] on input "text" at bounding box center [577, 225] width 282 height 18
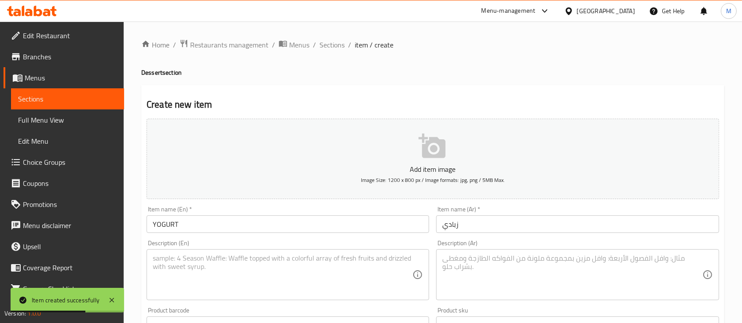
click at [299, 281] on textarea at bounding box center [283, 275] width 260 height 42
click at [494, 289] on textarea at bounding box center [572, 275] width 260 height 42
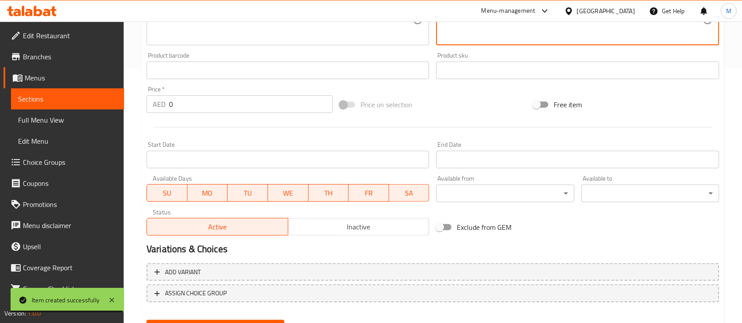
scroll to position [298, 0]
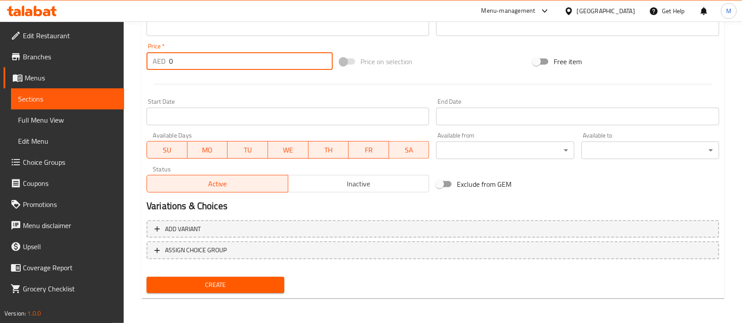
drag, startPoint x: 179, startPoint y: 70, endPoint x: 168, endPoint y: 67, distance: 11.7
click at [168, 67] on div "AED 0 Price *" at bounding box center [239, 61] width 186 height 18
click at [161, 276] on div "Create" at bounding box center [215, 285] width 145 height 23
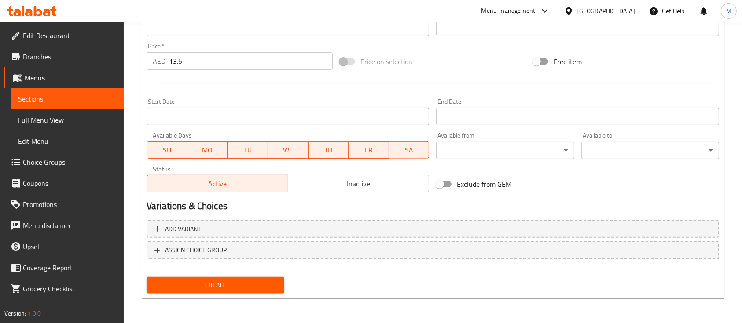
click at [165, 282] on span "Create" at bounding box center [216, 285] width 124 height 11
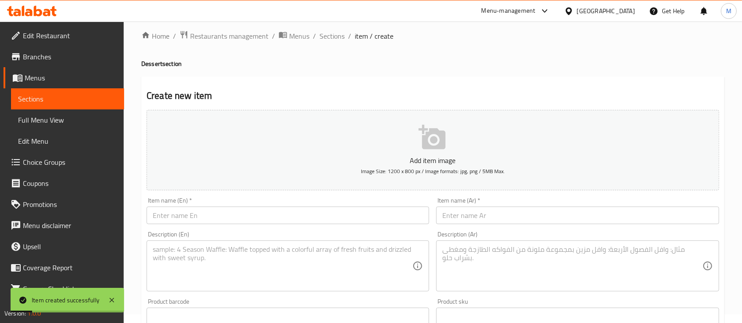
scroll to position [0, 0]
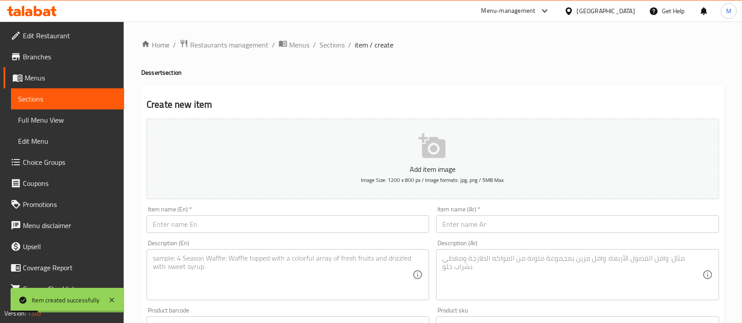
click at [202, 226] on input "text" at bounding box center [287, 225] width 282 height 18
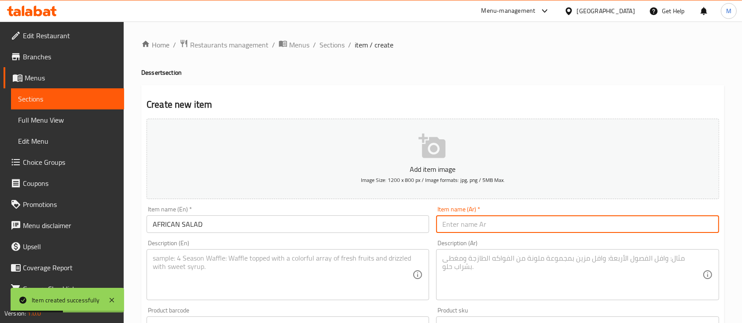
click at [450, 233] on input "text" at bounding box center [577, 225] width 282 height 18
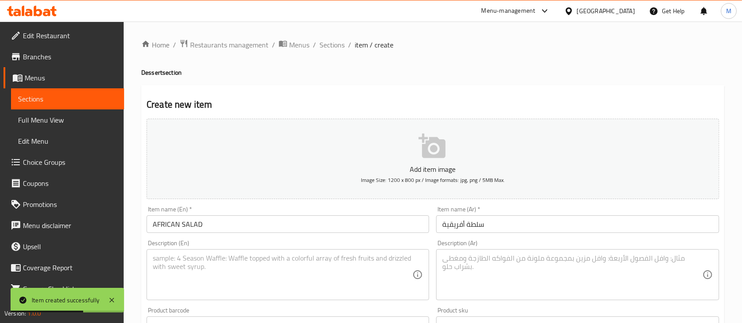
click at [295, 281] on textarea at bounding box center [283, 275] width 260 height 42
click at [486, 262] on textarea at bounding box center [572, 275] width 260 height 42
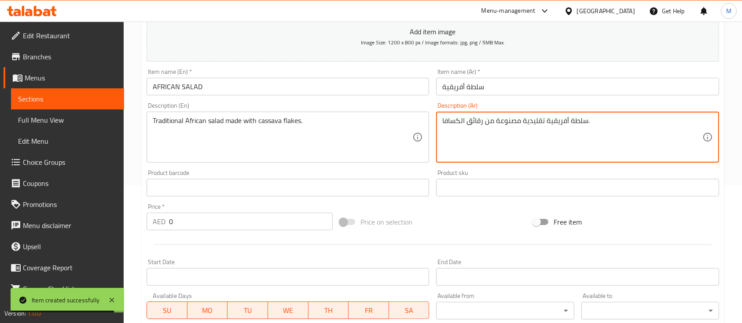
scroll to position [176, 0]
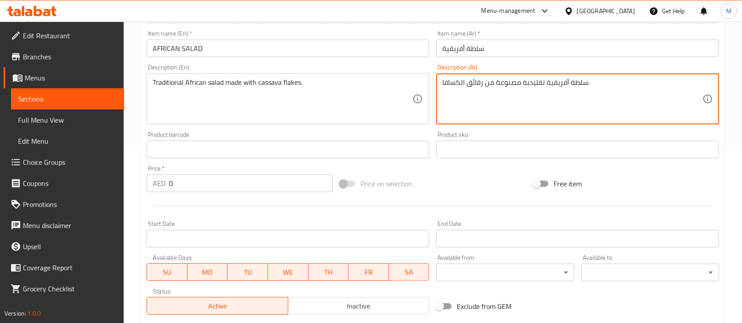
drag, startPoint x: 182, startPoint y: 183, endPoint x: 149, endPoint y: 180, distance: 33.6
click at [149, 180] on div "AED 0 Price *" at bounding box center [239, 184] width 186 height 18
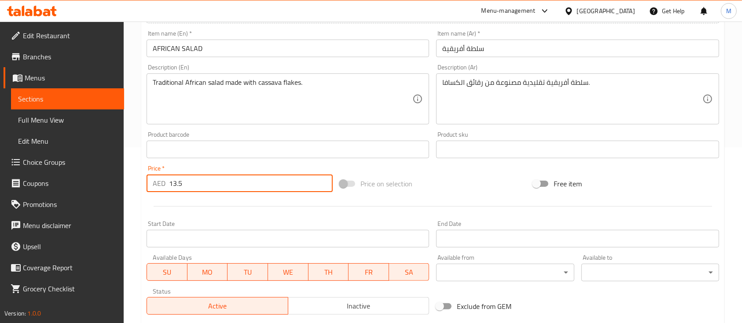
scroll to position [298, 0]
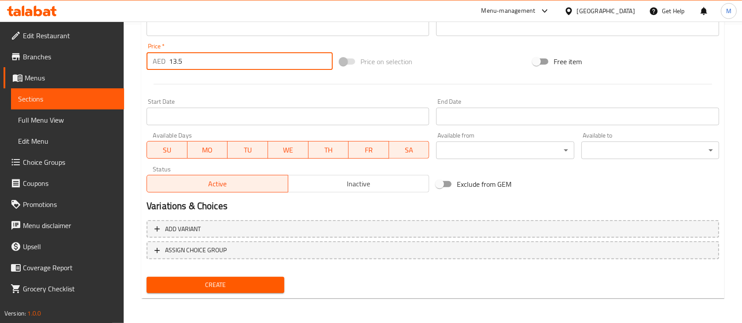
click at [228, 280] on span "Create" at bounding box center [216, 285] width 124 height 11
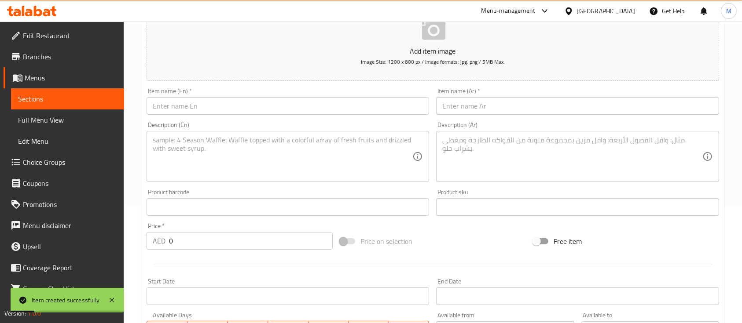
scroll to position [5, 0]
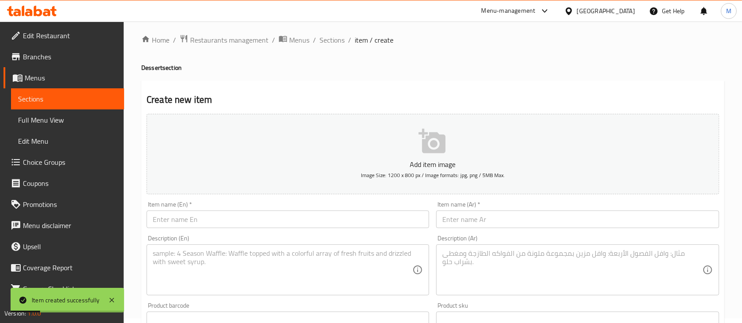
click at [200, 216] on input "text" at bounding box center [287, 220] width 282 height 18
click at [483, 214] on input "text" at bounding box center [577, 220] width 282 height 18
click at [301, 269] on textarea at bounding box center [283, 270] width 260 height 42
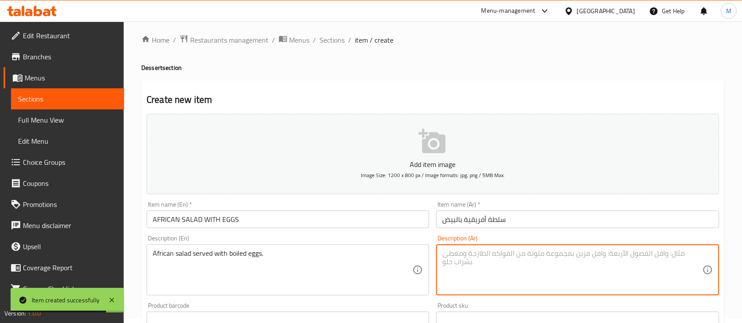
click at [473, 271] on textarea at bounding box center [572, 270] width 260 height 42
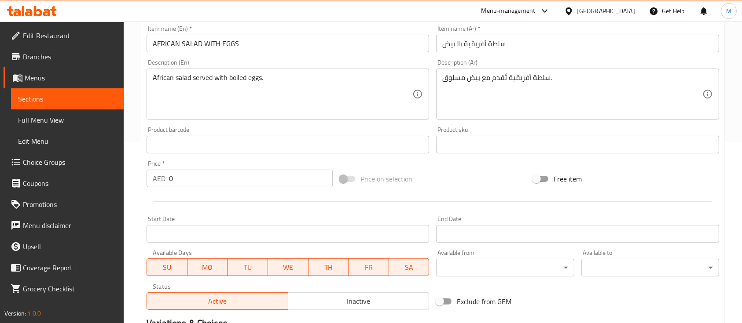
drag, startPoint x: 194, startPoint y: 174, endPoint x: 148, endPoint y: 173, distance: 45.3
click at [148, 173] on div "AED 0 Price *" at bounding box center [239, 179] width 186 height 18
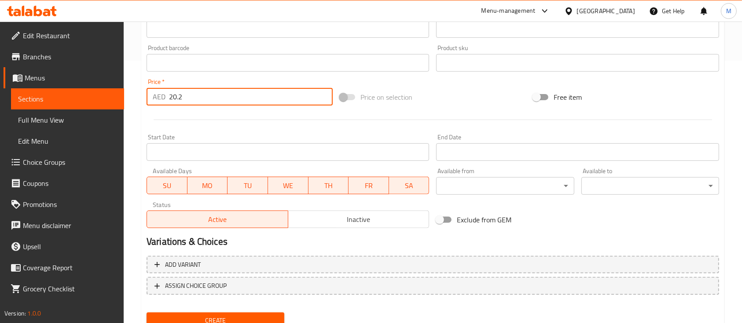
scroll to position [298, 0]
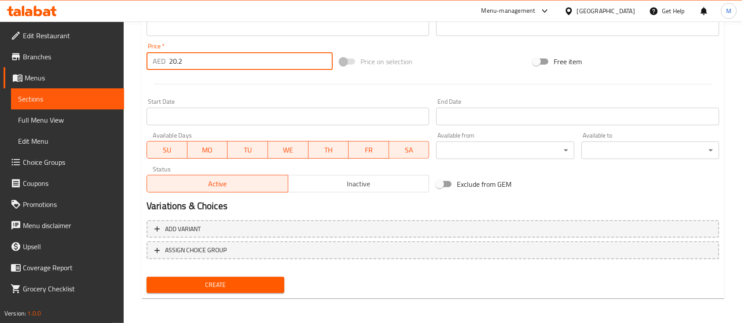
click at [241, 282] on span "Create" at bounding box center [216, 285] width 124 height 11
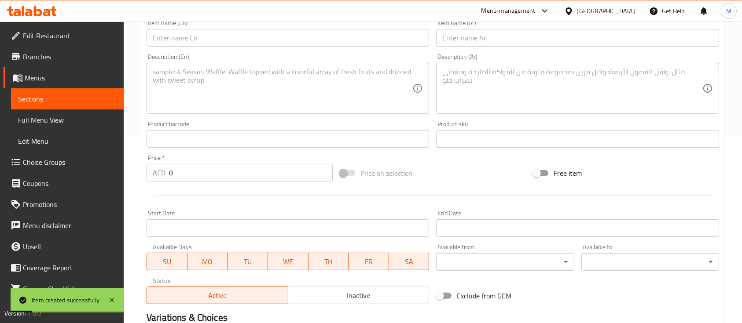
scroll to position [0, 0]
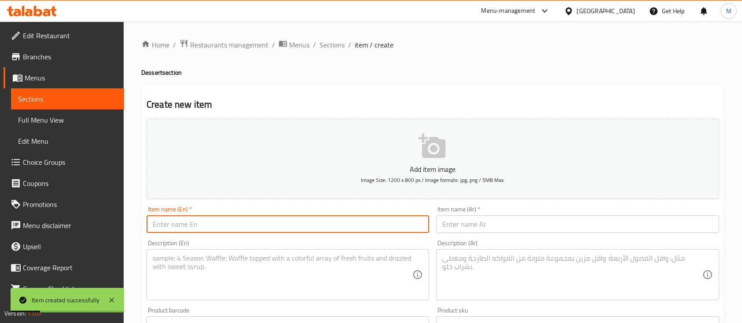
click at [188, 224] on input "text" at bounding box center [287, 225] width 282 height 18
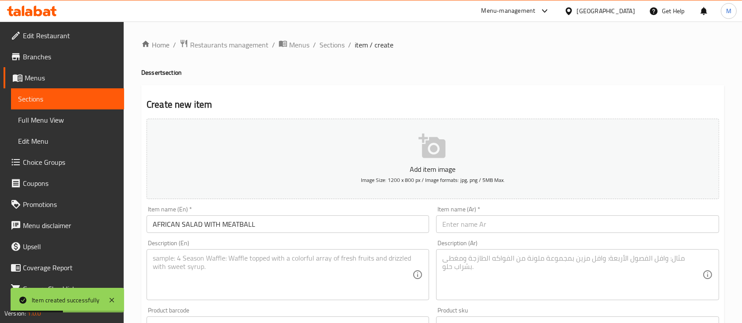
click at [457, 230] on input "text" at bounding box center [577, 225] width 282 height 18
click at [412, 279] on textarea at bounding box center [283, 275] width 260 height 42
click at [479, 267] on textarea at bounding box center [572, 275] width 260 height 42
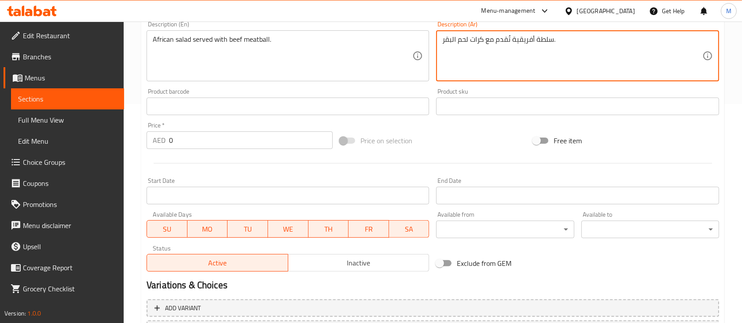
scroll to position [234, 0]
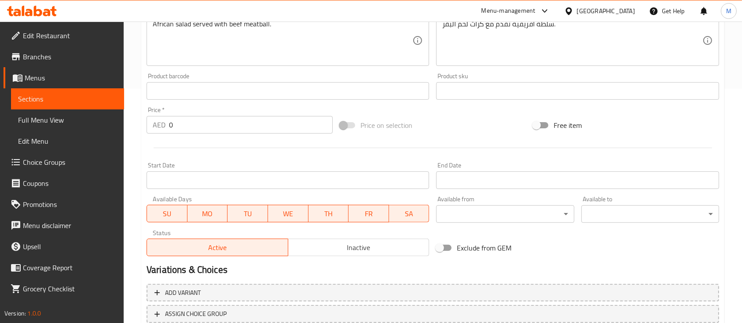
drag, startPoint x: 152, startPoint y: 121, endPoint x: 134, endPoint y: 117, distance: 18.6
click at [134, 117] on div "Home / Restaurants management / Menus / Sections / item / create Dessert sectio…" at bounding box center [433, 87] width 618 height 600
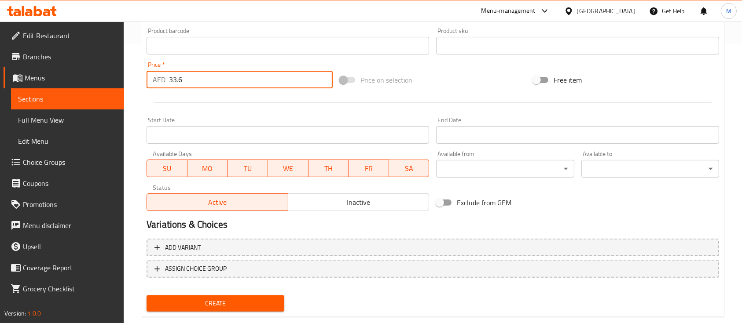
scroll to position [298, 0]
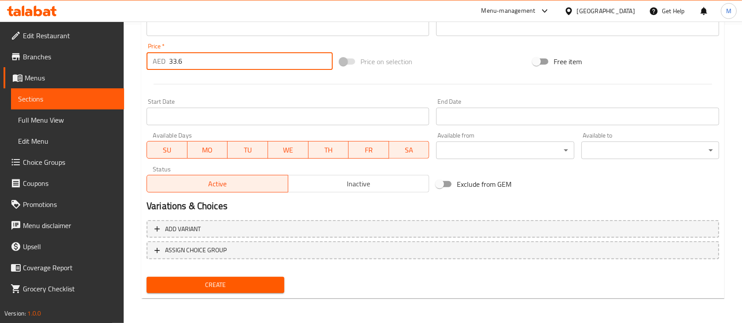
click at [218, 282] on span "Create" at bounding box center [216, 285] width 124 height 11
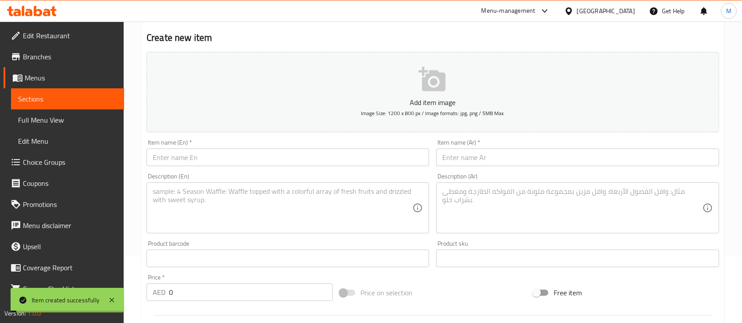
scroll to position [0, 0]
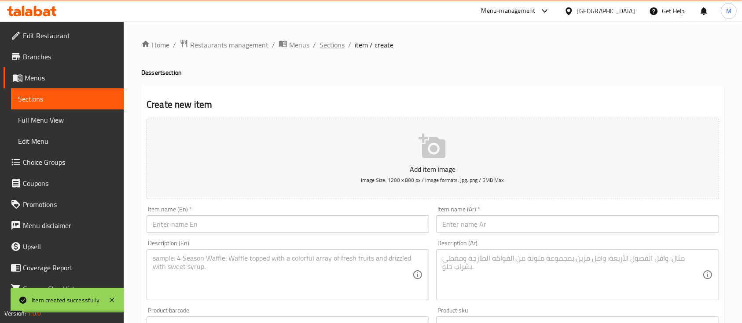
click at [329, 44] on span "Sections" at bounding box center [331, 45] width 25 height 11
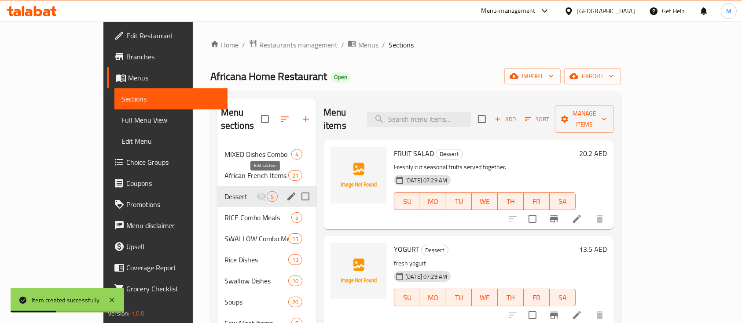
click at [286, 191] on icon "edit" at bounding box center [291, 196] width 11 height 11
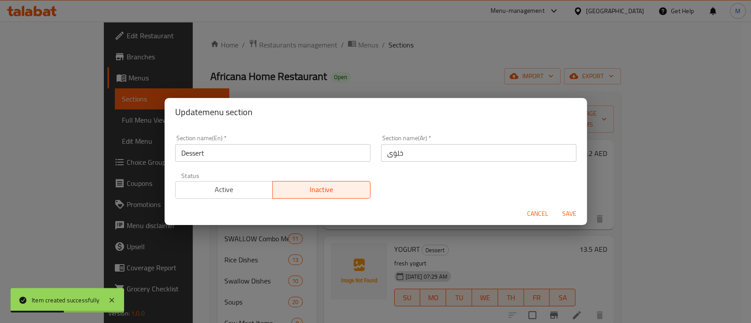
click at [239, 188] on span "Active" at bounding box center [224, 189] width 91 height 13
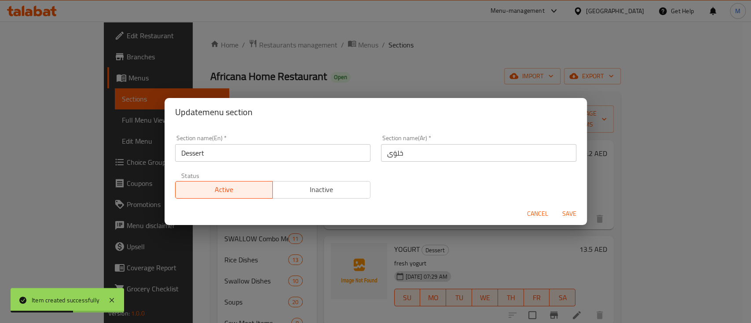
click at [578, 210] on span "Save" at bounding box center [569, 213] width 21 height 11
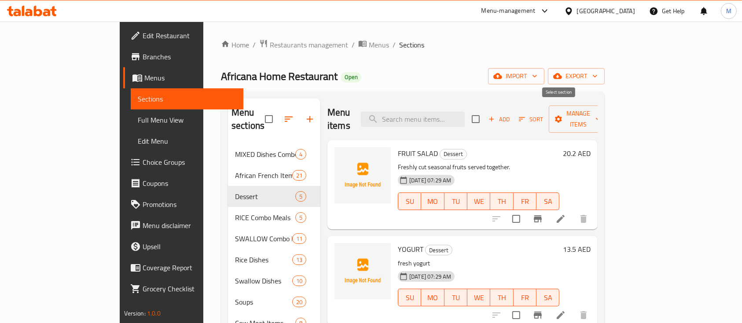
click at [485, 112] on input "checkbox" at bounding box center [475, 119] width 18 height 18
click at [541, 216] on icon "Branch-specific-item" at bounding box center [538, 219] width 8 height 7
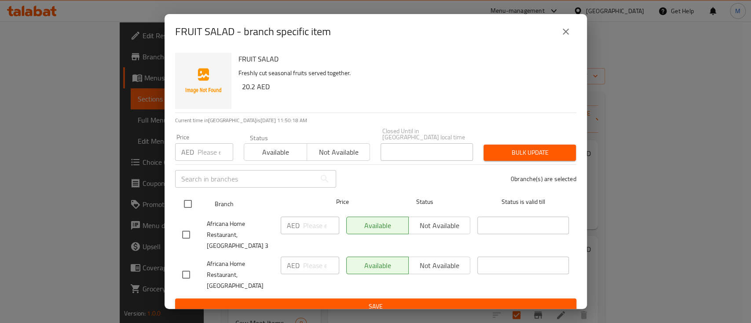
click at [183, 199] on input "checkbox" at bounding box center [188, 204] width 18 height 18
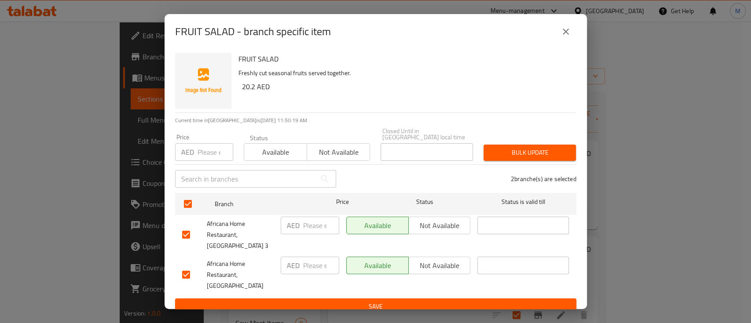
click at [416, 227] on span "Not available" at bounding box center [439, 225] width 55 height 13
click at [430, 302] on span "Save" at bounding box center [375, 306] width 387 height 11
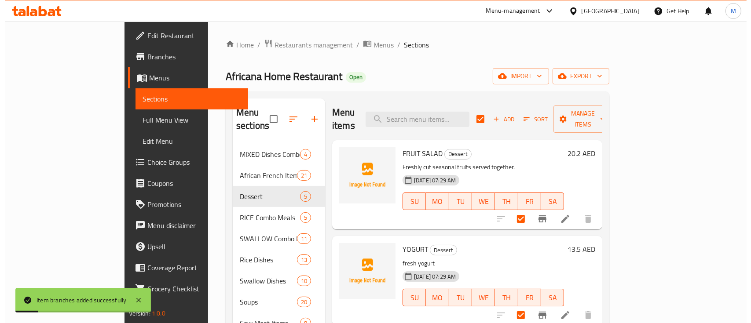
scroll to position [59, 0]
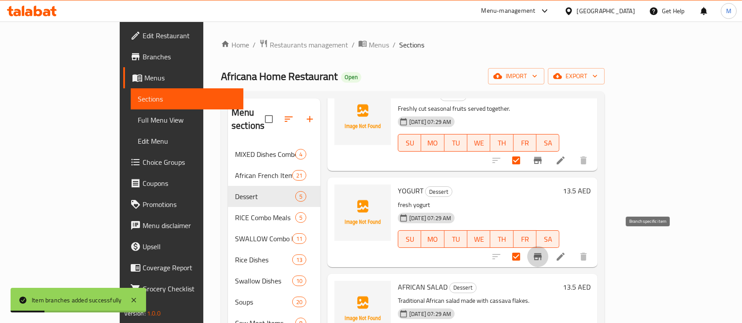
click at [541, 253] on icon "Branch-specific-item" at bounding box center [538, 256] width 8 height 7
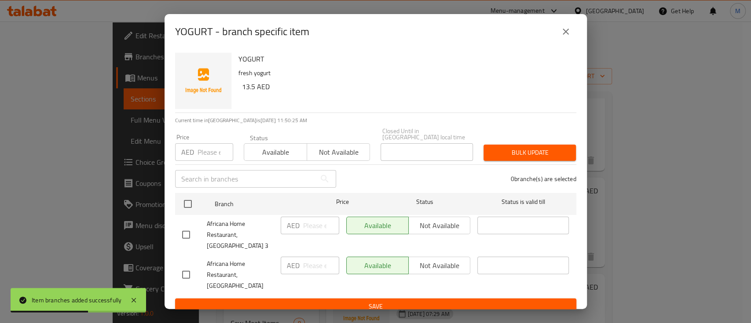
click at [189, 233] on input "checkbox" at bounding box center [186, 235] width 18 height 18
click at [432, 222] on span "Not available" at bounding box center [439, 225] width 55 height 13
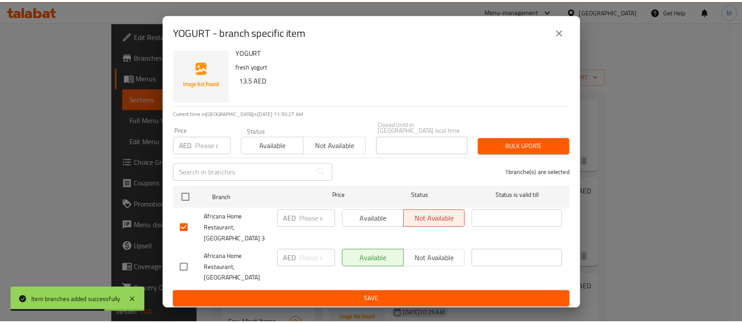
scroll to position [9, 0]
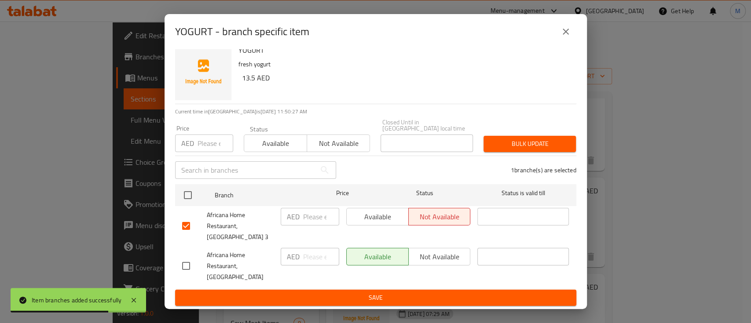
click at [419, 292] on button "Save" at bounding box center [375, 298] width 401 height 16
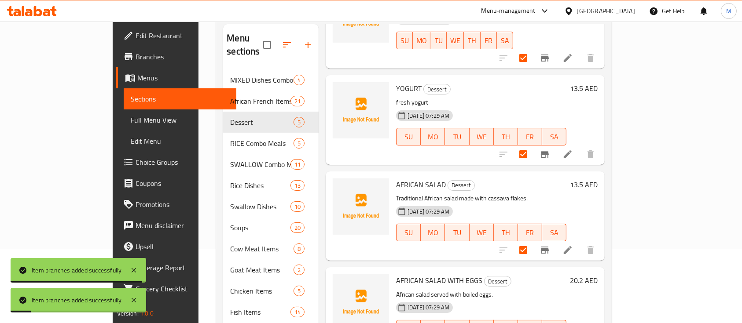
scroll to position [117, 0]
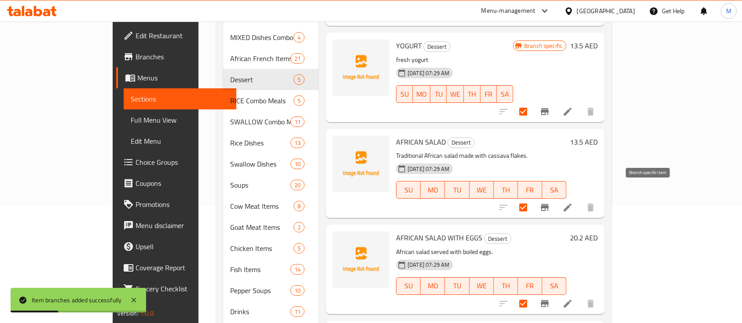
click at [550, 202] on icon "Branch-specific-item" at bounding box center [544, 207] width 11 height 11
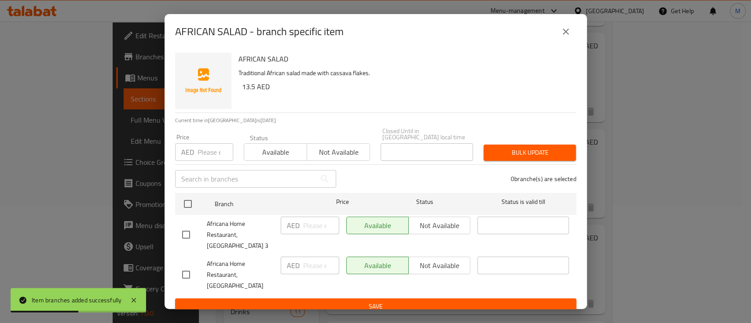
click at [190, 230] on input "checkbox" at bounding box center [186, 235] width 18 height 18
click at [412, 230] on span "Not available" at bounding box center [439, 225] width 55 height 13
click at [406, 296] on div "Available Not available" at bounding box center [409, 275] width 132 height 44
click at [406, 300] on button "Save" at bounding box center [375, 307] width 401 height 16
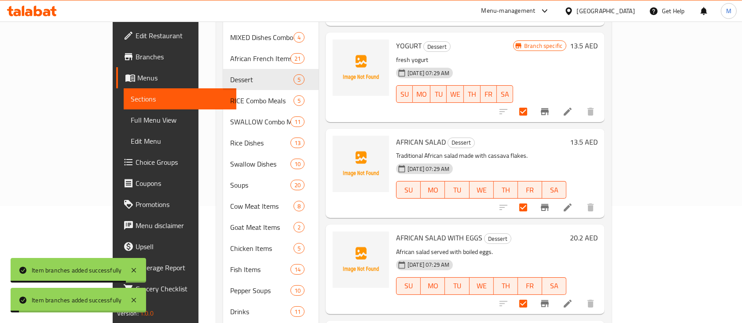
scroll to position [215, 0]
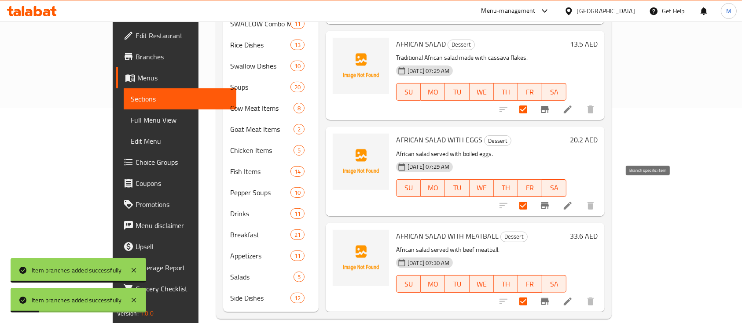
click at [549, 202] on icon "Branch-specific-item" at bounding box center [545, 205] width 8 height 7
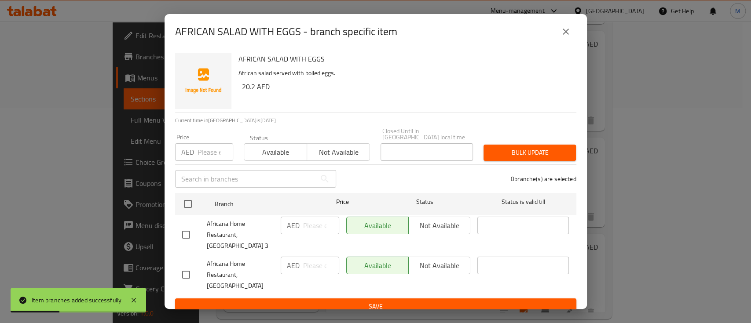
click at [192, 237] on input "checkbox" at bounding box center [186, 235] width 18 height 18
click at [447, 233] on button "Not available" at bounding box center [439, 226] width 62 height 18
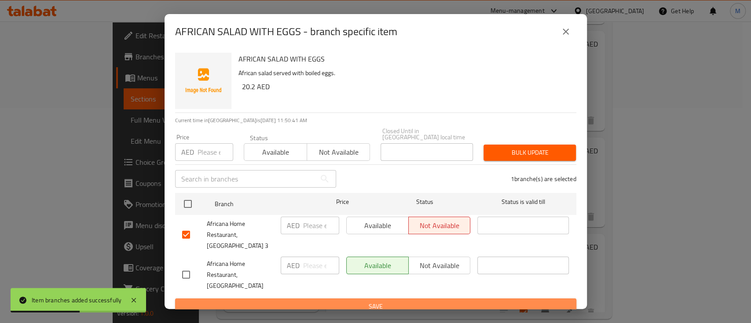
click at [447, 306] on span "Save" at bounding box center [375, 306] width 387 height 11
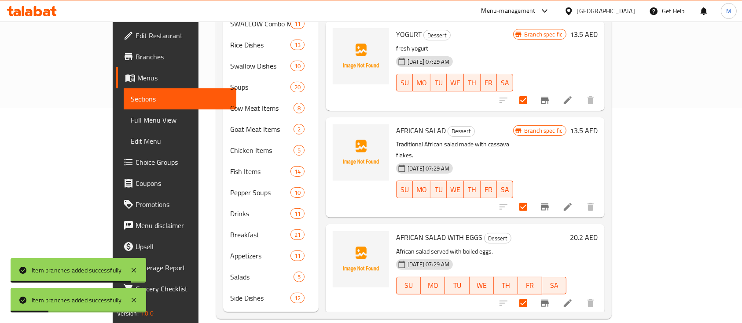
scroll to position [87, 0]
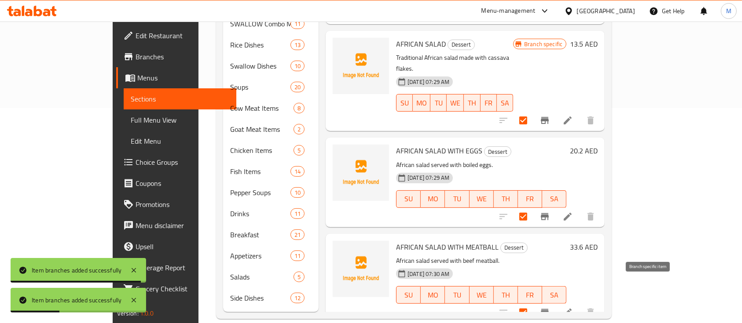
click at [550, 307] on icon "Branch-specific-item" at bounding box center [544, 312] width 11 height 11
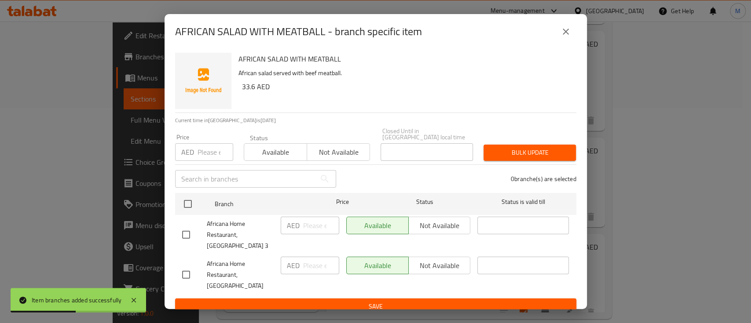
click at [187, 233] on input "checkbox" at bounding box center [186, 235] width 18 height 18
click at [436, 236] on div "Available Not available" at bounding box center [409, 235] width 132 height 44
click at [436, 230] on span "Not available" at bounding box center [439, 225] width 55 height 13
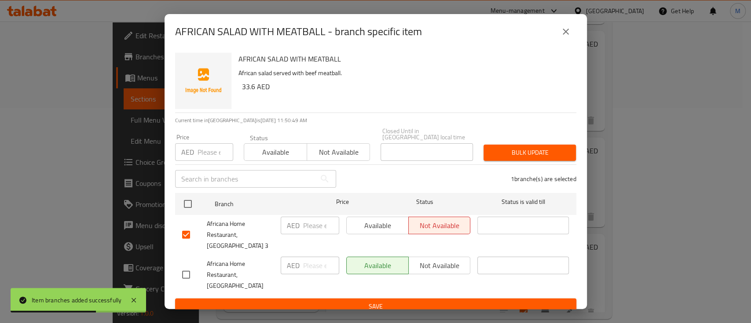
click at [437, 303] on span "Save" at bounding box center [375, 306] width 387 height 11
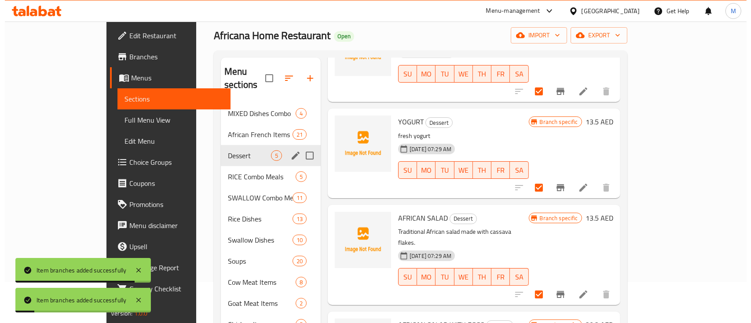
scroll to position [0, 0]
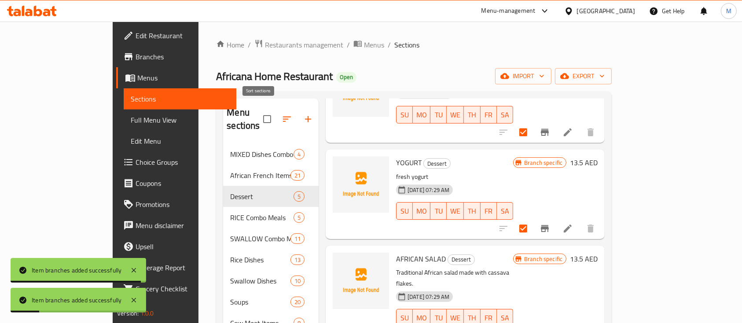
click at [282, 114] on icon "button" at bounding box center [287, 119] width 11 height 11
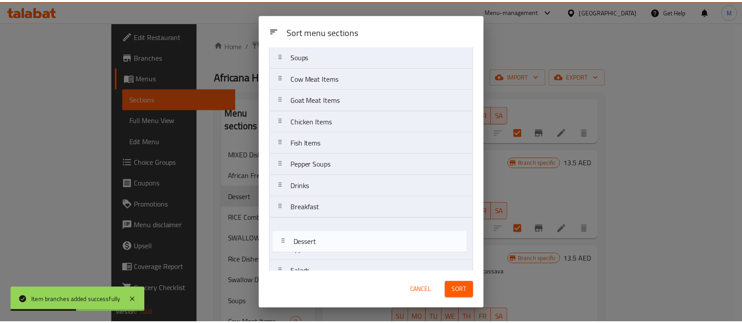
scroll to position [190, 0]
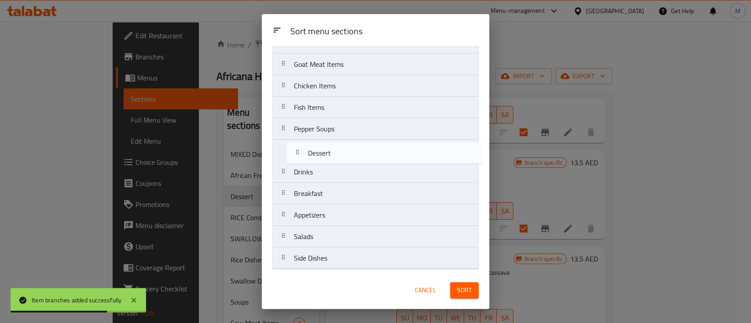
drag, startPoint x: 288, startPoint y: 125, endPoint x: 303, endPoint y: 160, distance: 37.8
click at [303, 160] on nav "MIXED Dishes Combo African French Items Dessert RICE Combo Meals SWALLOW Combo …" at bounding box center [375, 75] width 206 height 389
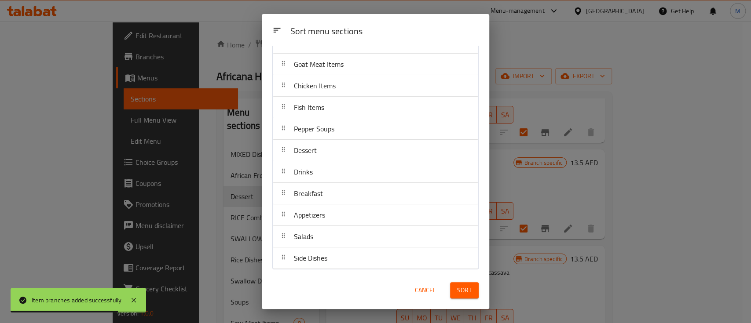
click at [458, 287] on span "Sort" at bounding box center [464, 290] width 15 height 11
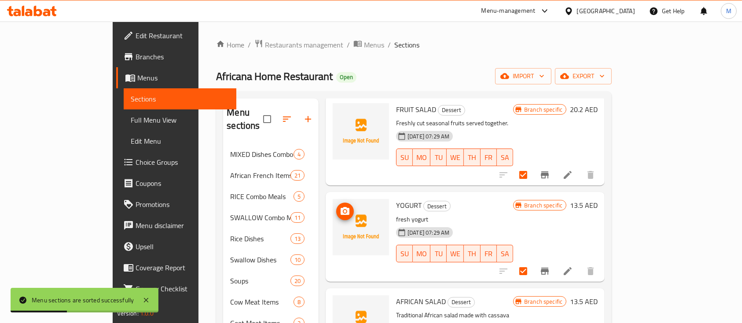
scroll to position [28, 0]
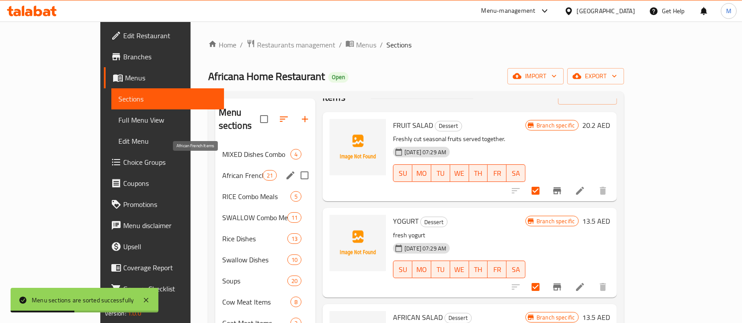
click at [222, 170] on span "African French Items" at bounding box center [242, 175] width 40 height 11
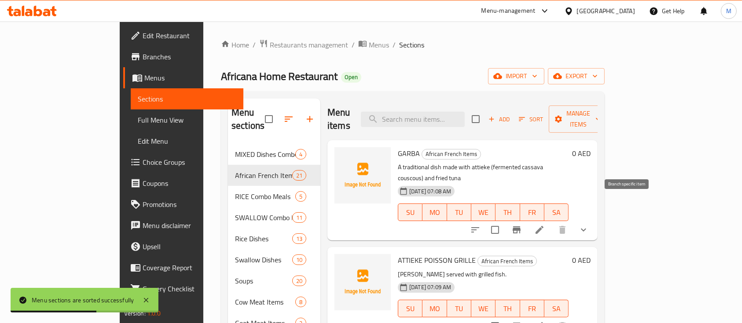
click at [522, 225] on icon "Branch-specific-item" at bounding box center [516, 230] width 11 height 11
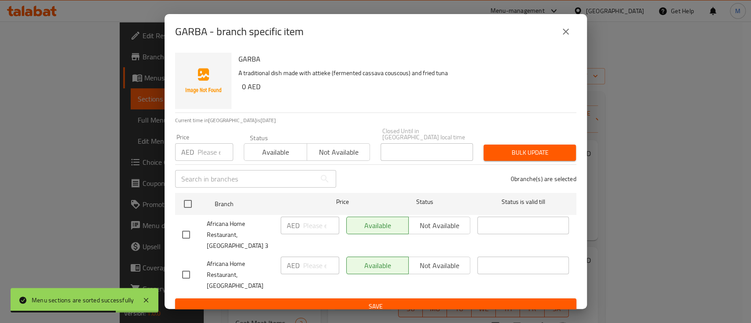
click at [179, 245] on div "Africana Home Restaurant, [GEOGRAPHIC_DATA] 3" at bounding box center [228, 235] width 99 height 44
click at [180, 237] on input "checkbox" at bounding box center [186, 235] width 18 height 18
click at [412, 230] on span "Not available" at bounding box center [439, 225] width 55 height 13
click at [428, 301] on span "Save" at bounding box center [375, 306] width 387 height 11
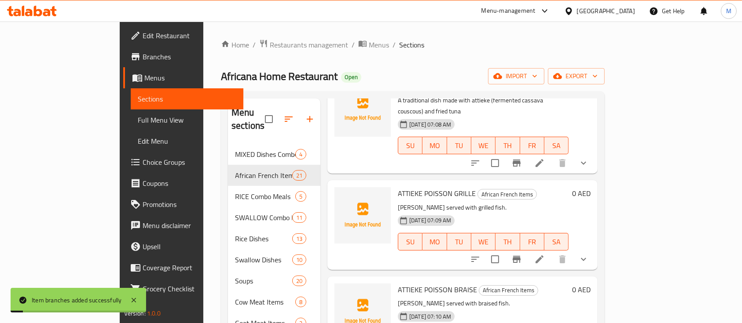
scroll to position [117, 0]
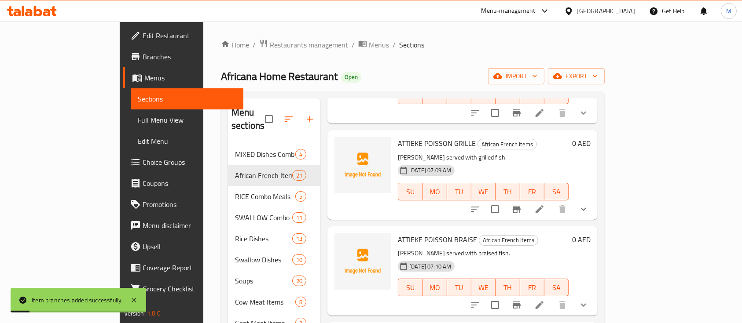
click at [520, 206] on icon "Branch-specific-item" at bounding box center [516, 209] width 8 height 7
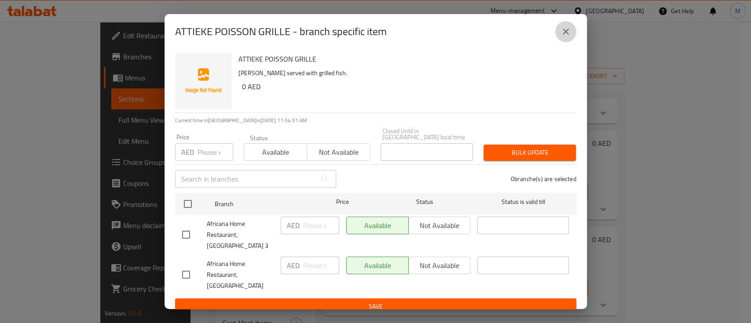
click at [565, 37] on icon "close" at bounding box center [565, 31] width 11 height 11
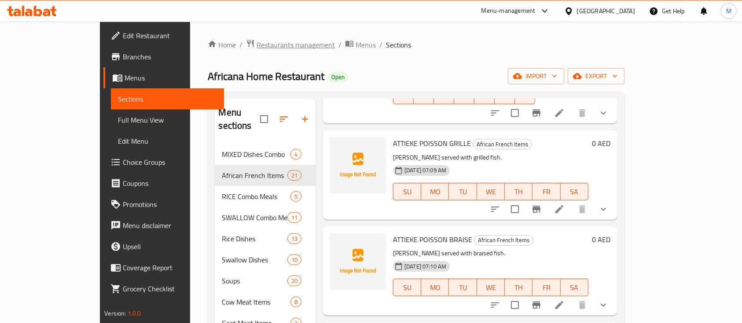
click at [256, 41] on span "Restaurants management" at bounding box center [295, 45] width 78 height 11
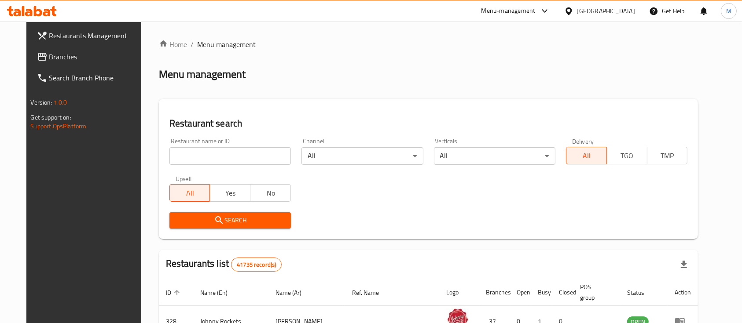
click at [215, 148] on div at bounding box center [371, 161] width 742 height 323
click at [215, 153] on input "search" at bounding box center [229, 156] width 121 height 18
click button "Search" at bounding box center [229, 220] width 121 height 16
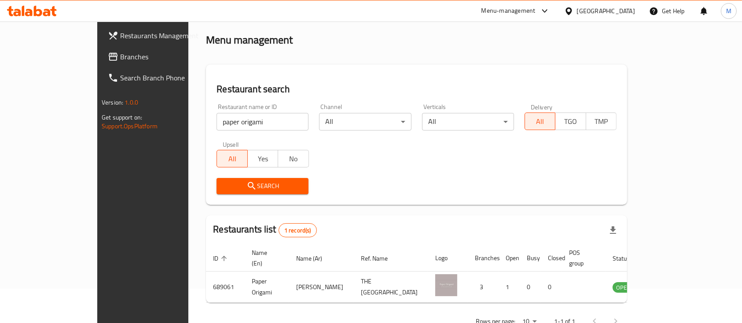
scroll to position [51, 0]
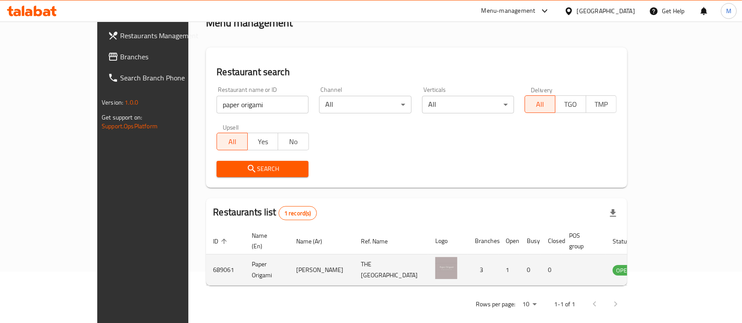
click at [206, 262] on td "689061" at bounding box center [225, 270] width 39 height 31
copy td "689061"
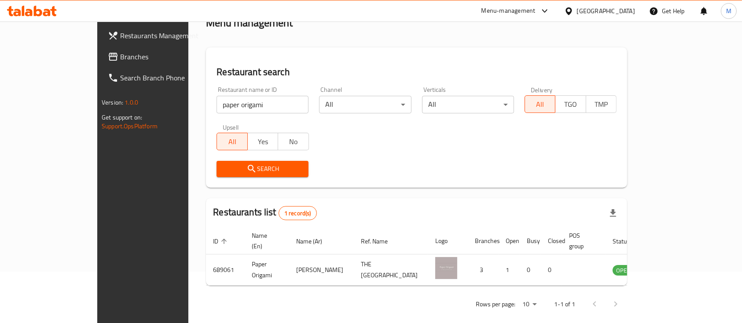
click at [217, 106] on input "paper origami" at bounding box center [262, 105] width 92 height 18
click button "Search" at bounding box center [262, 169] width 92 height 16
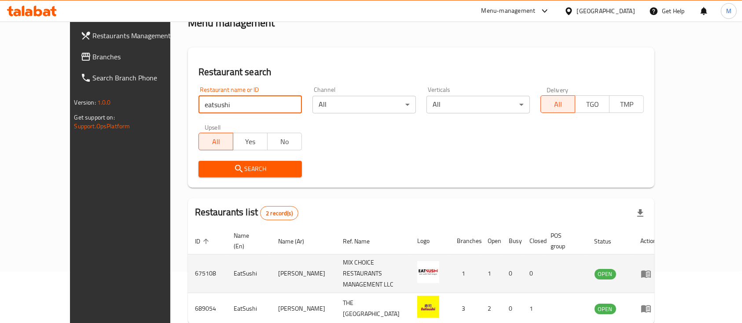
scroll to position [82, 0]
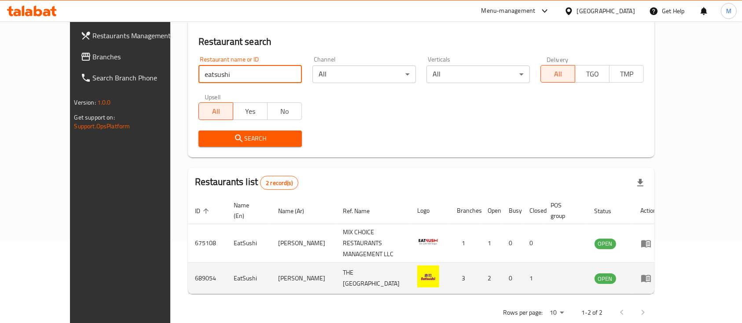
click at [188, 263] on td "689054" at bounding box center [207, 278] width 39 height 31
copy td "689054"
click at [188, 263] on td "689054" at bounding box center [207, 278] width 39 height 31
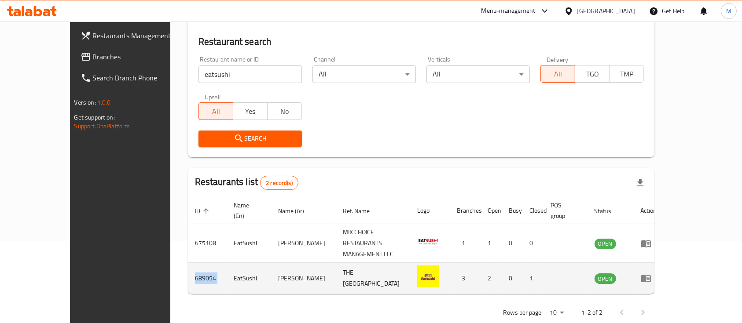
click at [188, 263] on td "689054" at bounding box center [207, 278] width 39 height 31
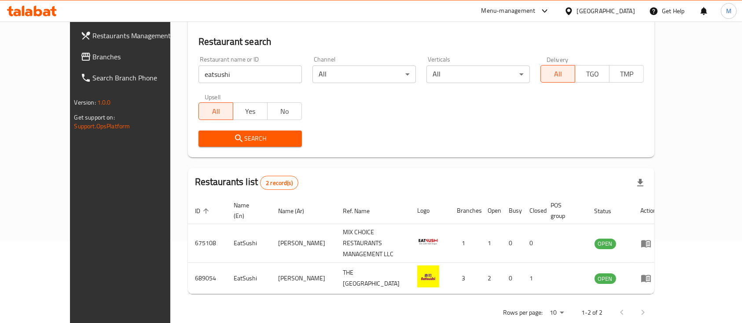
click at [238, 72] on input "eatsushi" at bounding box center [249, 75] width 103 height 18
click at [244, 133] on span "Search" at bounding box center [249, 138] width 89 height 11
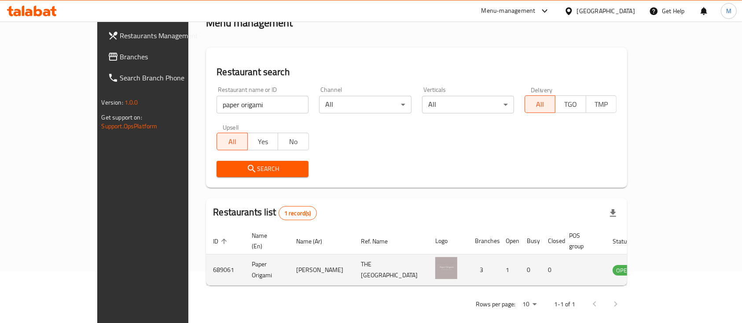
click at [206, 256] on td "689061" at bounding box center [225, 270] width 39 height 31
copy td "689061"
